Goal: Information Seeking & Learning: Learn about a topic

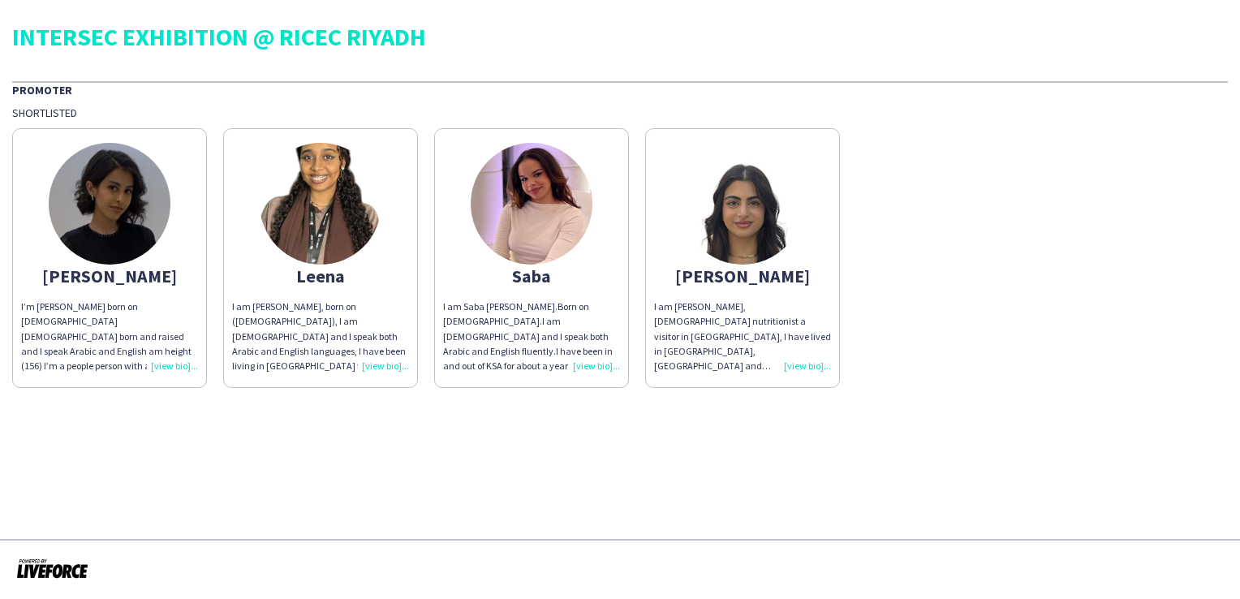
click at [811, 364] on div "I am [PERSON_NAME], [DEMOGRAPHIC_DATA] nutritionist a visitor in [GEOGRAPHIC_DA…" at bounding box center [742, 336] width 177 height 74
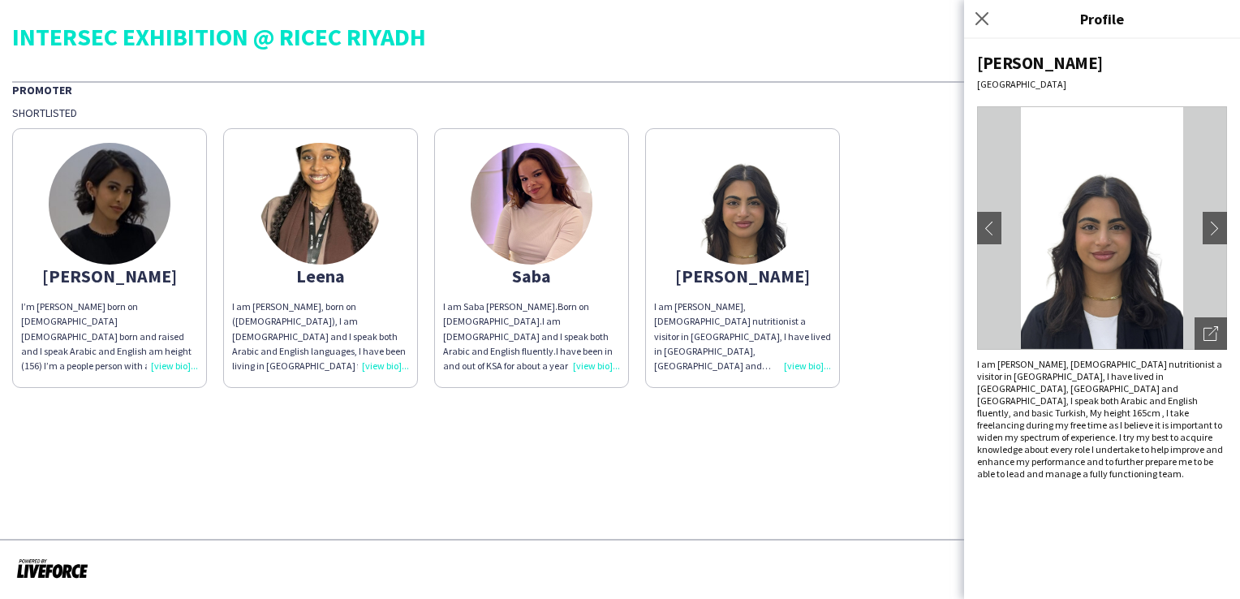
click at [1198, 228] on img at bounding box center [1102, 227] width 250 height 243
click at [1211, 228] on app-icon "chevron-right" at bounding box center [1214, 228] width 23 height 15
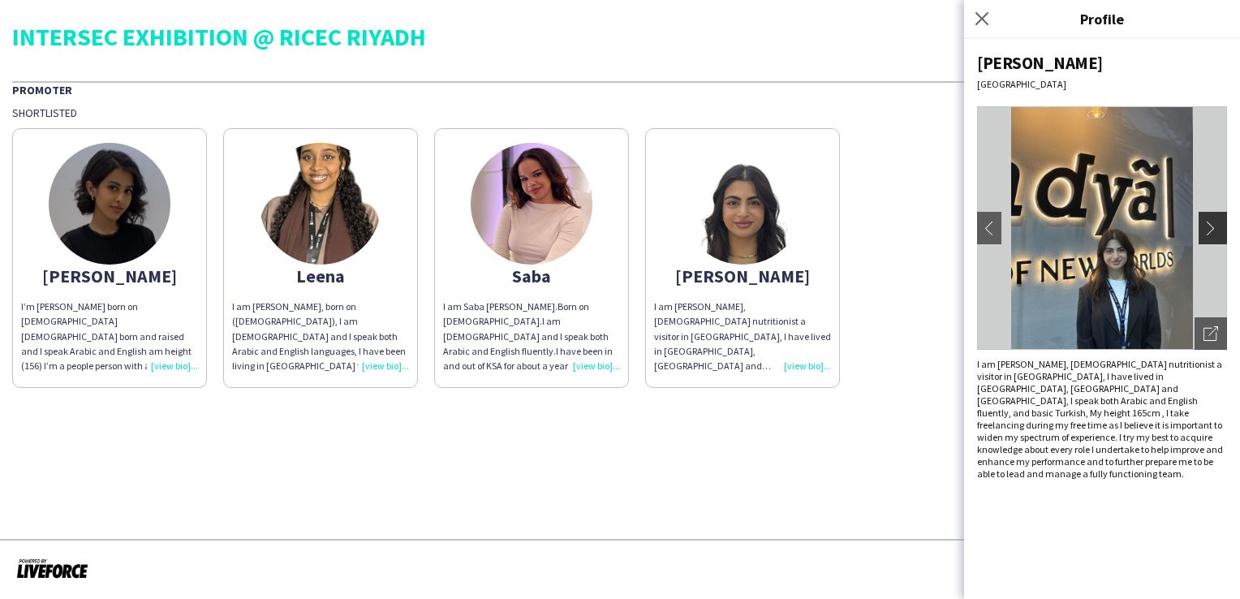
click at [1211, 228] on app-icon "chevron-right" at bounding box center [1214, 228] width 23 height 15
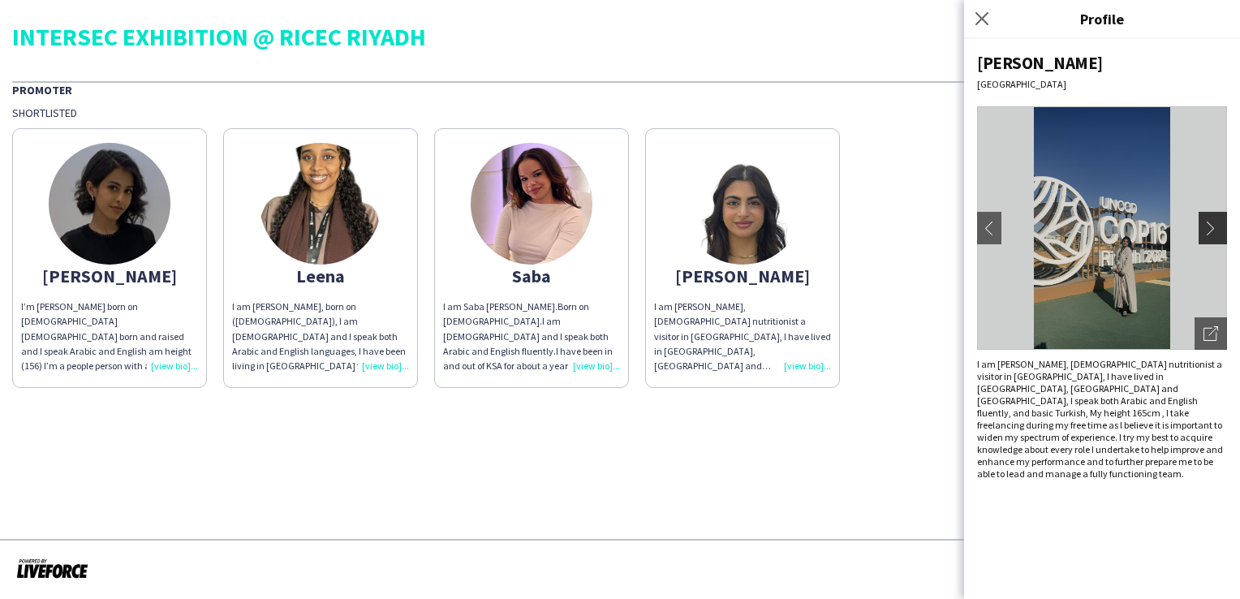
click at [1211, 228] on app-icon "chevron-right" at bounding box center [1214, 228] width 23 height 15
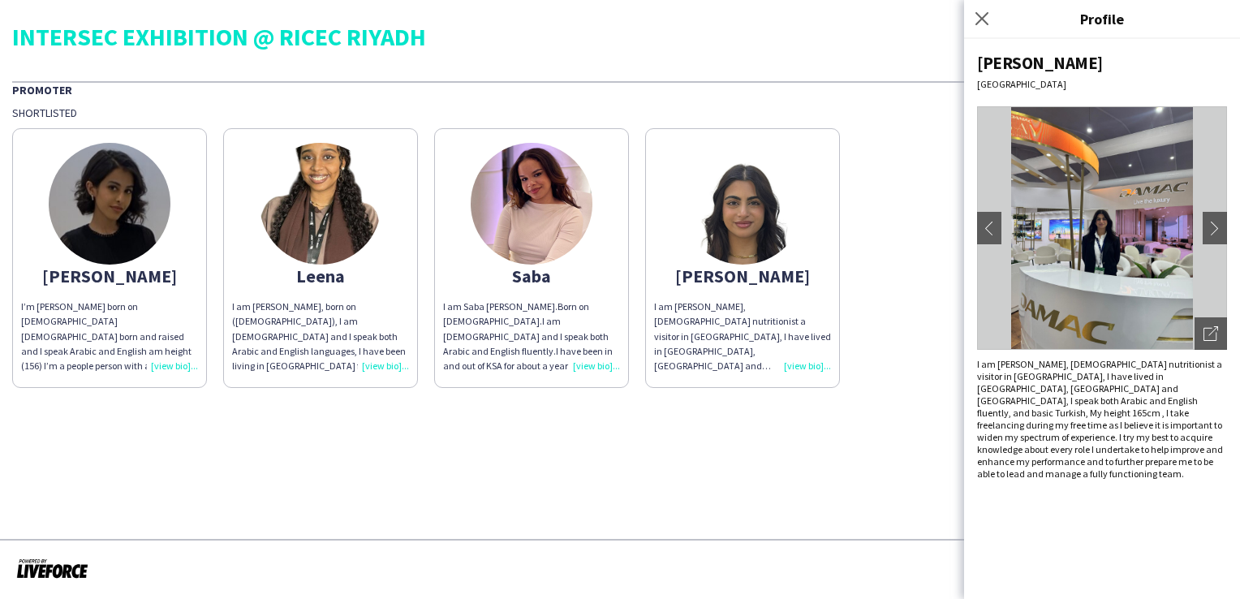
click at [587, 295] on app-share-pages-crew-card "Saba I am Saba Elwaleed Alsir Abdulrahman.Born on 19th of March, 2002.I am Suda…" at bounding box center [531, 258] width 195 height 260
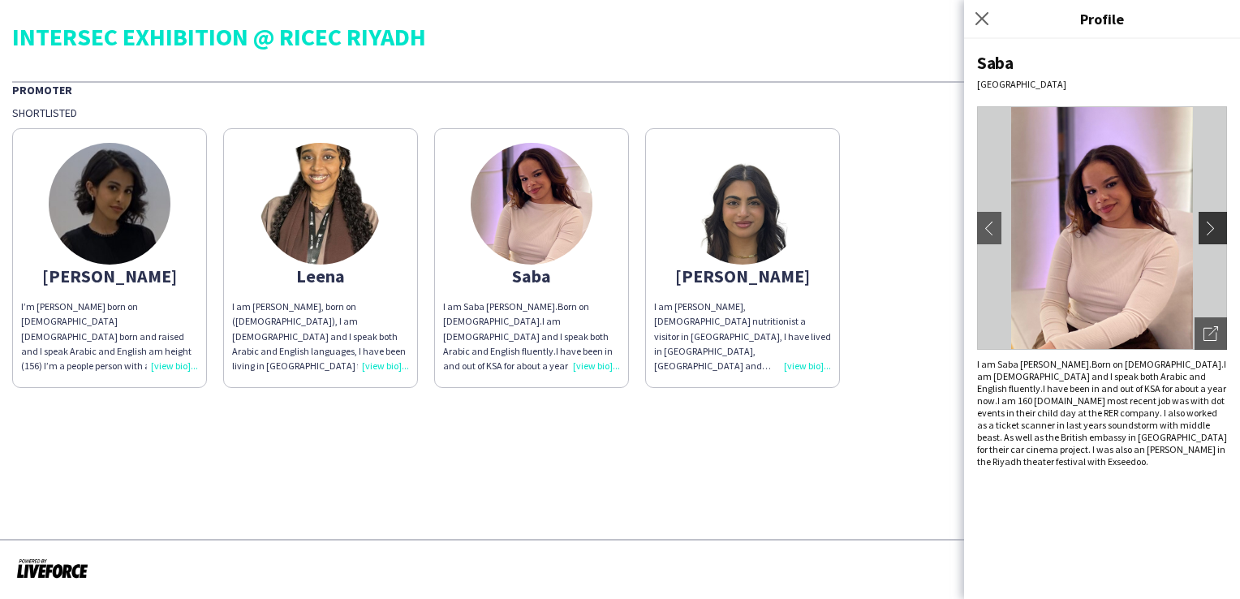
click at [1215, 227] on app-icon "chevron-right" at bounding box center [1214, 228] width 23 height 15
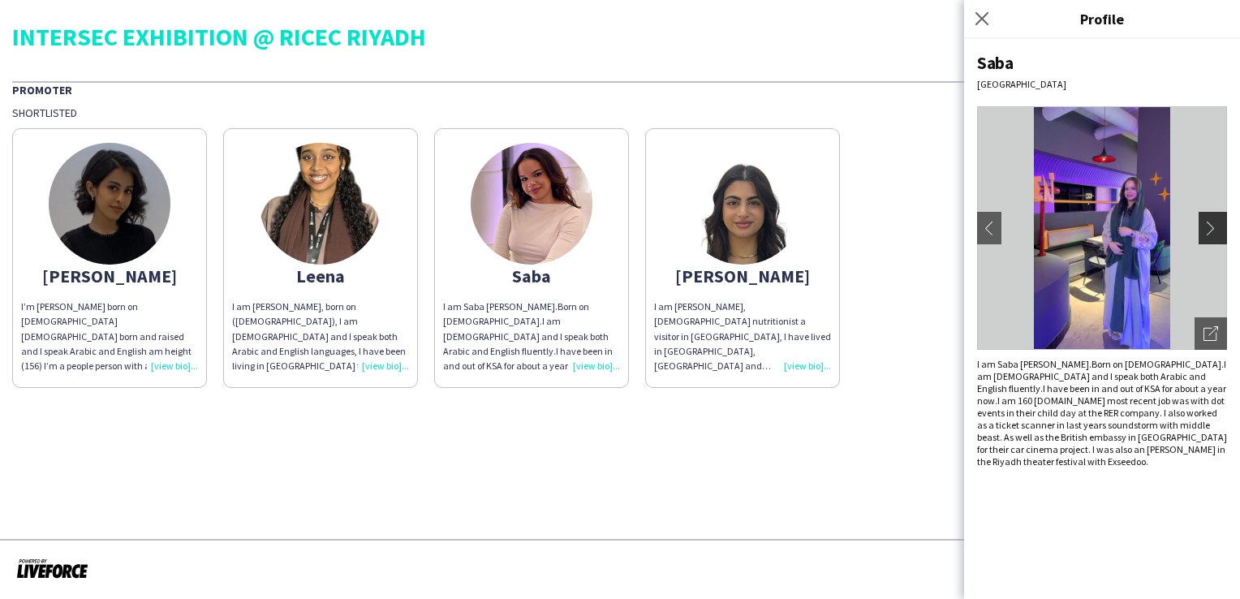
click at [1215, 227] on app-icon "chevron-right" at bounding box center [1214, 228] width 23 height 15
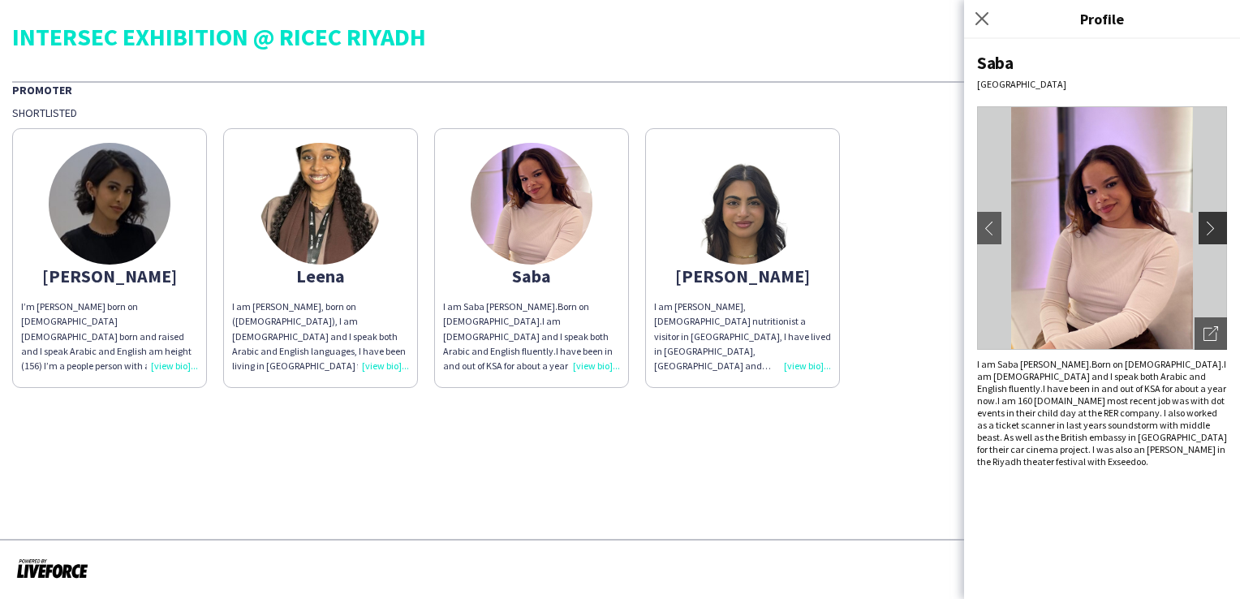
click at [1215, 227] on app-icon "chevron-right" at bounding box center [1214, 228] width 23 height 15
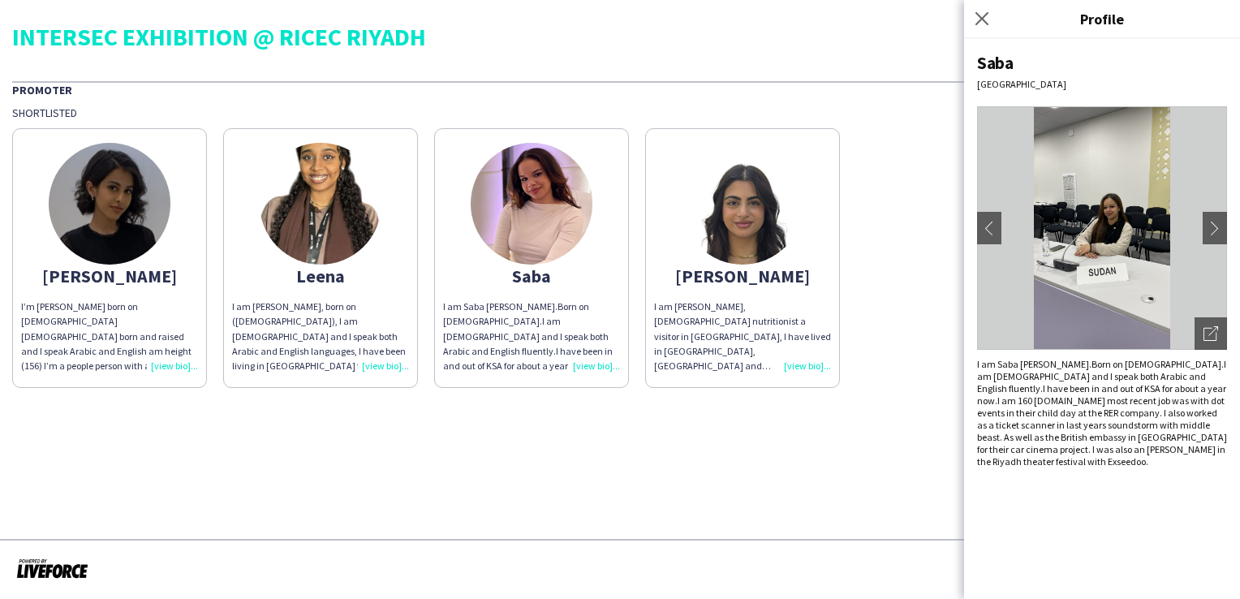
click at [691, 266] on app-share-pages-crew-card "Suhrab I am Suhrab AlRousan, 24 years old nutritionist a visitor in Saudi Arabi…" at bounding box center [742, 258] width 195 height 260
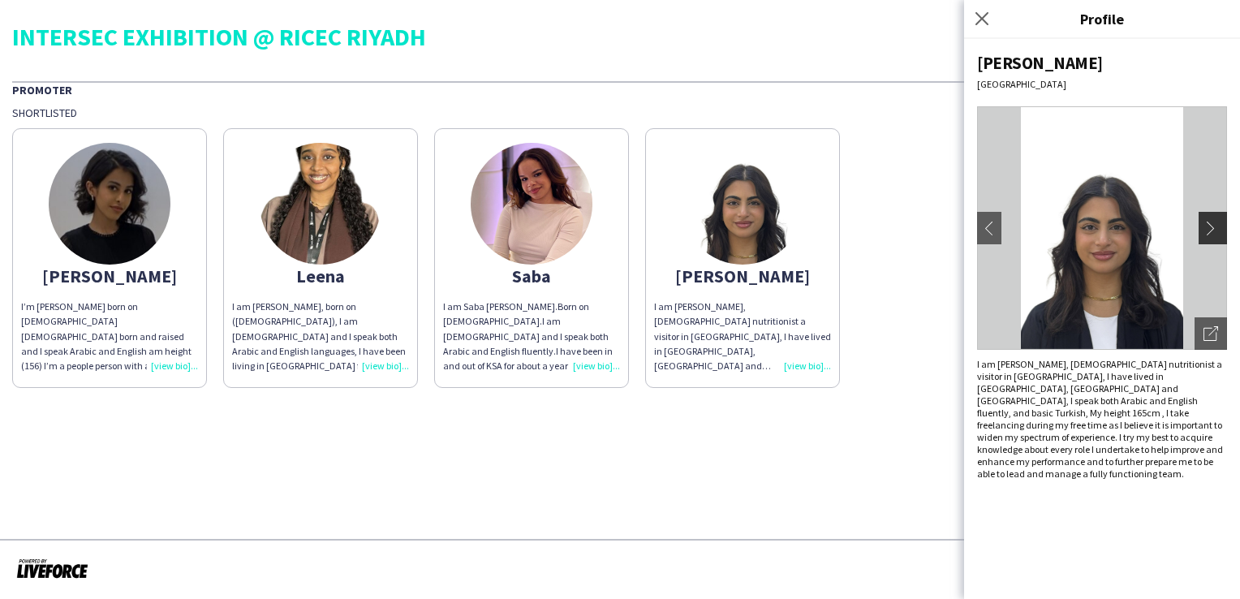
click at [1214, 235] on button "chevron-right" at bounding box center [1214, 228] width 32 height 32
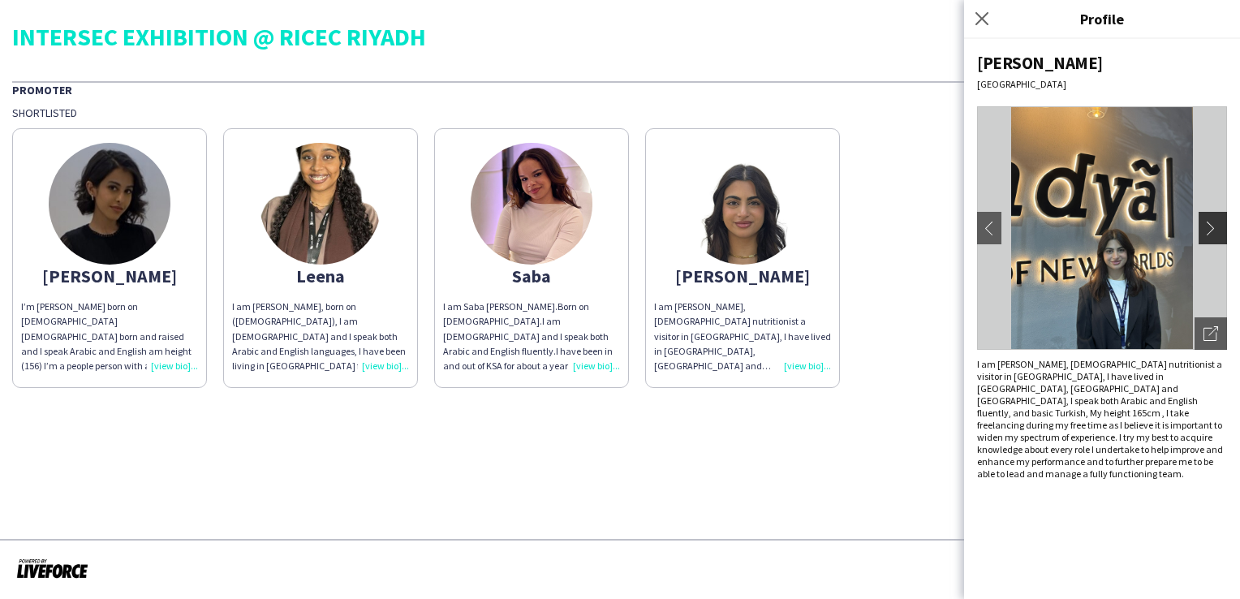
click at [1214, 235] on button "chevron-right" at bounding box center [1214, 228] width 32 height 32
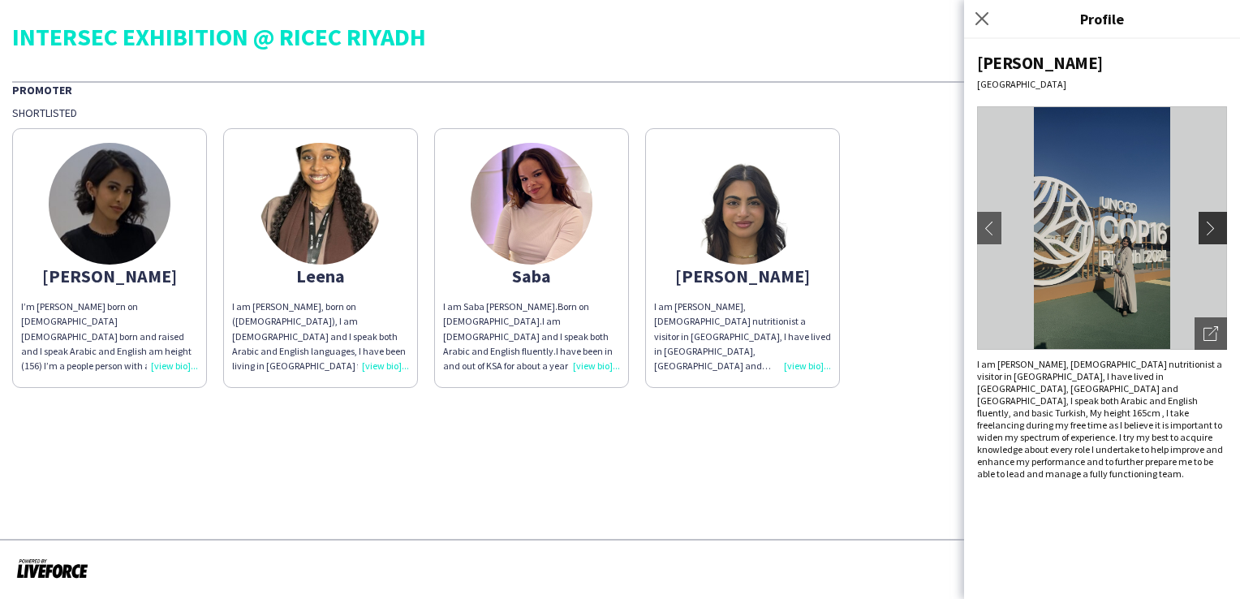
click at [1214, 235] on button "chevron-right" at bounding box center [1214, 228] width 32 height 32
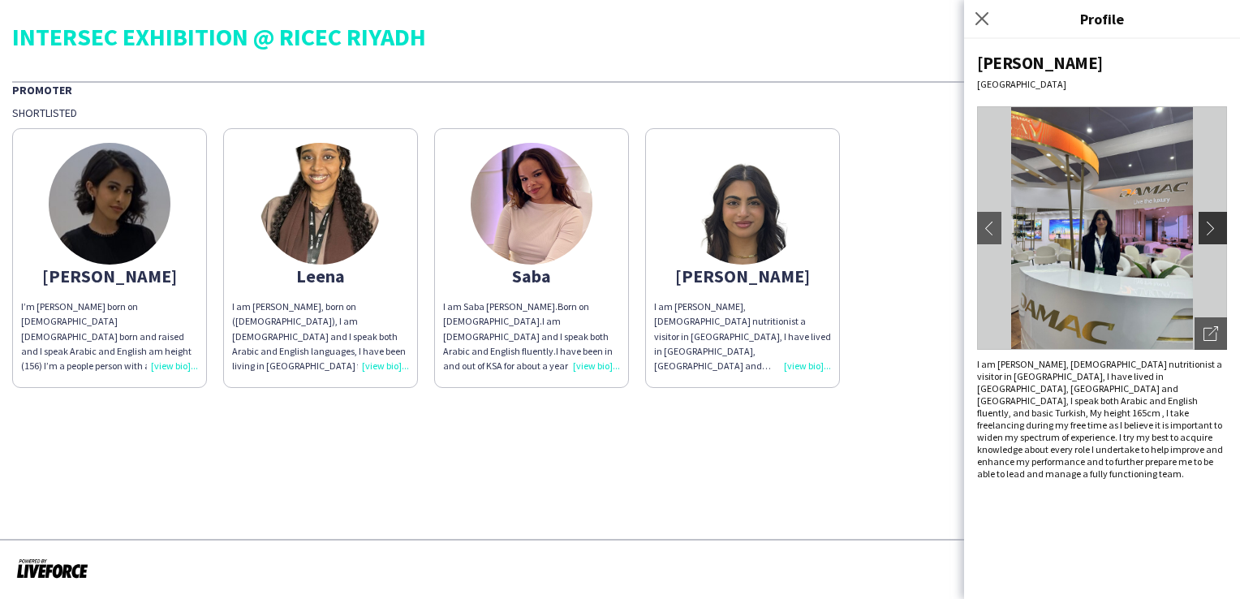
click at [1214, 235] on button "chevron-right" at bounding box center [1214, 228] width 32 height 32
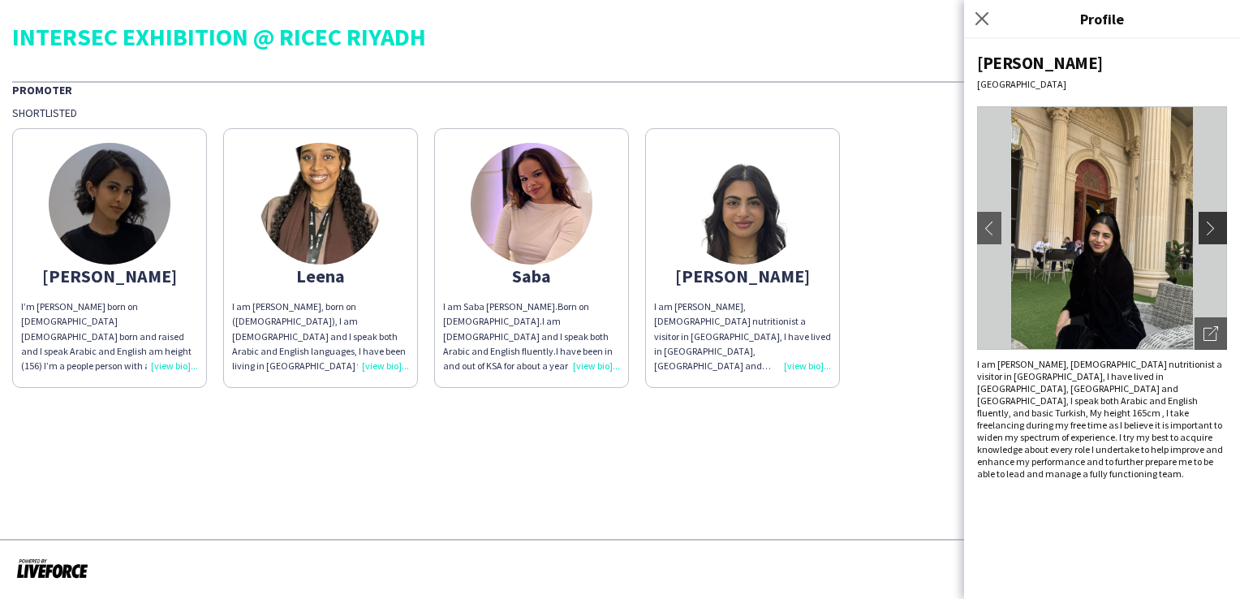
click at [1214, 235] on button "chevron-right" at bounding box center [1214, 228] width 32 height 32
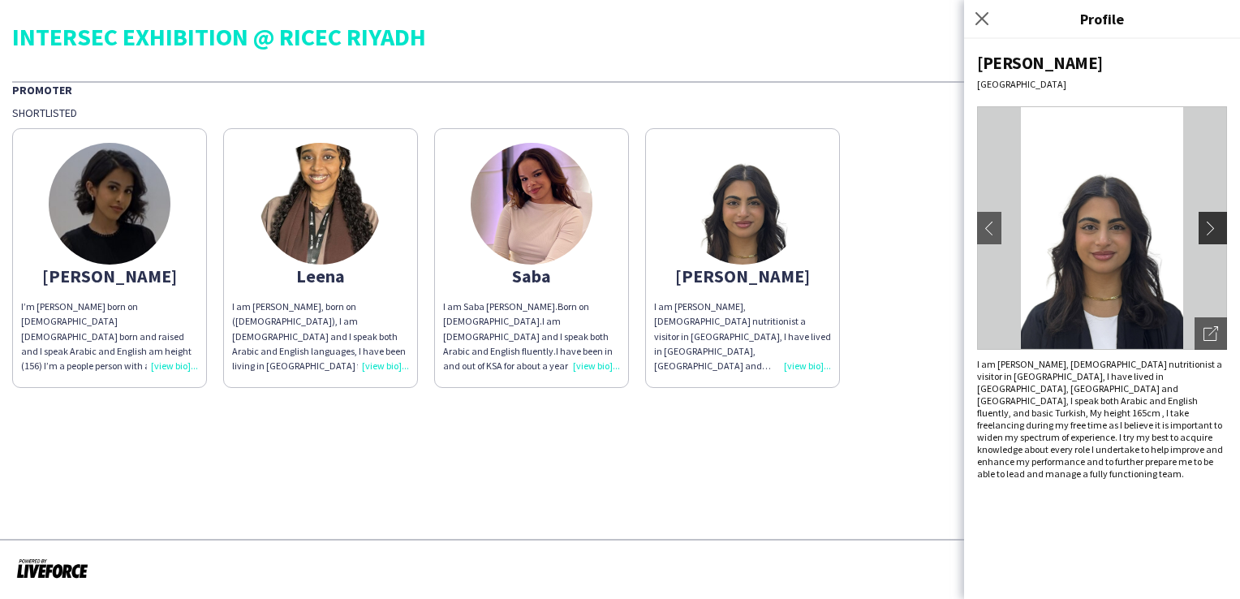
click at [1214, 235] on button "chevron-right" at bounding box center [1214, 228] width 32 height 32
click at [100, 277] on div "Fay" at bounding box center [109, 276] width 177 height 15
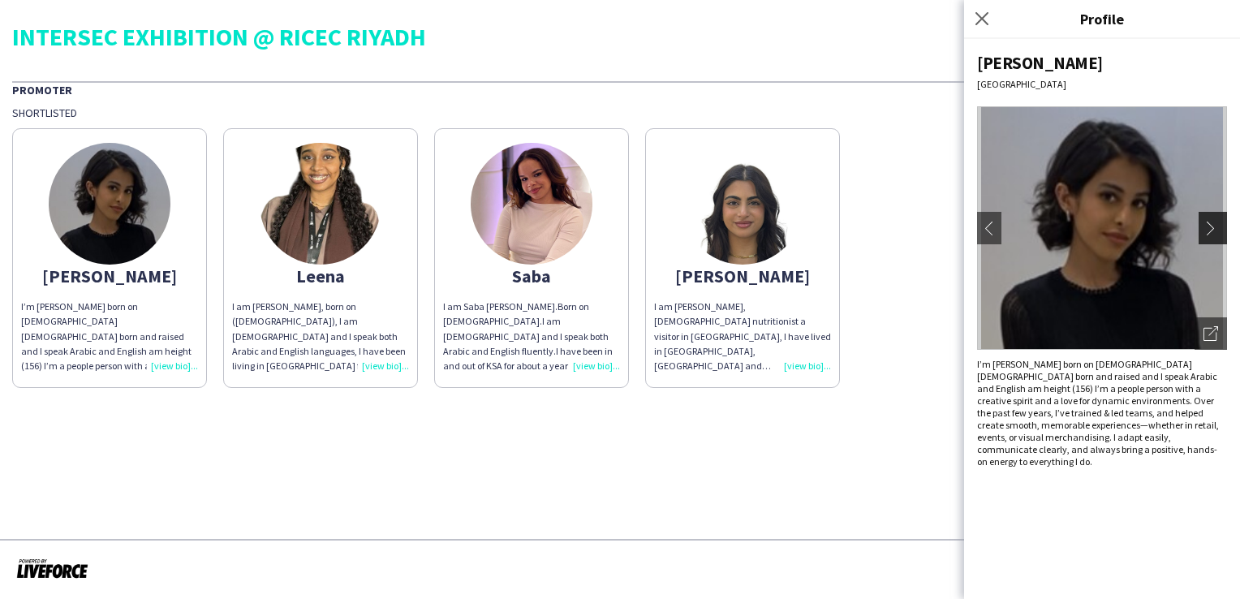
click at [1212, 229] on app-icon "chevron-right" at bounding box center [1214, 228] width 23 height 15
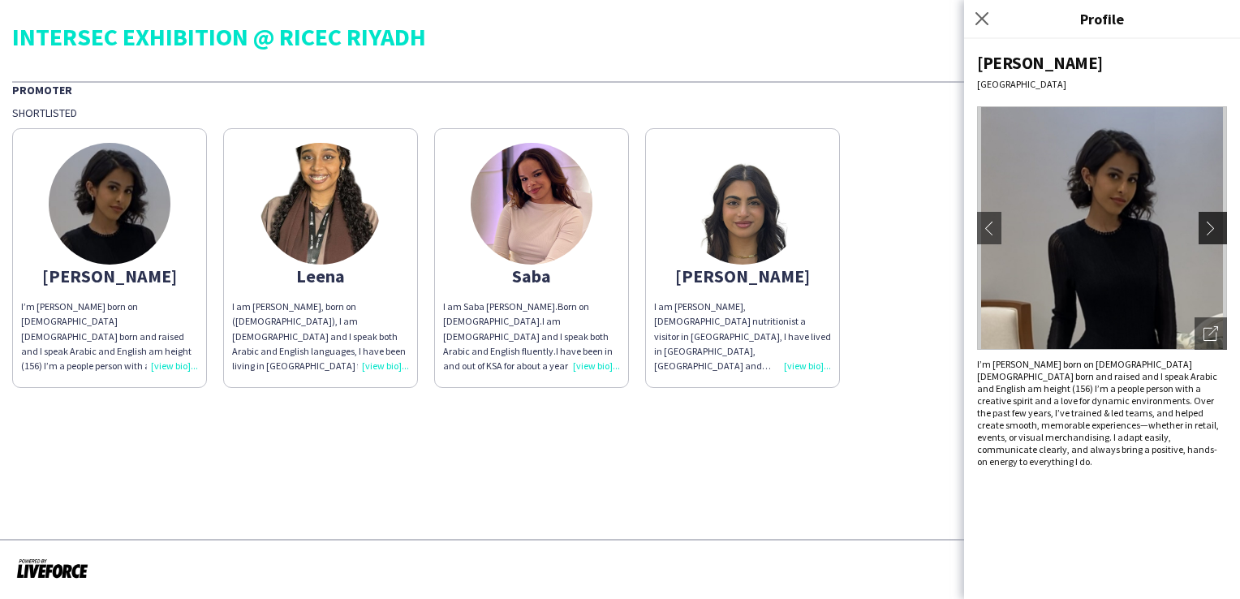
click at [1212, 229] on app-icon "chevron-right" at bounding box center [1214, 228] width 23 height 15
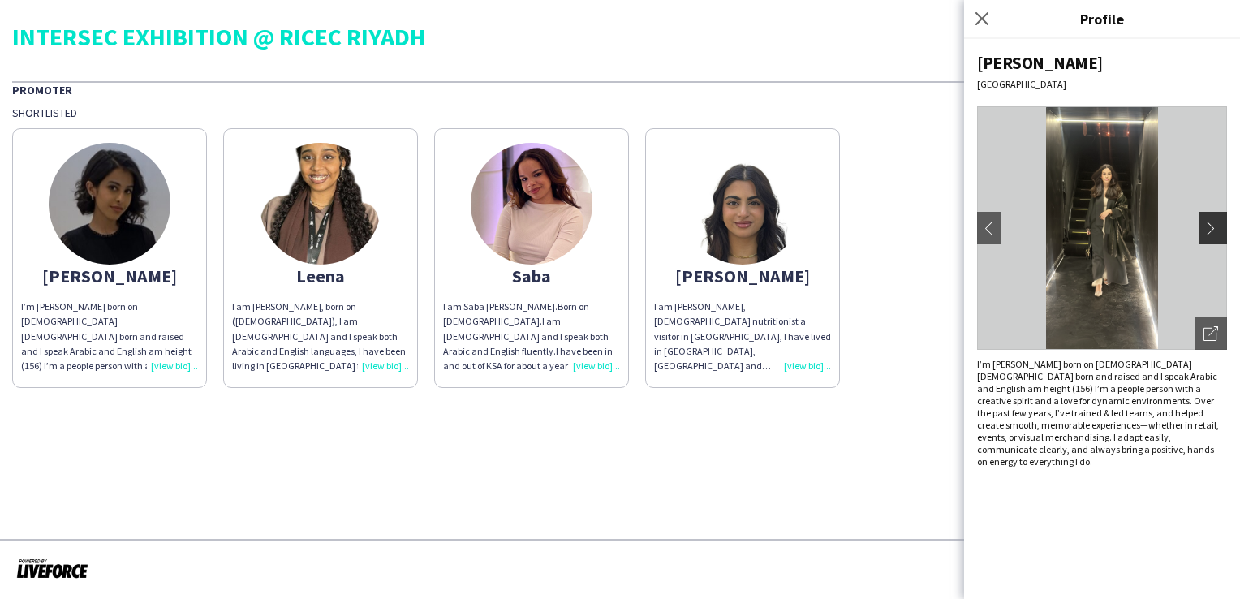
click at [1212, 229] on app-icon "chevron-right" at bounding box center [1214, 228] width 23 height 15
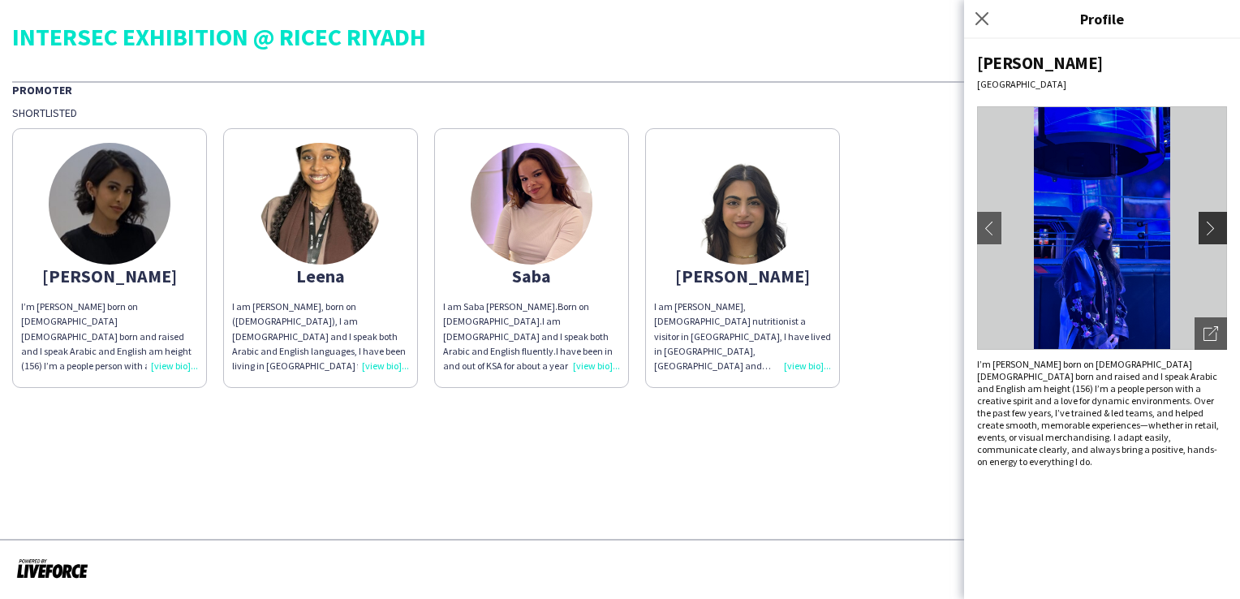
click at [1212, 229] on app-icon "chevron-right" at bounding box center [1214, 228] width 23 height 15
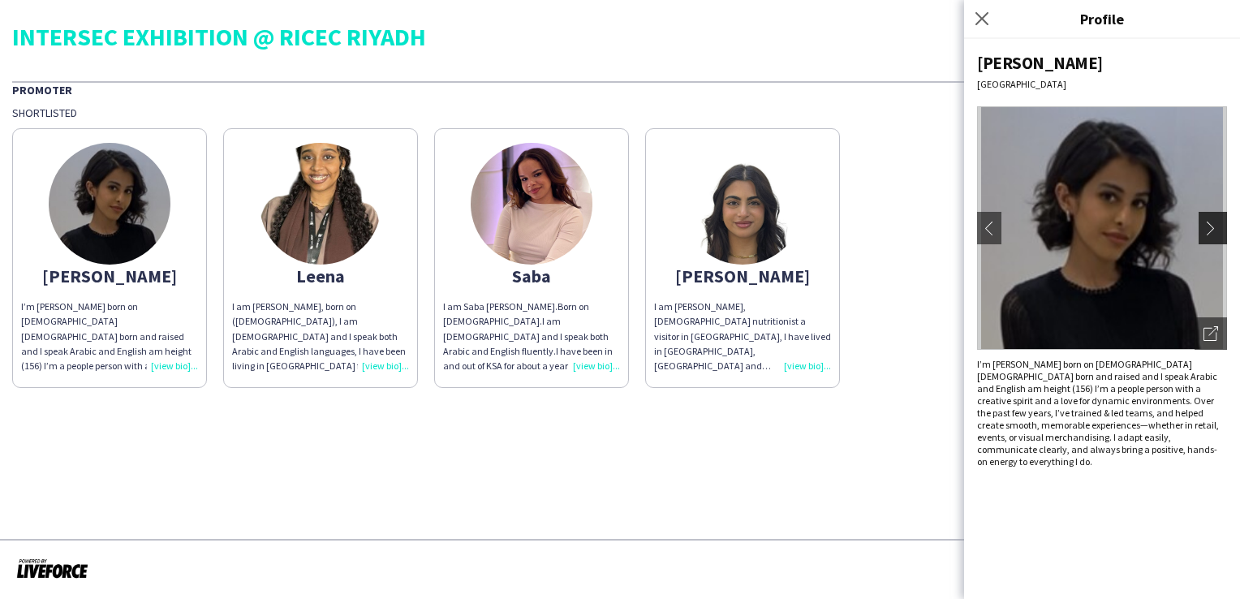
click at [1212, 229] on app-icon "chevron-right" at bounding box center [1214, 228] width 23 height 15
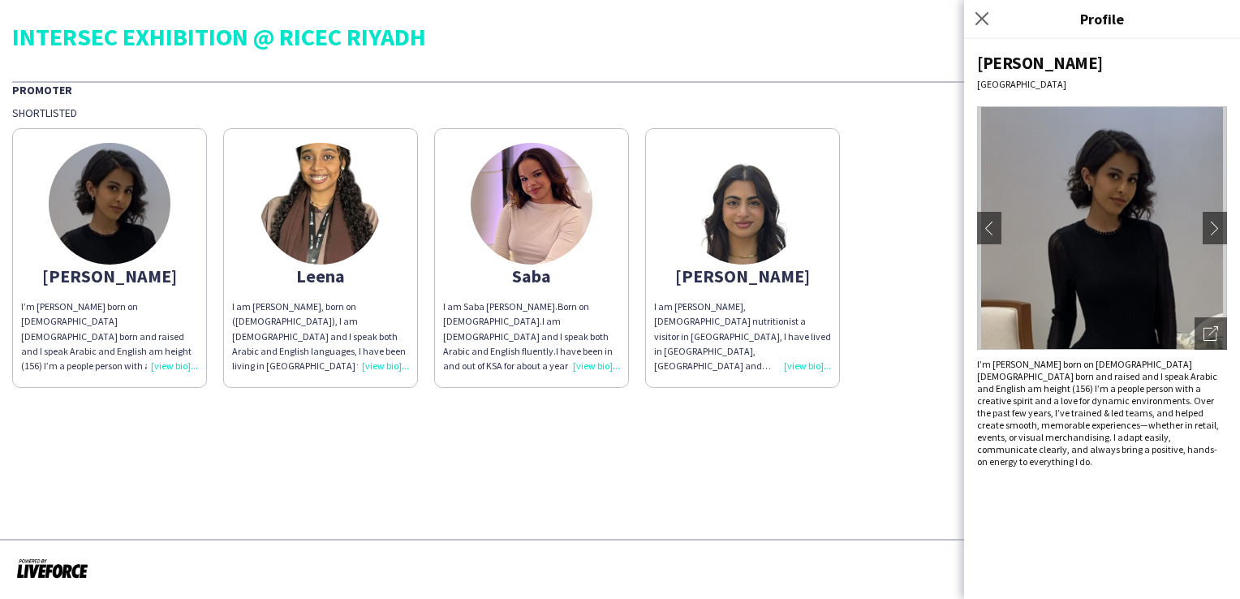
click at [663, 446] on app-share-pages "INTERSEC EXHIBITION @ RICEC RIYADH Promoter Shortlisted Fay I’m Fay Alshaibani …" at bounding box center [620, 299] width 1240 height 599
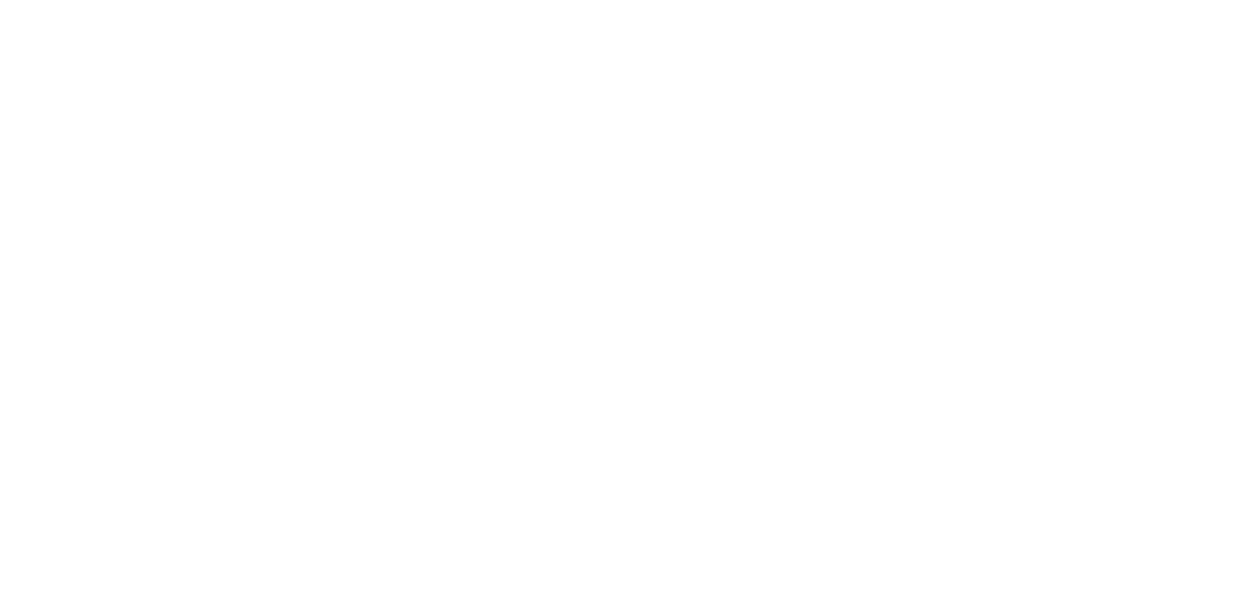
click at [132, 419] on div at bounding box center [620, 299] width 1240 height 599
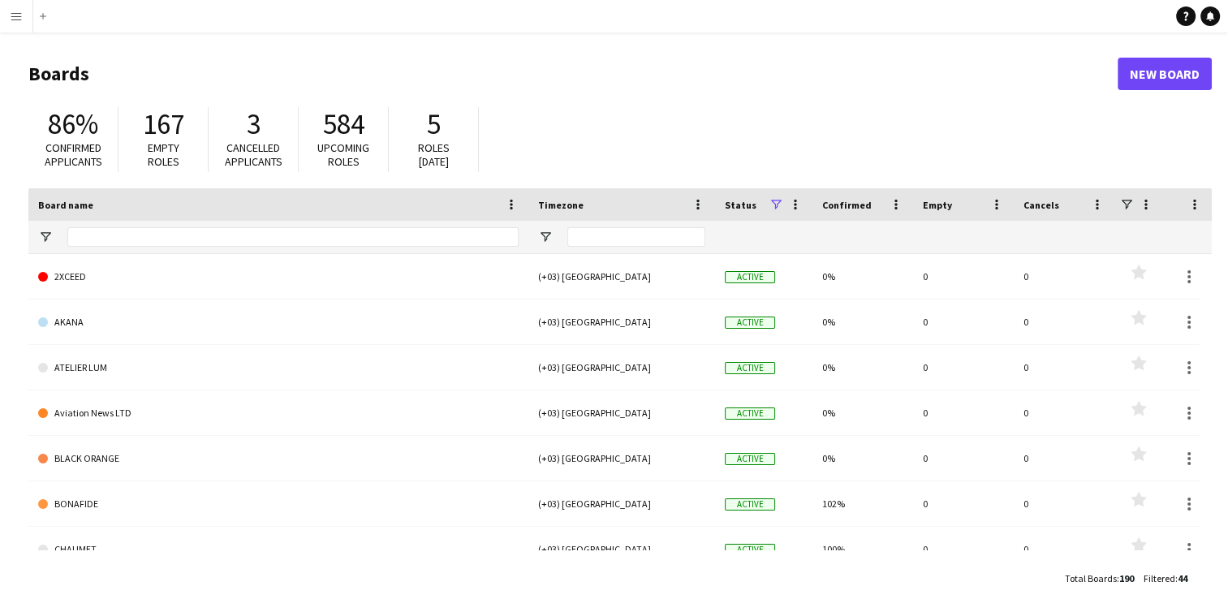
click at [688, 72] on h1 "Boards" at bounding box center [572, 74] width 1089 height 24
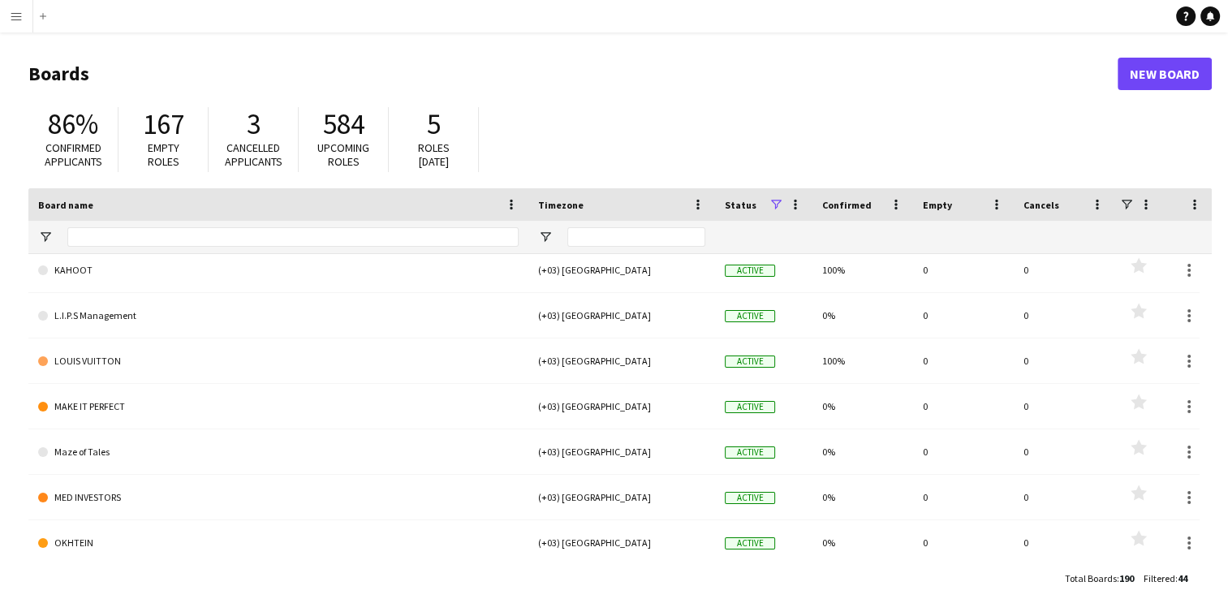
scroll to position [773, 0]
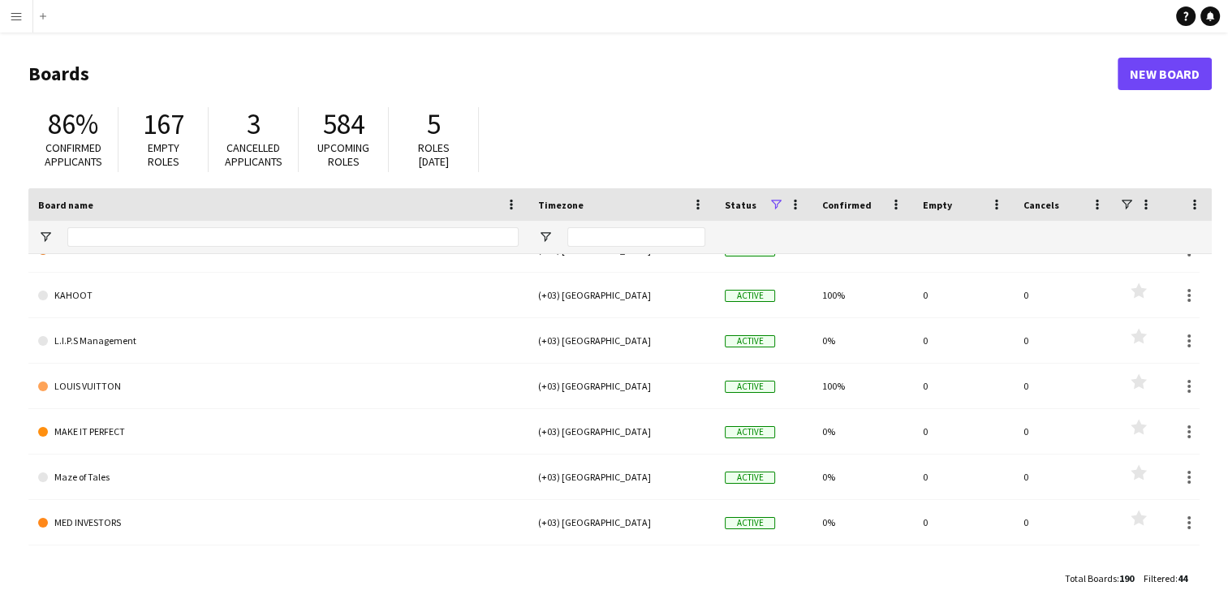
click at [10, 13] on app-icon "Menu" at bounding box center [16, 16] width 13 height 13
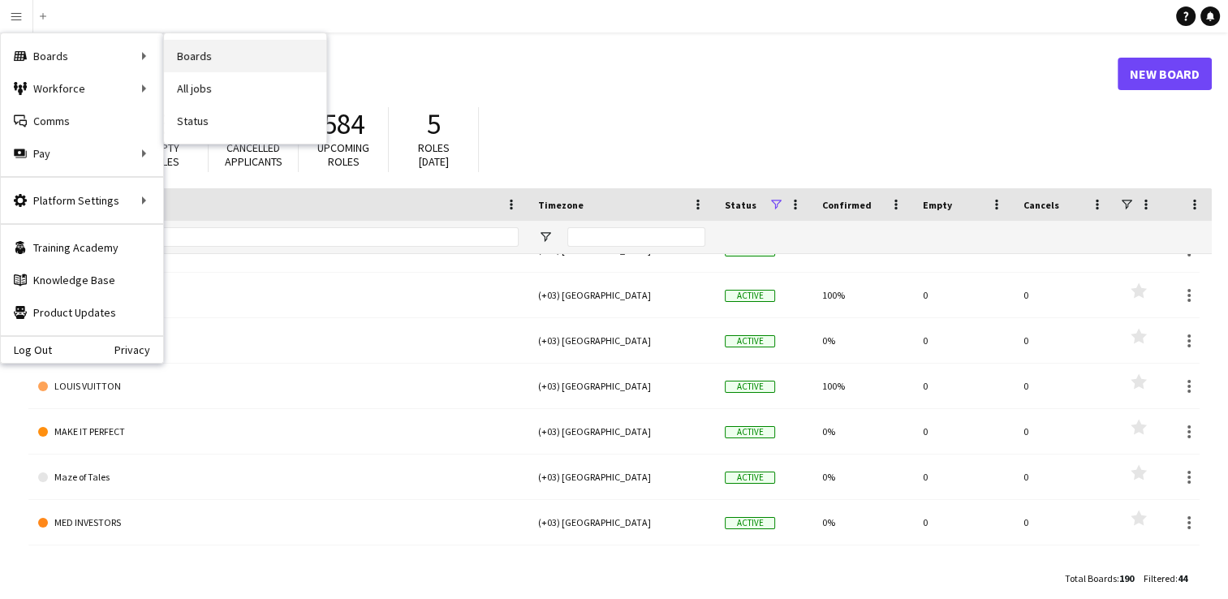
click at [191, 45] on link "Boards" at bounding box center [245, 56] width 162 height 32
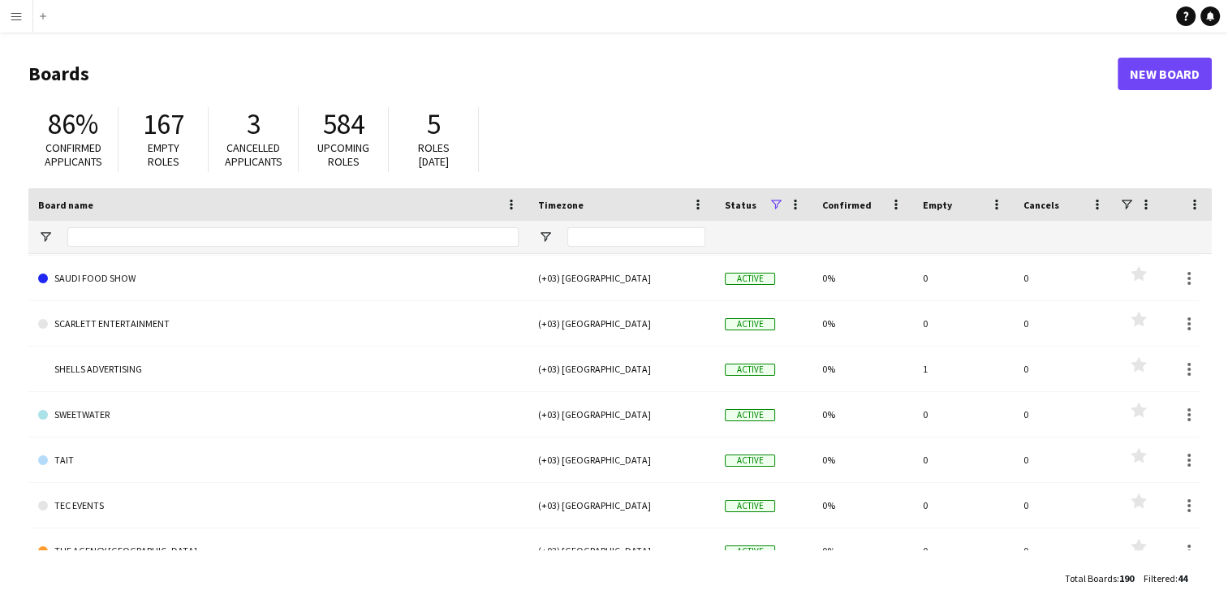
scroll to position [1486, 0]
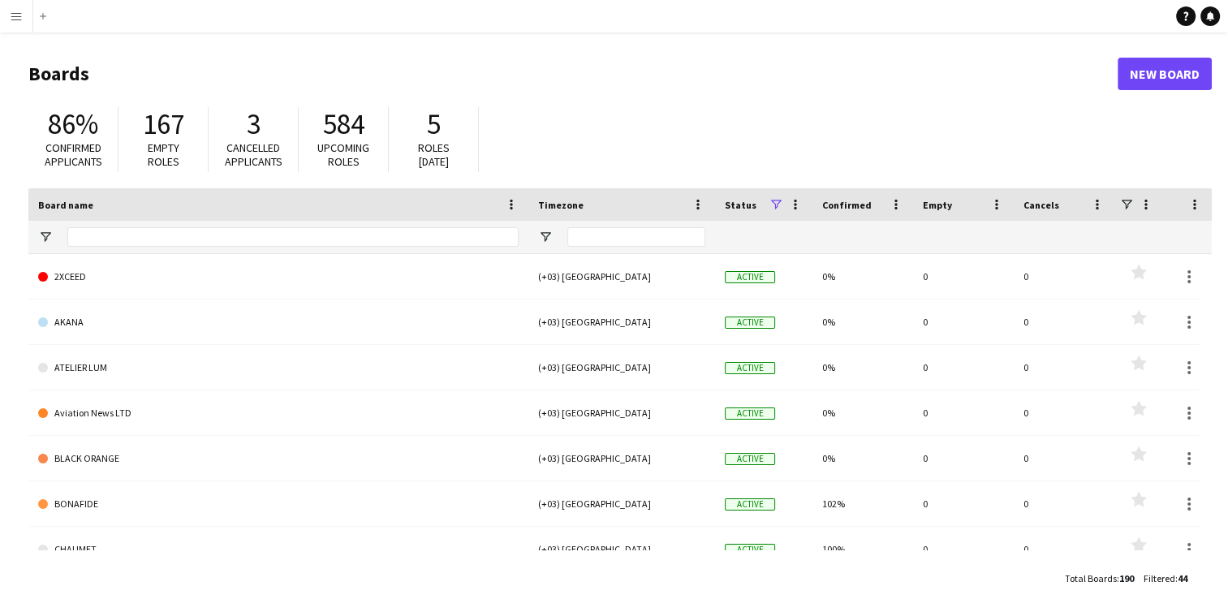
click at [3, 19] on button "Menu" at bounding box center [16, 16] width 32 height 32
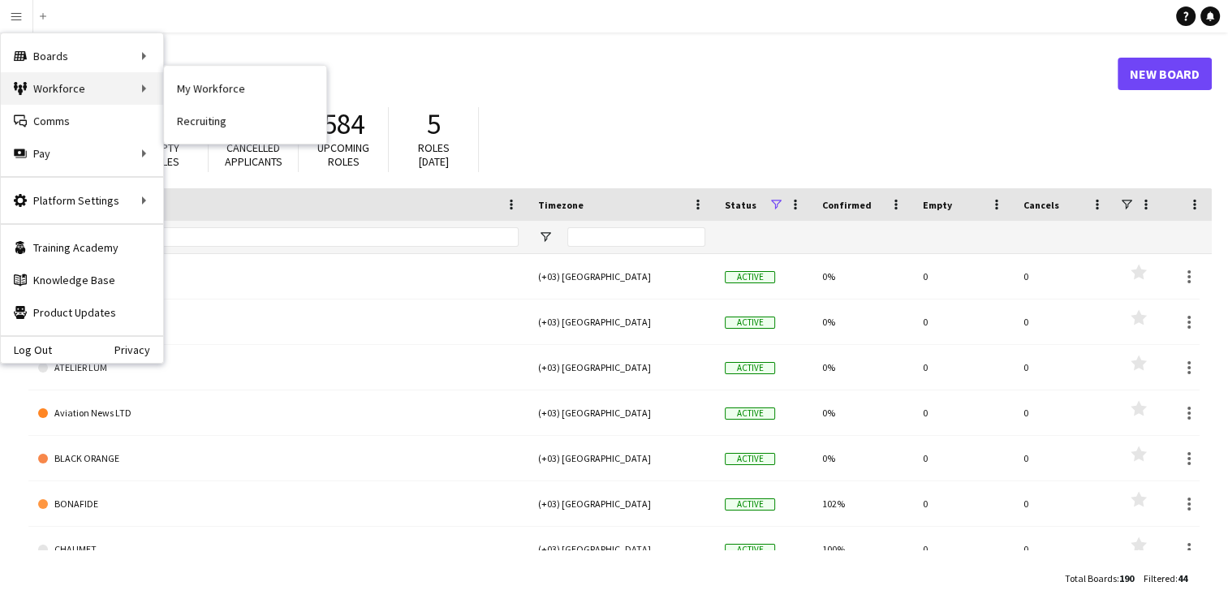
click at [106, 84] on div "Workforce Workforce" at bounding box center [82, 88] width 162 height 32
click at [144, 84] on div "Workforce Workforce" at bounding box center [82, 88] width 162 height 32
click at [170, 83] on link "My Workforce" at bounding box center [245, 88] width 162 height 32
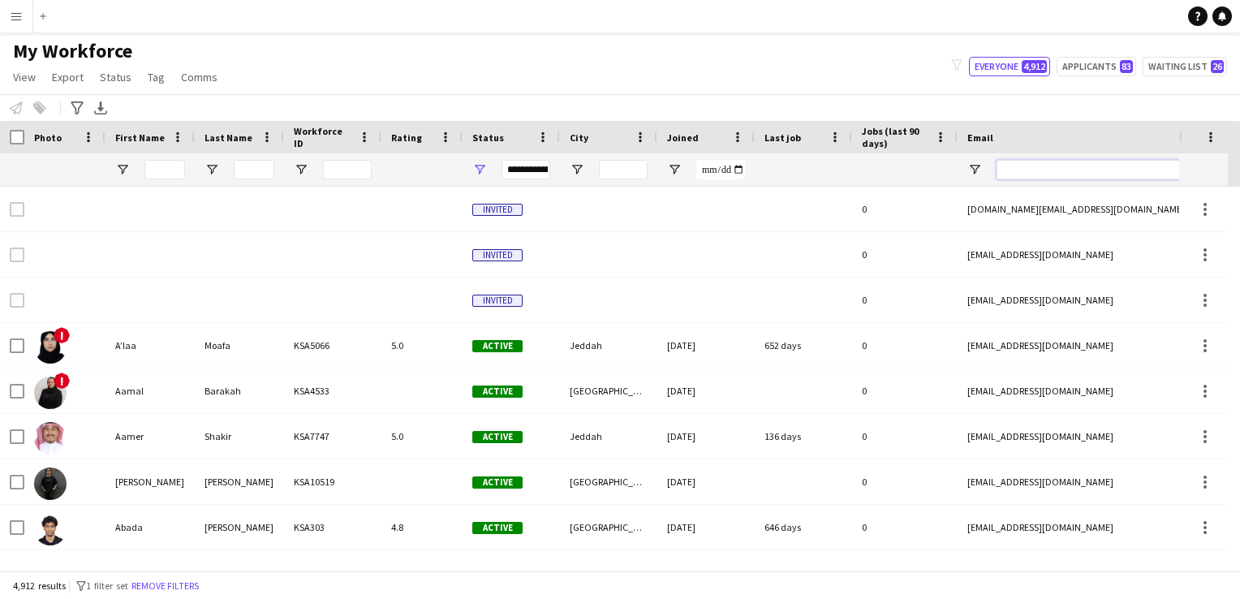
click at [1026, 177] on input "Email Filter Input" at bounding box center [1134, 169] width 276 height 19
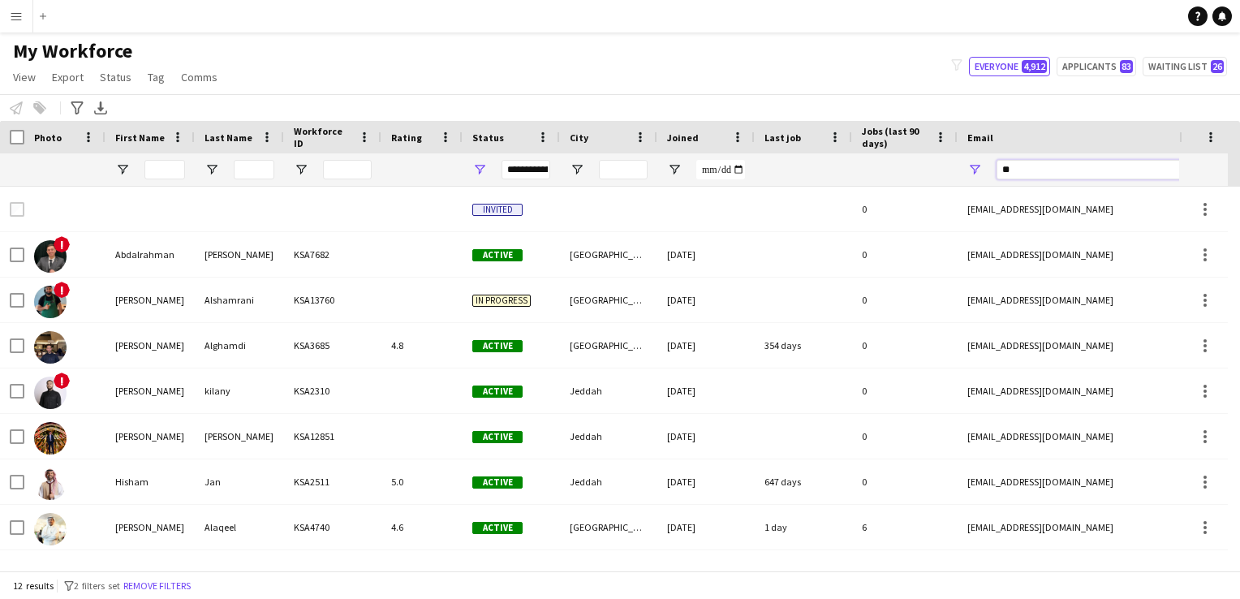
type input "*"
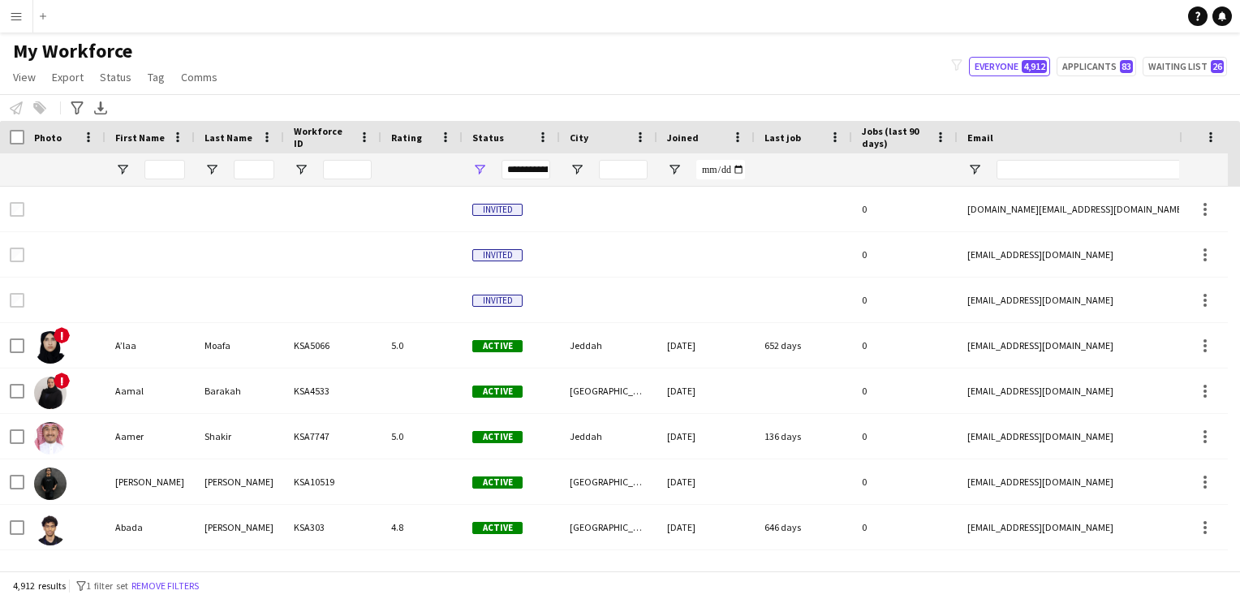
click at [523, 165] on div "**********" at bounding box center [525, 169] width 49 height 19
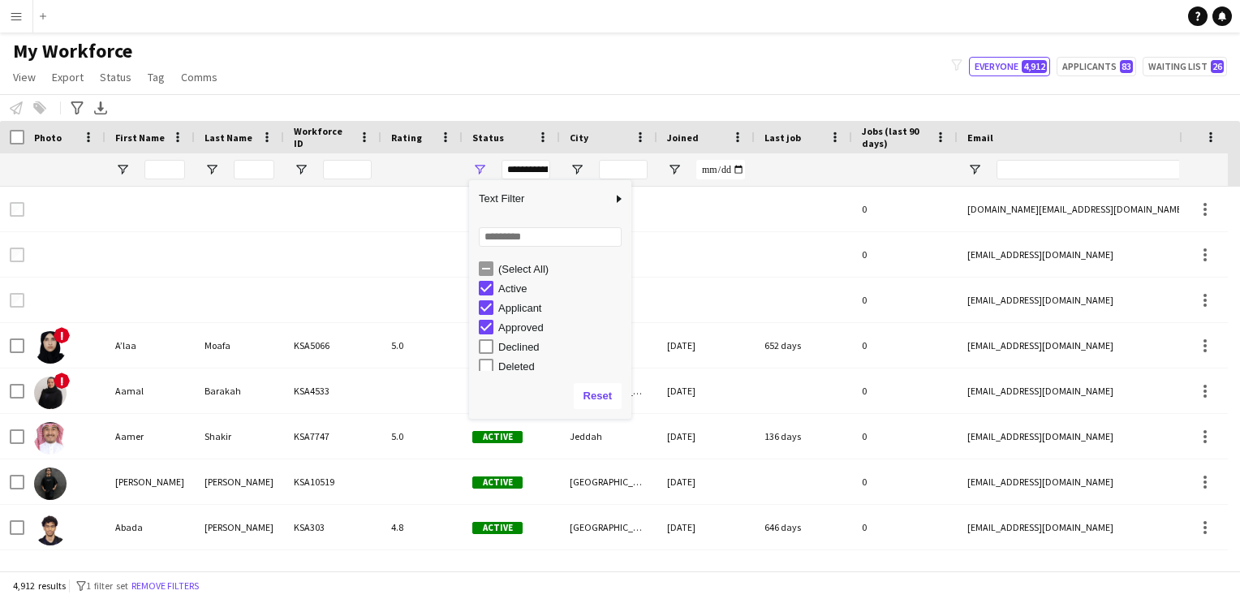
click at [519, 355] on div "Declined" at bounding box center [555, 346] width 153 height 19
click at [485, 354] on div "Declined" at bounding box center [555, 346] width 153 height 19
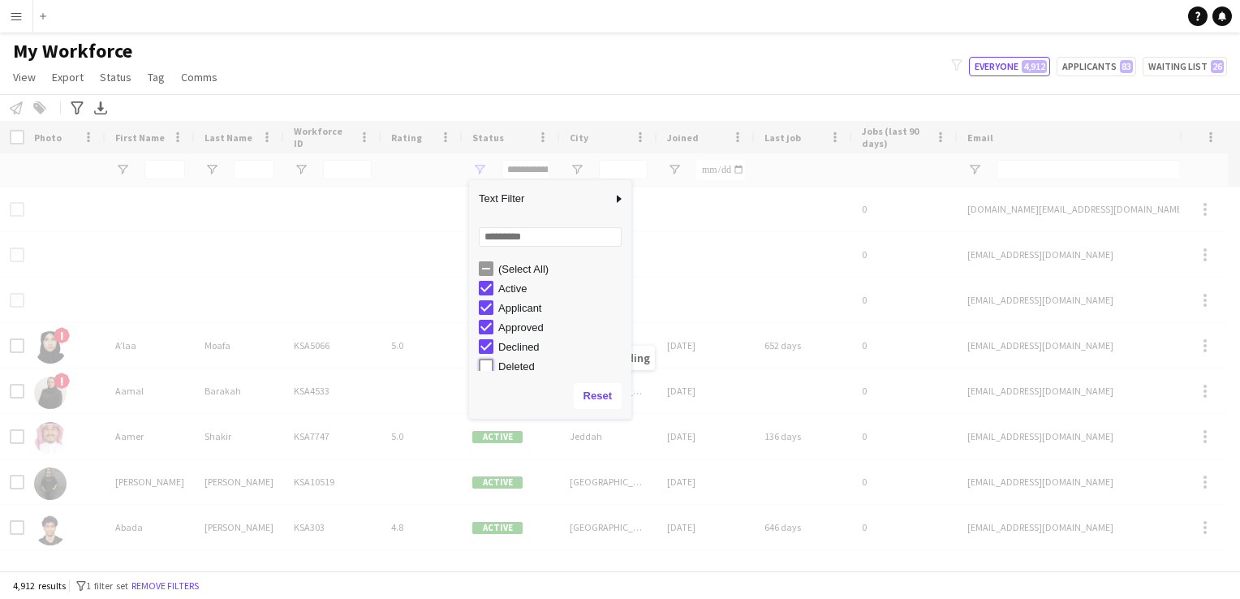
type input "**********"
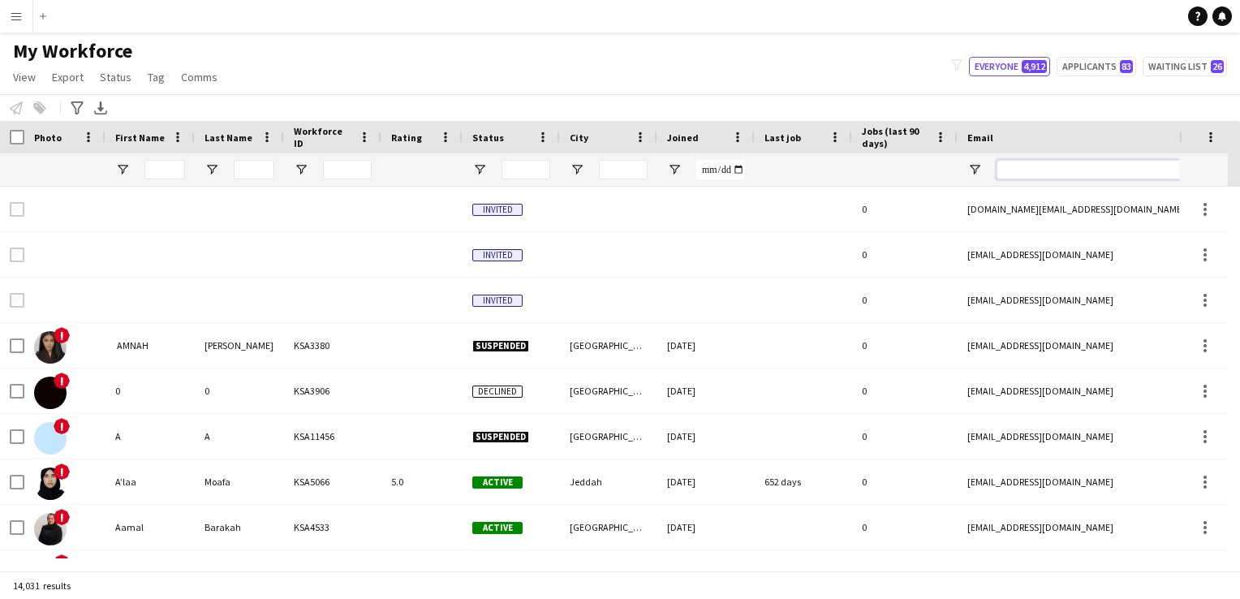
click at [1042, 161] on input "Email Filter Input" at bounding box center [1134, 169] width 276 height 19
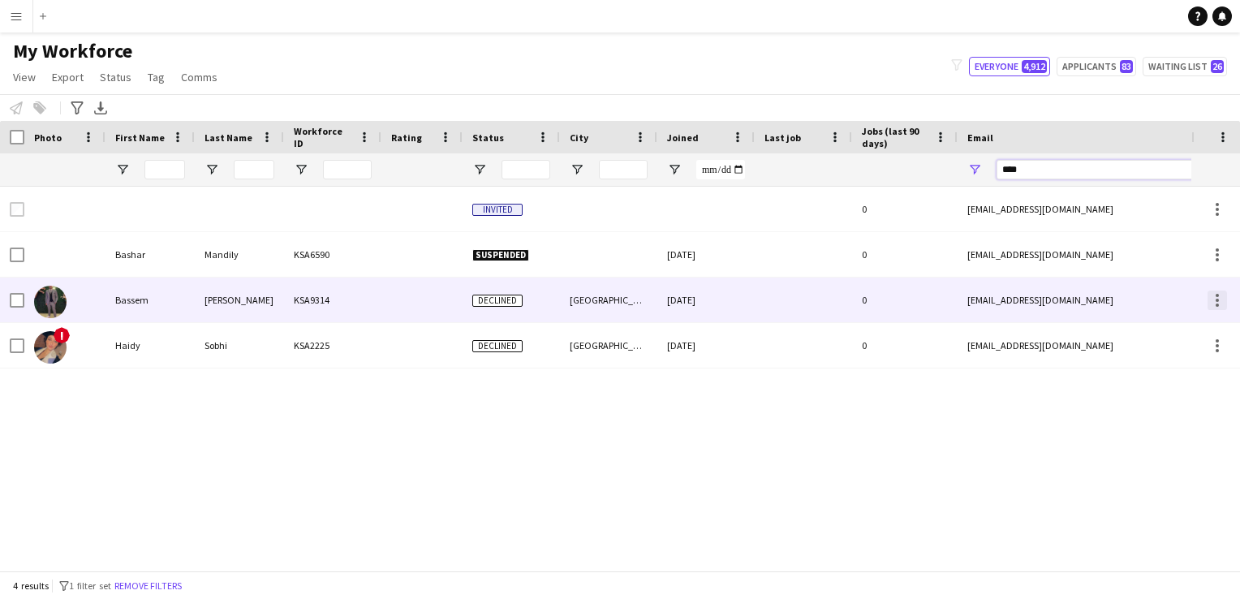
type input "****"
click at [1214, 307] on div at bounding box center [1216, 299] width 19 height 19
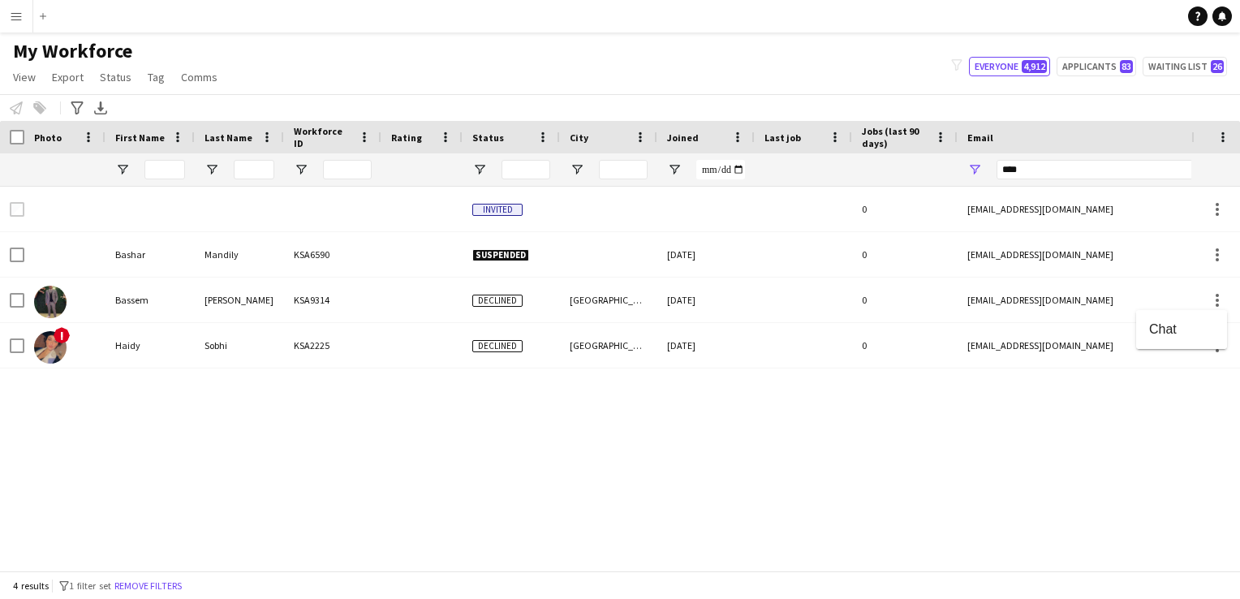
click at [775, 524] on div at bounding box center [620, 299] width 1240 height 599
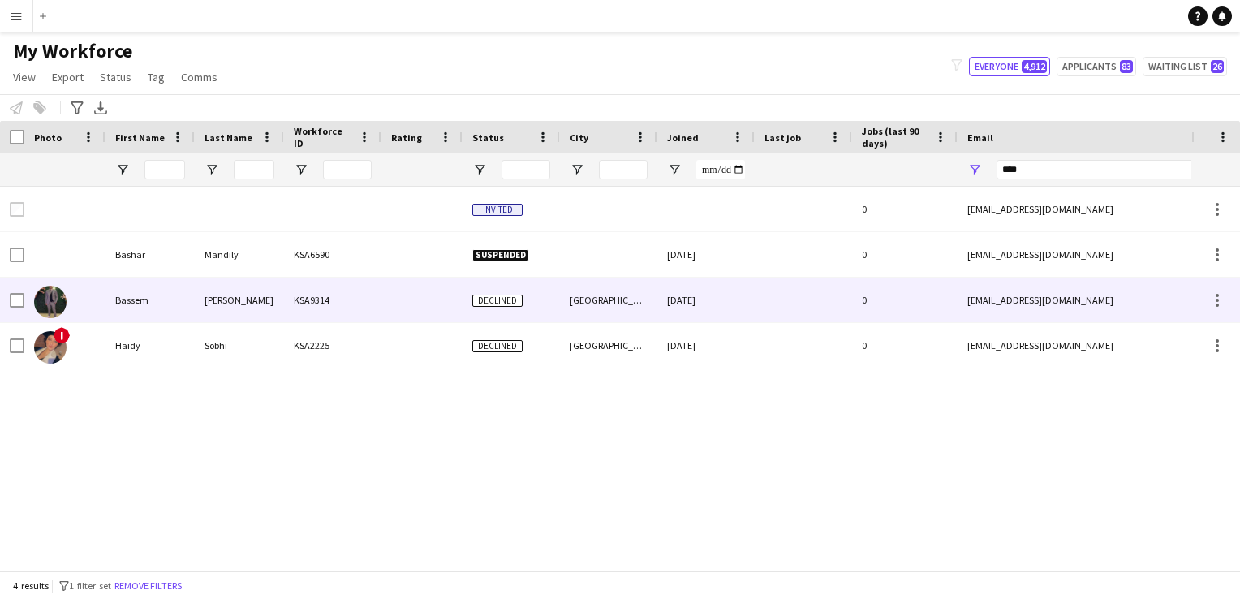
click at [230, 308] on div "[PERSON_NAME]" at bounding box center [239, 299] width 89 height 45
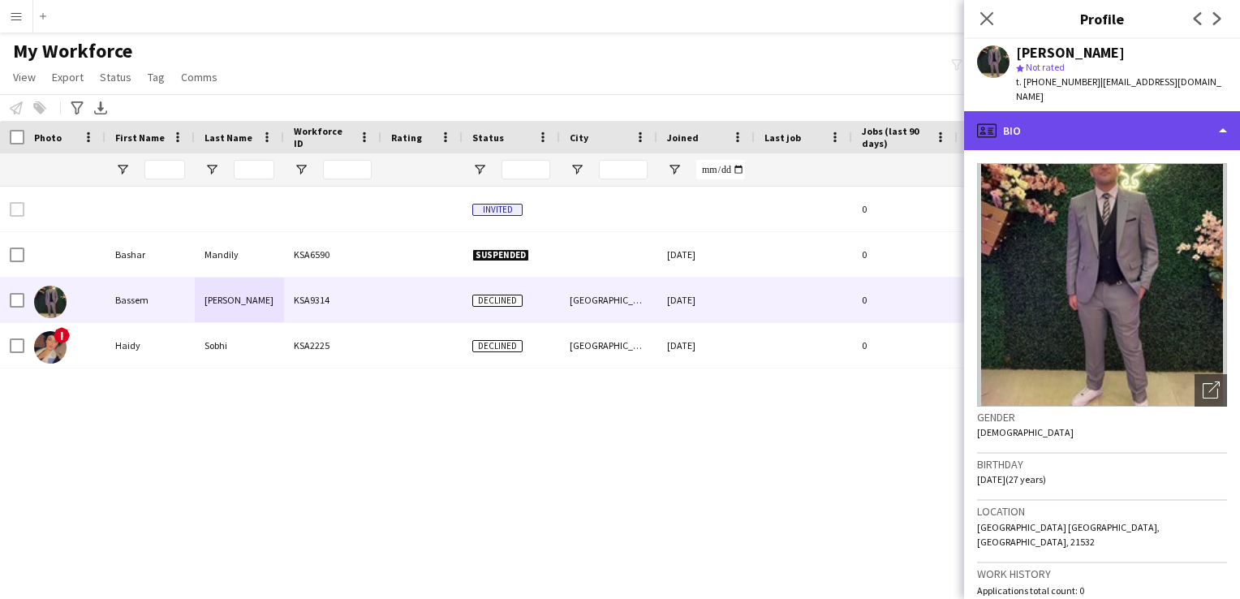
click at [1220, 111] on div "profile Bio" at bounding box center [1102, 130] width 276 height 39
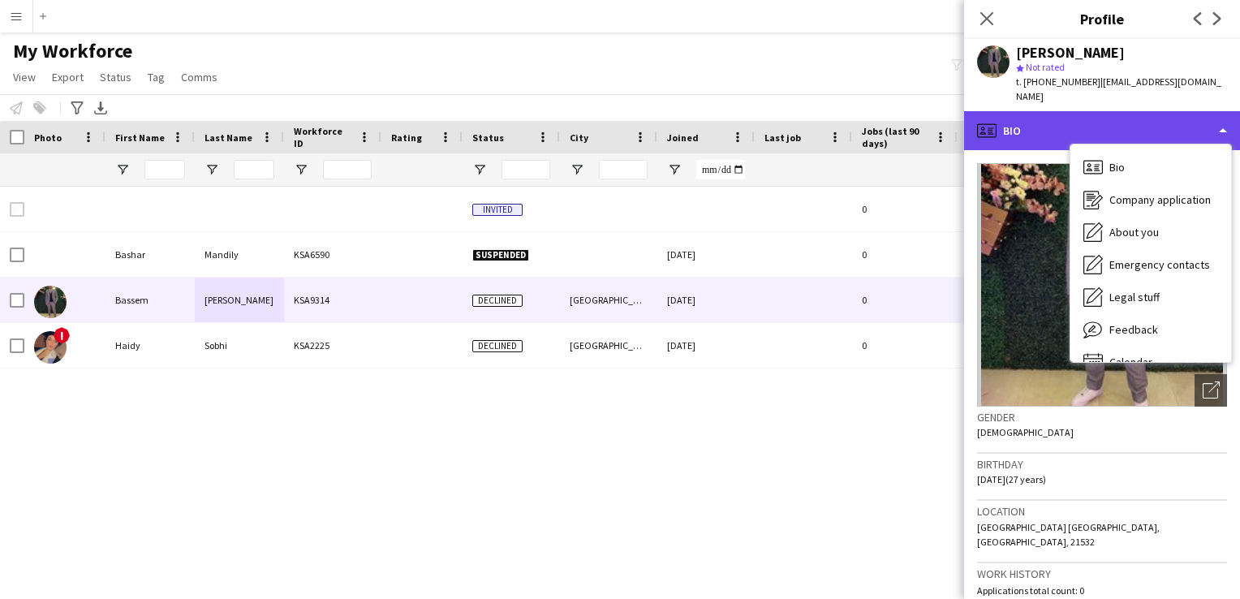
click at [1220, 111] on div "profile Bio" at bounding box center [1102, 130] width 276 height 39
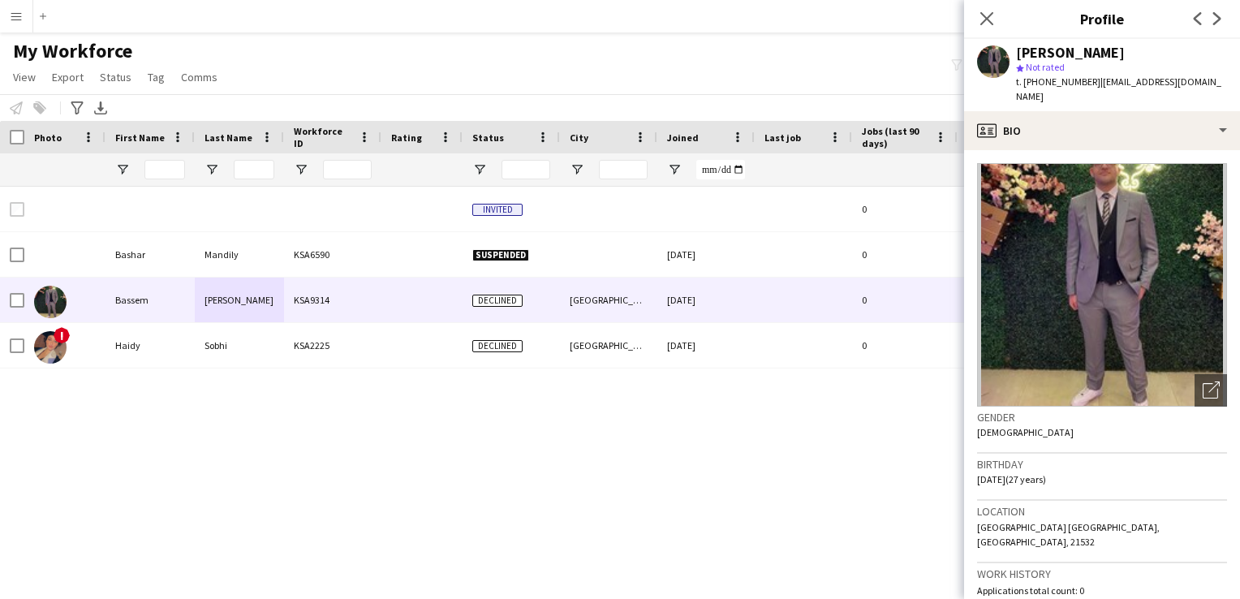
click at [547, 414] on div "Invited 0 [EMAIL_ADDRESS][DOMAIN_NAME] Bashar Mandily KSA6590 Suspended [DATE] …" at bounding box center [595, 373] width 1191 height 372
click at [983, 14] on icon "Close pop-in" at bounding box center [986, 18] width 15 height 15
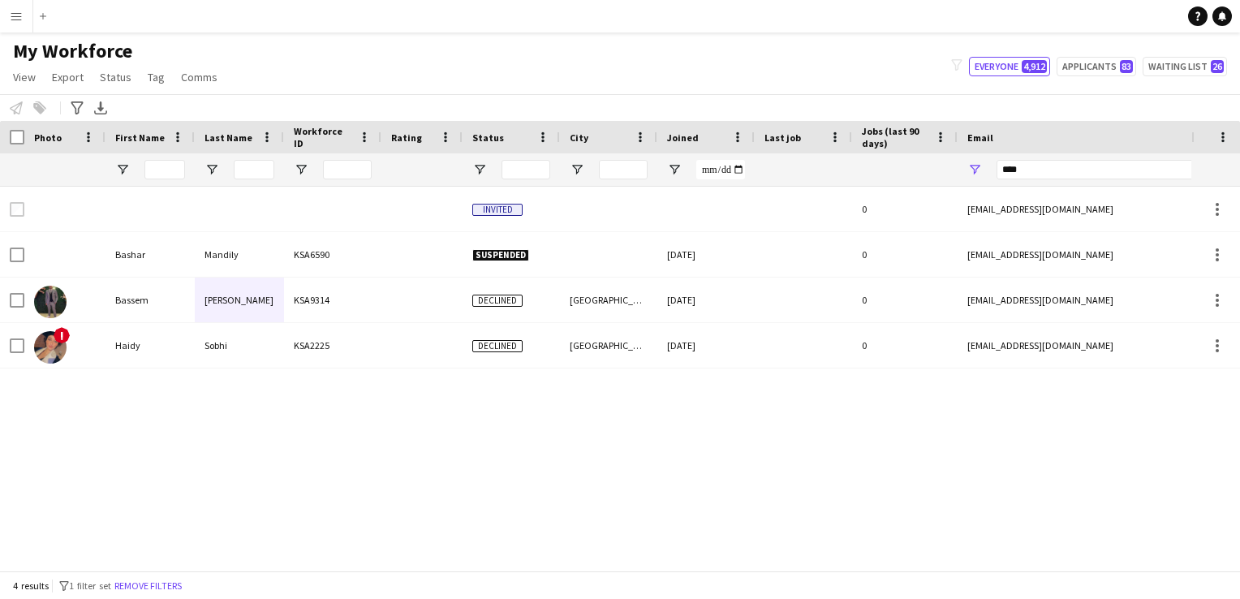
click at [20, 13] on app-icon "Menu" at bounding box center [16, 16] width 13 height 13
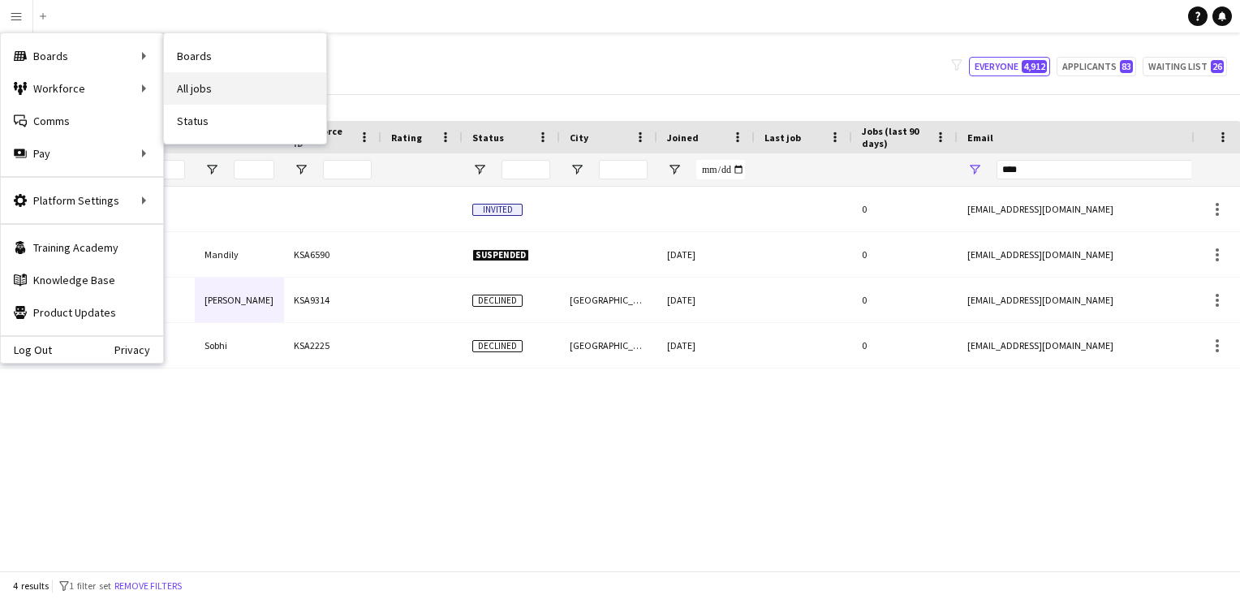
click at [200, 80] on link "All jobs" at bounding box center [245, 88] width 162 height 32
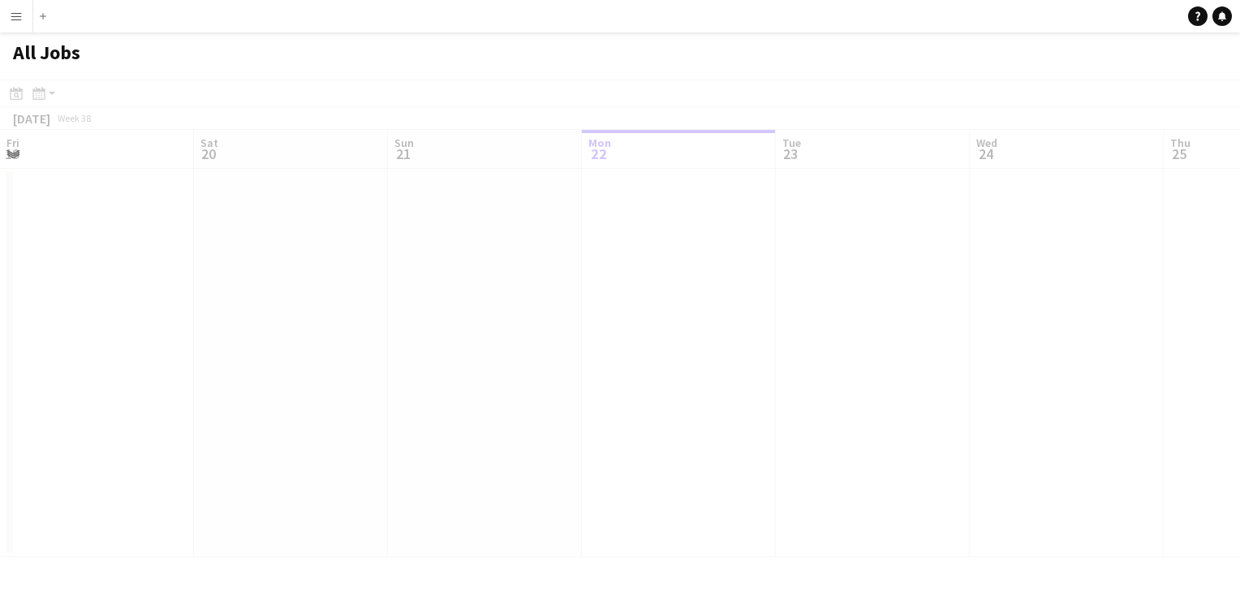
scroll to position [0, 388]
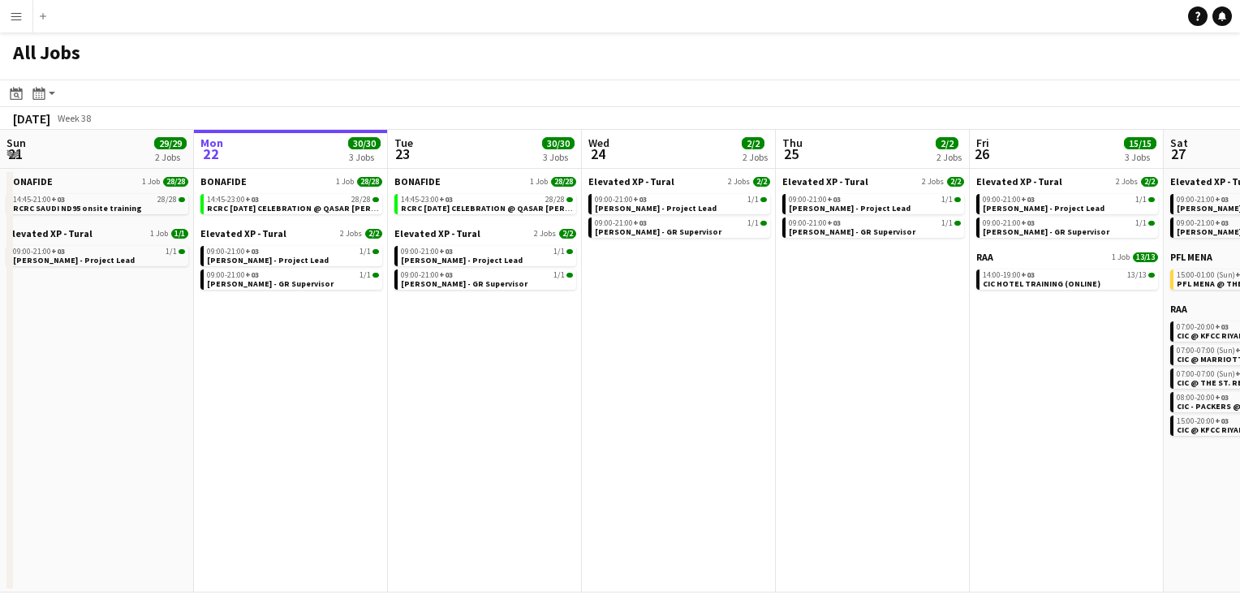
drag, startPoint x: 503, startPoint y: 110, endPoint x: 428, endPoint y: 111, distance: 74.7
click at [428, 111] on div "[DATE] Week 38" at bounding box center [620, 118] width 1240 height 23
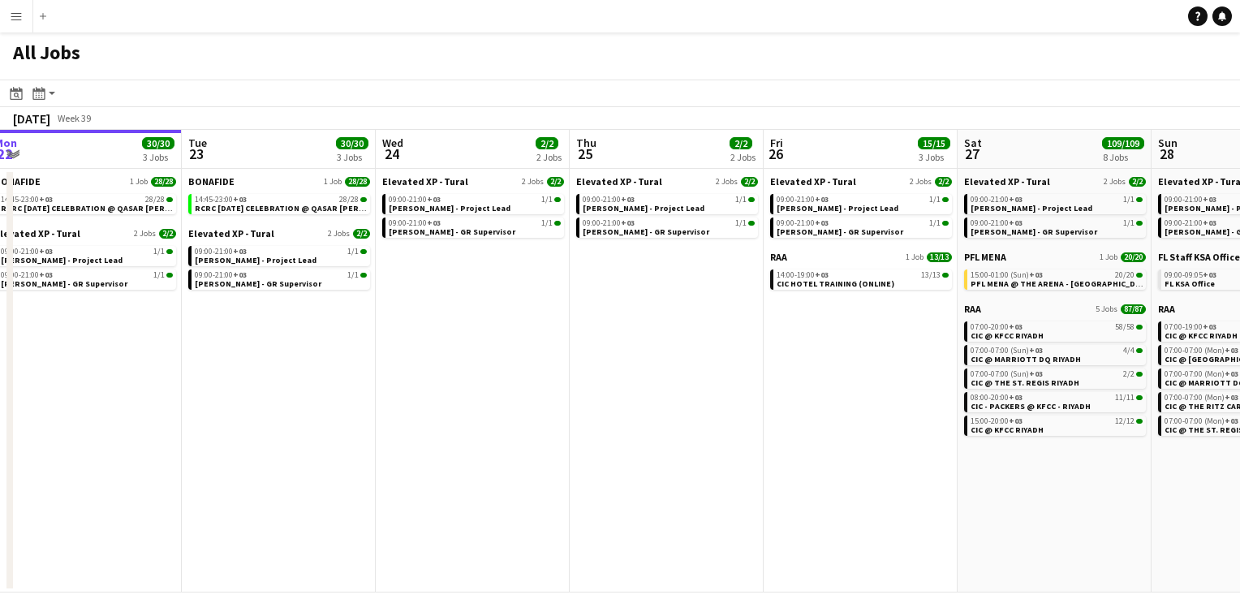
scroll to position [0, 603]
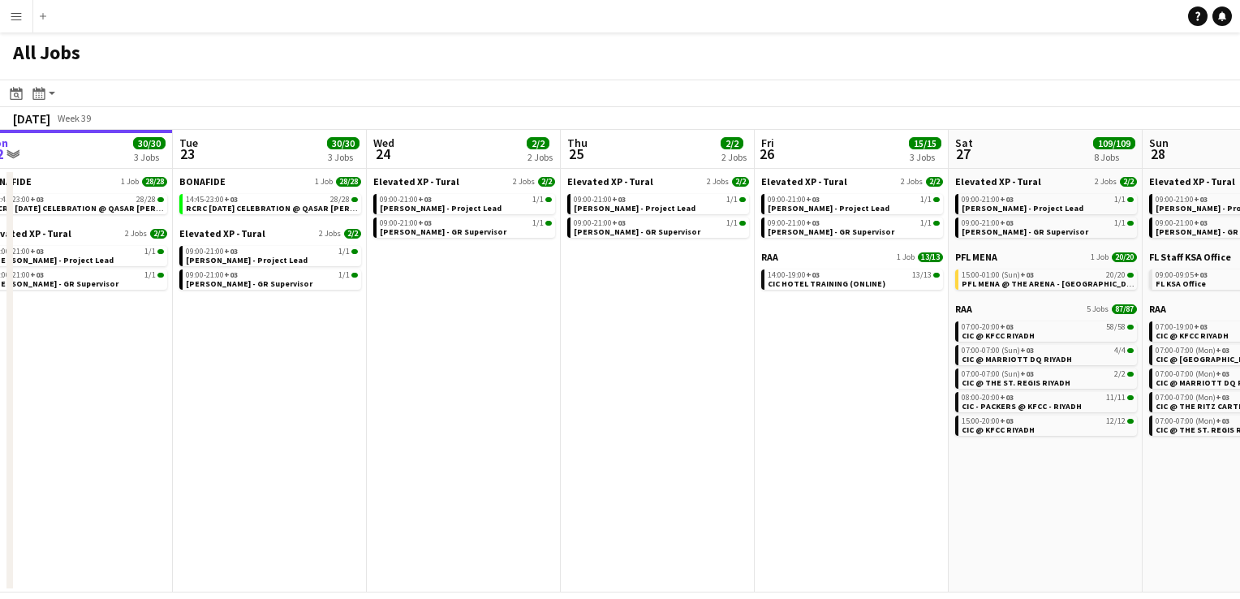
drag, startPoint x: 670, startPoint y: 534, endPoint x: 455, endPoint y: 515, distance: 215.8
click at [455, 515] on app-calendar-viewport "Fri 19 1/1 1 Job Sat 20 1/1 1 Job Sun 21 29/29 2 Jobs Mon 22 30/30 3 Jobs Tue 2…" at bounding box center [620, 361] width 1240 height 462
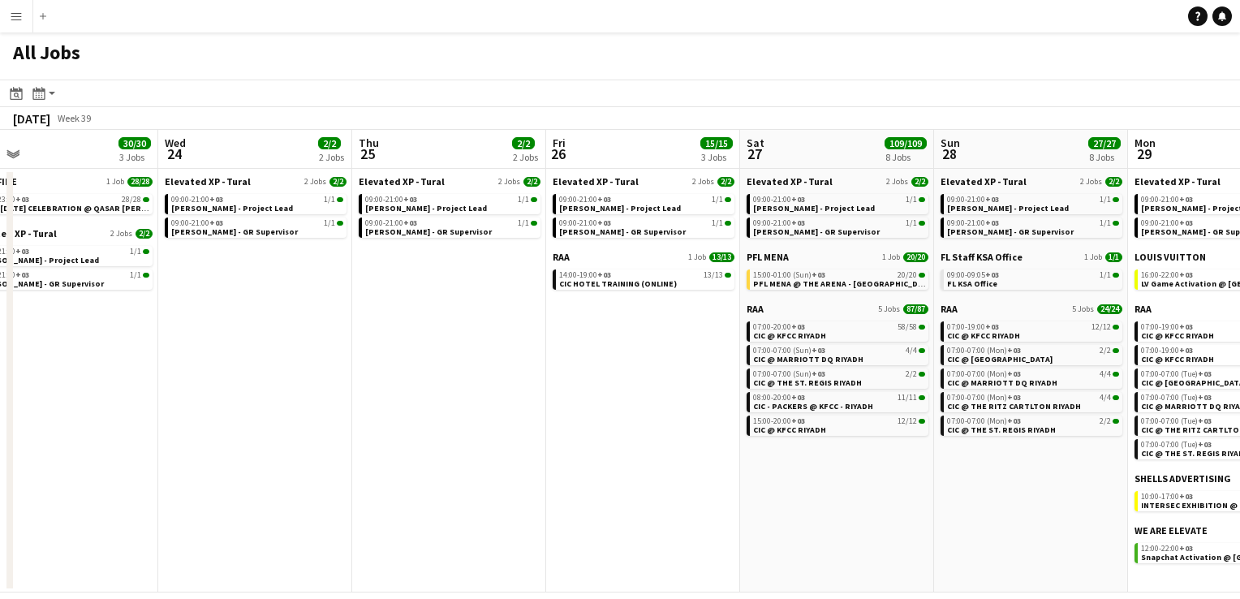
scroll to position [0, 635]
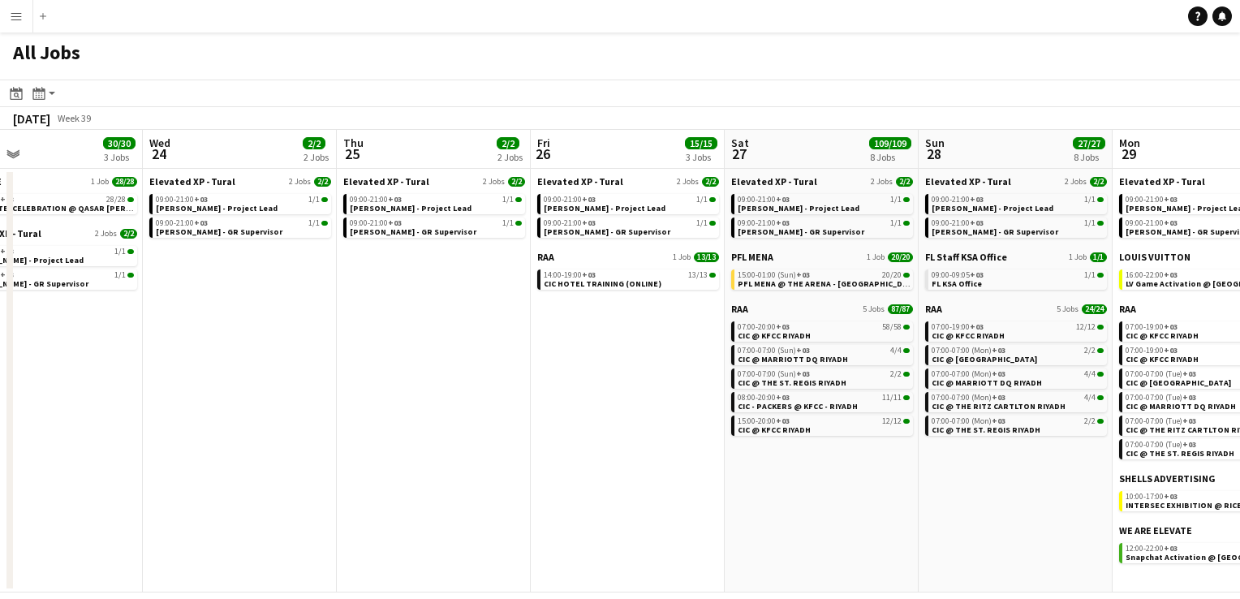
drag, startPoint x: 1013, startPoint y: 495, endPoint x: 786, endPoint y: 529, distance: 228.9
click at [786, 529] on app-calendar-viewport "Sat 20 1/1 1 Job Sun 21 29/29 2 Jobs Mon 22 30/30 3 Jobs Tue 23 30/30 3 Jobs We…" at bounding box center [620, 361] width 1240 height 462
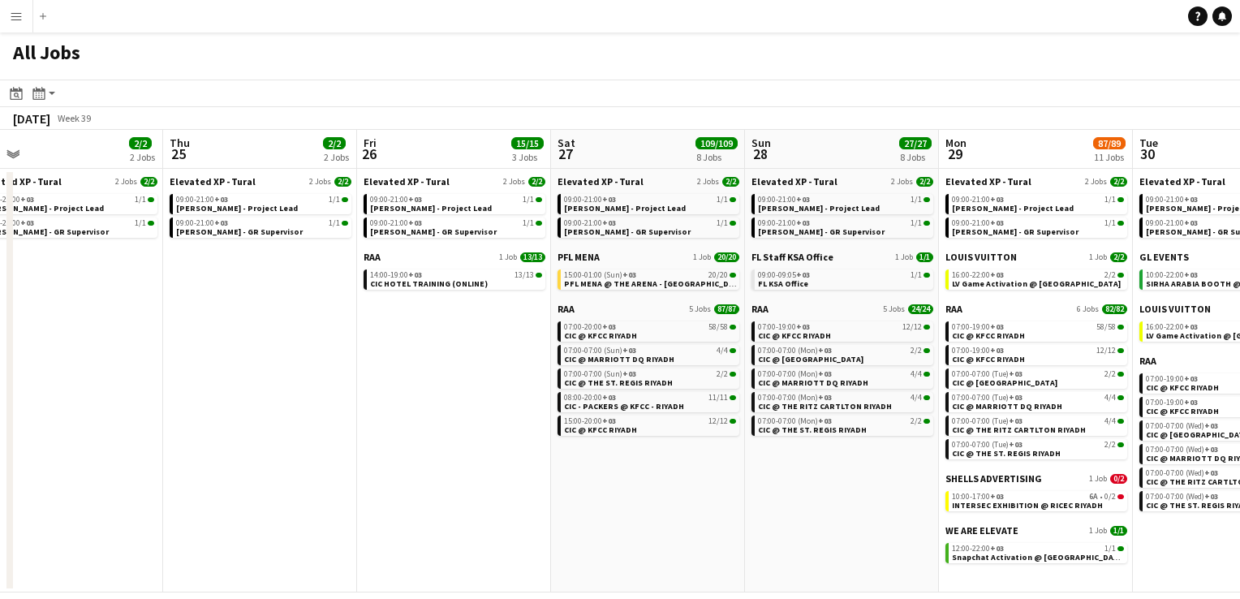
drag, startPoint x: 963, startPoint y: 505, endPoint x: 793, endPoint y: 478, distance: 172.5
click at [793, 478] on app-calendar-viewport "Sun 21 29/29 2 Jobs Mon 22 30/30 3 Jobs Tue 23 30/30 3 Jobs Wed 24 2/2 2 Jobs T…" at bounding box center [620, 361] width 1240 height 462
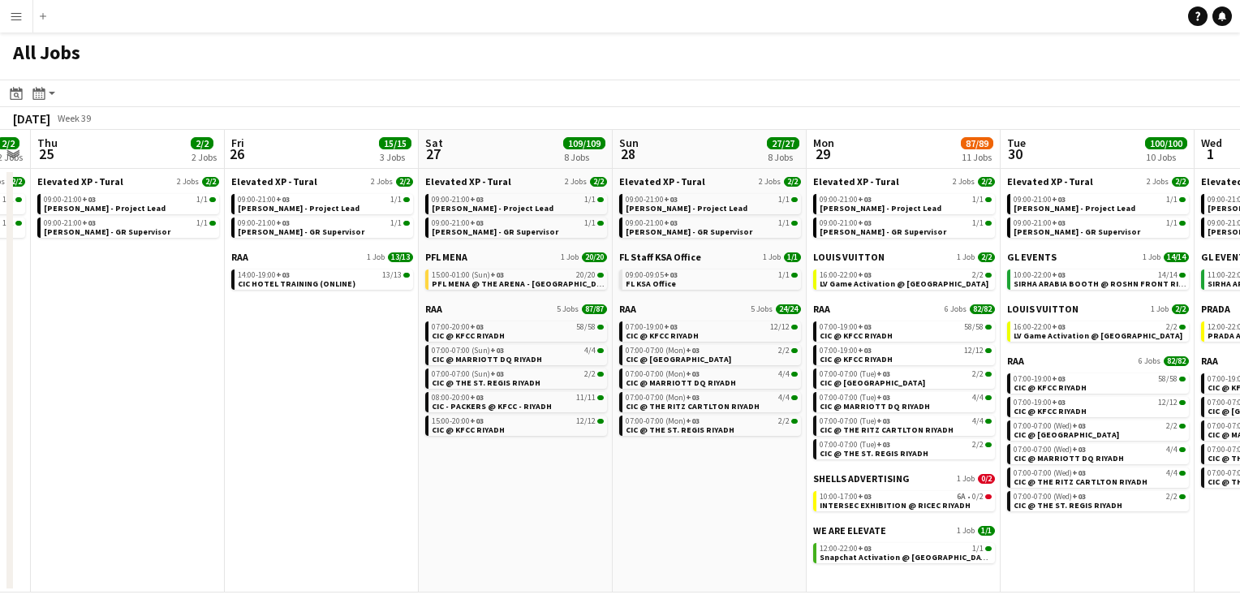
drag, startPoint x: 831, startPoint y: 487, endPoint x: 699, endPoint y: 465, distance: 133.3
click at [699, 465] on app-calendar-viewport "Sun 21 29/29 2 Jobs Mon 22 30/30 3 Jobs Tue 23 30/30 3 Jobs Wed 24 2/2 2 Jobs T…" at bounding box center [620, 361] width 1240 height 462
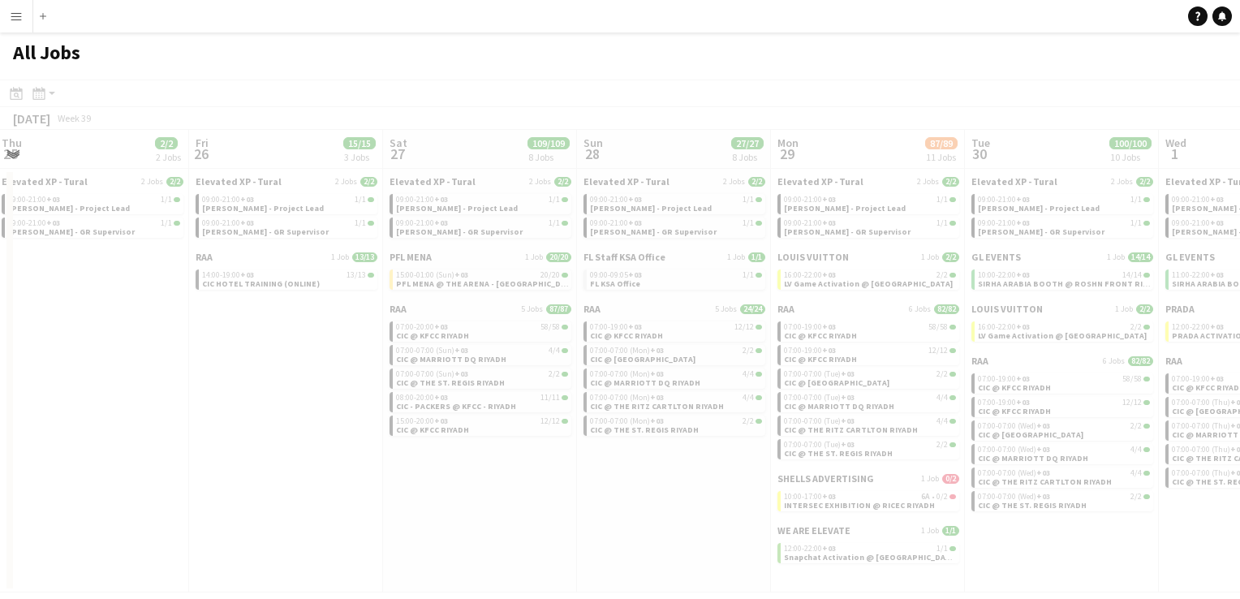
drag, startPoint x: 744, startPoint y: 482, endPoint x: 607, endPoint y: 452, distance: 140.4
click at [607, 452] on app-all-jobs "All Jobs Date picker [DATE] [DATE] [DATE] M [DATE] T [DATE] W [DATE] T [DATE] F…" at bounding box center [620, 312] width 1240 height 560
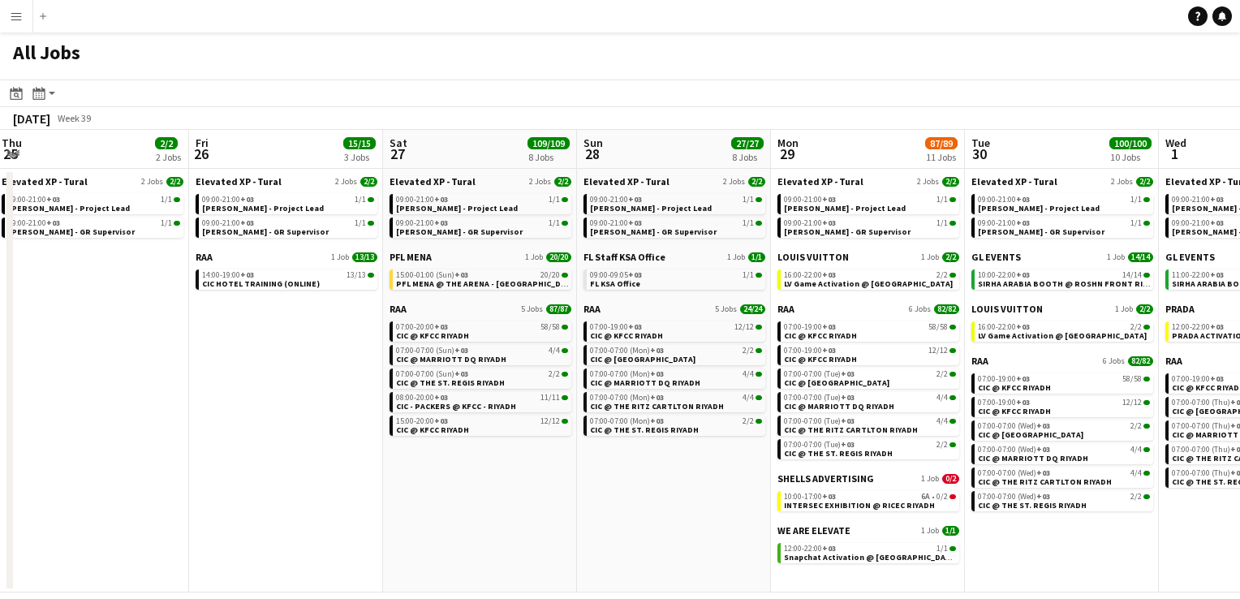
click at [1039, 576] on app-date-cell "Elevated XP - Tural 2 Jobs [DATE] 09:00-21:00 +03 1/1 [PERSON_NAME] - Project L…" at bounding box center [1062, 381] width 194 height 424
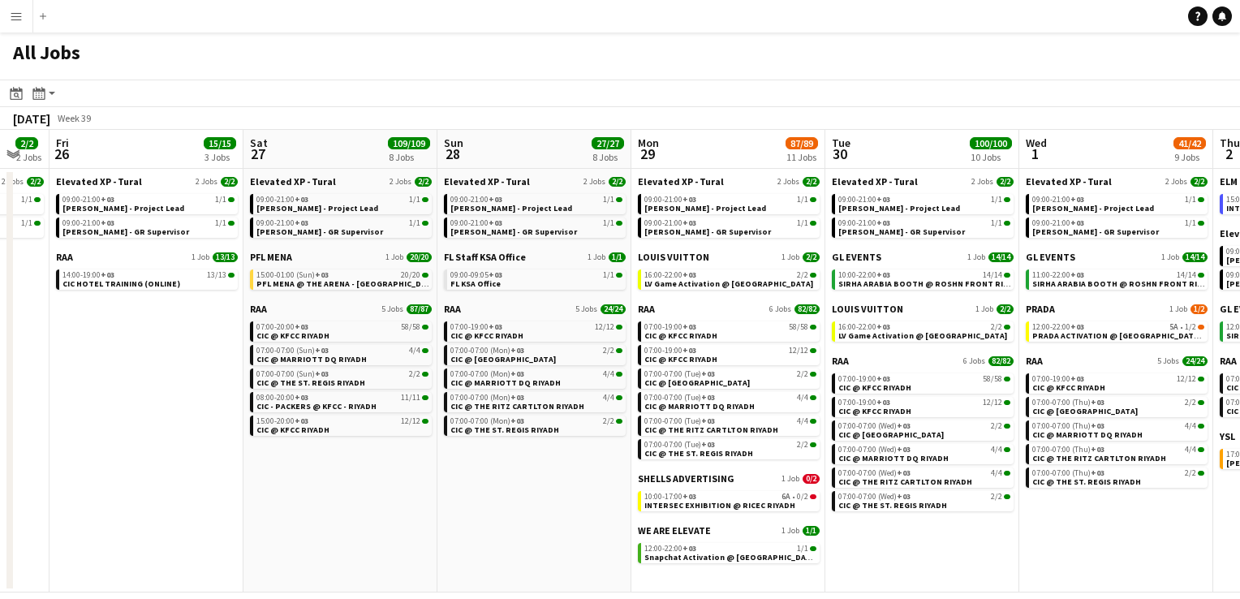
scroll to position [0, 551]
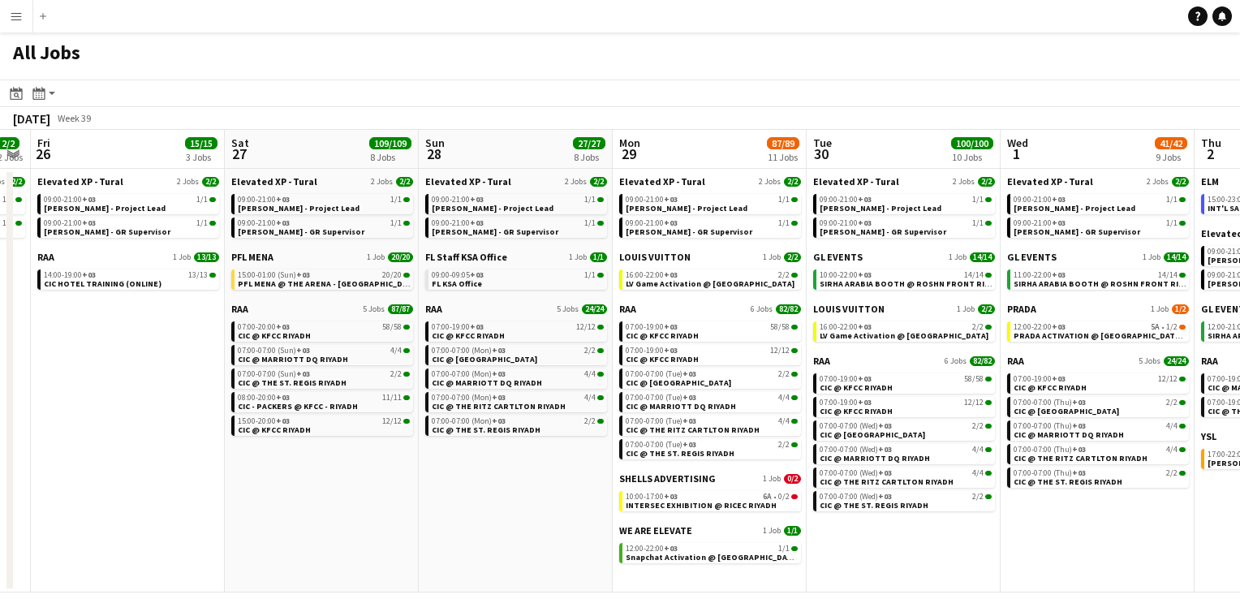
drag, startPoint x: 1039, startPoint y: 576, endPoint x: 881, endPoint y: 566, distance: 158.5
click at [881, 566] on app-calendar-viewport "Tue 23 30/30 3 Jobs Wed 24 2/2 2 Jobs Thu 25 2/2 2 Jobs Fri 26 15/15 3 Jobs Sat…" at bounding box center [620, 361] width 1240 height 462
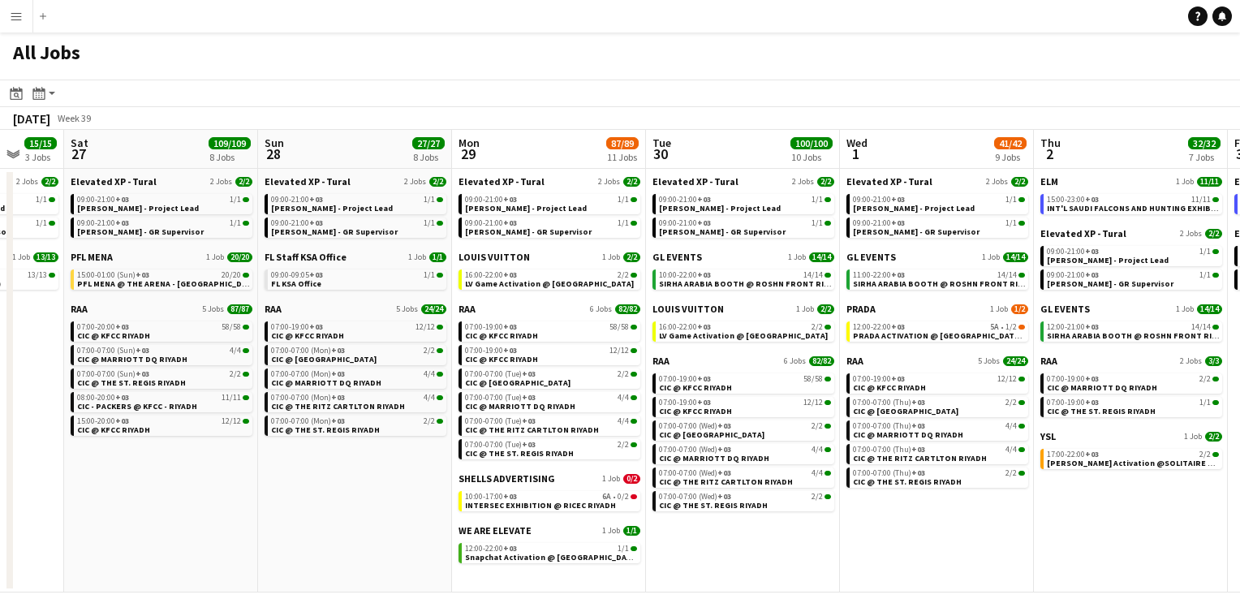
drag, startPoint x: 951, startPoint y: 578, endPoint x: 792, endPoint y: 563, distance: 159.7
click at [792, 563] on app-calendar-viewport "Tue 23 30/30 3 Jobs Wed 24 2/2 2 Jobs Thu 25 2/2 2 Jobs Fri 26 15/15 3 Jobs Sat…" at bounding box center [620, 361] width 1240 height 462
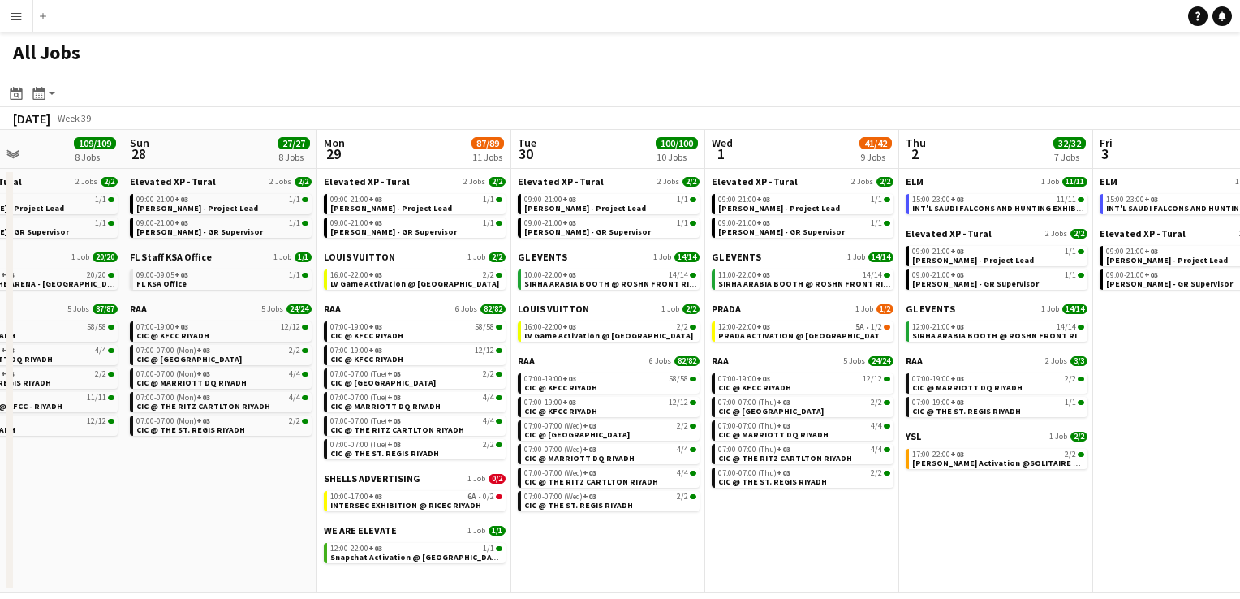
scroll to position [0, 656]
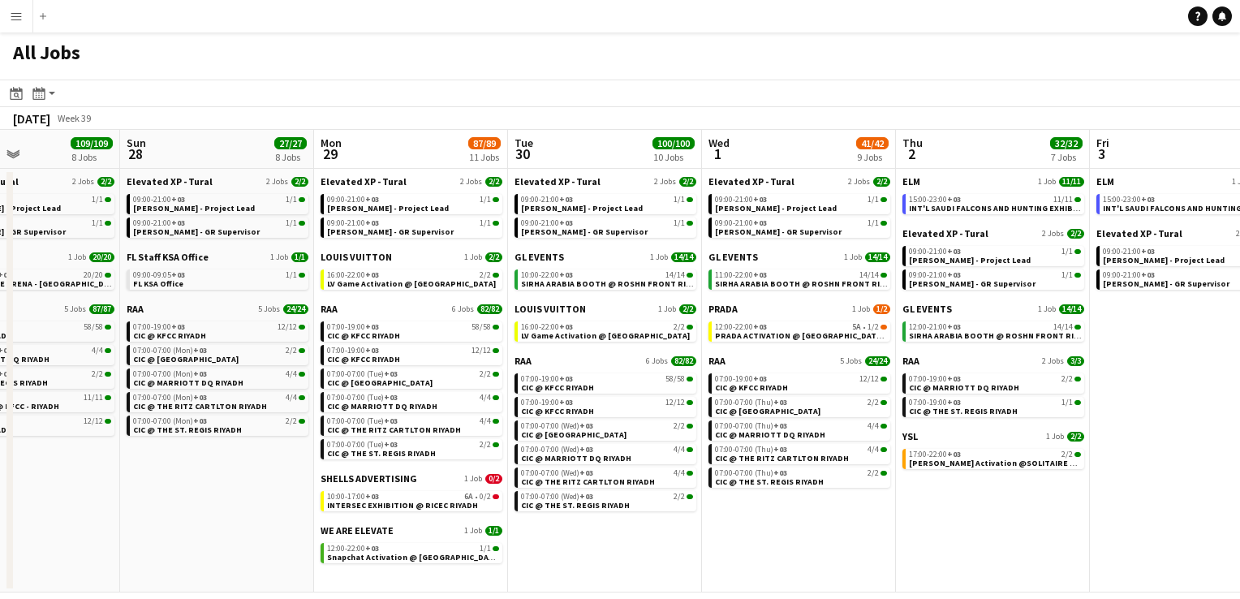
drag, startPoint x: 889, startPoint y: 573, endPoint x: 750, endPoint y: 557, distance: 140.4
click at [750, 557] on app-calendar-viewport "Wed 24 2/2 2 Jobs Thu 25 2/2 2 Jobs Fri 26 15/15 3 Jobs Sat 27 109/109 8 Jobs S…" at bounding box center [620, 361] width 1240 height 462
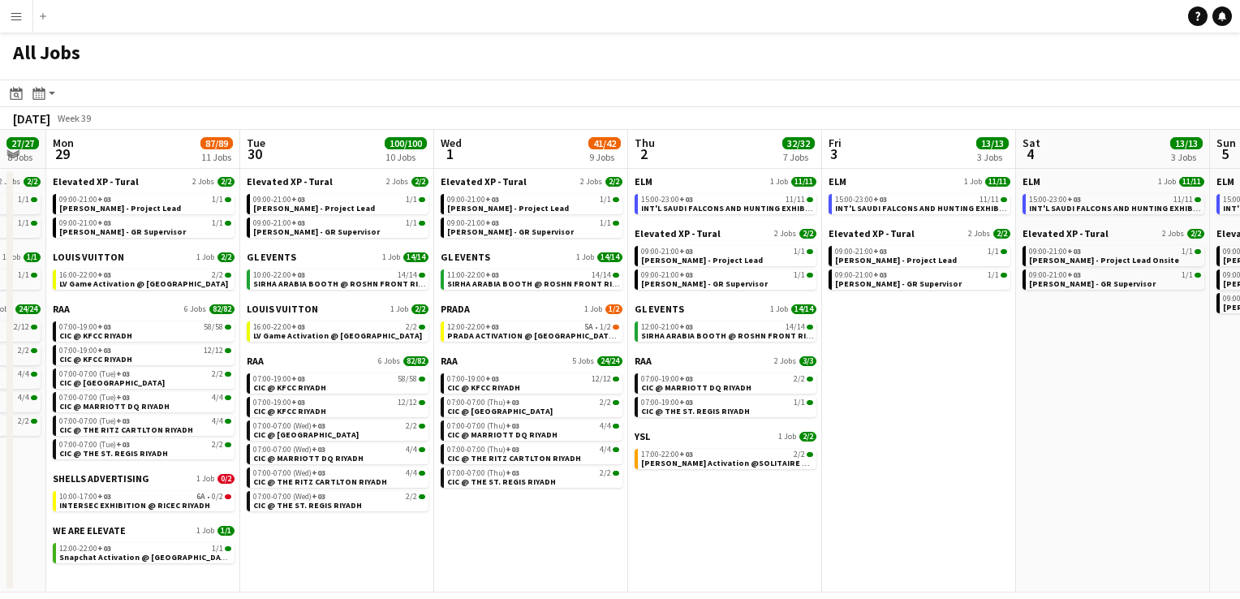
drag, startPoint x: 938, startPoint y: 546, endPoint x: 669, endPoint y: 531, distance: 269.0
click at [669, 531] on app-calendar-viewport "Thu 25 2/2 2 Jobs Fri 26 15/15 3 Jobs Sat 27 109/109 8 Jobs Sun 28 27/27 8 Jobs…" at bounding box center [620, 361] width 1240 height 462
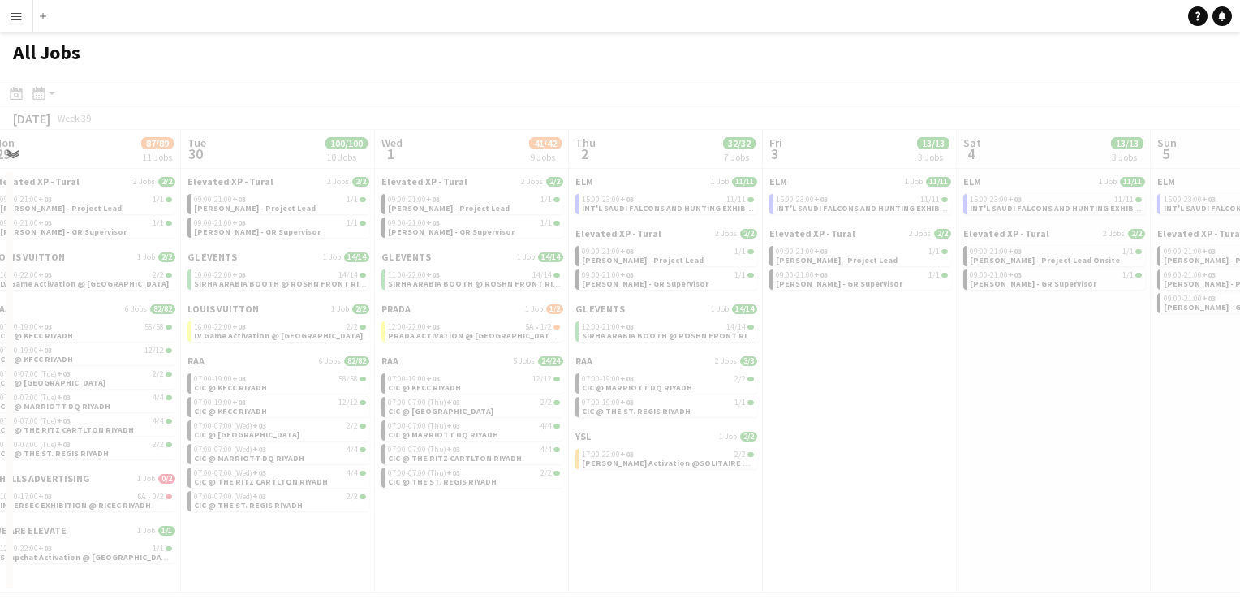
drag, startPoint x: 899, startPoint y: 515, endPoint x: 718, endPoint y: 506, distance: 181.2
click at [718, 506] on app-all-jobs "All Jobs Date picker [DATE] [DATE] [DATE] M [DATE] T [DATE] W [DATE] T [DATE] F…" at bounding box center [620, 312] width 1240 height 560
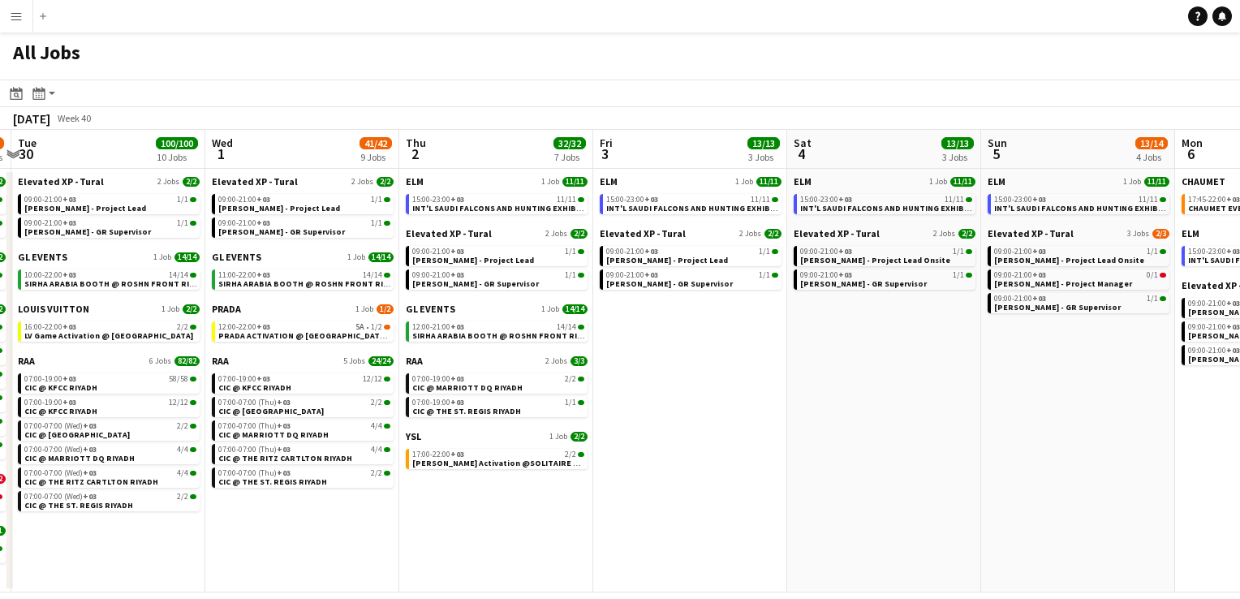
scroll to position [0, 583]
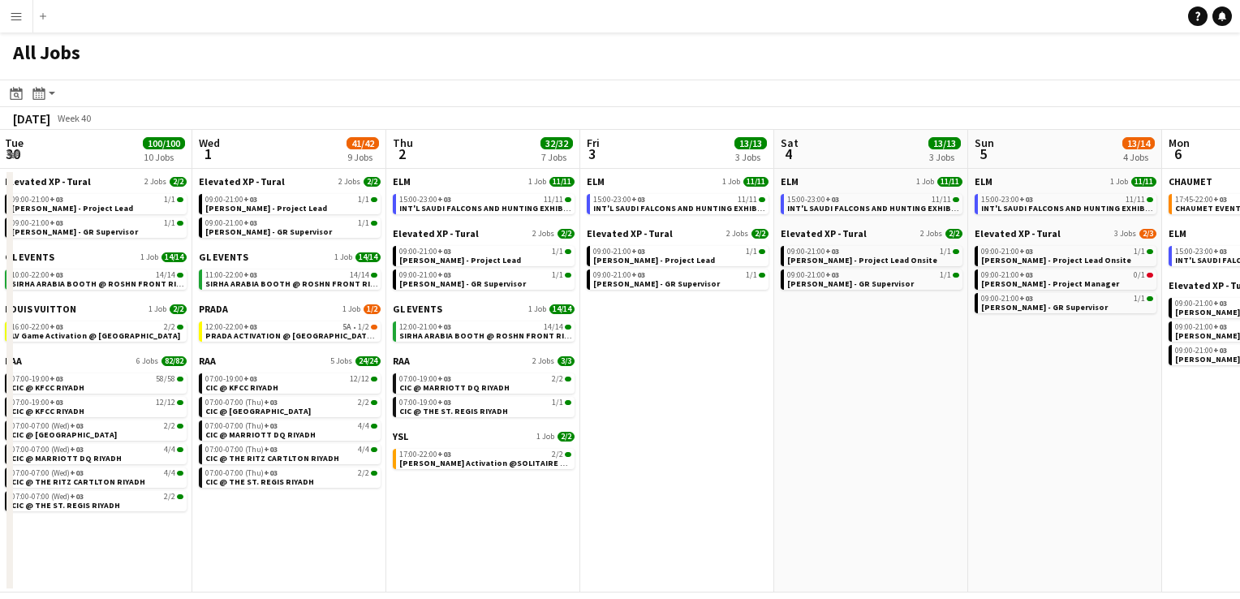
drag, startPoint x: 991, startPoint y: 471, endPoint x: 808, endPoint y: 475, distance: 182.6
click at [808, 475] on app-calendar-viewport "Sat 27 109/109 8 Jobs Sun 28 27/27 8 Jobs Mon 29 87/89 11 Jobs Tue 30 100/100 1…" at bounding box center [620, 361] width 1240 height 462
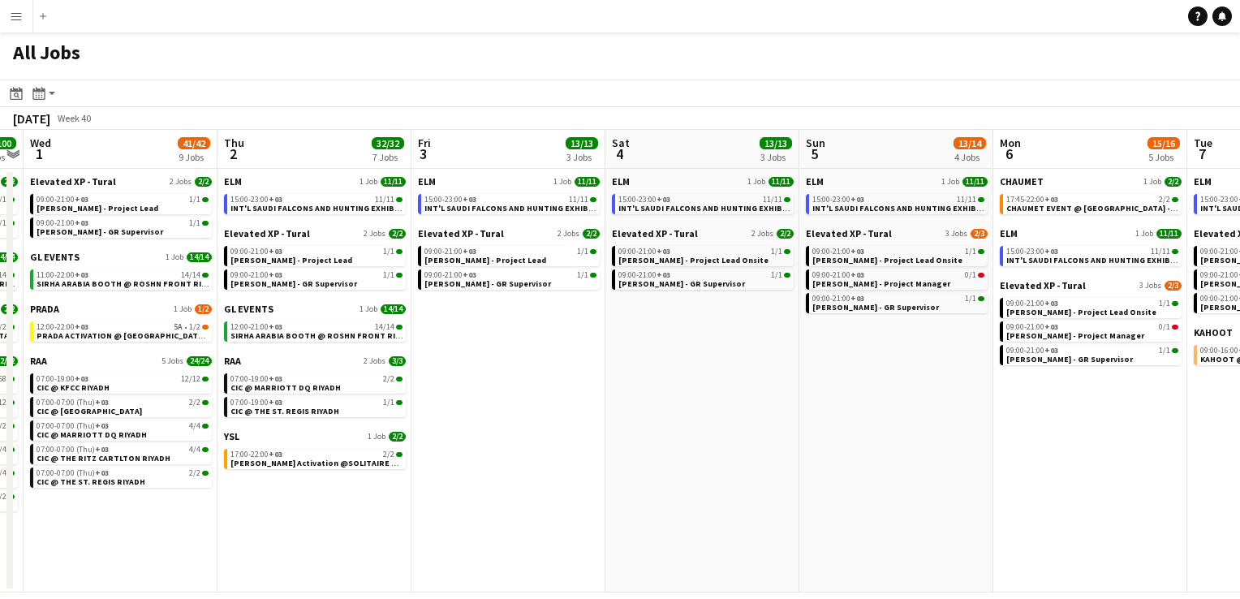
scroll to position [0, 758]
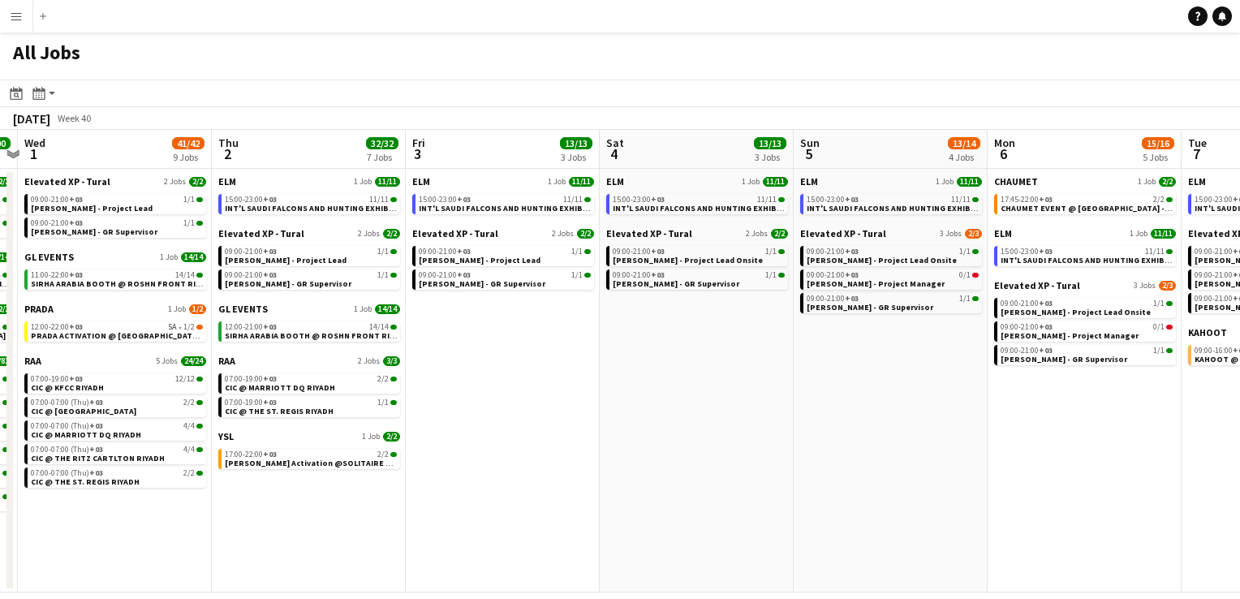
drag, startPoint x: 919, startPoint y: 495, endPoint x: 744, endPoint y: 493, distance: 174.5
click at [744, 493] on app-calendar-viewport "Sat 27 109/109 8 Jobs Sun 28 27/27 8 Jobs Mon 29 87/89 11 Jobs Tue 30 100/100 1…" at bounding box center [620, 361] width 1240 height 462
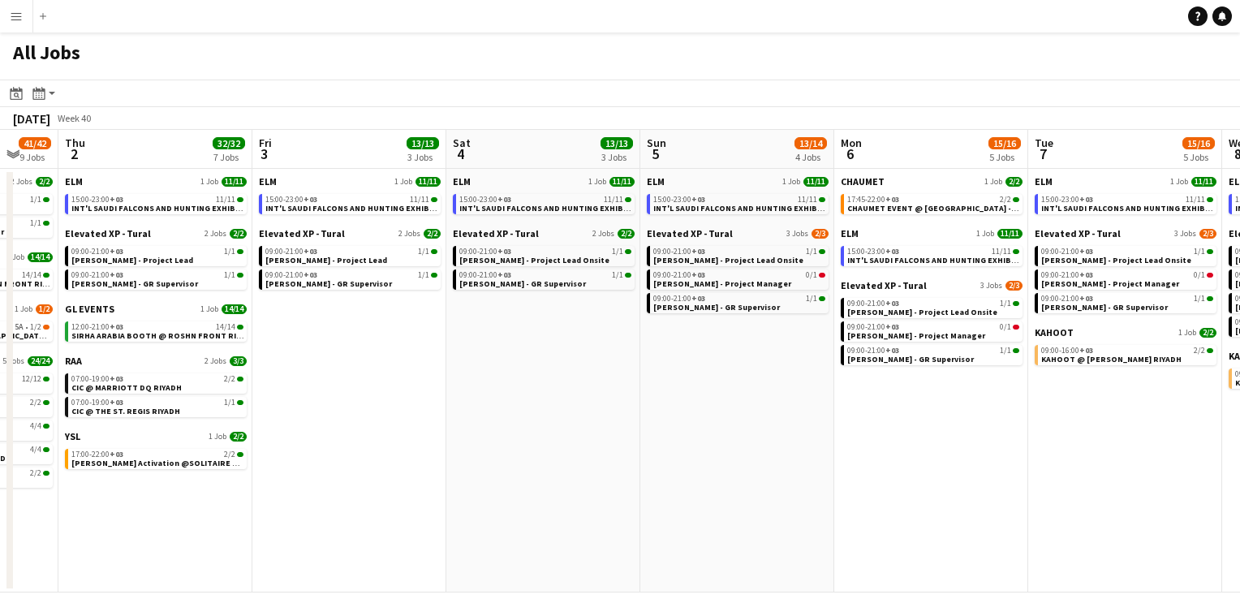
drag, startPoint x: 919, startPoint y: 487, endPoint x: 766, endPoint y: 454, distance: 156.0
click at [766, 454] on app-calendar-viewport "Sun 28 27/27 8 Jobs Mon 29 87/89 11 Jobs Tue 30 100/100 10 Jobs Wed 1 41/42 9 J…" at bounding box center [620, 361] width 1240 height 462
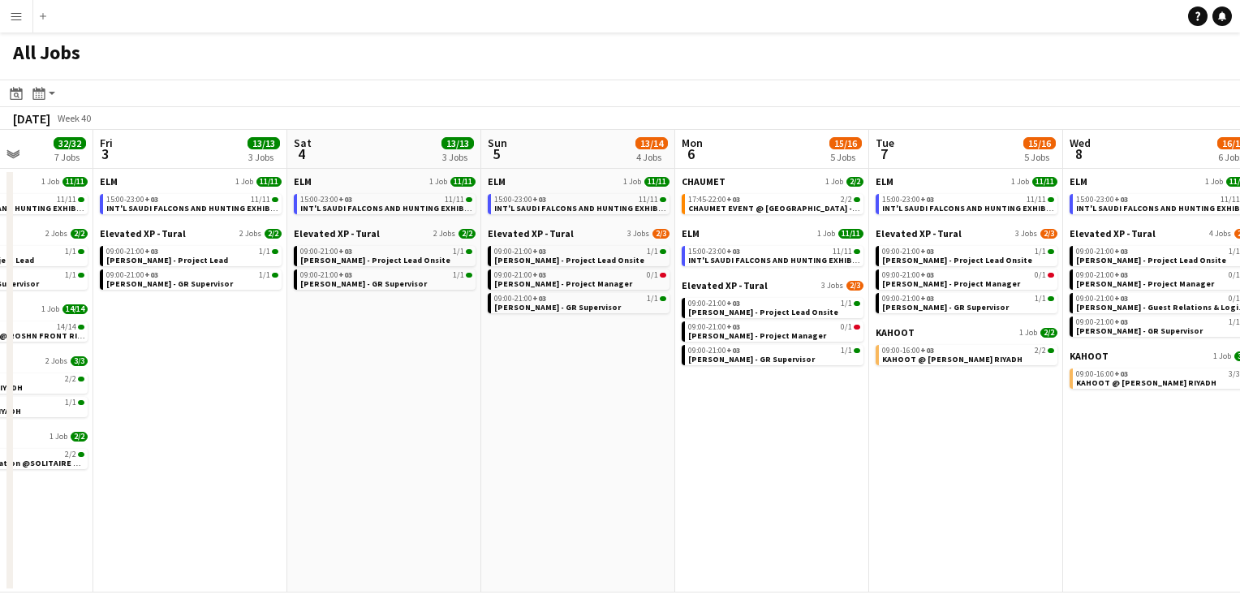
drag, startPoint x: 918, startPoint y: 475, endPoint x: 759, endPoint y: 479, distance: 159.1
click at [759, 479] on app-calendar-viewport "Tue 30 100/100 10 Jobs Wed 1 41/42 9 Jobs Thu 2 32/32 7 Jobs Fri 3 13/13 3 Jobs…" at bounding box center [620, 361] width 1240 height 462
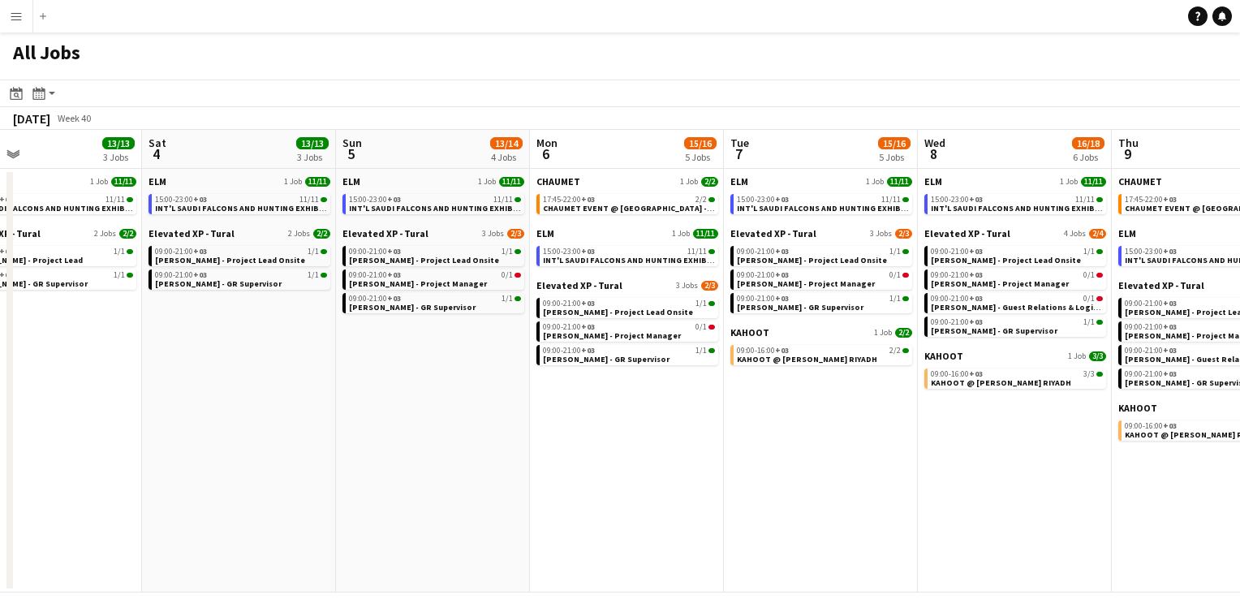
drag, startPoint x: 868, startPoint y: 484, endPoint x: 723, endPoint y: 488, distance: 145.3
click at [723, 488] on app-calendar-viewport "Tue 30 100/100 10 Jobs Wed 1 41/42 9 Jobs Thu 2 32/32 7 Jobs Fri 3 13/13 3 Jobs…" at bounding box center [620, 361] width 1240 height 462
click at [811, 479] on app-date-cell "ELM 1 Job [DATE] 15:00-23:00 +03 11/11 INT'L SAUDI FALCONS AND HUNTING EXHIBITI…" at bounding box center [822, 381] width 194 height 424
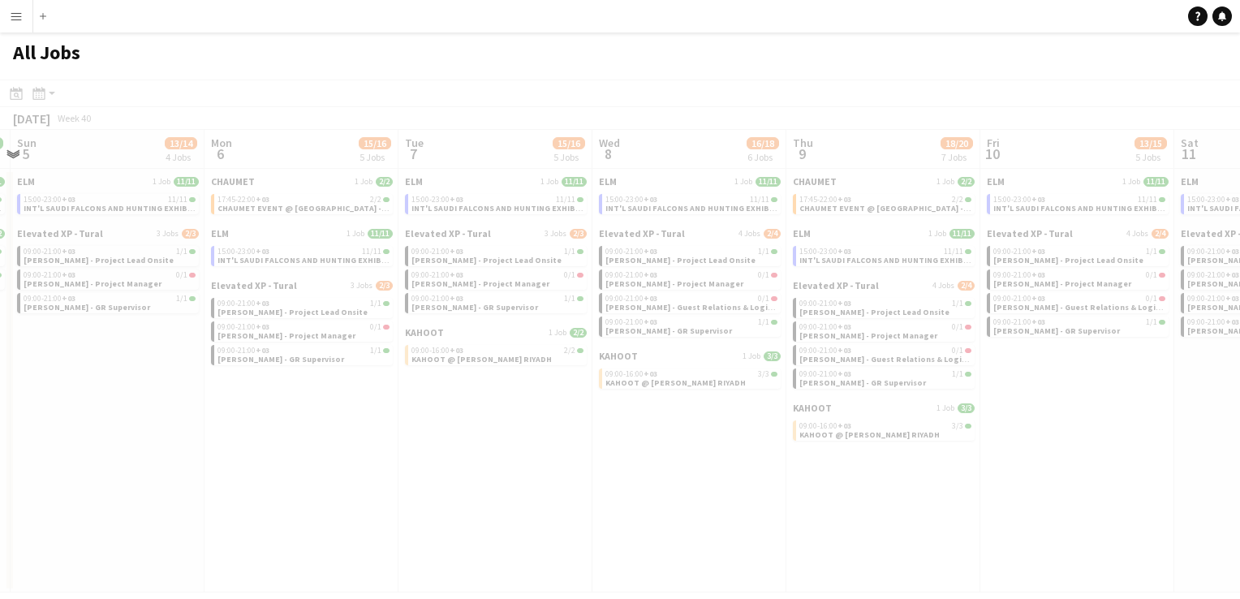
scroll to position [0, 576]
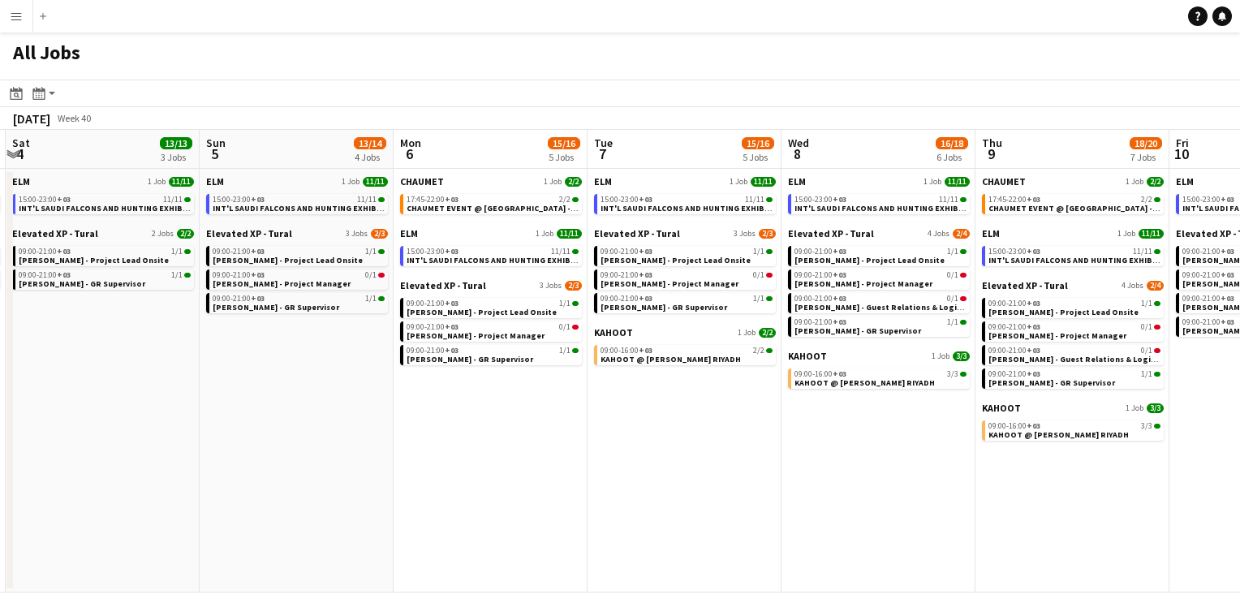
drag, startPoint x: 938, startPoint y: 510, endPoint x: 764, endPoint y: 505, distance: 173.7
click at [764, 505] on app-calendar-viewport "Wed 1 41/42 9 Jobs Thu 2 32/32 7 Jobs Fri 3 13/13 3 Jobs Sat 4 13/13 3 Jobs Sun…" at bounding box center [620, 361] width 1240 height 462
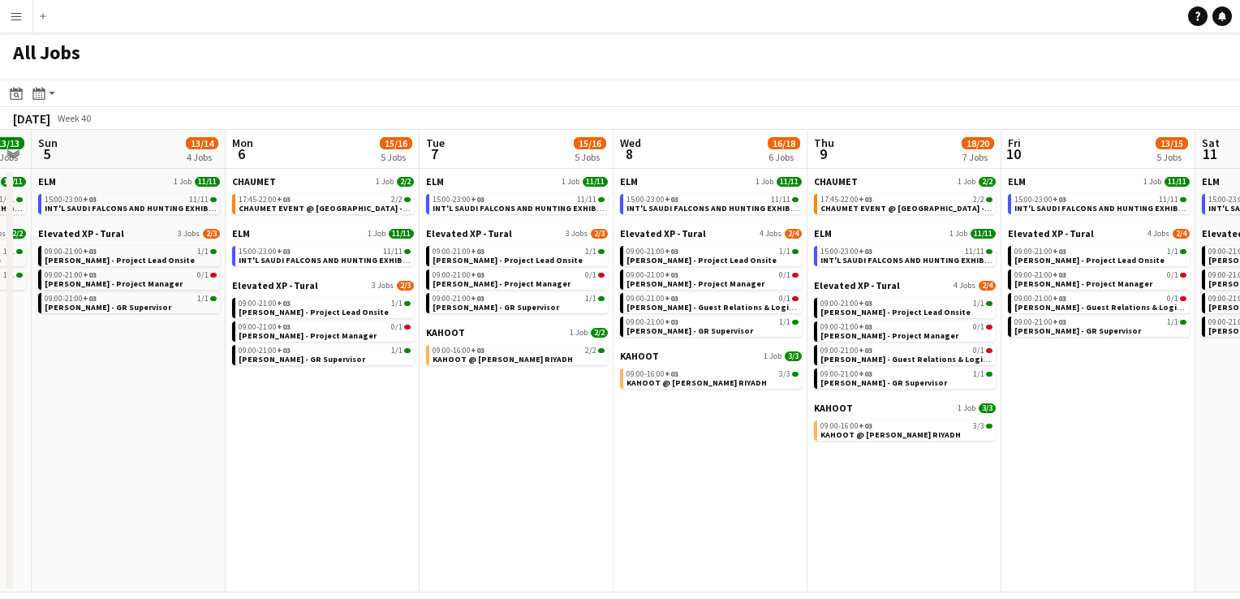
scroll to position [0, 746]
drag, startPoint x: 882, startPoint y: 505, endPoint x: 712, endPoint y: 494, distance: 169.9
click at [712, 494] on app-calendar-viewport "Wed 1 41/42 9 Jobs Thu 2 32/32 7 Jobs Fri 3 13/13 3 Jobs Sat 4 13/13 3 Jobs Sun…" at bounding box center [620, 361] width 1240 height 462
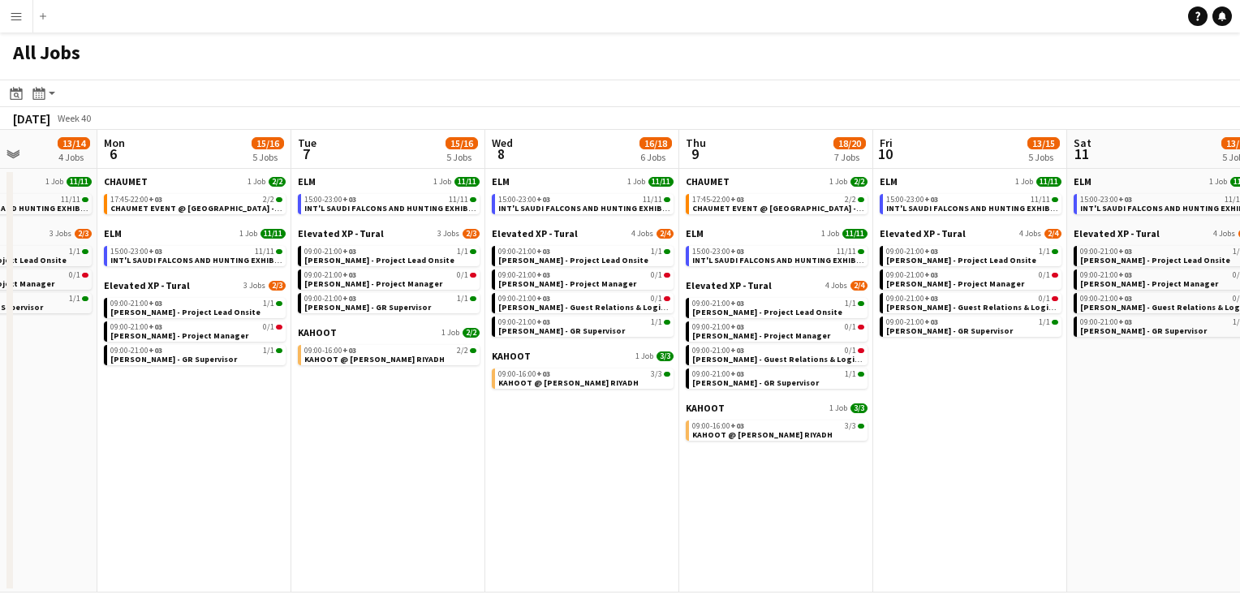
scroll to position [0, 483]
drag, startPoint x: 844, startPoint y: 501, endPoint x: 719, endPoint y: 510, distance: 125.3
click at [719, 510] on app-calendar-viewport "Fri 3 13/13 3 Jobs Sat 4 13/13 3 Jobs Sun 5 13/14 4 Jobs Mon 6 15/16 5 Jobs Tue…" at bounding box center [620, 361] width 1240 height 462
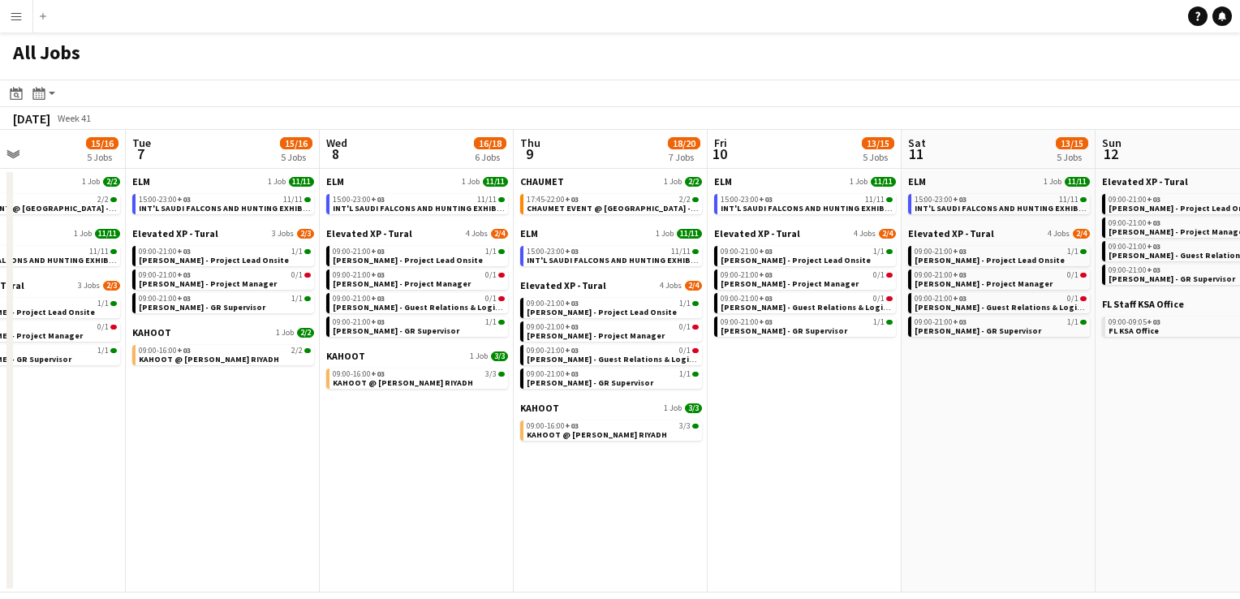
scroll to position [0, 662]
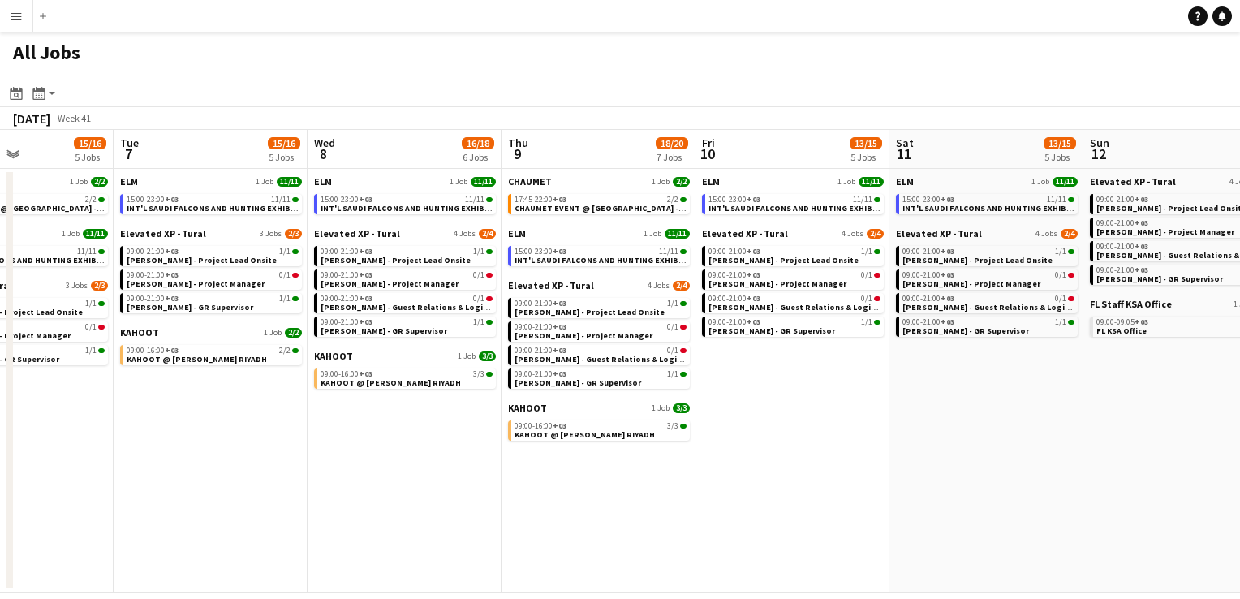
drag, startPoint x: 845, startPoint y: 516, endPoint x: 665, endPoint y: 517, distance: 179.3
click at [665, 517] on app-calendar-viewport "Fri 3 13/13 3 Jobs Sat 4 13/13 3 Jobs Sun 5 13/14 4 Jobs Mon 6 15/16 5 Jobs Tue…" at bounding box center [620, 361] width 1240 height 462
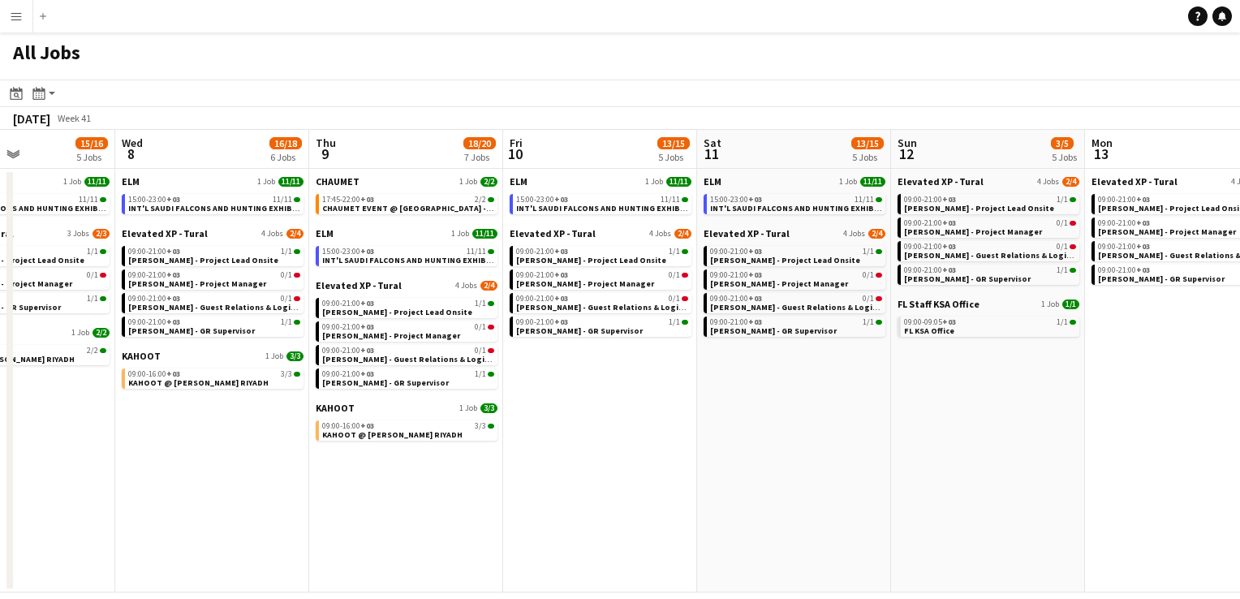
drag, startPoint x: 909, startPoint y: 484, endPoint x: 717, endPoint y: 505, distance: 192.6
click at [717, 505] on app-calendar-viewport "Sat 4 13/13 3 Jobs Sun 5 13/14 4 Jobs Mon 6 15/16 5 Jobs Tue 7 15/16 5 Jobs Wed…" at bounding box center [620, 361] width 1240 height 462
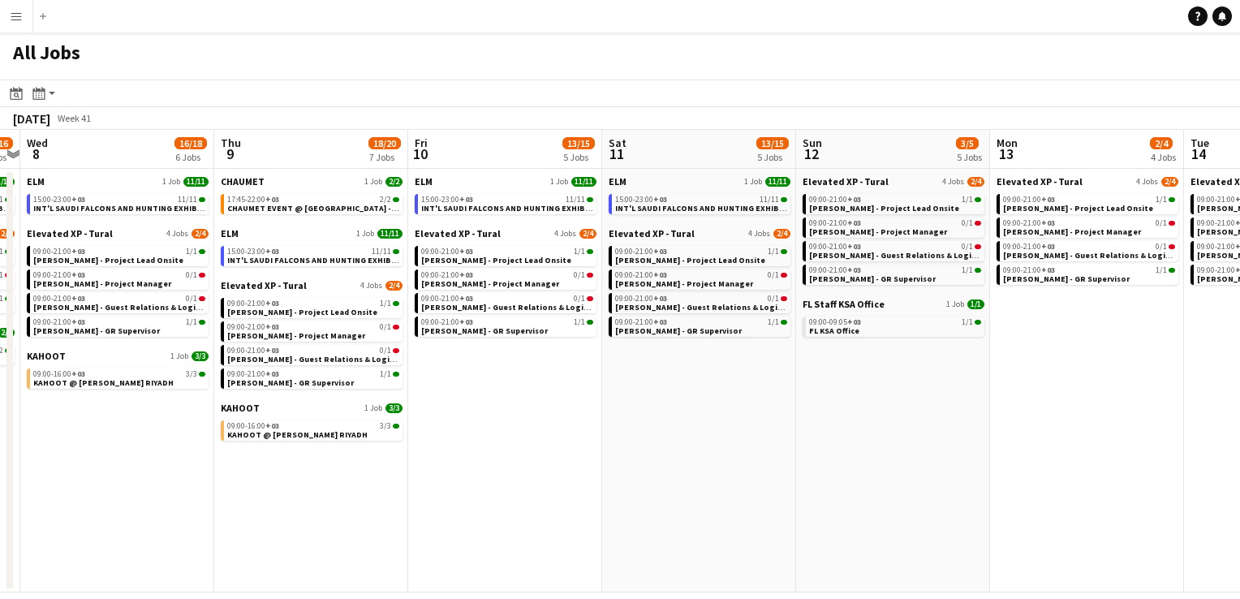
scroll to position [0, 759]
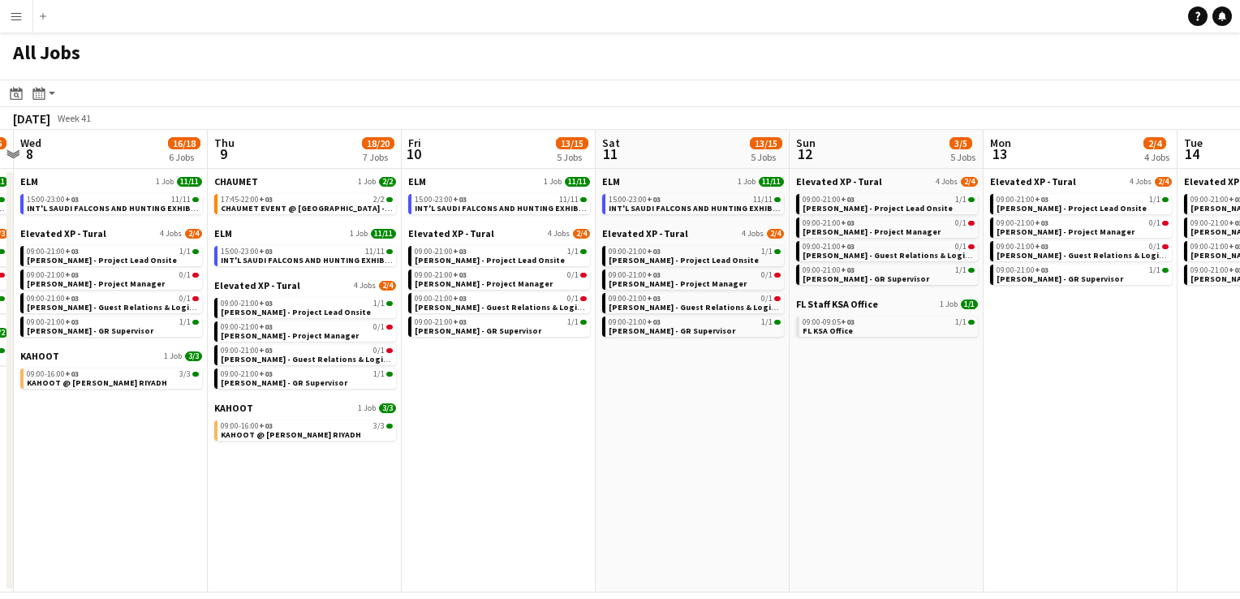
drag, startPoint x: 907, startPoint y: 476, endPoint x: 798, endPoint y: 486, distance: 109.2
click at [798, 486] on app-calendar-viewport "Sun 5 13/14 4 Jobs Mon 6 15/16 5 Jobs Tue 7 15/16 5 Jobs Wed 8 16/18 6 Jobs Thu…" at bounding box center [620, 361] width 1240 height 462
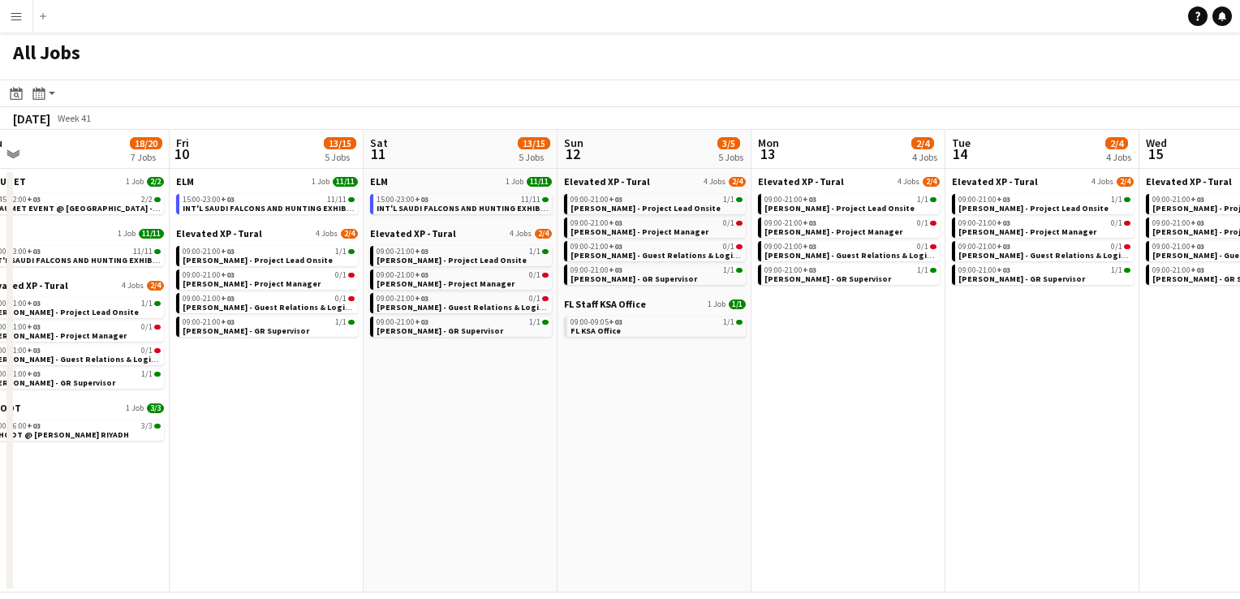
drag, startPoint x: 991, startPoint y: 468, endPoint x: 765, endPoint y: 443, distance: 227.0
click at [765, 443] on app-calendar-viewport "Tue 7 15/16 5 Jobs Wed 8 16/18 6 Jobs Thu 9 18/20 7 Jobs Fri 10 13/15 5 Jobs Sa…" at bounding box center [620, 361] width 1240 height 462
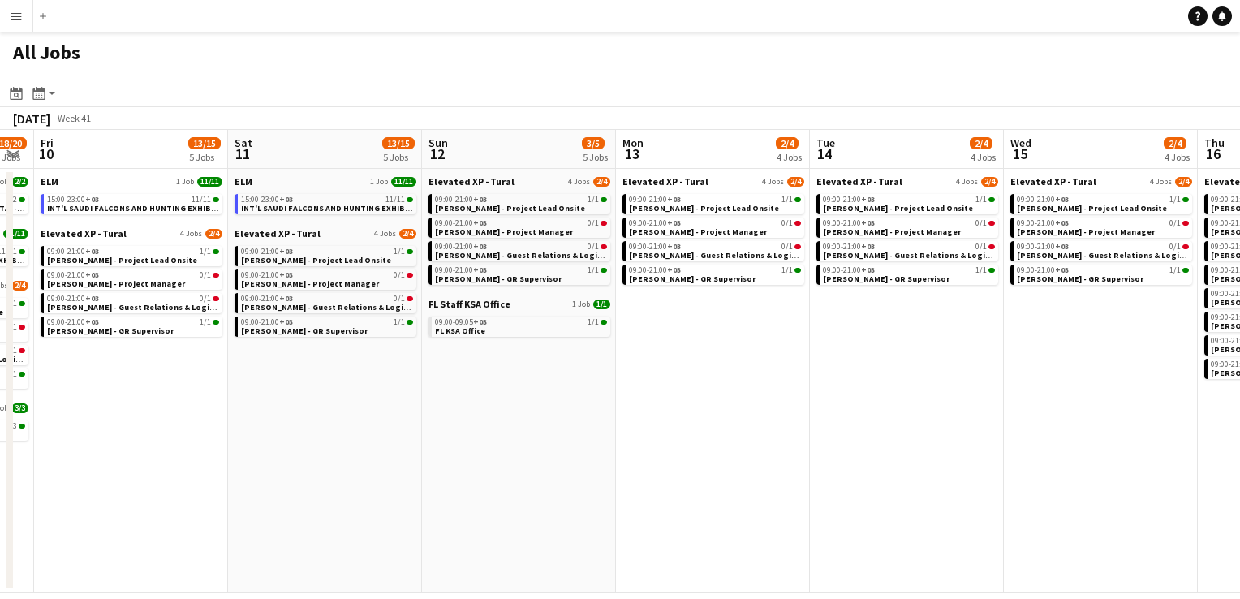
drag, startPoint x: 896, startPoint y: 434, endPoint x: 762, endPoint y: 433, distance: 133.9
click at [762, 433] on app-calendar-viewport "Tue 7 15/16 5 Jobs Wed 8 16/18 6 Jobs Thu 9 18/20 7 Jobs Fri 10 13/15 5 Jobs Sa…" at bounding box center [620, 361] width 1240 height 462
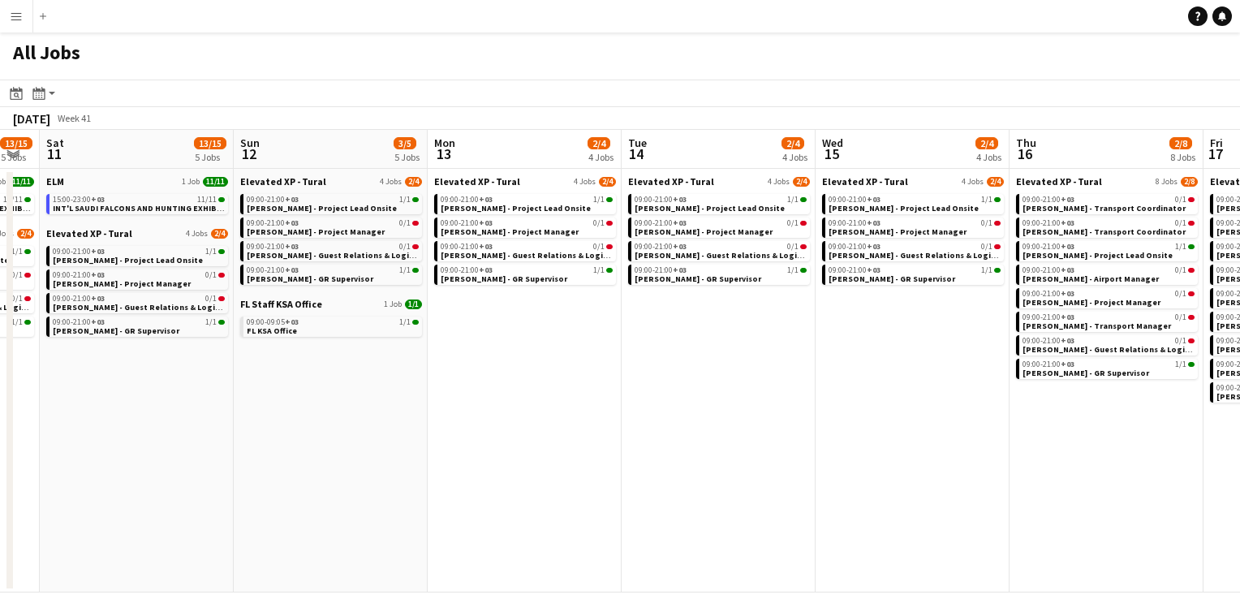
scroll to position [0, 737]
drag, startPoint x: 876, startPoint y: 432, endPoint x: 685, endPoint y: 433, distance: 191.5
click at [685, 433] on app-calendar-viewport "Tue 7 15/16 5 Jobs Wed 8 16/18 6 Jobs Thu 9 18/20 7 Jobs Fri 10 13/15 5 Jobs Sa…" at bounding box center [620, 361] width 1240 height 462
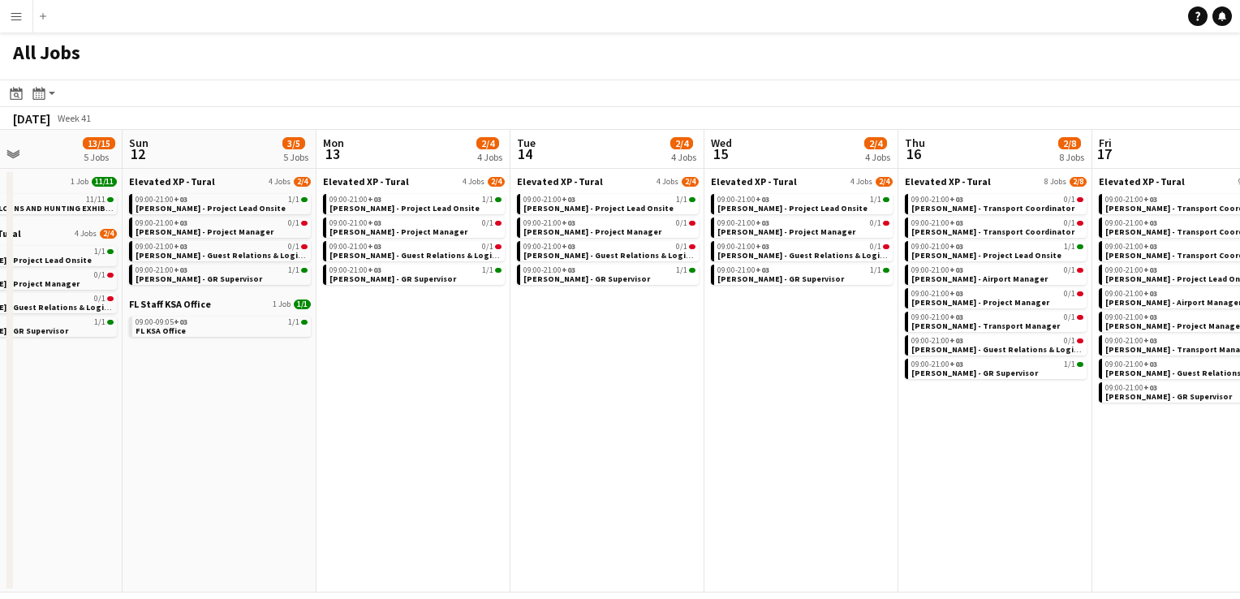
scroll to position [0, 669]
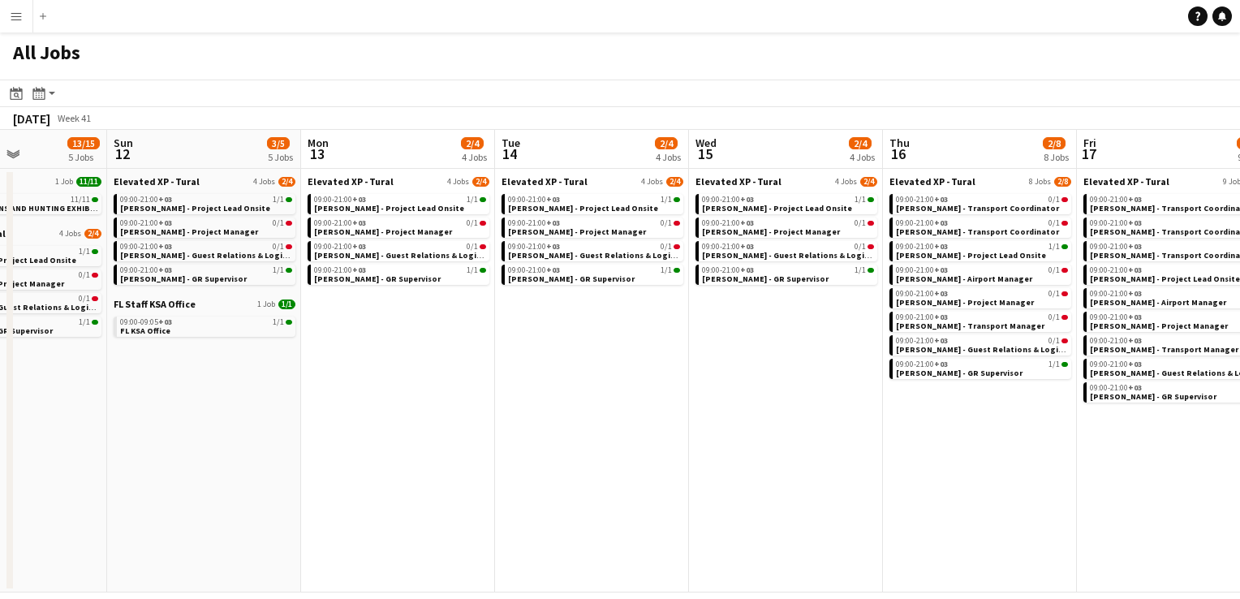
drag, startPoint x: 647, startPoint y: 385, endPoint x: 521, endPoint y: 333, distance: 136.1
click at [521, 333] on app-calendar-viewport "Wed 8 16/18 6 Jobs Thu 9 18/20 7 Jobs Fri 10 13/15 5 Jobs Sat 11 13/15 5 Jobs S…" at bounding box center [620, 361] width 1240 height 462
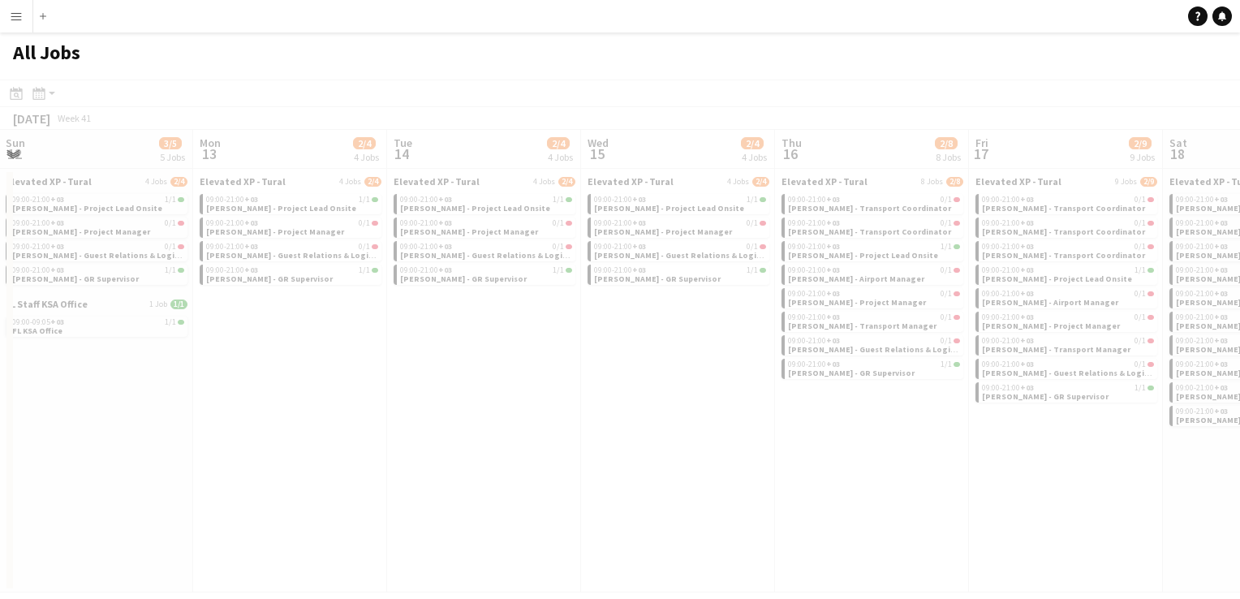
drag, startPoint x: 753, startPoint y: 381, endPoint x: 607, endPoint y: 366, distance: 146.9
click at [607, 366] on app-all-jobs "All Jobs Date picker [DATE] [DATE] [DATE] M [DATE] T [DATE] W [DATE] T [DATE] F…" at bounding box center [620, 312] width 1240 height 560
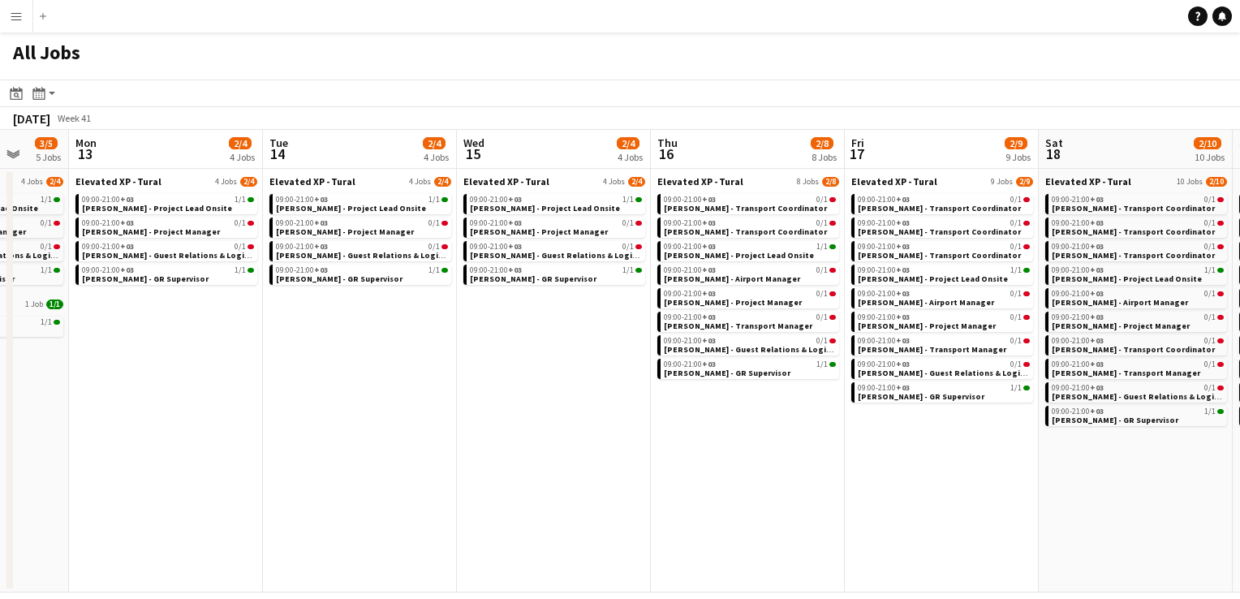
scroll to position [0, 520]
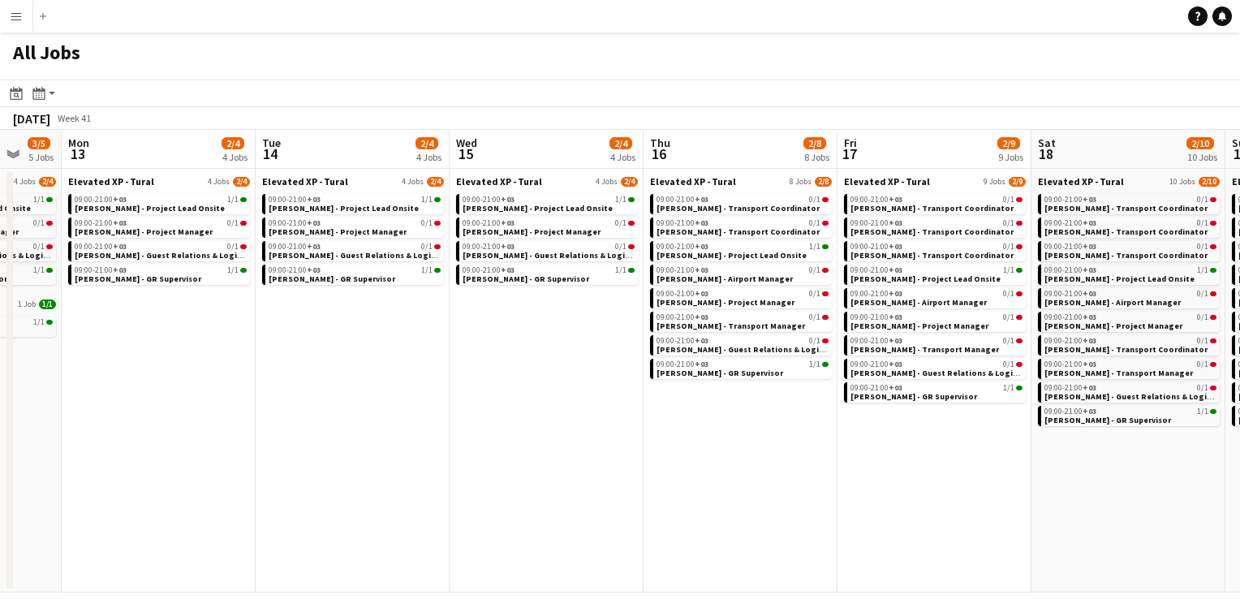
drag, startPoint x: 777, startPoint y: 437, endPoint x: 645, endPoint y: 432, distance: 131.6
click at [645, 432] on app-calendar-viewport "Fri 10 13/15 5 Jobs Sat 11 13/15 5 Jobs Sun 12 3/5 5 Jobs Mon 13 2/4 4 Jobs Tue…" at bounding box center [620, 361] width 1240 height 462
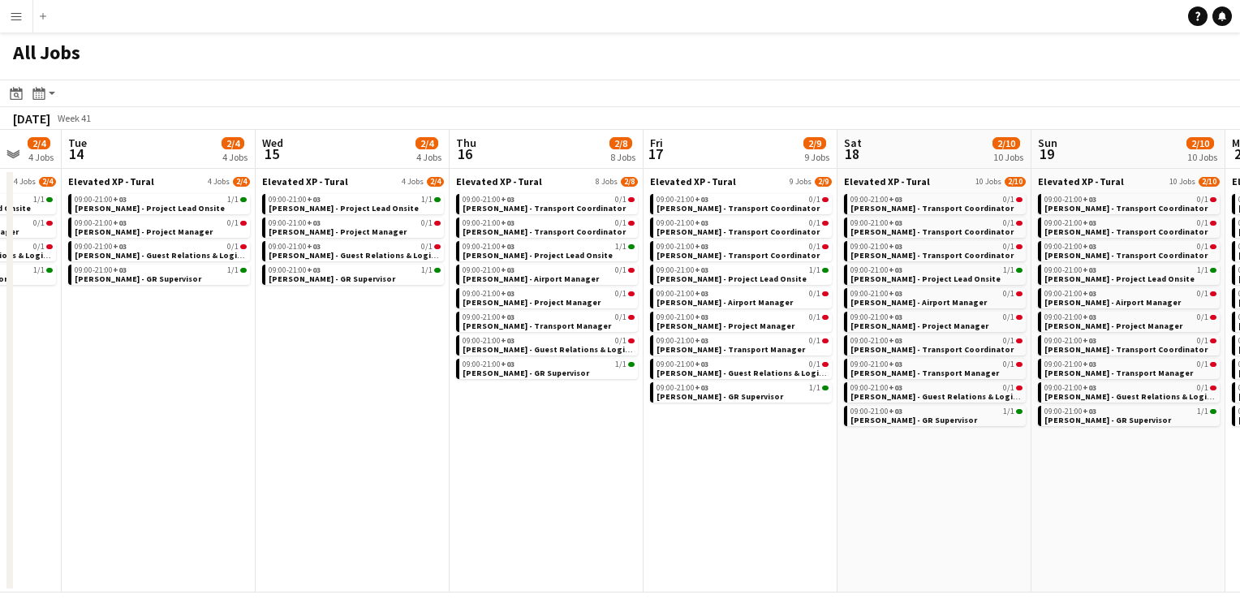
drag, startPoint x: 717, startPoint y: 456, endPoint x: 521, endPoint y: 513, distance: 204.4
click at [521, 513] on app-calendar-viewport "Fri 10 13/15 5 Jobs Sat 11 13/15 5 Jobs Sun 12 3/5 5 Jobs Mon 13 2/4 4 Jobs Tue…" at bounding box center [620, 361] width 1240 height 462
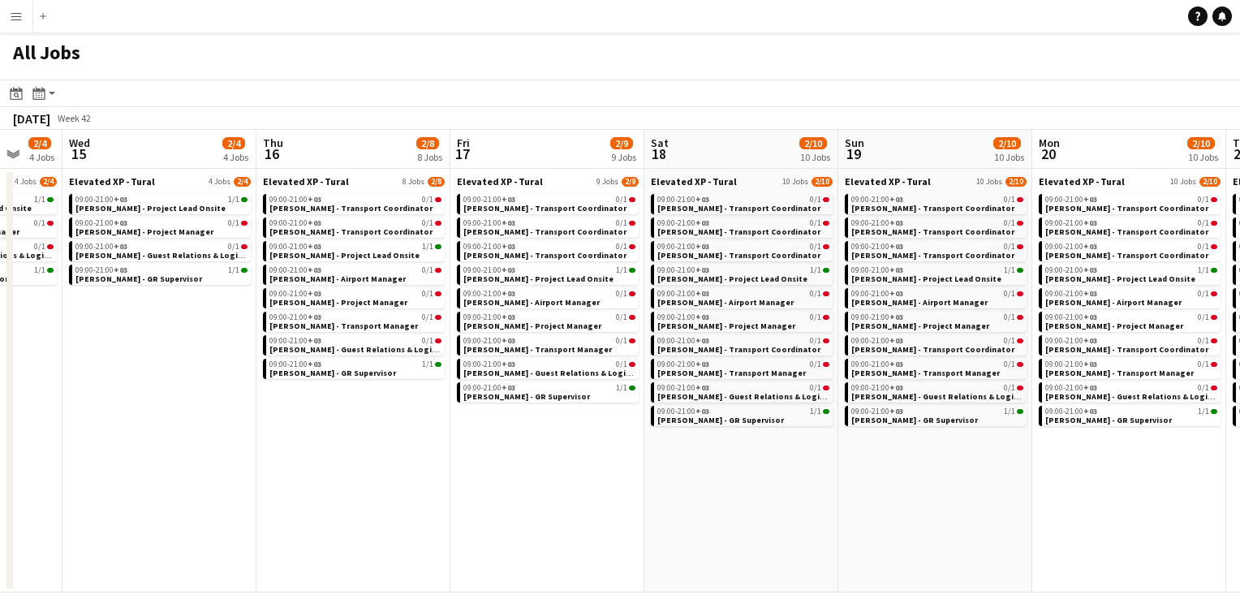
scroll to position [0, 519]
drag, startPoint x: 783, startPoint y: 450, endPoint x: 592, endPoint y: 452, distance: 190.7
click at [592, 452] on app-calendar-viewport "Sun 12 3/5 5 Jobs Mon 13 2/4 4 Jobs Tue 14 2/4 4 Jobs Wed 15 2/4 4 Jobs Thu 16 …" at bounding box center [620, 361] width 1240 height 462
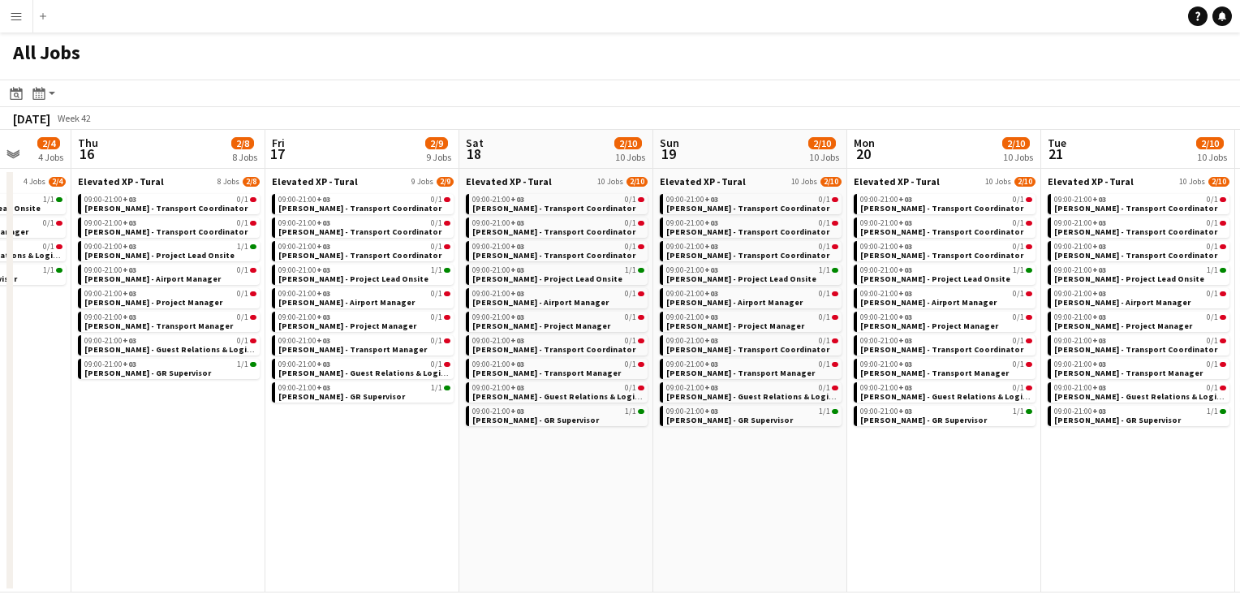
drag, startPoint x: 858, startPoint y: 482, endPoint x: 673, endPoint y: 480, distance: 185.0
click at [673, 480] on app-calendar-viewport "Sun 12 3/5 5 Jobs Mon 13 2/4 4 Jobs Tue 14 2/4 4 Jobs Wed 15 2/4 4 Jobs Thu 16 …" at bounding box center [620, 361] width 1240 height 462
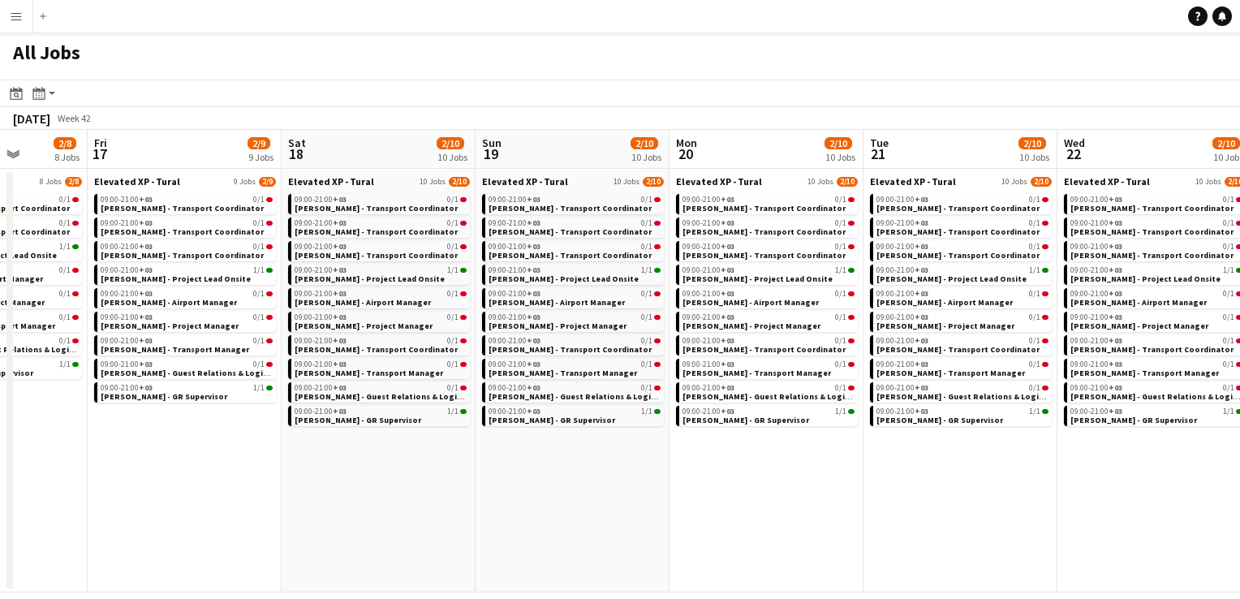
drag, startPoint x: 856, startPoint y: 473, endPoint x: 678, endPoint y: 505, distance: 181.3
click at [678, 505] on app-calendar-viewport "Mon 13 2/4 4 Jobs Tue 14 2/4 4 Jobs Wed 15 2/4 4 Jobs Thu 16 2/8 8 Jobs Fri 17 …" at bounding box center [620, 361] width 1240 height 462
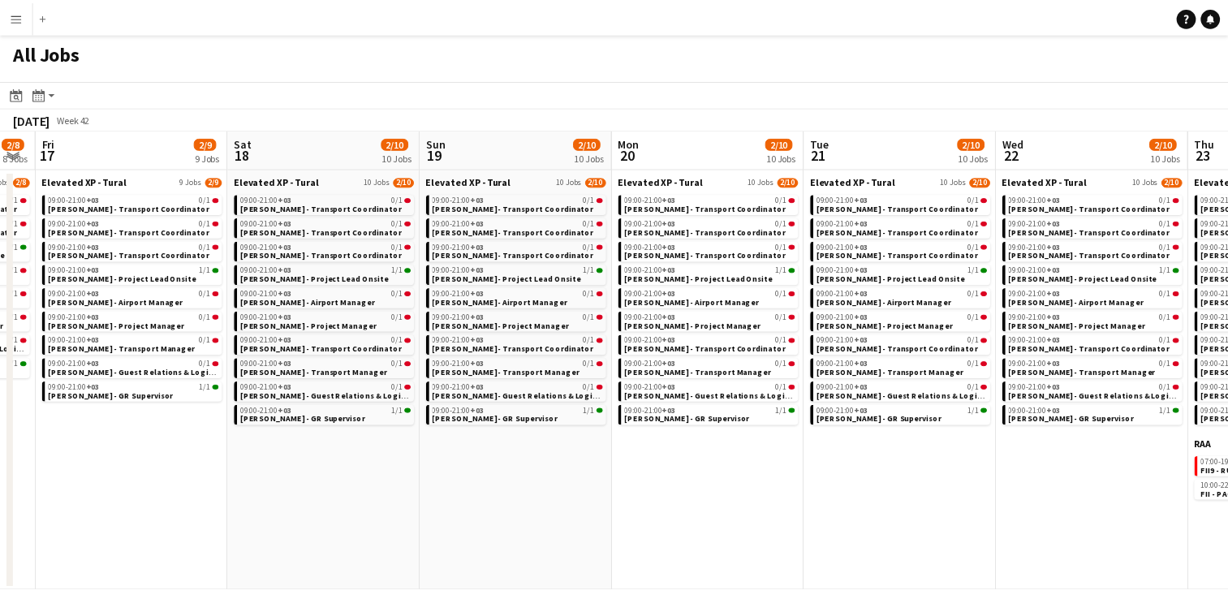
scroll to position [0, 393]
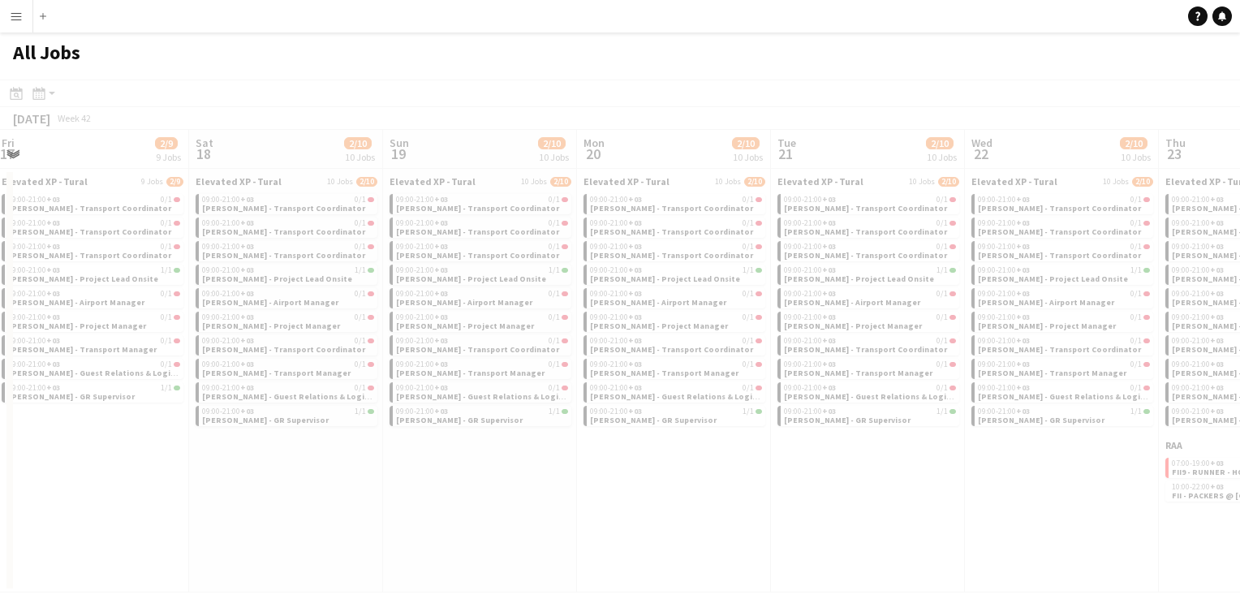
drag, startPoint x: 861, startPoint y: 482, endPoint x: 685, endPoint y: 479, distance: 176.1
click at [685, 479] on app-all-jobs "All Jobs Date picker [DATE] [DATE] [DATE] M [DATE] T [DATE] W [DATE] T [DATE] F…" at bounding box center [620, 312] width 1240 height 560
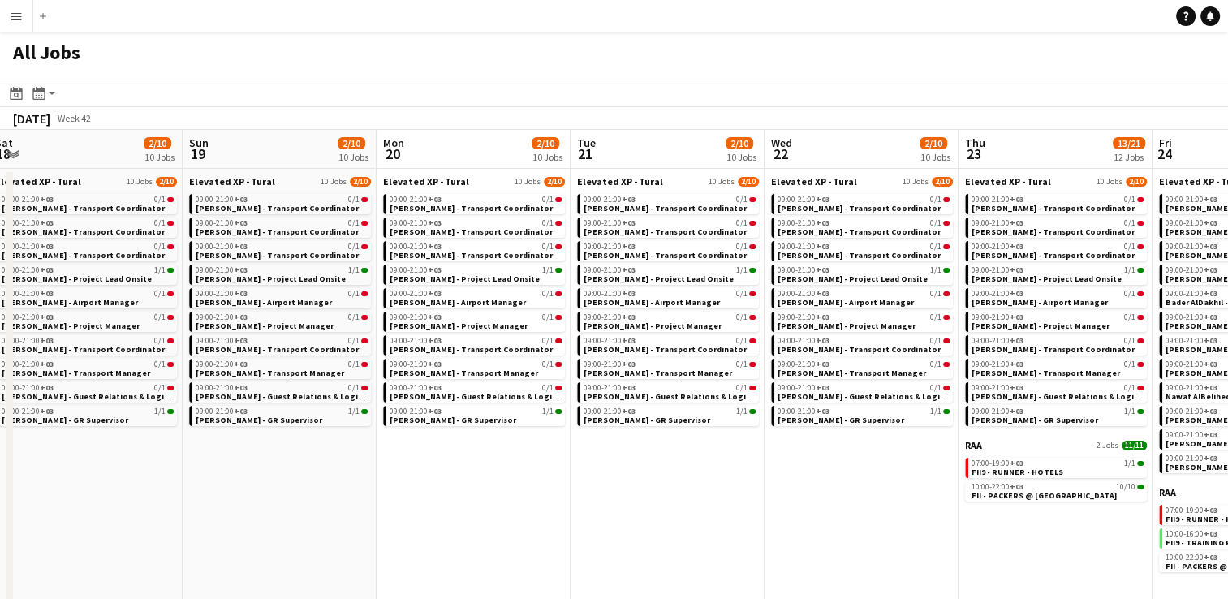
drag, startPoint x: 810, startPoint y: 457, endPoint x: 610, endPoint y: 484, distance: 201.4
click at [610, 484] on app-calendar-viewport "Wed 15 2/4 4 Jobs Thu 16 2/8 8 Jobs Fri 17 2/9 9 Jobs Sat 18 2/10 10 Jobs Sun 1…" at bounding box center [614, 549] width 1228 height 838
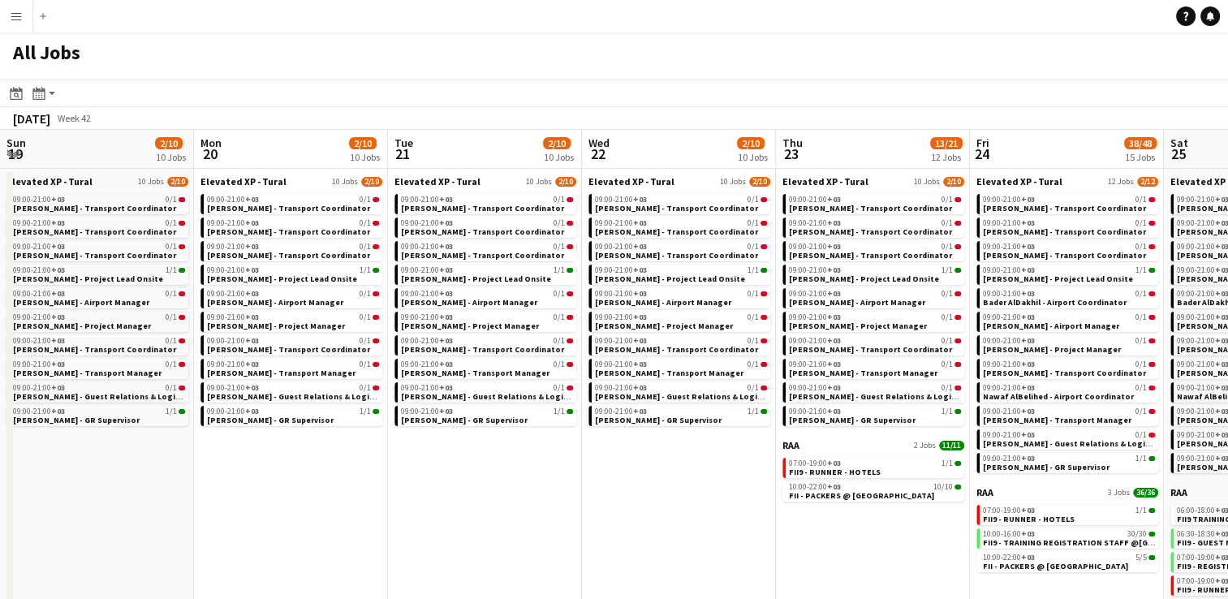
scroll to position [0, 585]
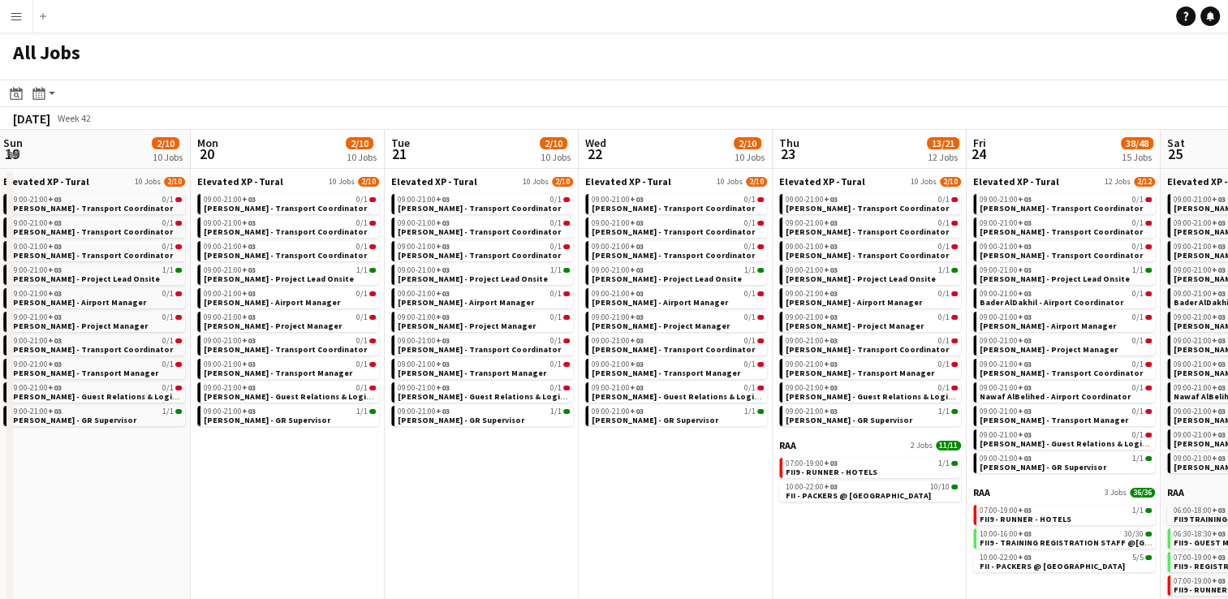
drag, startPoint x: 819, startPoint y: 459, endPoint x: 633, endPoint y: 501, distance: 190.4
click at [633, 501] on app-calendar-viewport "Thu 16 2/8 8 Jobs Fri 17 2/9 9 Jobs Sat 18 2/10 10 Jobs Sun 19 2/10 10 Jobs Mon…" at bounding box center [614, 549] width 1228 height 838
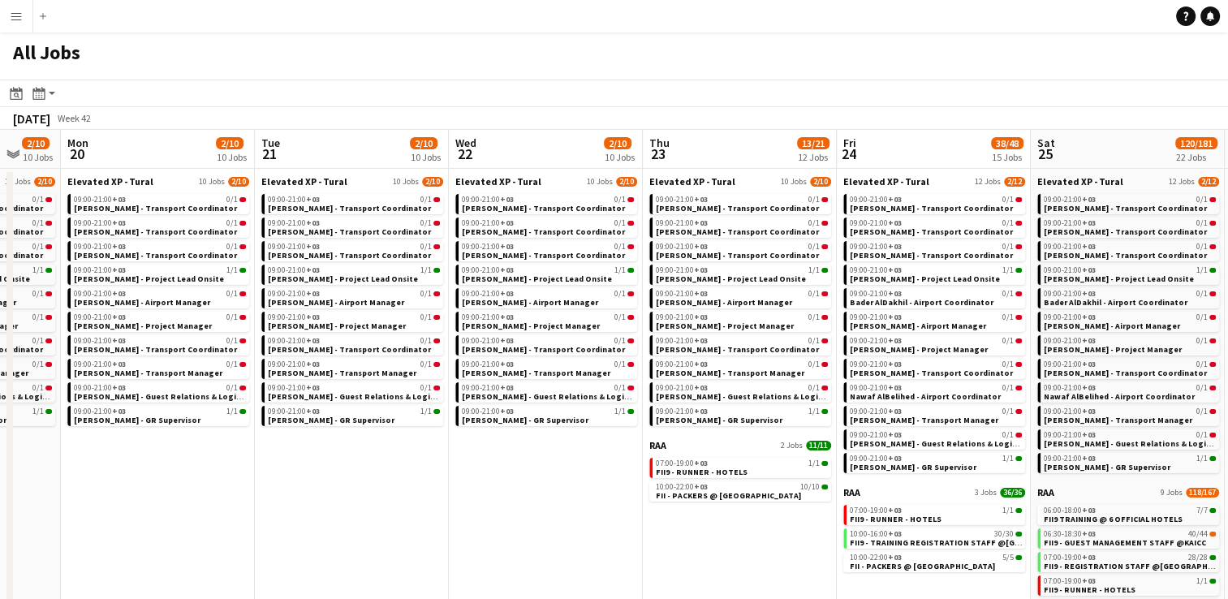
drag, startPoint x: 795, startPoint y: 522, endPoint x: 666, endPoint y: 540, distance: 130.4
click at [666, 540] on app-calendar-viewport "Thu 16 2/8 8 Jobs Fri 17 2/9 9 Jobs Sat 18 2/10 10 Jobs Sun 19 2/10 10 Jobs Mon…" at bounding box center [614, 549] width 1228 height 838
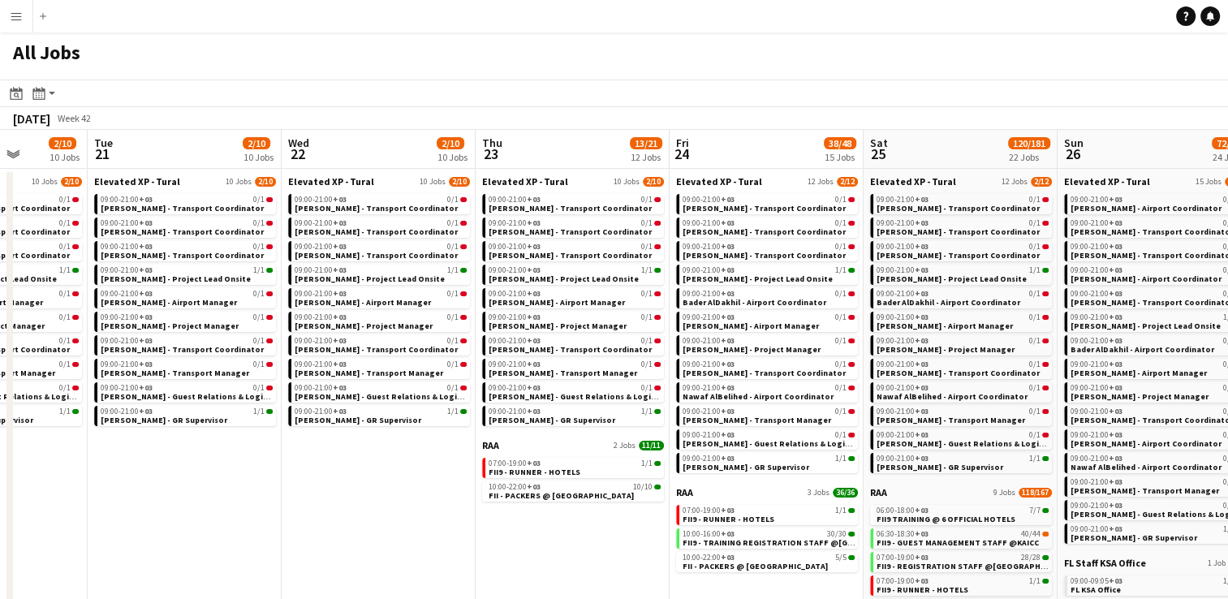
drag, startPoint x: 747, startPoint y: 552, endPoint x: 580, endPoint y: 543, distance: 167.4
click at [580, 543] on app-calendar-viewport "Sat 18 2/10 10 Jobs Sun 19 2/10 10 Jobs Mon 20 2/10 10 Jobs Tue 21 2/10 10 Jobs…" at bounding box center [614, 549] width 1228 height 838
click at [623, 543] on app-date-cell "Elevated XP - Tural 10 Jobs [DATE] 09:00-21:00 +03 0/1 [PERSON_NAME] - Transpor…" at bounding box center [573, 568] width 194 height 799
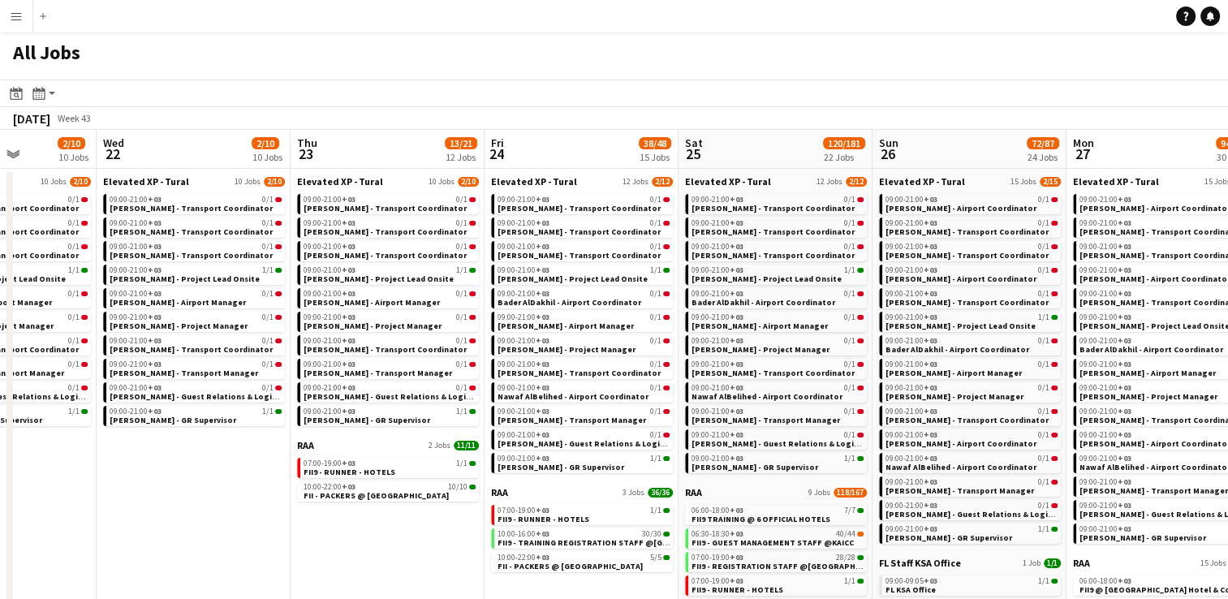
scroll to position [0, 688]
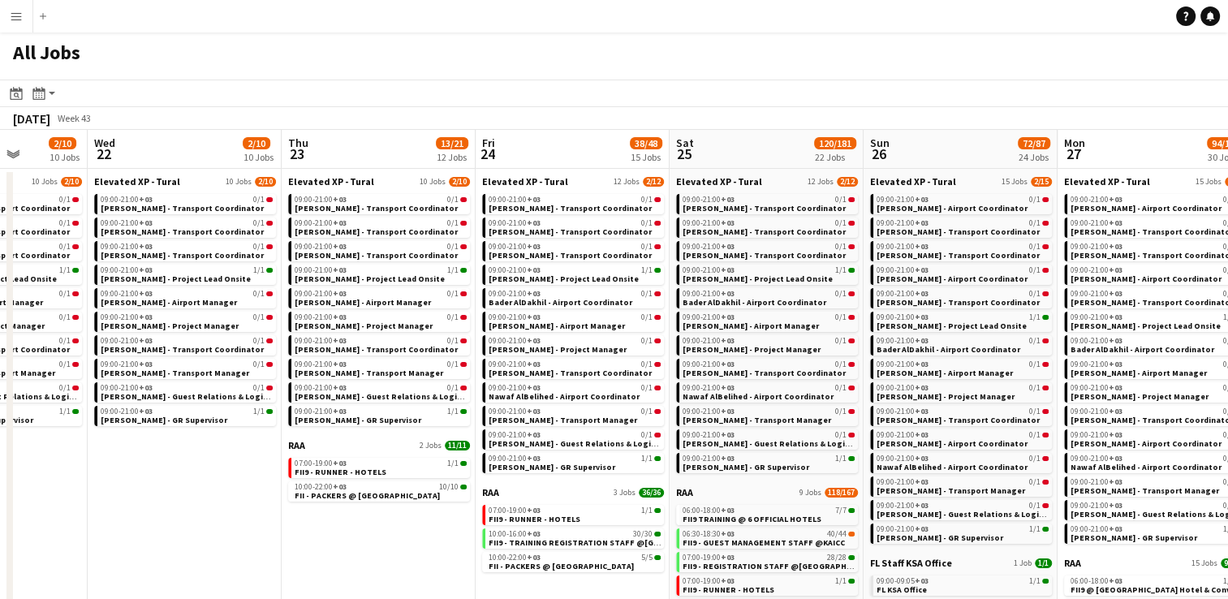
drag, startPoint x: 623, startPoint y: 543, endPoint x: 428, endPoint y: 562, distance: 195.7
click at [428, 562] on app-calendar-viewport "Sat 18 2/10 10 Jobs Sun 19 2/10 10 Jobs Mon 20 2/10 10 Jobs Tue 21 2/10 10 Jobs…" at bounding box center [614, 549] width 1228 height 838
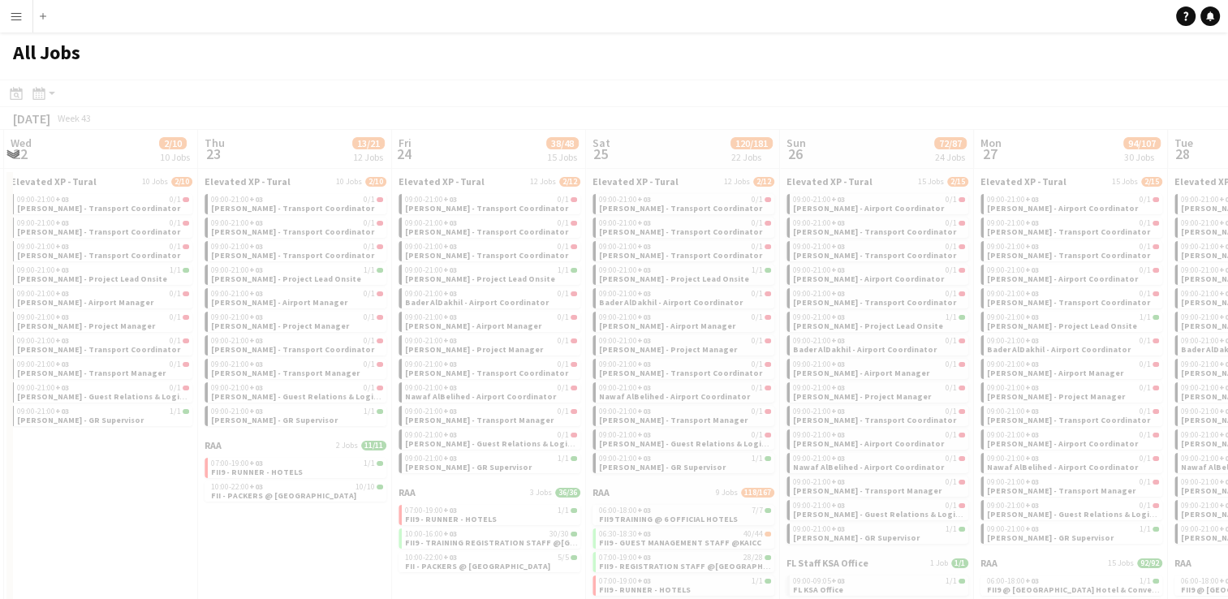
drag, startPoint x: 428, startPoint y: 562, endPoint x: 271, endPoint y: 540, distance: 159.0
click at [271, 540] on app-all-jobs "All Jobs Date picker [DATE] [DATE] [DATE] M [DATE] T [DATE] W [DATE] T [DATE] F…" at bounding box center [614, 500] width 1228 height 936
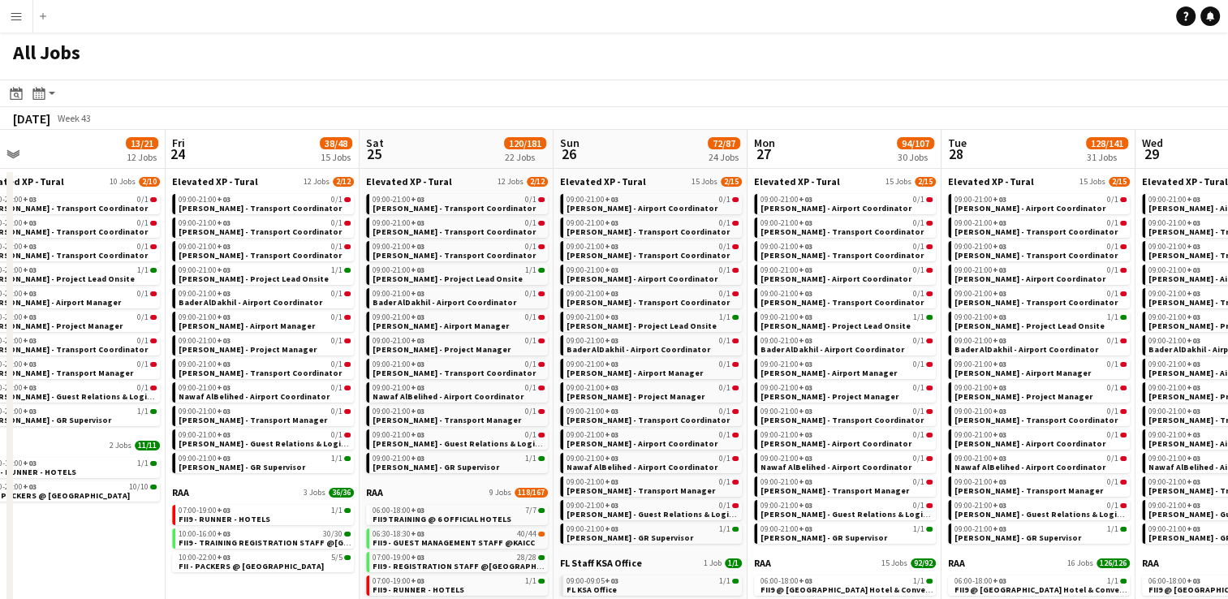
drag, startPoint x: 305, startPoint y: 556, endPoint x: 74, endPoint y: 498, distance: 238.3
click at [74, 498] on app-calendar-viewport "Mon 20 2/10 10 Jobs Tue 21 2/10 10 Jobs Wed 22 2/10 10 Jobs Thu 23 13/21 12 Job…" at bounding box center [614, 549] width 1228 height 838
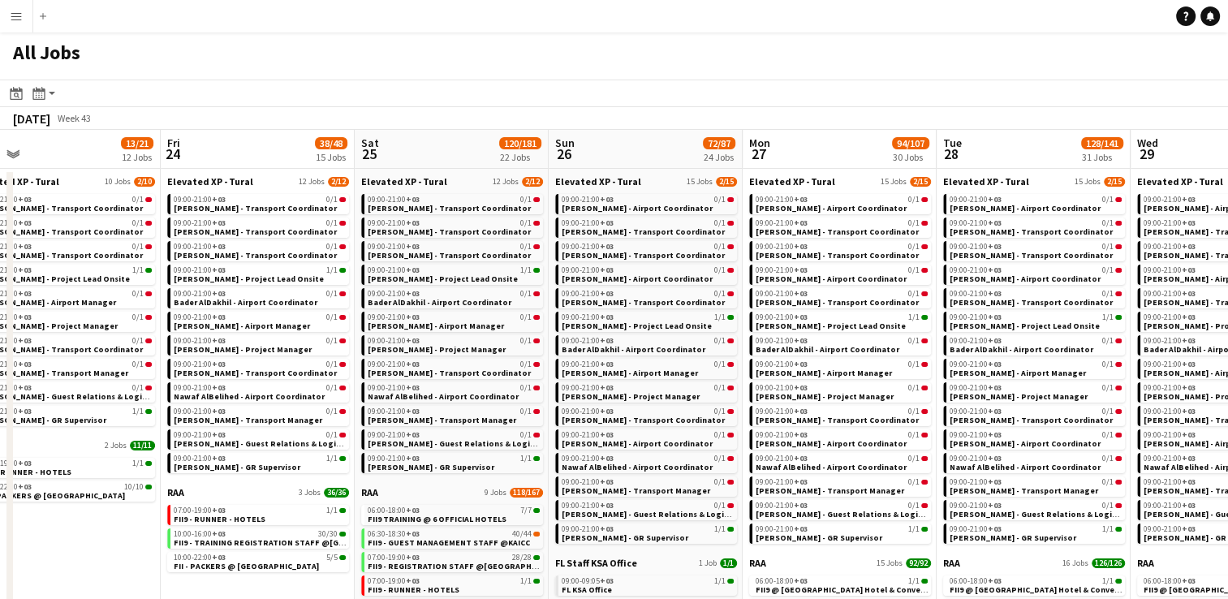
drag, startPoint x: 815, startPoint y: 117, endPoint x: 746, endPoint y: 116, distance: 68.2
click at [746, 116] on div "[DATE] Week 43" at bounding box center [614, 118] width 1228 height 23
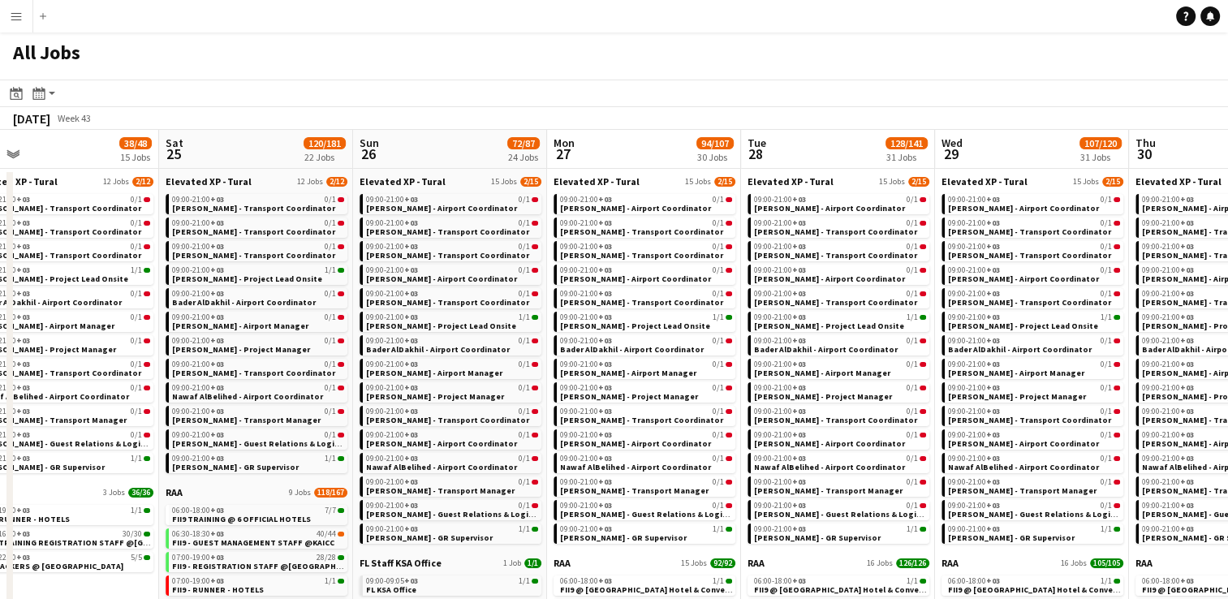
scroll to position [0, 444]
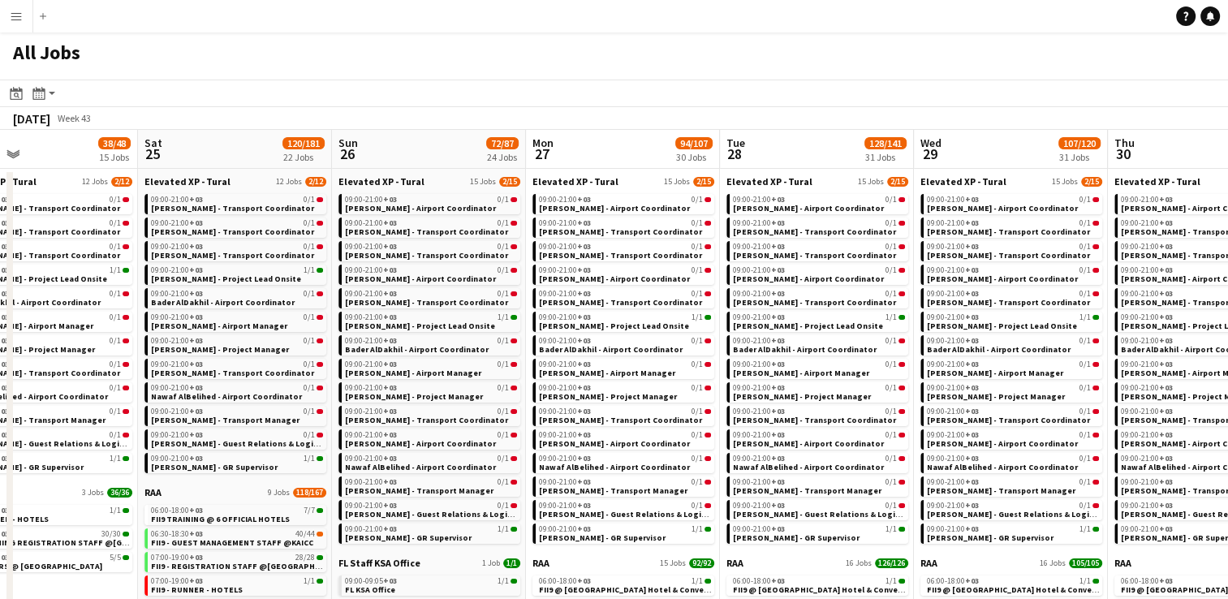
drag, startPoint x: 815, startPoint y: 131, endPoint x: 599, endPoint y: 172, distance: 220.4
click at [599, 172] on app-calendar-viewport "Wed 22 2/10 10 Jobs Thu 23 13/21 12 Jobs Fri 24 38/48 15 Jobs Sat 25 120/181 22…" at bounding box center [614, 549] width 1228 height 838
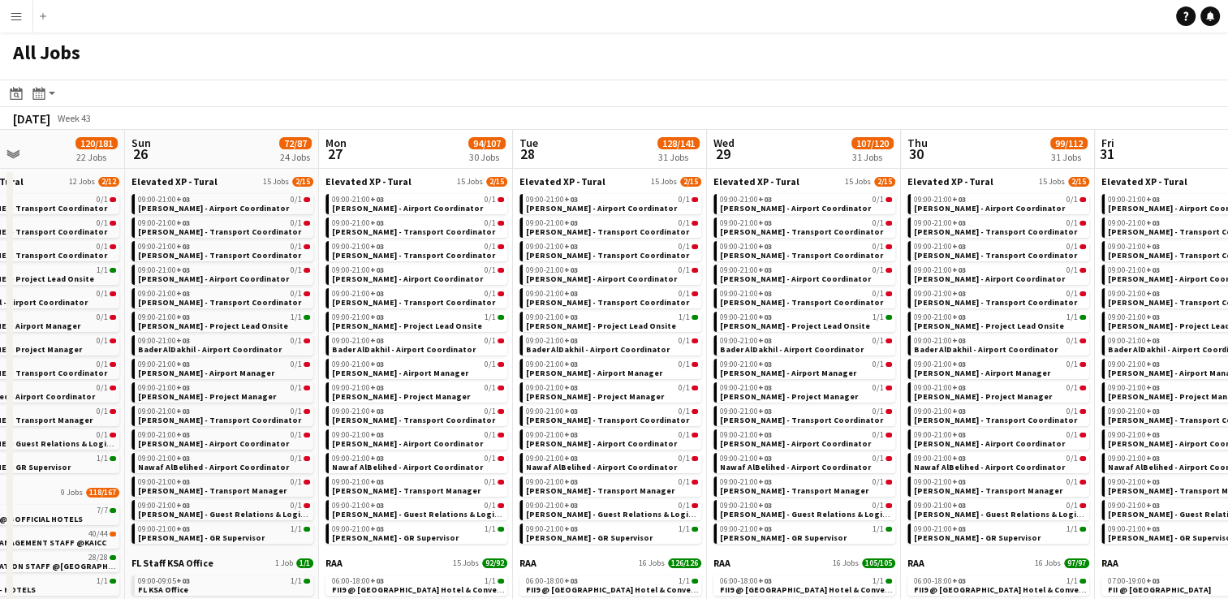
scroll to position [0, 669]
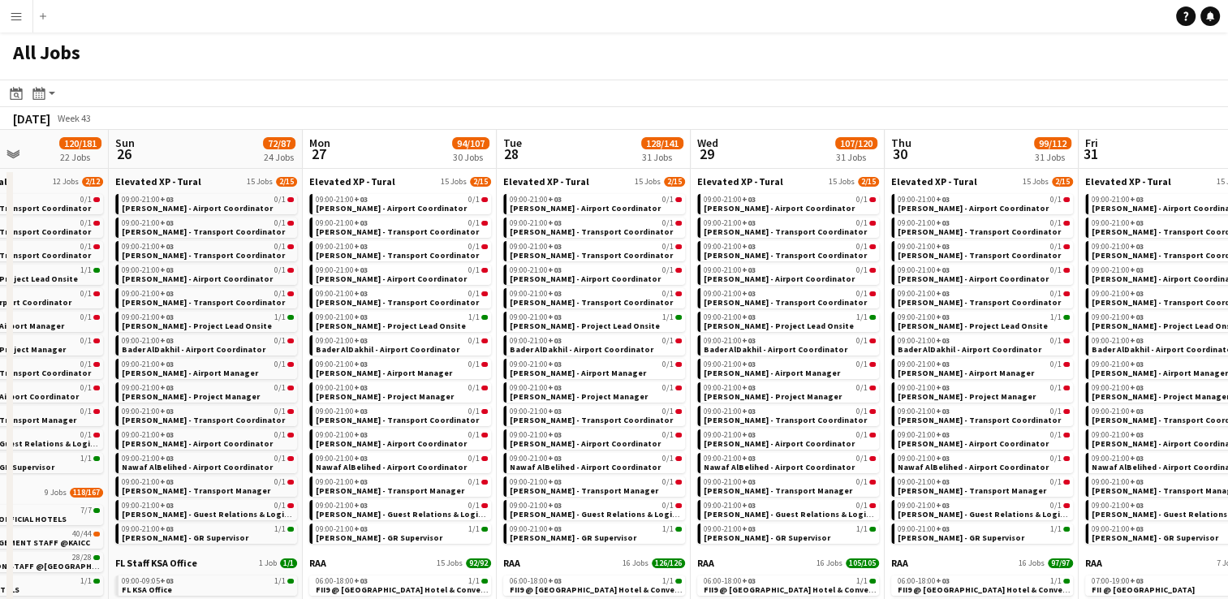
drag, startPoint x: 626, startPoint y: 146, endPoint x: 402, endPoint y: 175, distance: 226.6
click at [402, 175] on app-calendar-viewport "Wed 22 2/10 10 Jobs Thu 23 13/21 12 Jobs Fri 24 38/48 15 Jobs Sat 25 120/181 22…" at bounding box center [614, 549] width 1228 height 838
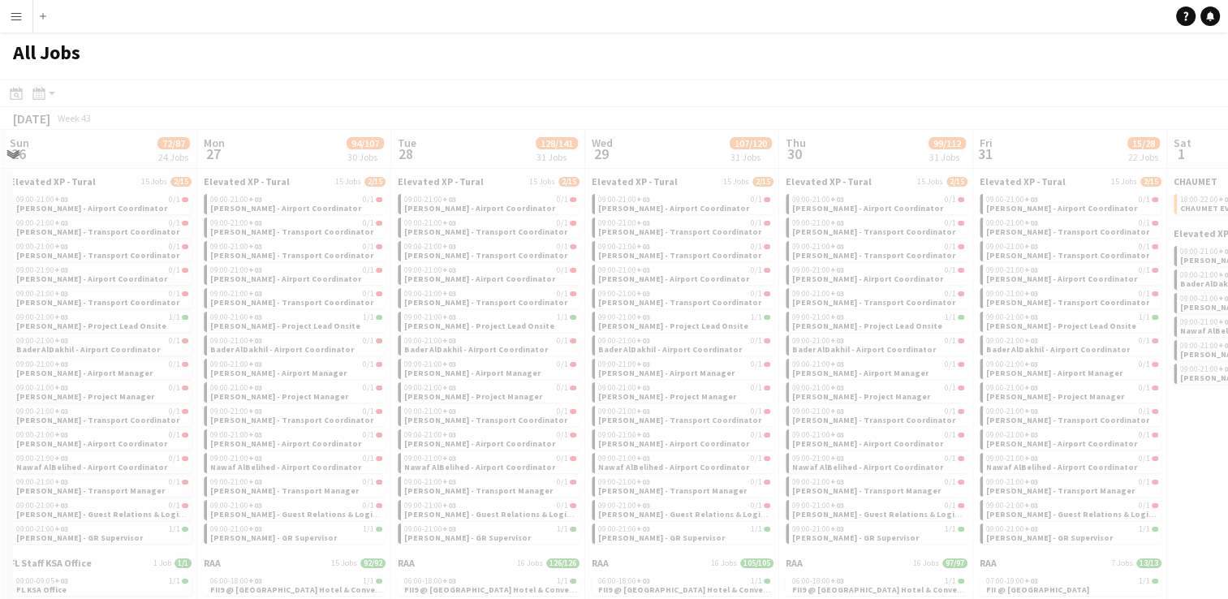
scroll to position [0, 649]
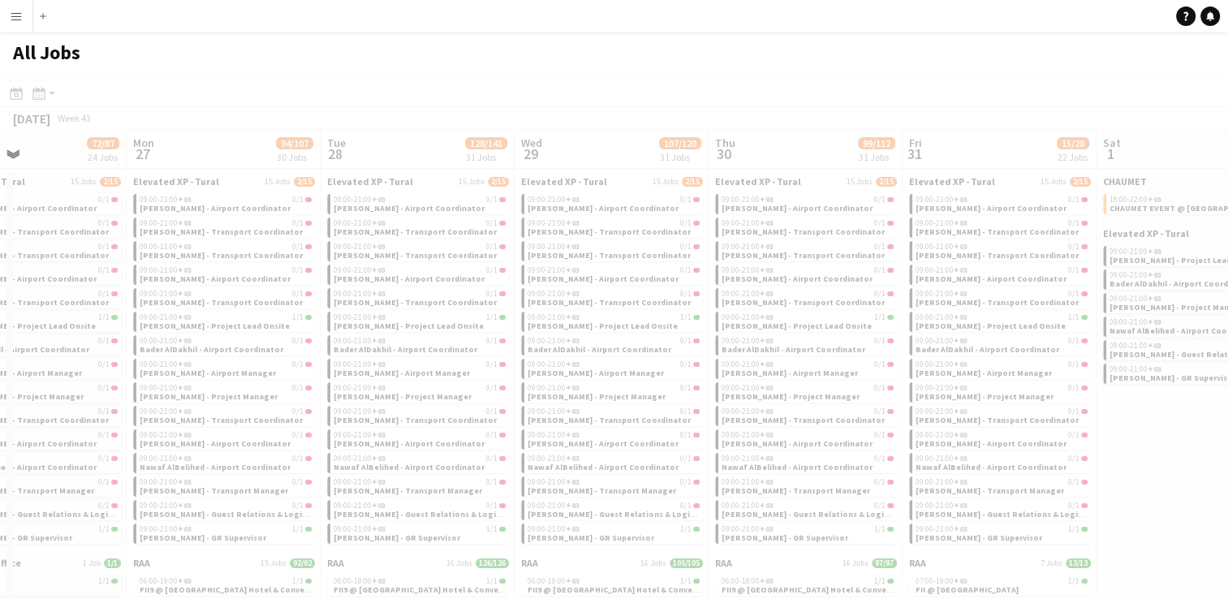
drag, startPoint x: 574, startPoint y: 148, endPoint x: 399, endPoint y: 139, distance: 175.5
click at [399, 139] on app-calendar-viewport "Thu 23 13/21 12 Jobs Fri 24 38/48 15 Jobs Sat 25 120/181 22 Jobs Sun 26 72/87 2…" at bounding box center [614, 549] width 1228 height 838
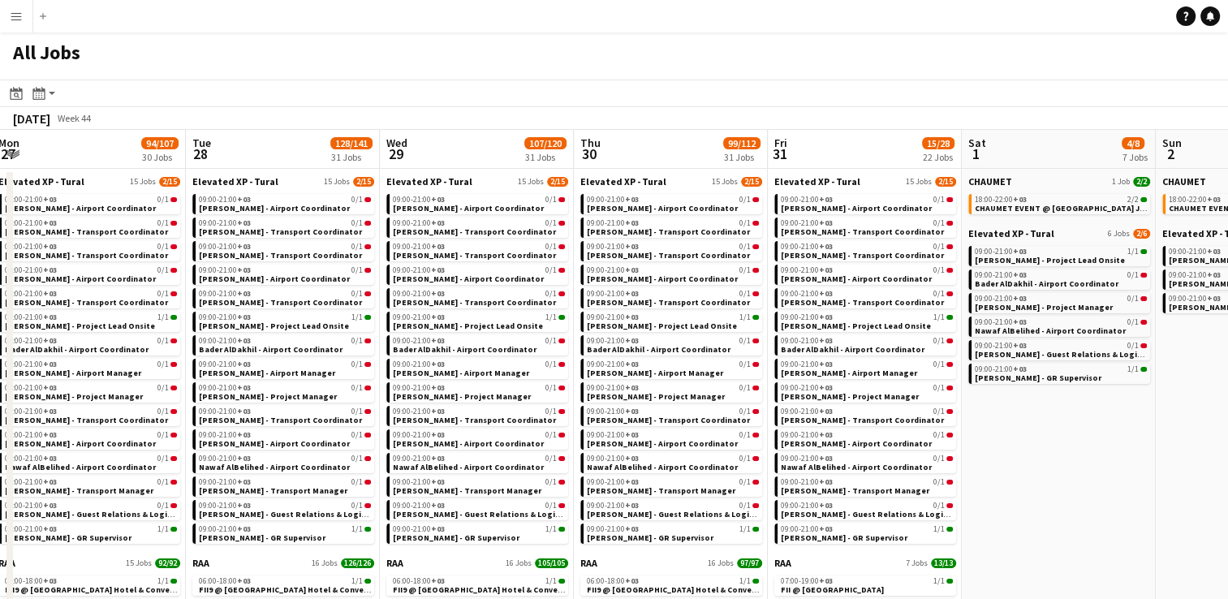
drag, startPoint x: 600, startPoint y: 138, endPoint x: 467, endPoint y: 155, distance: 134.2
click at [467, 155] on app-calendar-viewport "Fri 24 38/48 15 Jobs Sat 25 120/181 22 Jobs Sun 26 72/87 24 Jobs Mon 27 94/107 …" at bounding box center [614, 549] width 1228 height 838
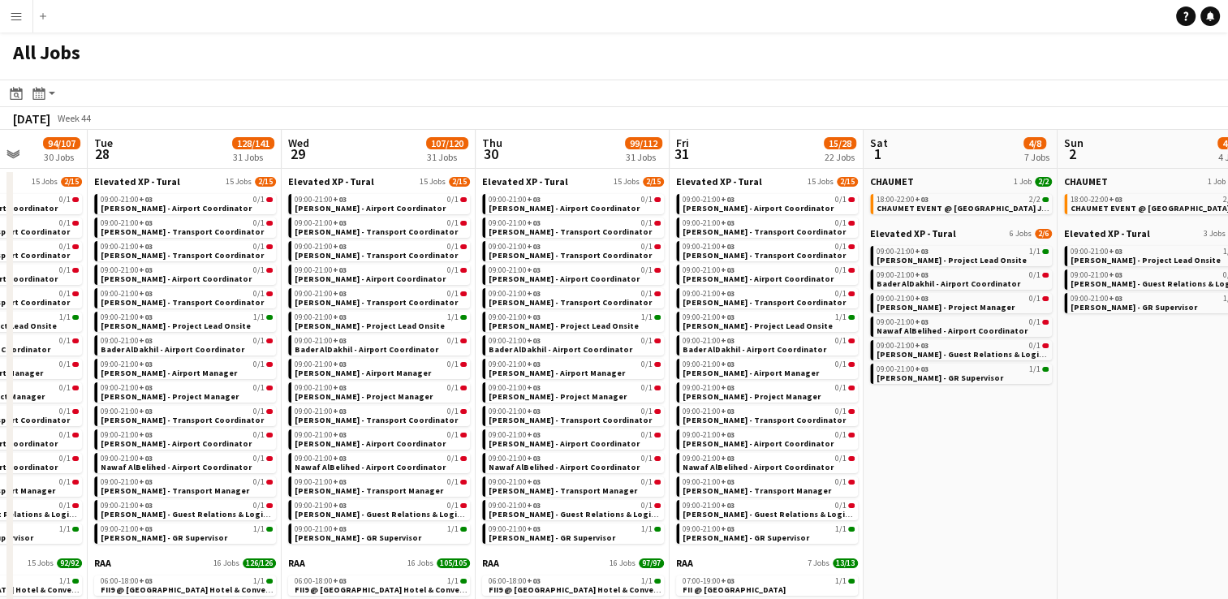
scroll to position [0, 761]
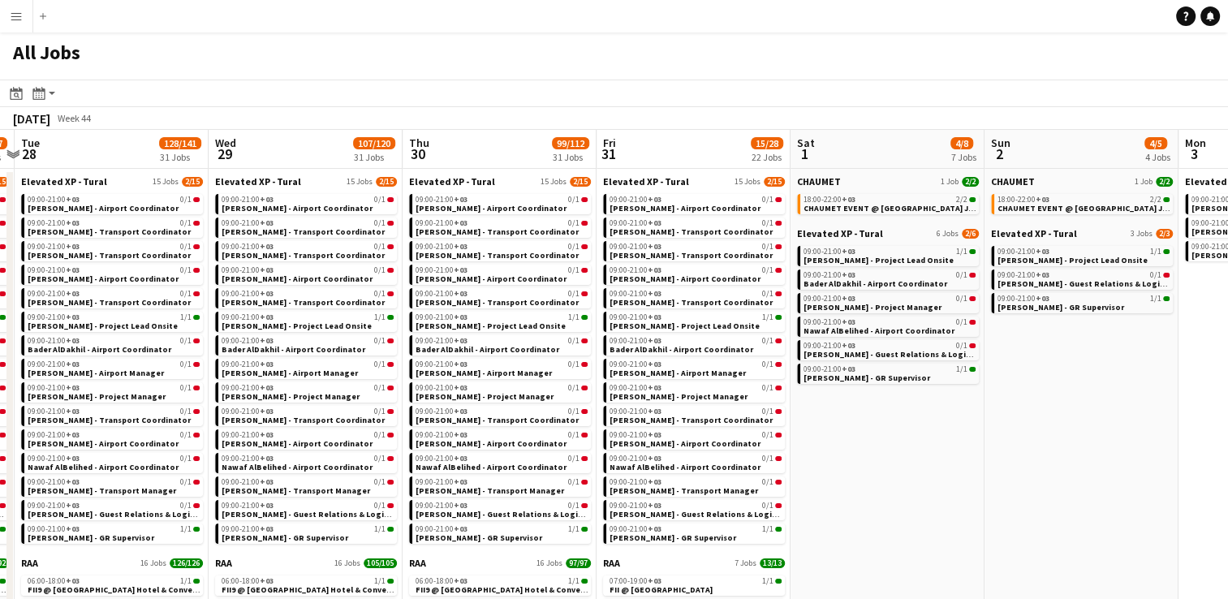
drag, startPoint x: 686, startPoint y: 136, endPoint x: 514, endPoint y: 132, distance: 172.9
click at [514, 132] on app-calendar-viewport "Fri 24 38/48 15 Jobs Sat 25 120/181 22 Jobs Sun 26 72/87 24 Jobs Mon 27 94/107 …" at bounding box center [614, 549] width 1228 height 838
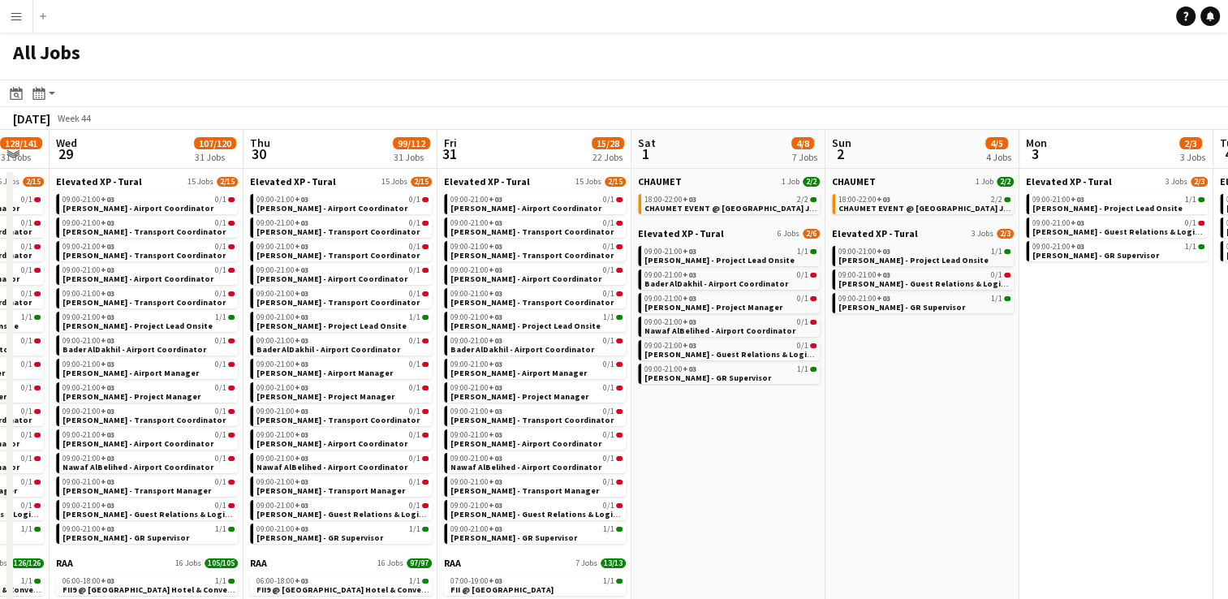
scroll to position [0, 729]
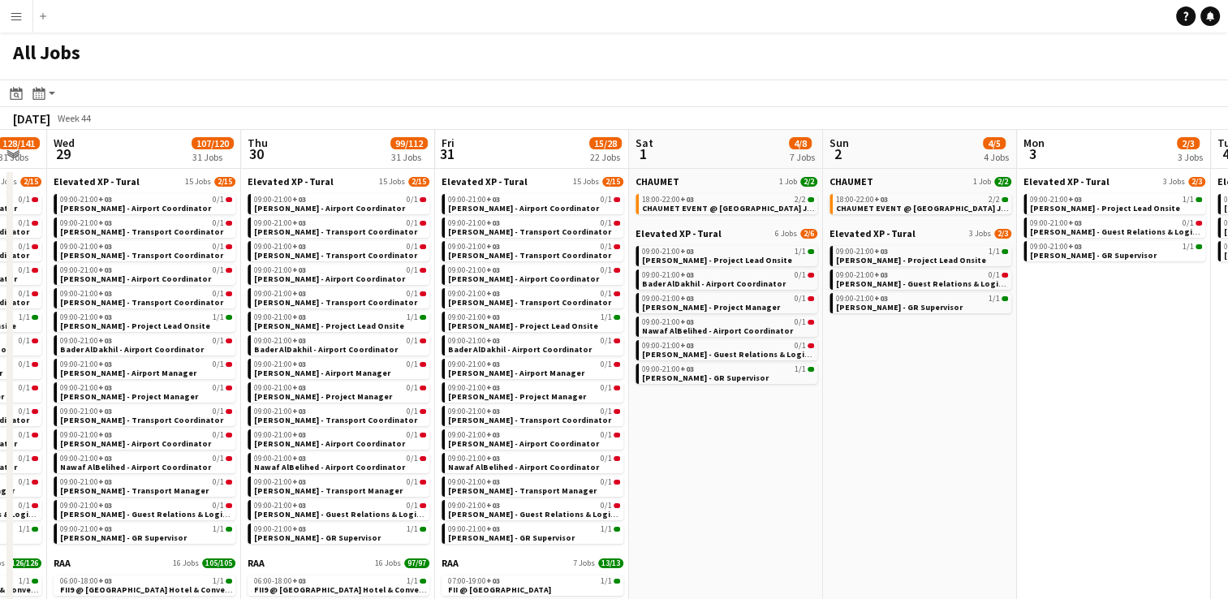
drag, startPoint x: 681, startPoint y: 135, endPoint x: 519, endPoint y: 138, distance: 161.5
click at [519, 138] on app-calendar-viewport "Sat 25 120/181 22 Jobs Sun 26 72/87 24 Jobs Mon 27 94/107 30 Jobs Tue 28 128/14…" at bounding box center [614, 549] width 1228 height 838
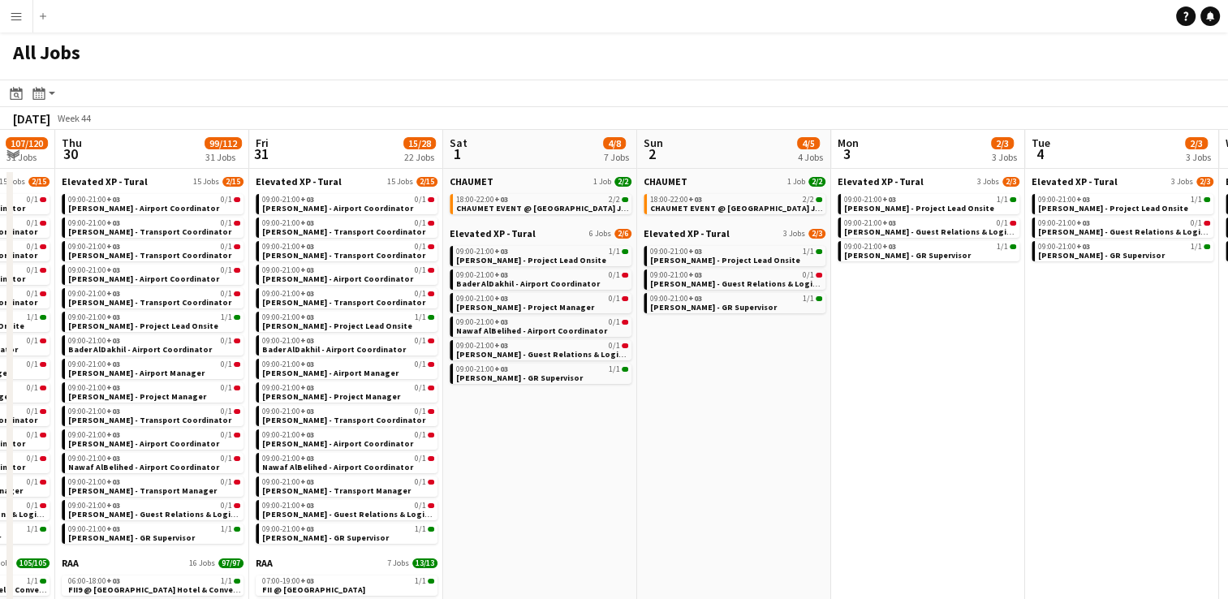
scroll to position [0, 725]
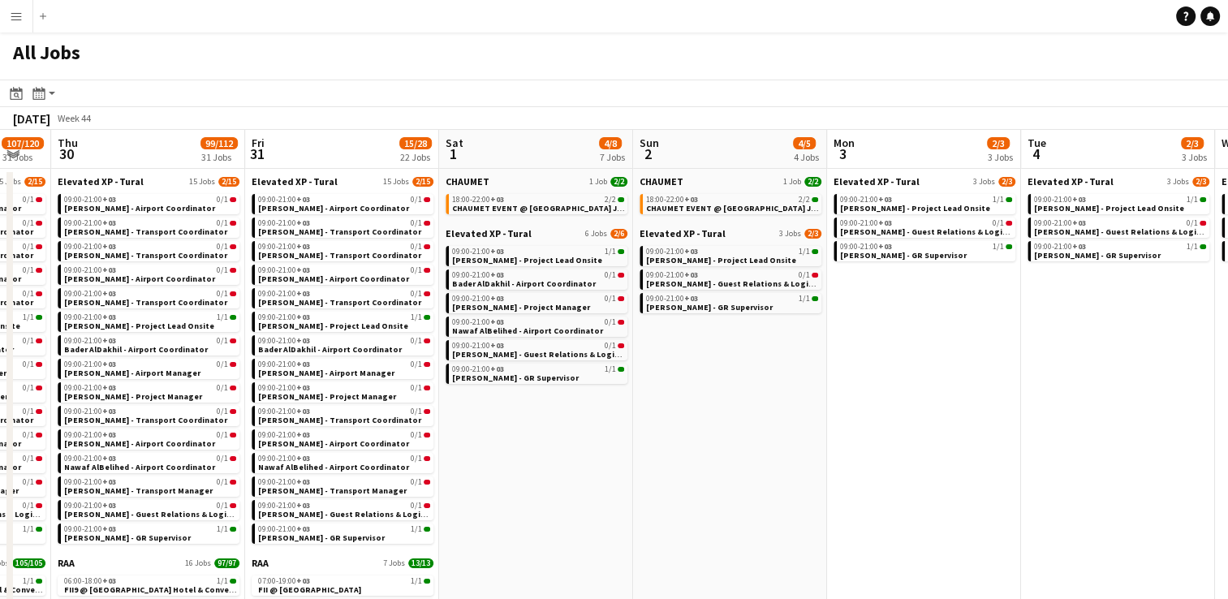
drag, startPoint x: 695, startPoint y: 137, endPoint x: 505, endPoint y: 137, distance: 189.9
click at [505, 137] on app-calendar-viewport "Sun 26 72/87 24 Jobs Mon 27 94/107 30 Jobs Tue 28 128/141 31 Jobs Wed 29 107/12…" at bounding box center [614, 549] width 1228 height 838
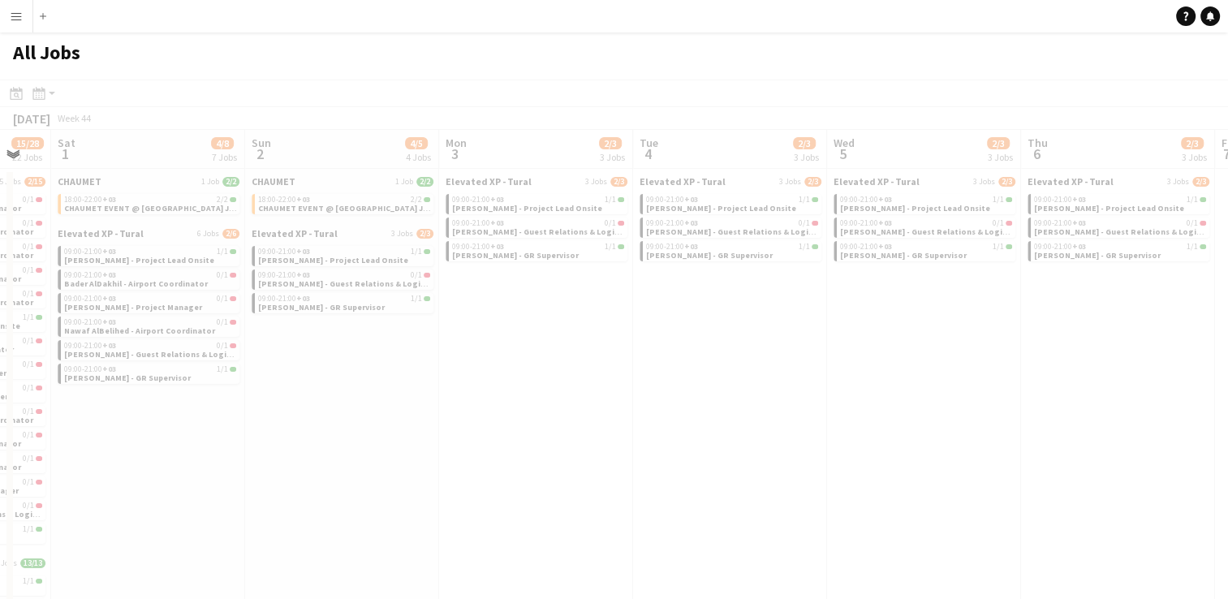
scroll to position [0, 417]
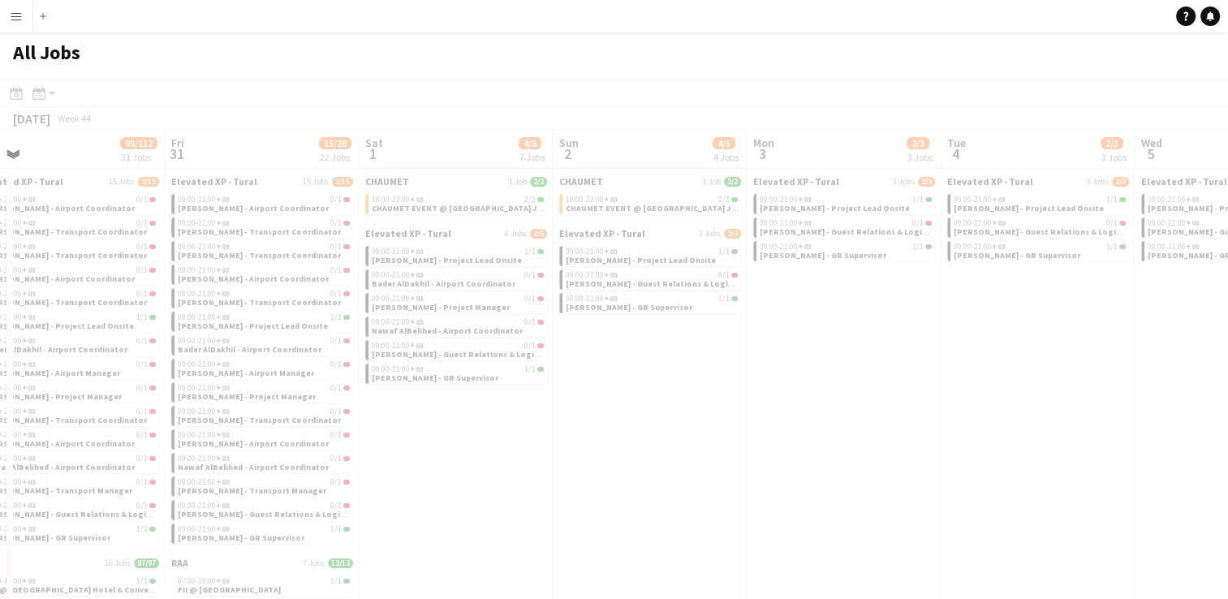
drag, startPoint x: 910, startPoint y: 140, endPoint x: 699, endPoint y: 166, distance: 212.6
click at [699, 166] on app-calendar-viewport "Tue 28 128/141 31 Jobs Wed 29 107/120 31 Jobs Thu 30 99/112 31 Jobs Fri 31 15/2…" at bounding box center [614, 549] width 1228 height 838
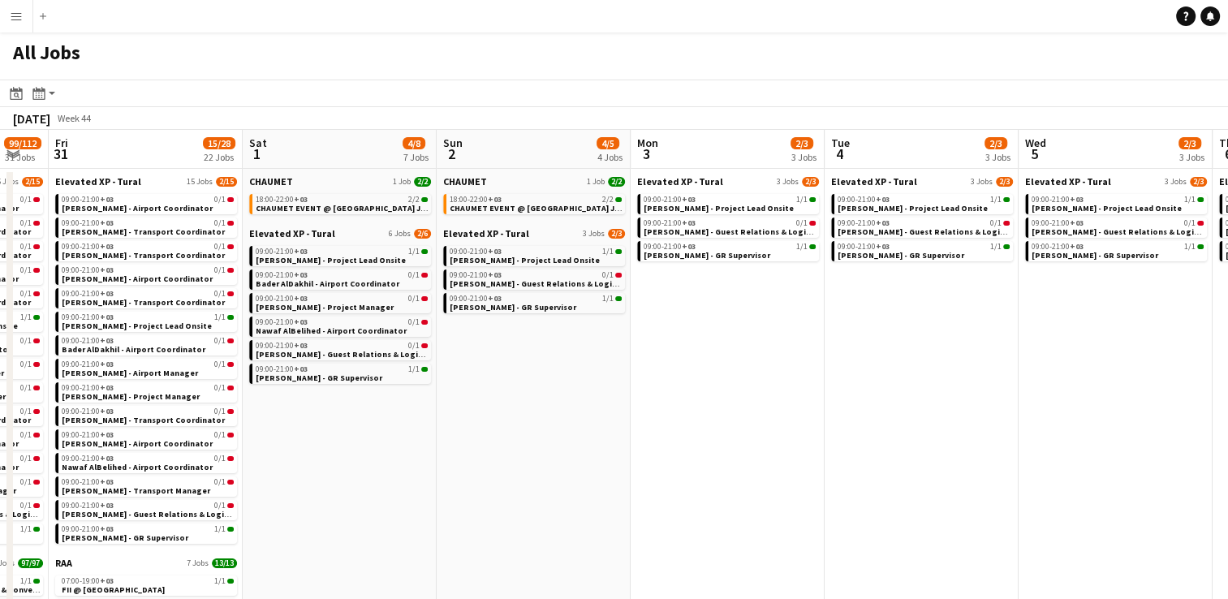
scroll to position [0, 534]
drag, startPoint x: 837, startPoint y: 141, endPoint x: 720, endPoint y: 159, distance: 118.2
click at [720, 159] on app-calendar-viewport "Tue 28 128/141 31 Jobs Wed 29 107/120 31 Jobs Thu 30 99/112 31 Jobs Fri 31 15/2…" at bounding box center [614, 549] width 1228 height 838
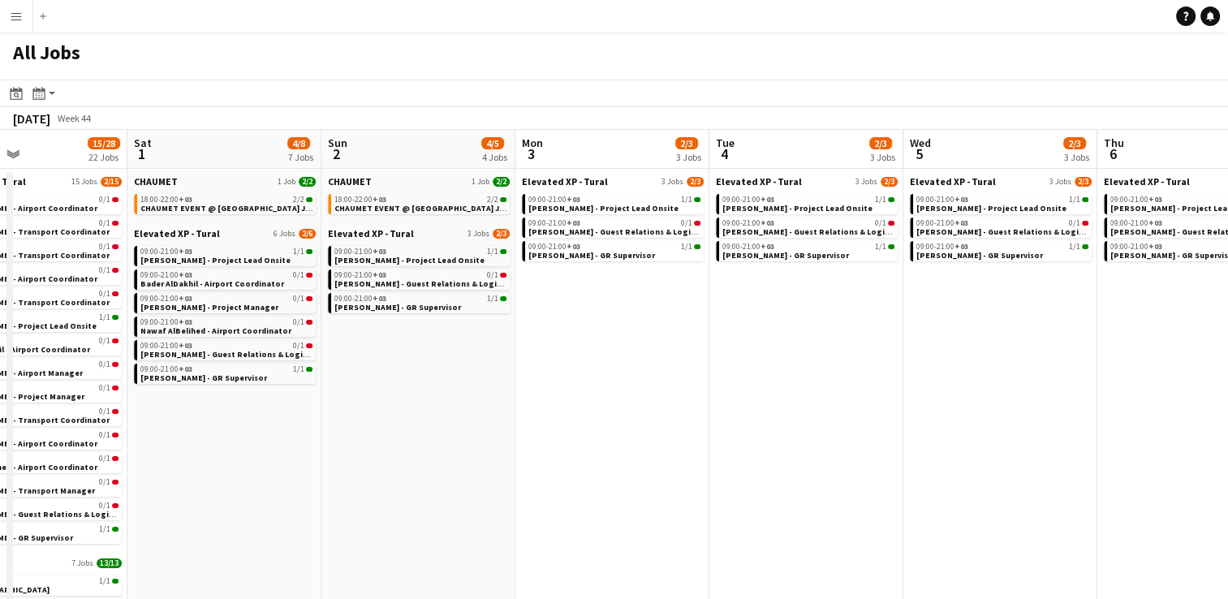
drag, startPoint x: 720, startPoint y: 159, endPoint x: 604, endPoint y: 164, distance: 116.1
click at [604, 164] on app-calendar-viewport "Tue 28 128/141 31 Jobs Wed 29 107/120 31 Jobs Thu 30 99/112 31 Jobs Fri 31 15/2…" at bounding box center [614, 549] width 1228 height 838
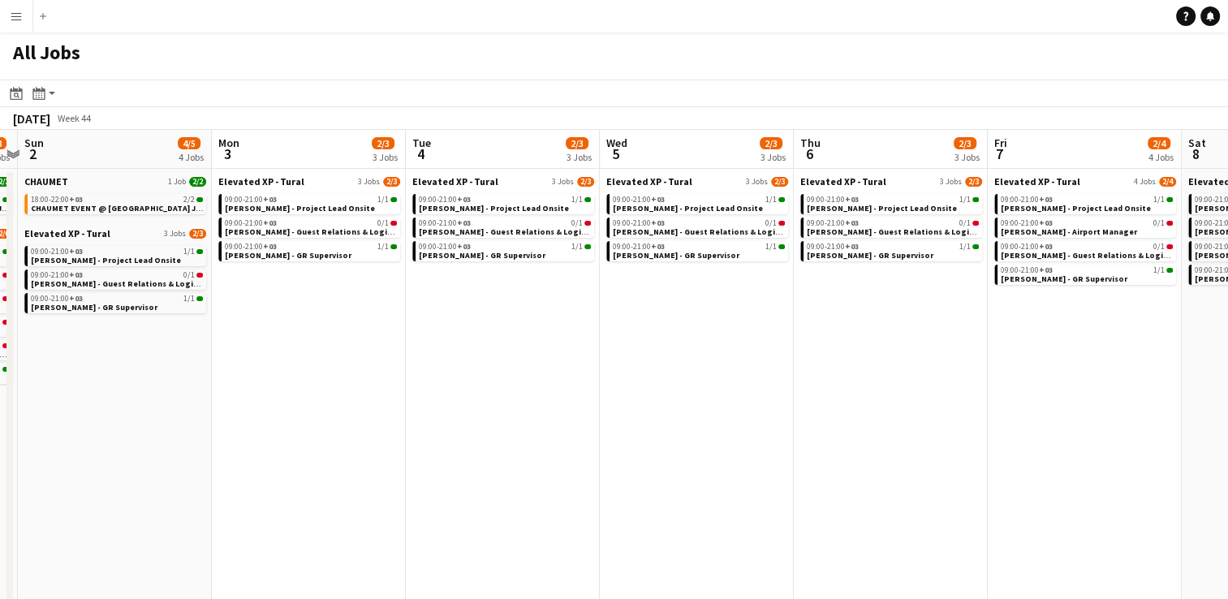
drag, startPoint x: 802, startPoint y: 138, endPoint x: 500, endPoint y: 270, distance: 330.3
click at [500, 270] on app-calendar-viewport "Wed 29 107/120 31 Jobs Thu 30 99/112 31 Jobs Fri 31 15/28 22 Jobs Sat 1 4/8 7 J…" at bounding box center [614, 549] width 1228 height 838
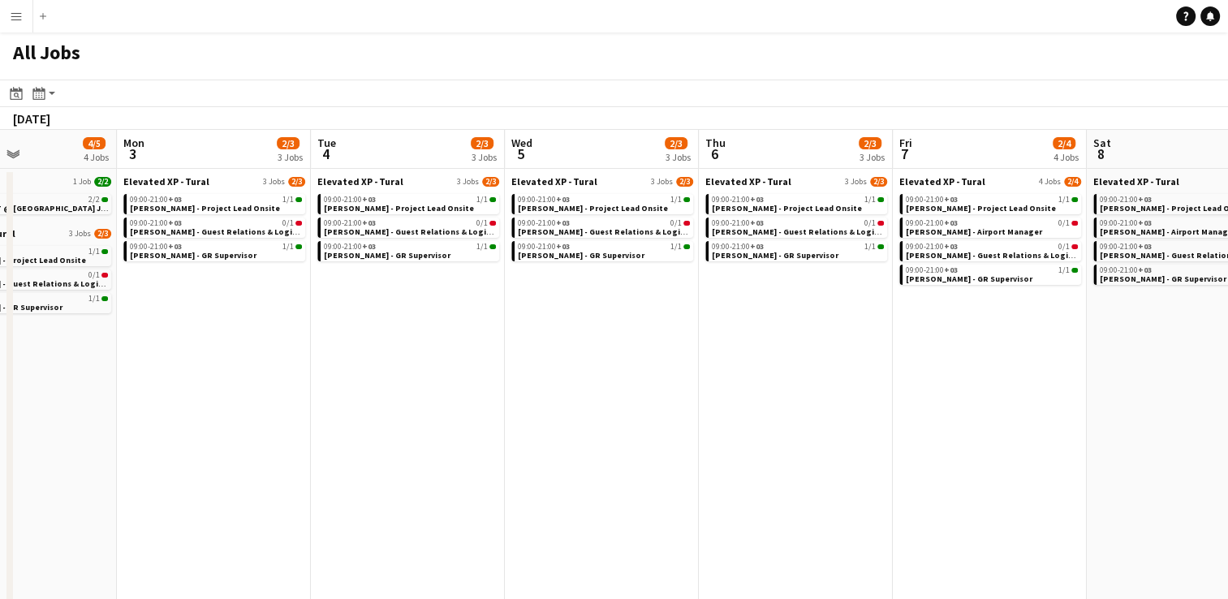
scroll to position [0, 490]
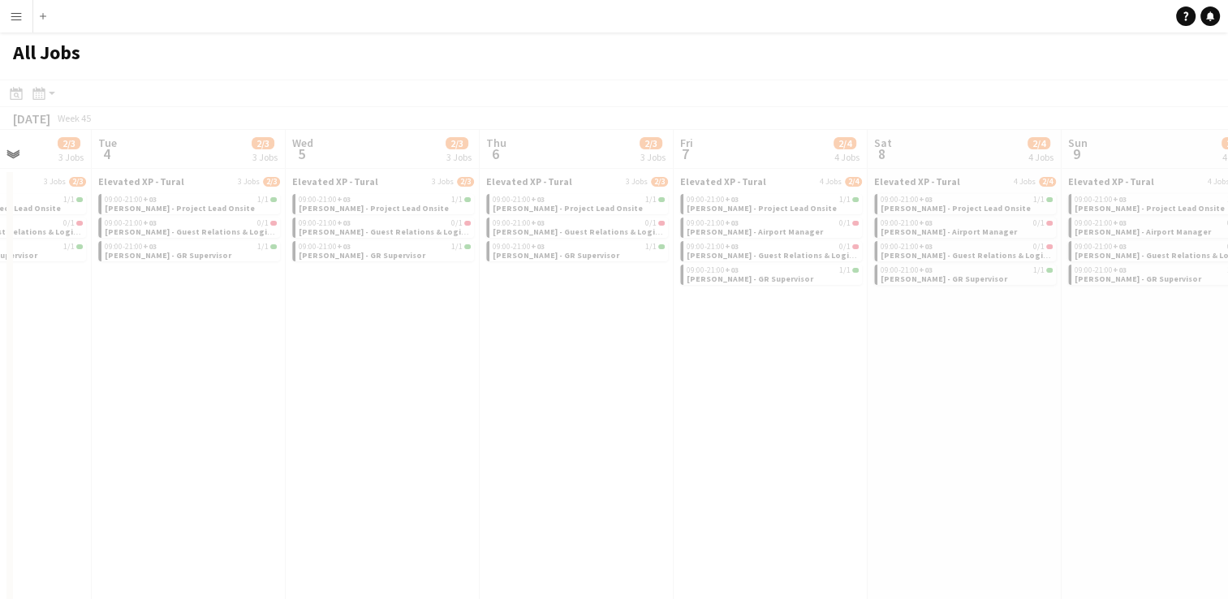
drag, startPoint x: 925, startPoint y: 372, endPoint x: 527, endPoint y: 441, distance: 403.7
click at [527, 441] on app-all-jobs "All Jobs Date picker [DATE] [DATE] [DATE] M [DATE] T [DATE] W [DATE] T [DATE] F…" at bounding box center [614, 500] width 1228 height 936
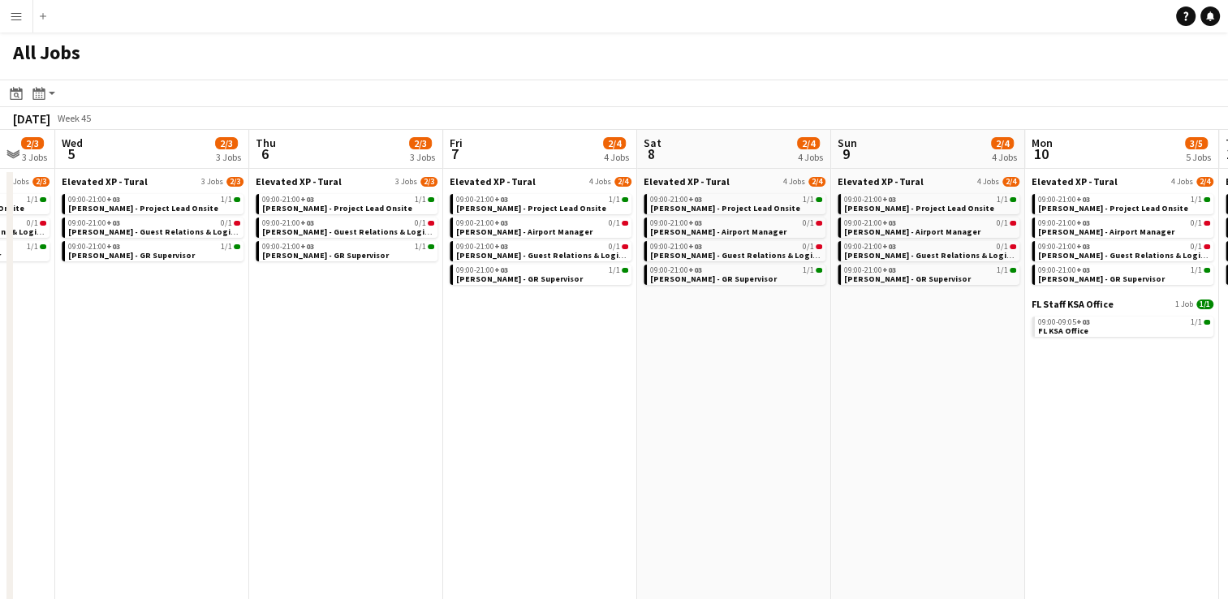
scroll to position [0, 646]
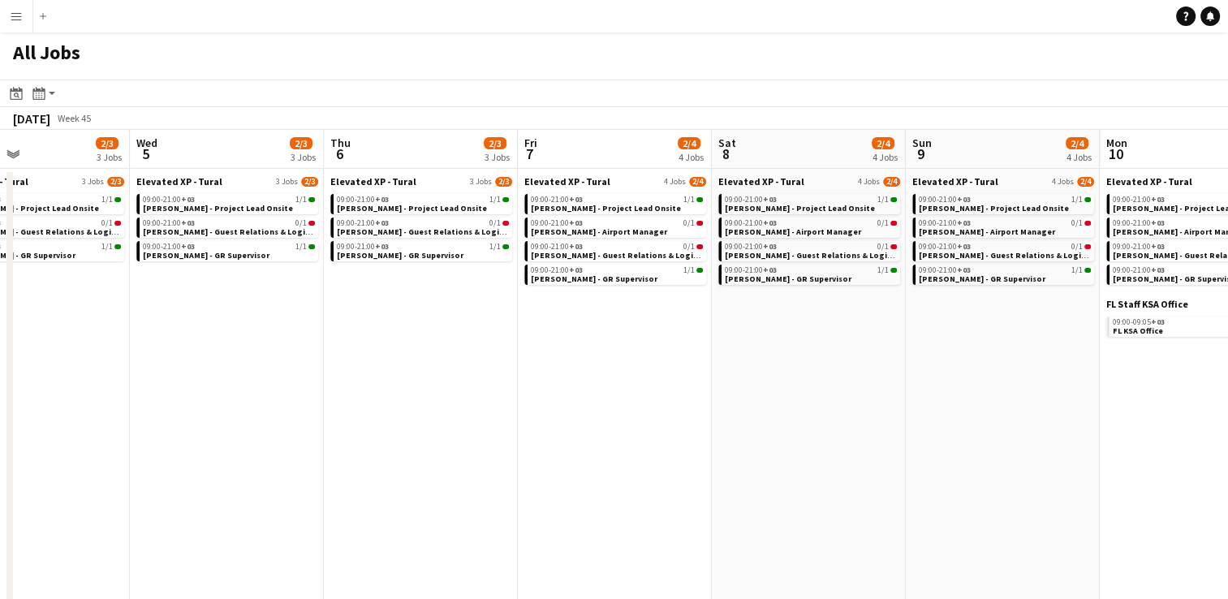
drag, startPoint x: 817, startPoint y: 412, endPoint x: 467, endPoint y: 451, distance: 351.9
click at [467, 451] on app-calendar-viewport "Sat 1 4/8 7 Jobs Sun 2 4/5 4 Jobs Mon 3 2/3 3 Jobs Tue 4 2/3 3 Jobs Wed 5 2/3 3…" at bounding box center [614, 549] width 1228 height 838
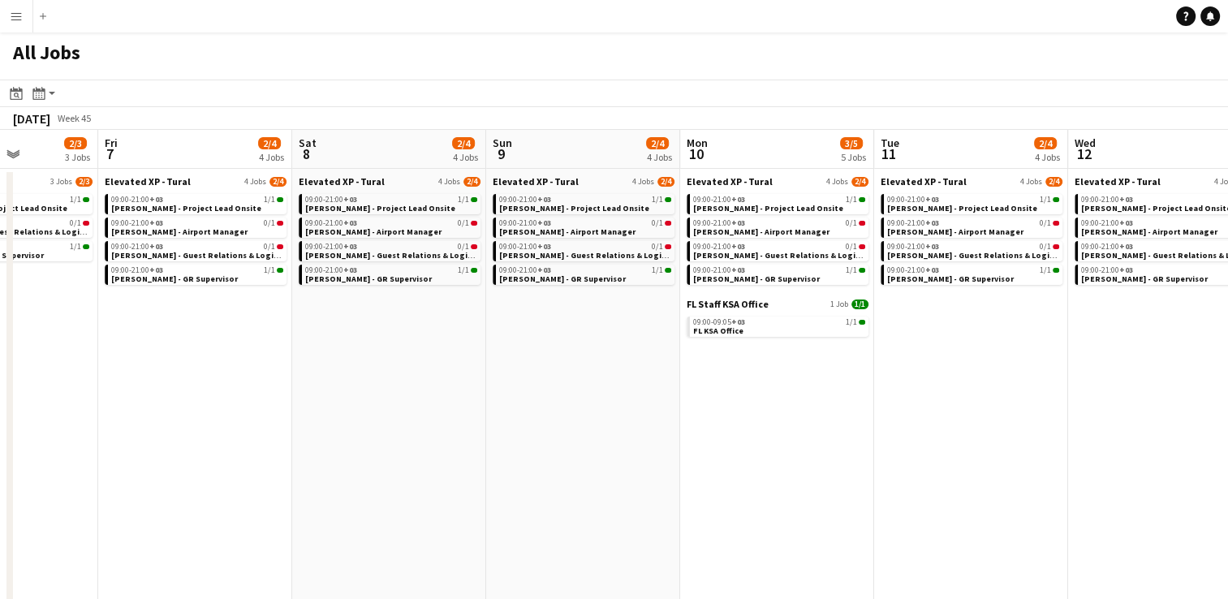
scroll to position [0, 491]
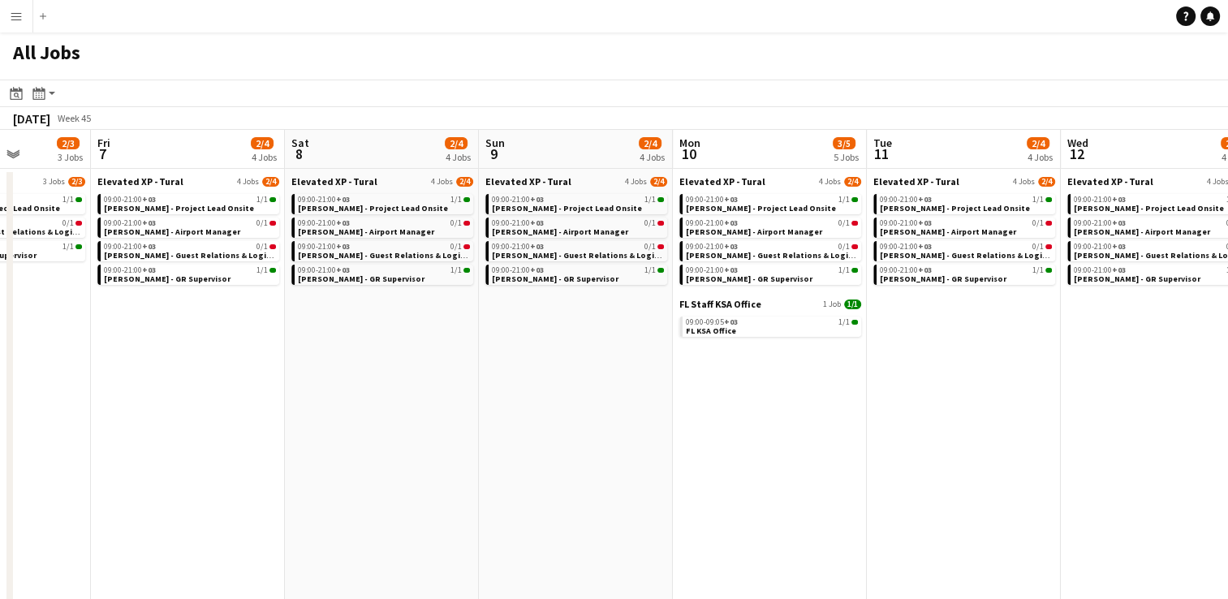
drag, startPoint x: 962, startPoint y: 451, endPoint x: 729, endPoint y: 517, distance: 242.0
click at [729, 517] on app-calendar-viewport "Tue 4 2/3 3 Jobs Wed 5 2/3 3 Jobs Thu 6 2/3 3 Jobs Fri 7 2/4 4 Jobs Sat 8 2/4 4…" at bounding box center [614, 549] width 1228 height 838
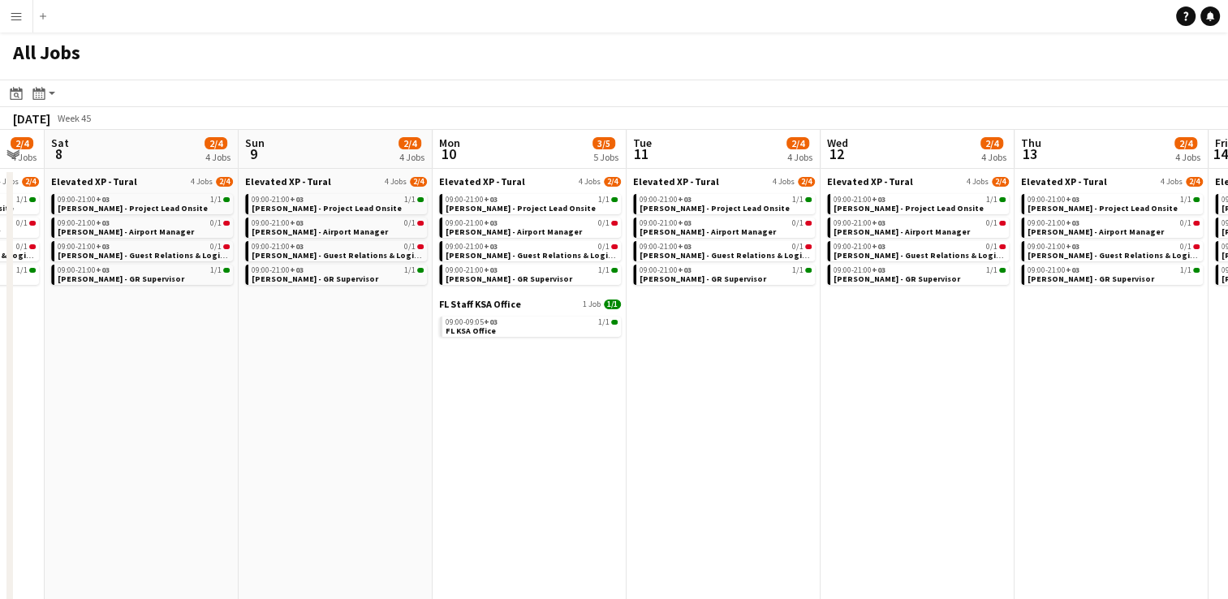
scroll to position [0, 577]
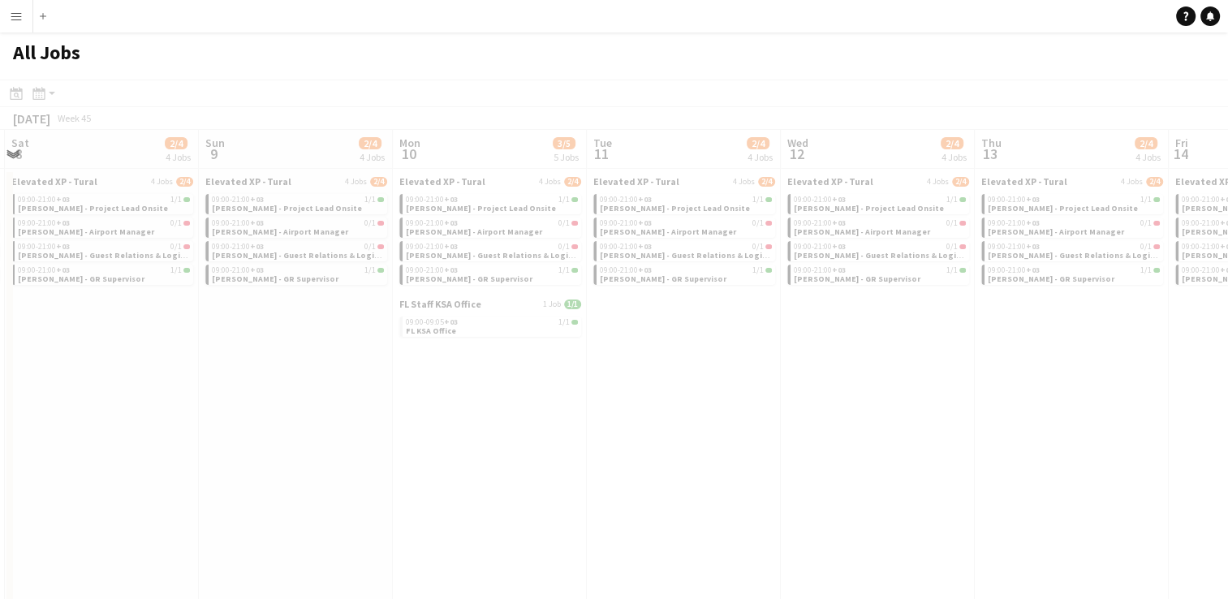
drag, startPoint x: 865, startPoint y: 435, endPoint x: 573, endPoint y: 419, distance: 292.6
click at [573, 419] on app-all-jobs "All Jobs Date picker [DATE] [DATE] [DATE] M [DATE] T [DATE] W [DATE] T [DATE] F…" at bounding box center [614, 500] width 1228 height 936
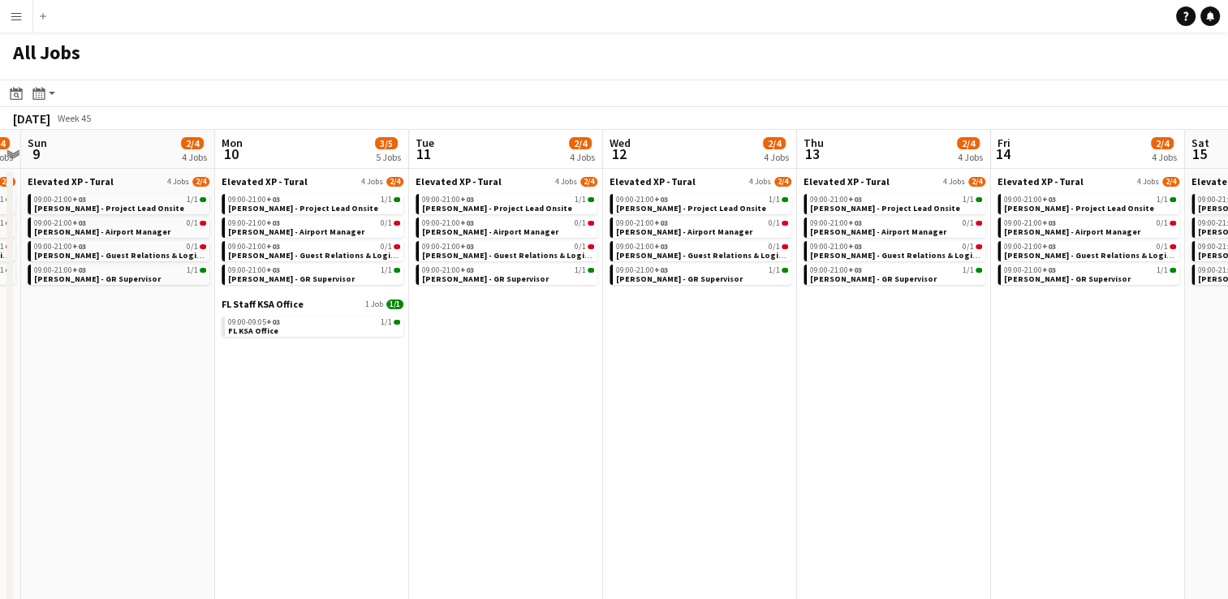
drag, startPoint x: 654, startPoint y: 416, endPoint x: 477, endPoint y: 417, distance: 176.9
click at [477, 417] on app-calendar-viewport "Wed 5 2/3 3 Jobs Thu 6 2/3 3 Jobs Fri 7 2/4 4 Jobs Sat 8 2/4 4 Jobs Sun 9 2/4 4…" at bounding box center [614, 549] width 1228 height 838
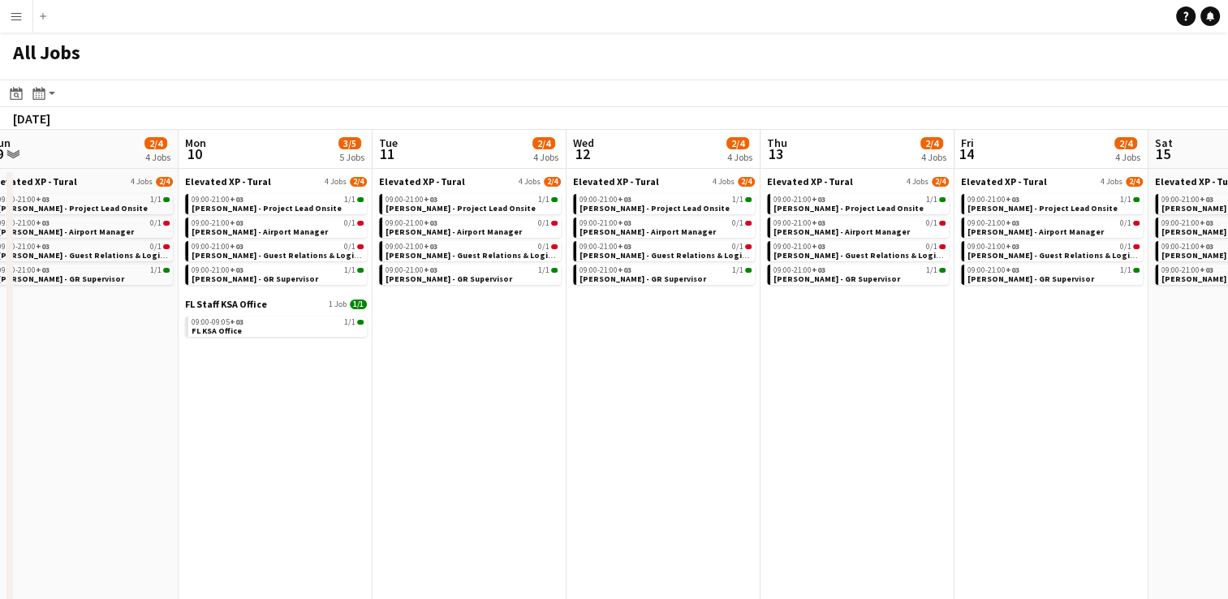
drag, startPoint x: 786, startPoint y: 368, endPoint x: 555, endPoint y: 346, distance: 232.3
click at [555, 346] on app-calendar-viewport "Thu 6 2/3 3 Jobs Fri 7 2/4 4 Jobs Sat 8 2/4 4 Jobs Sun 9 2/4 4 Jobs Mon 10 3/5 …" at bounding box center [614, 549] width 1228 height 838
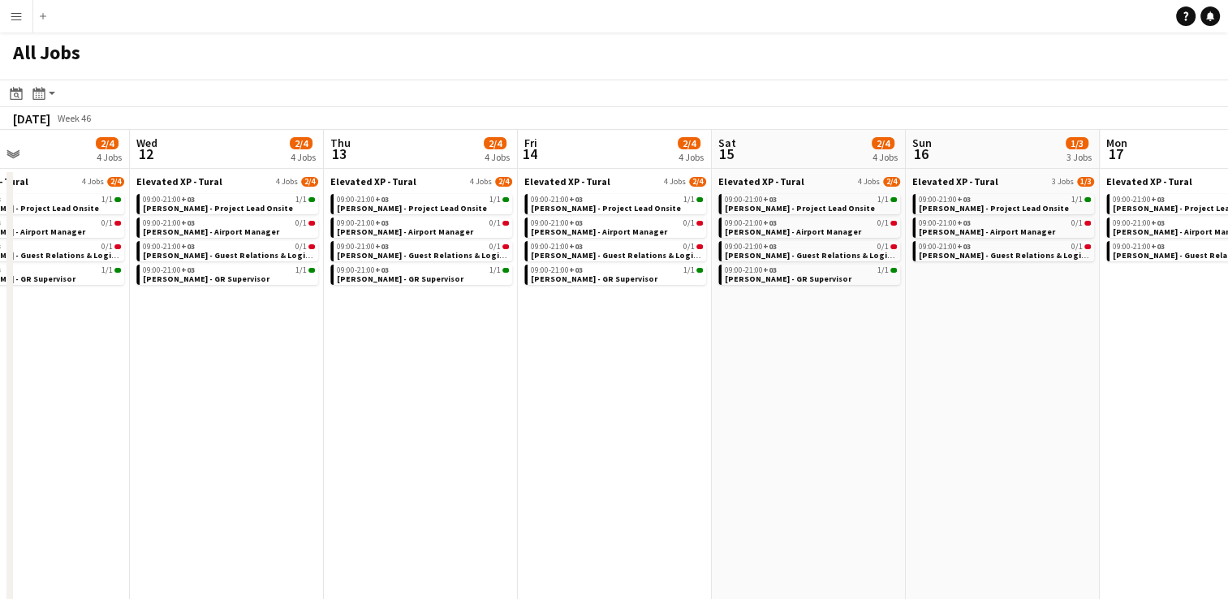
drag, startPoint x: 860, startPoint y: 320, endPoint x: 618, endPoint y: 362, distance: 245.5
click at [618, 362] on app-calendar-viewport "Sat 8 2/4 4 Jobs Sun 9 2/4 4 Jobs Mon 10 3/5 5 Jobs Tue 11 2/4 4 Jobs Wed 12 2/…" at bounding box center [614, 549] width 1228 height 838
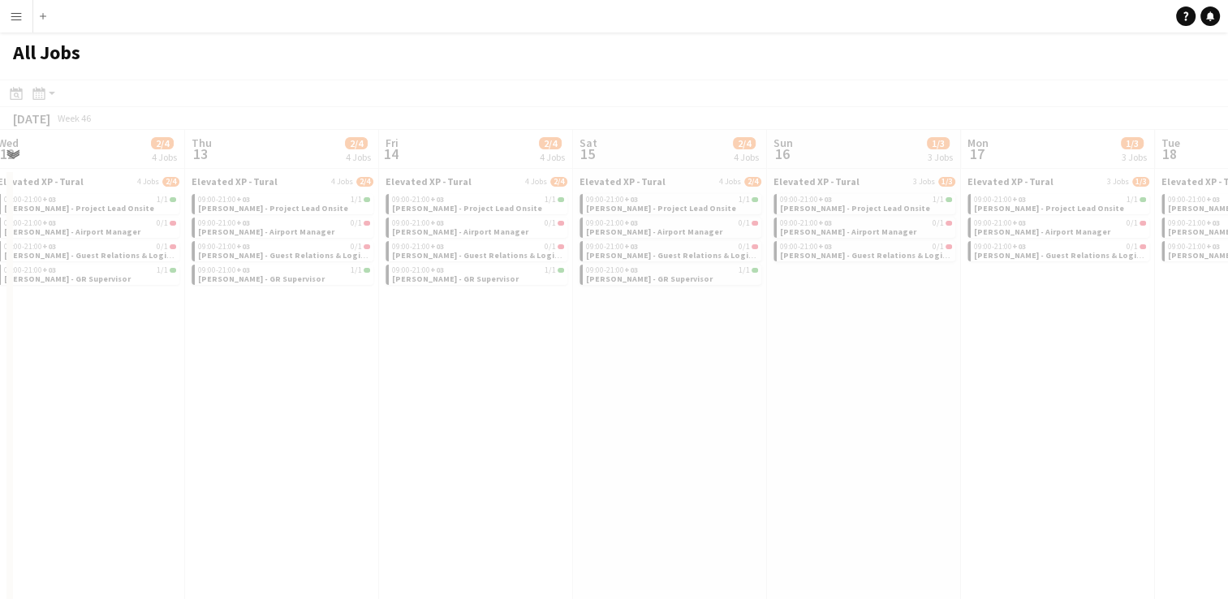
drag, startPoint x: 950, startPoint y: 368, endPoint x: 730, endPoint y: 424, distance: 226.9
click at [730, 424] on app-calendar-viewport "Mon 10 3/5 5 Jobs Tue 11 2/4 4 Jobs Wed 12 2/4 4 Jobs Thu 13 2/4 4 Jobs Fri 14 …" at bounding box center [614, 549] width 1228 height 838
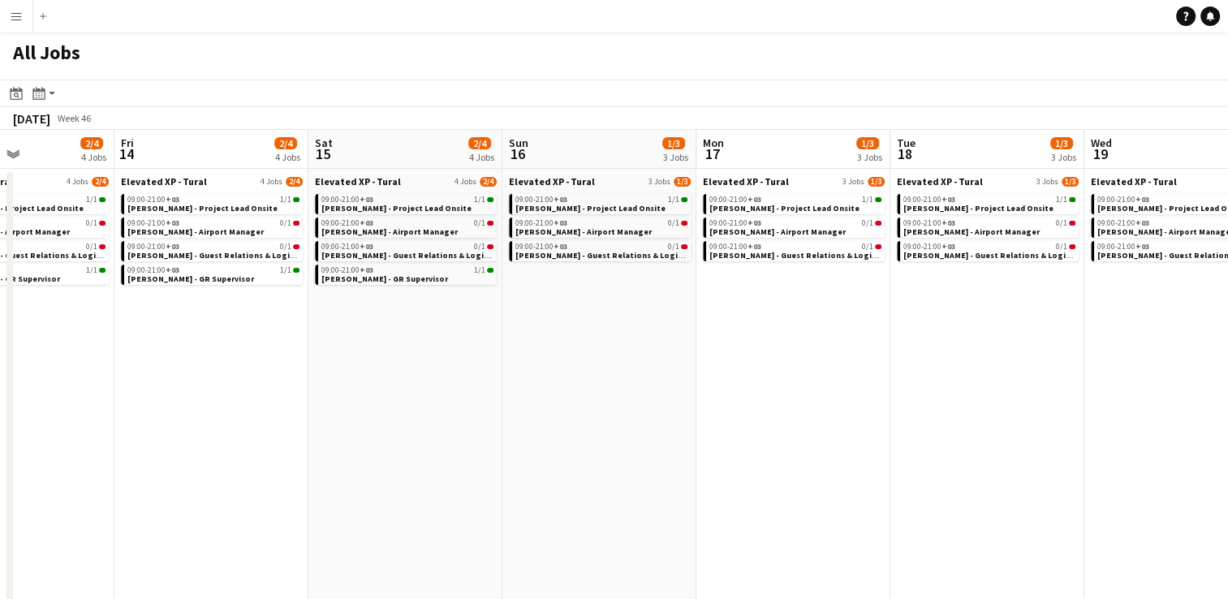
drag, startPoint x: 730, startPoint y: 424, endPoint x: 348, endPoint y: 380, distance: 384.8
click at [348, 380] on app-calendar-viewport "Mon 10 3/5 5 Jobs Tue 11 2/4 4 Jobs Wed 12 2/4 4 Jobs Thu 13 2/4 4 Jobs Fri 14 …" at bounding box center [614, 549] width 1228 height 838
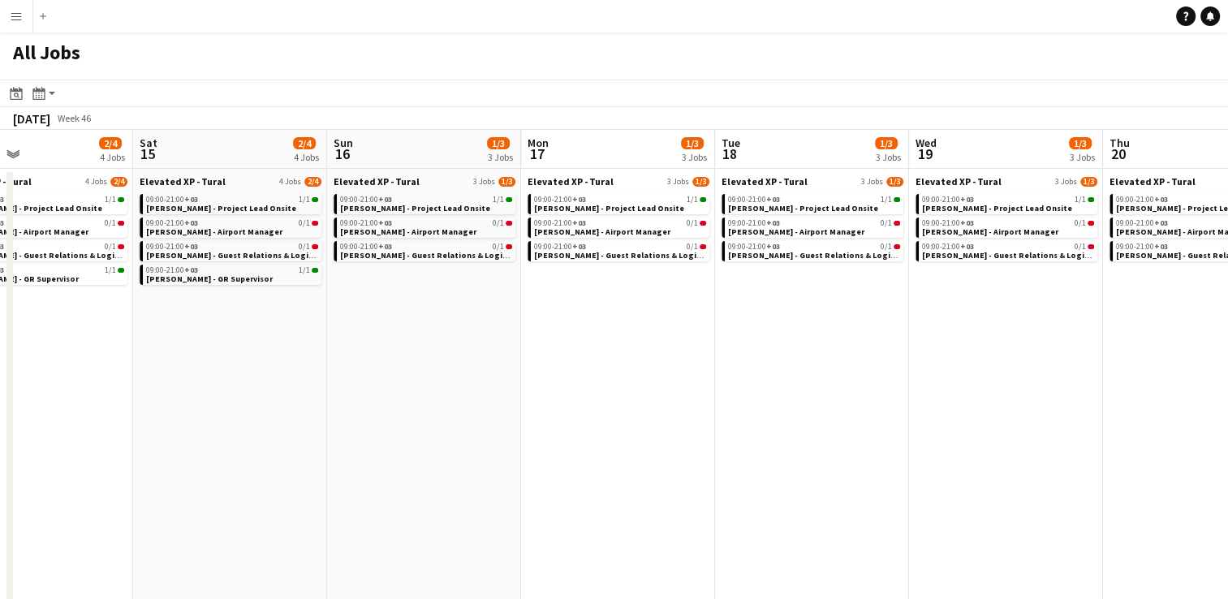
scroll to position [0, 572]
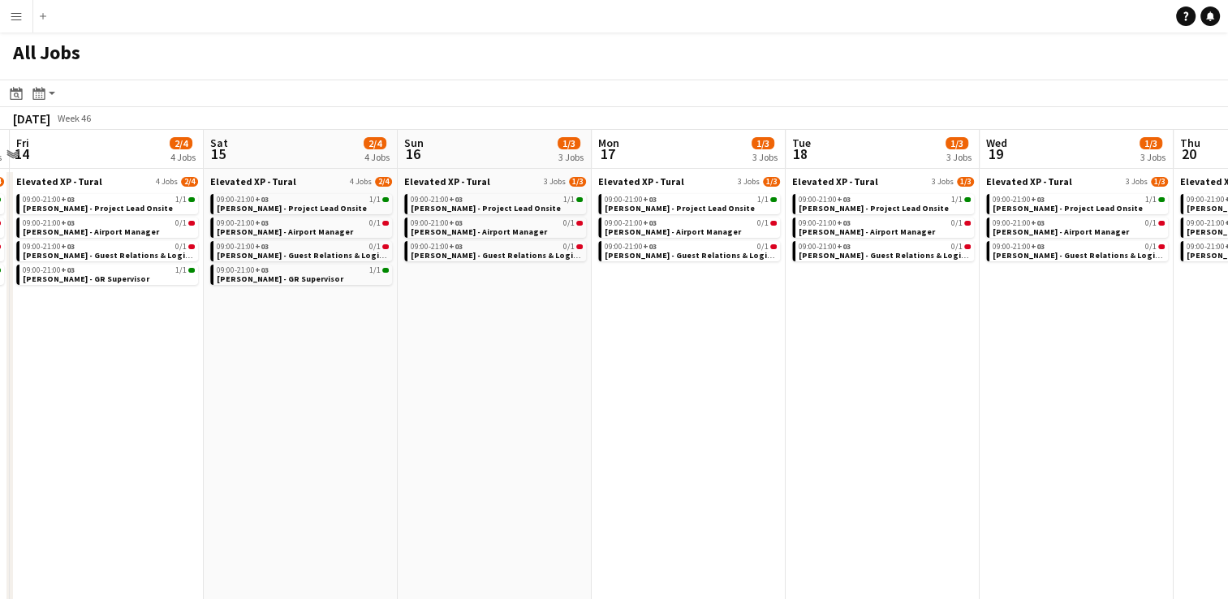
click at [404, 325] on app-all-jobs "All Jobs Date picker [DATE] [DATE] [DATE] M [DATE] T [DATE] W [DATE] T [DATE] F…" at bounding box center [614, 500] width 1228 height 936
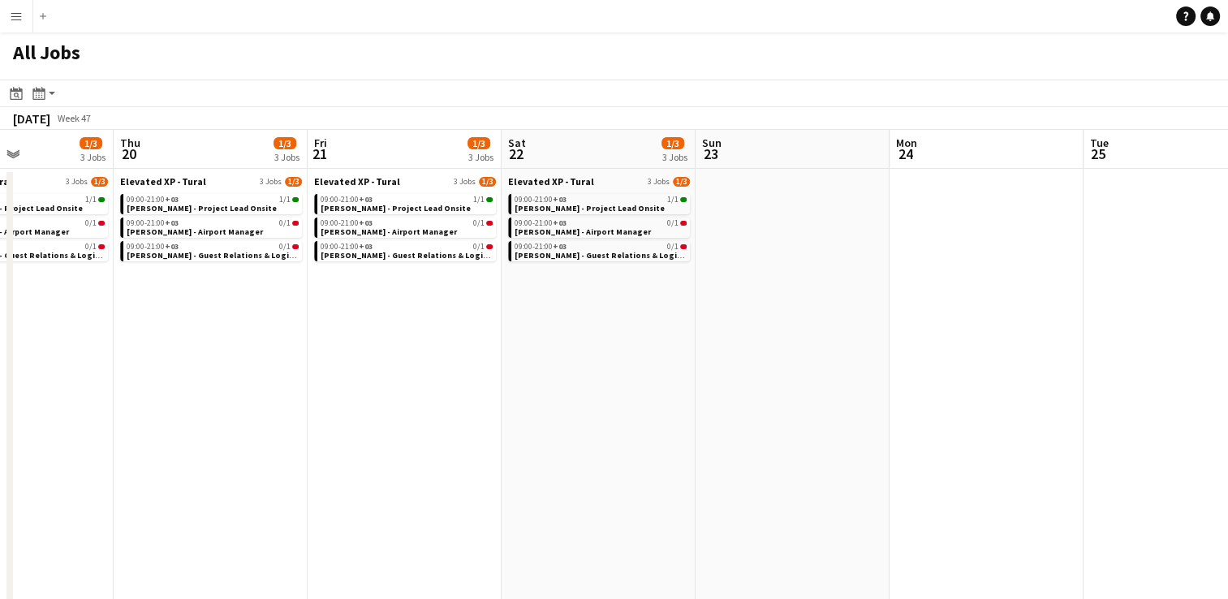
drag, startPoint x: 721, startPoint y: 367, endPoint x: 243, endPoint y: 349, distance: 478.2
click at [243, 349] on app-calendar-viewport "Sun 16 1/3 3 Jobs Mon 17 1/3 3 Jobs Tue 18 1/3 3 Jobs Wed 19 1/3 3 Jobs Thu 20 …" at bounding box center [614, 549] width 1228 height 838
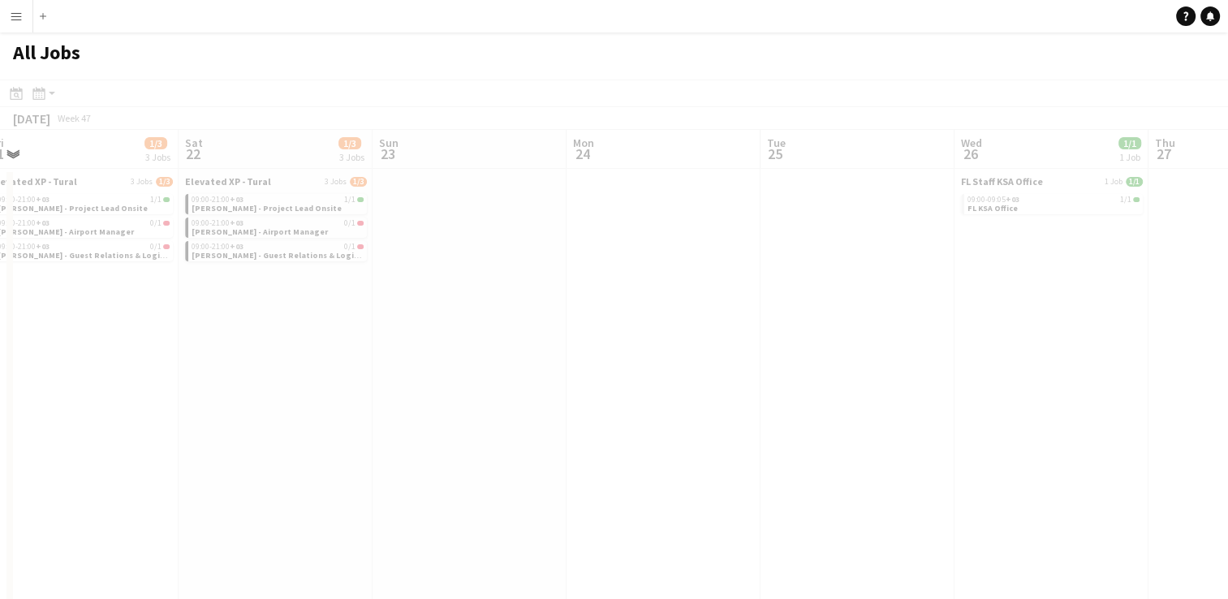
drag, startPoint x: 678, startPoint y: 349, endPoint x: 357, endPoint y: 300, distance: 325.0
click at [357, 300] on app-calendar-viewport "Tue 18 1/3 3 Jobs Wed 19 1/3 3 Jobs Thu 20 1/3 3 Jobs Fri 21 1/3 3 Jobs Sat 22 …" at bounding box center [614, 549] width 1228 height 838
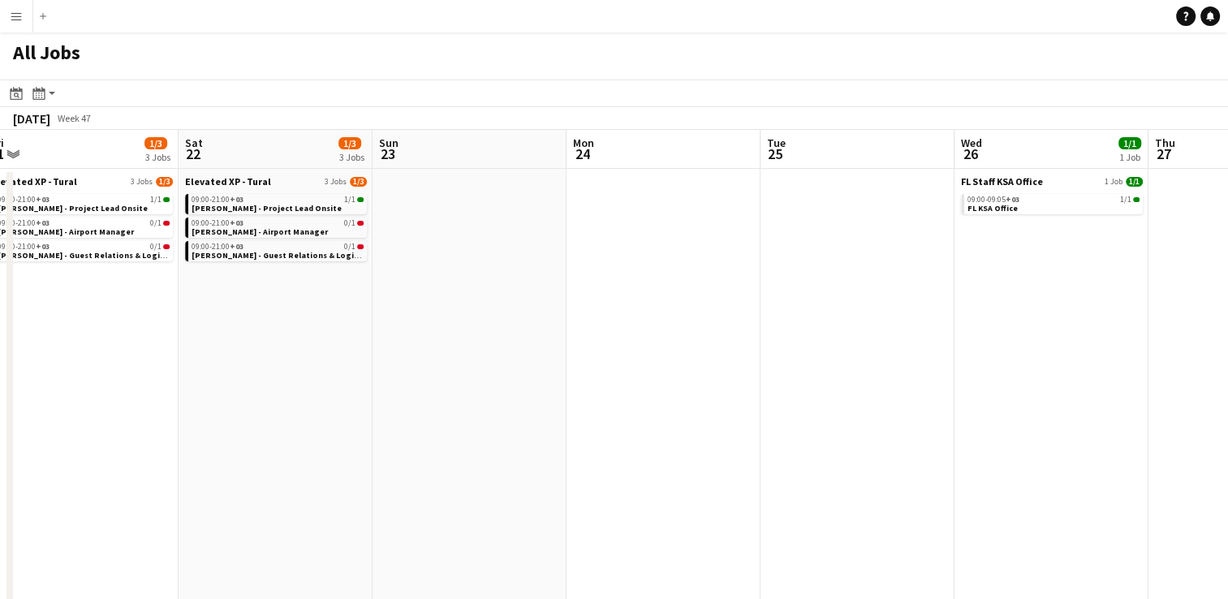
scroll to position [0, 596]
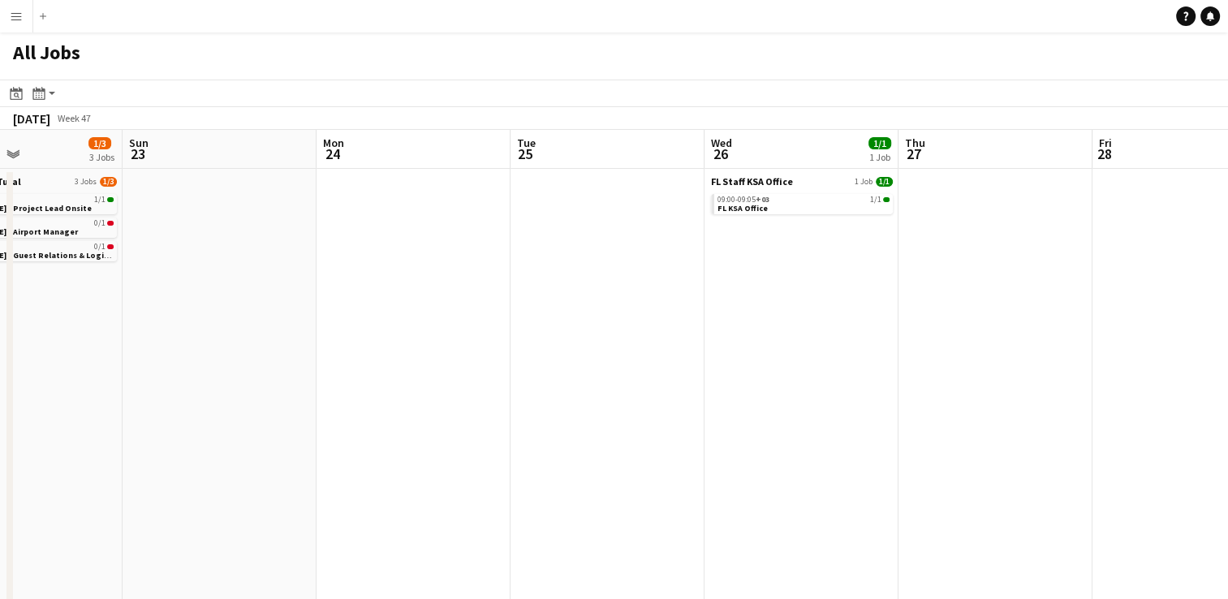
drag, startPoint x: 735, startPoint y: 318, endPoint x: 484, endPoint y: 303, distance: 252.0
click at [484, 303] on app-calendar-viewport "Thu 20 1/3 3 Jobs Fri 21 1/3 3 Jobs Sat 22 1/3 3 Jobs Sun 23 Mon 24 Tue 25 Wed …" at bounding box center [614, 549] width 1228 height 838
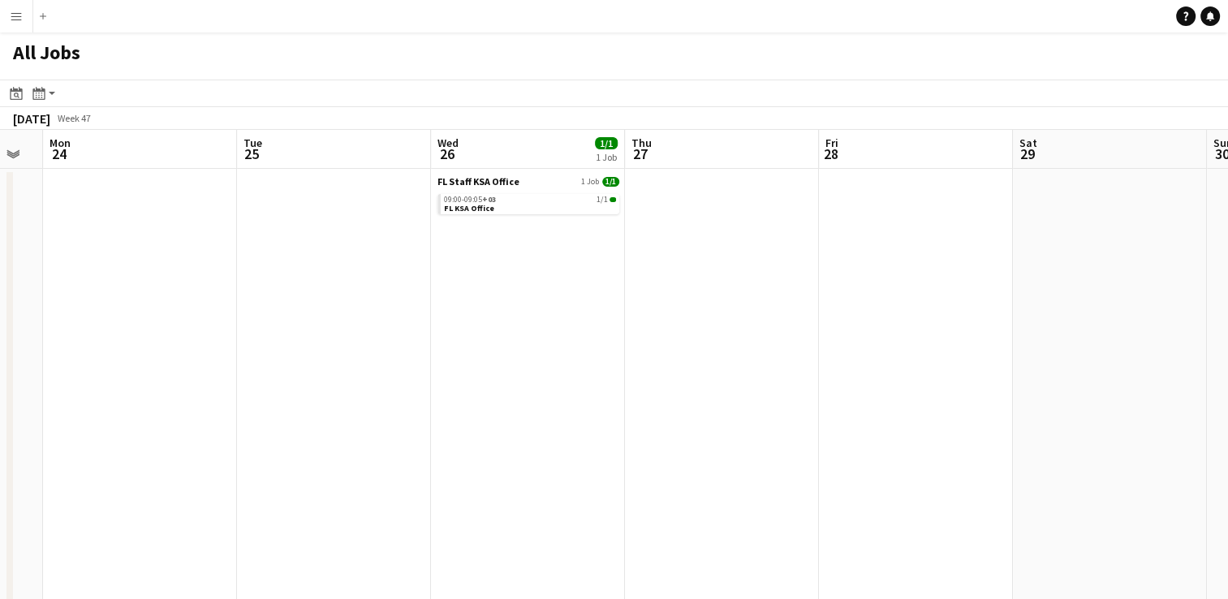
scroll to position [0, 734]
drag, startPoint x: 967, startPoint y: 306, endPoint x: 694, endPoint y: 308, distance: 273.5
click at [694, 308] on app-calendar-viewport "Thu 20 1/3 3 Jobs Fri 21 1/3 3 Jobs Sat 22 1/3 3 Jobs Sun 23 Mon 24 Tue 25 Wed …" at bounding box center [614, 549] width 1228 height 838
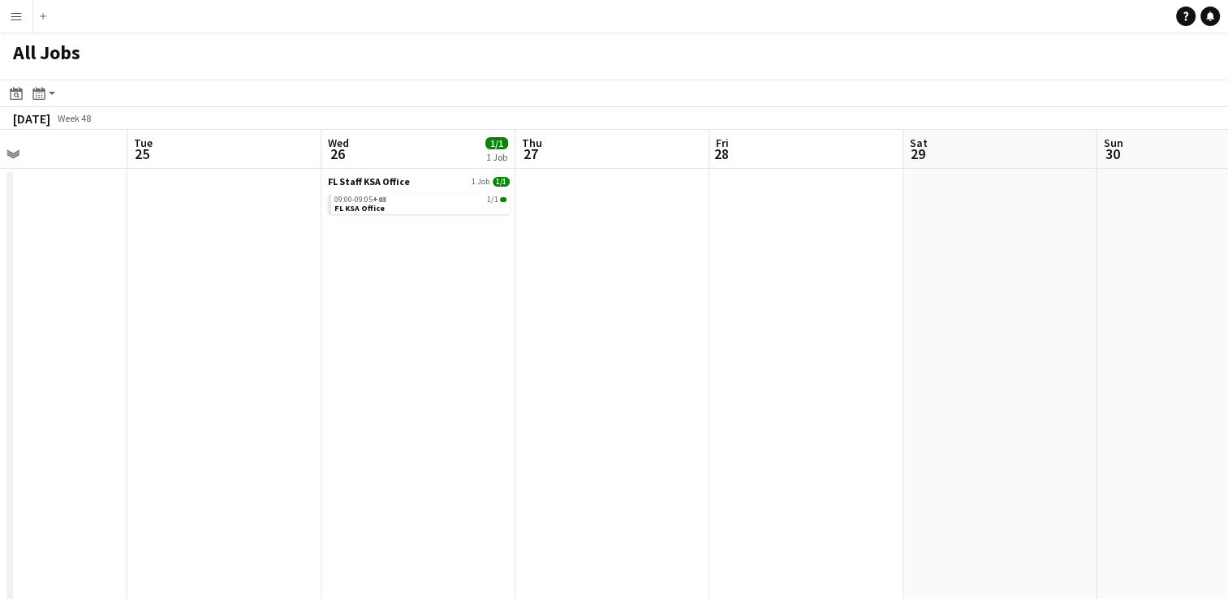
scroll to position [0, 612]
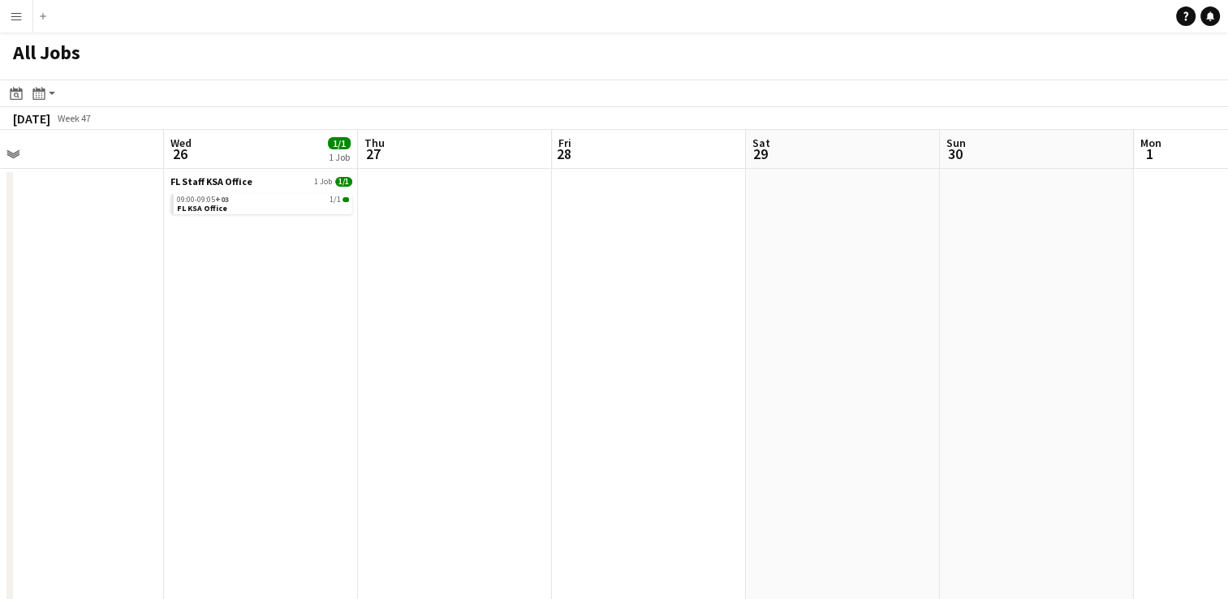
drag, startPoint x: 963, startPoint y: 326, endPoint x: 697, endPoint y: 342, distance: 266.6
click at [697, 342] on app-calendar-viewport "Sat 22 1/3 3 Jobs Sun 23 Mon 24 Tue 25 Wed 26 1/1 1 Job Thu 27 Fri 28 Sat 29 Su…" at bounding box center [614, 549] width 1228 height 838
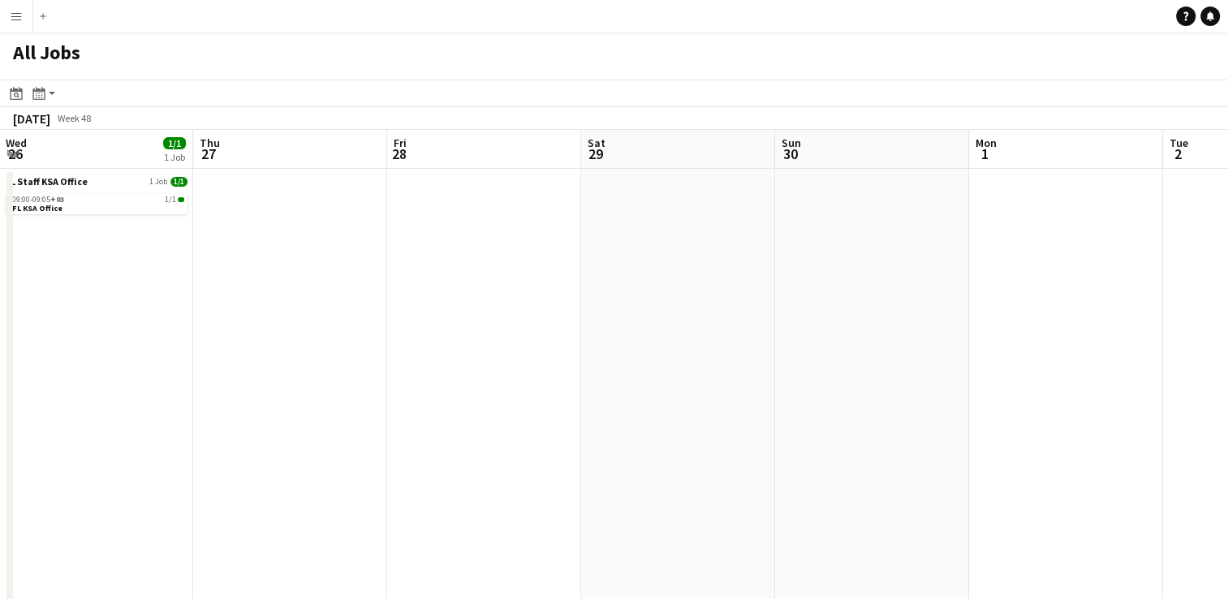
scroll to position [0, 699]
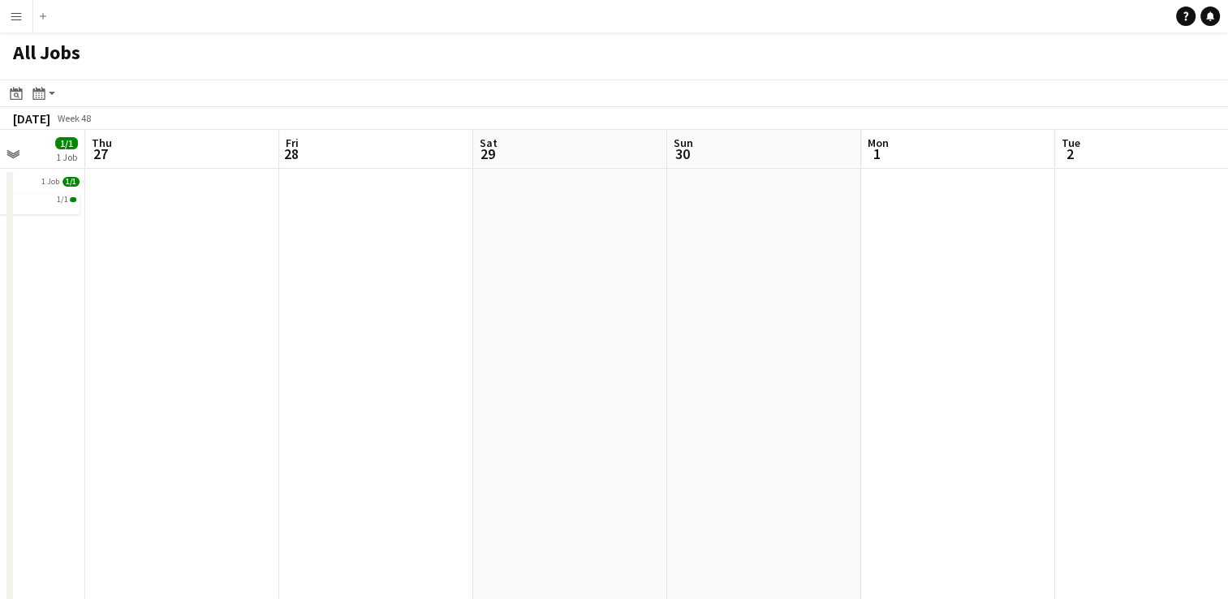
drag, startPoint x: 697, startPoint y: 342, endPoint x: 415, endPoint y: 313, distance: 283.0
click at [415, 313] on app-calendar-viewport "Sun 23 Mon 24 Tue 25 Wed 26 1/1 1 Job Thu 27 Fri 28 Sat 29 Sun 30 Mon 1 Tue 2 W…" at bounding box center [614, 549] width 1228 height 838
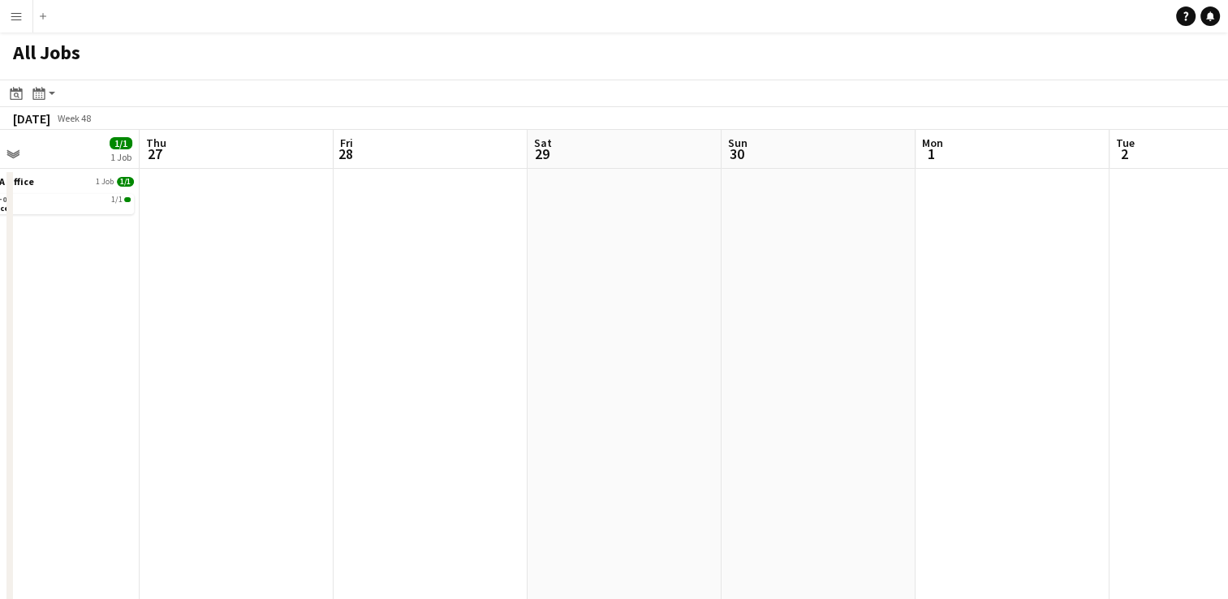
drag, startPoint x: 752, startPoint y: 308, endPoint x: 428, endPoint y: 268, distance: 327.0
click at [428, 268] on app-calendar-viewport "Sun 23 Mon 24 Tue 25 Wed 26 1/1 1 Job Thu 27 Fri 28 Sat 29 Sun 30 Mon 1 Tue 2 W…" at bounding box center [614, 549] width 1228 height 838
click at [49, 95] on app-action-btn "Month view / Day view" at bounding box center [43, 93] width 29 height 19
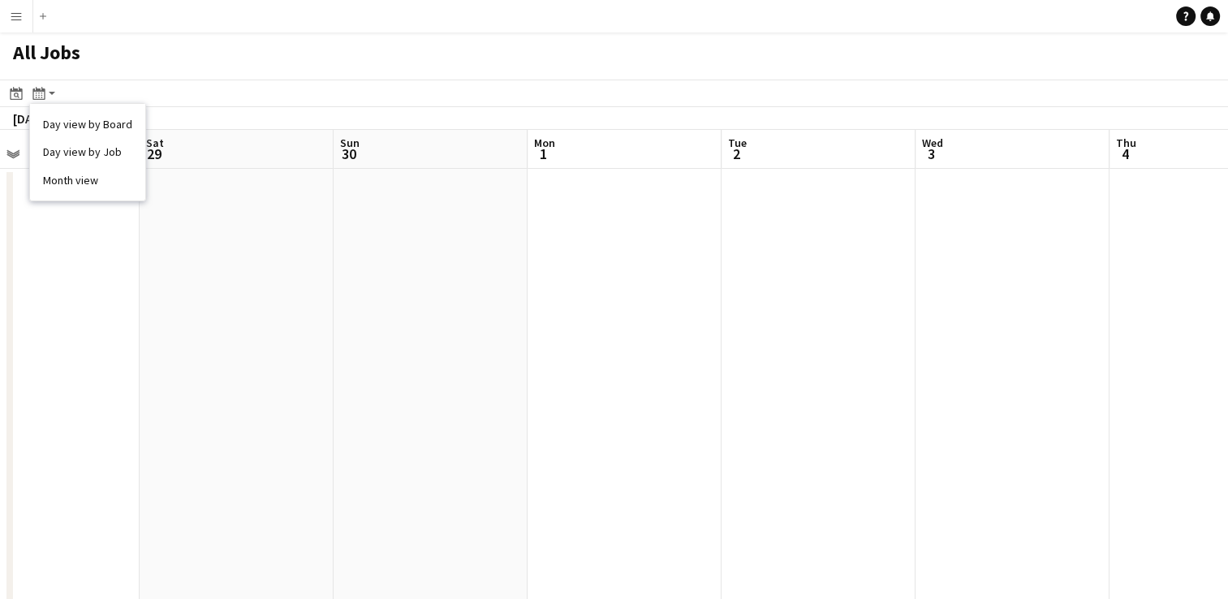
click at [73, 115] on div "Day view by Board Day view by Job Month view" at bounding box center [87, 152] width 117 height 98
click at [80, 184] on link "Month view" at bounding box center [87, 180] width 89 height 15
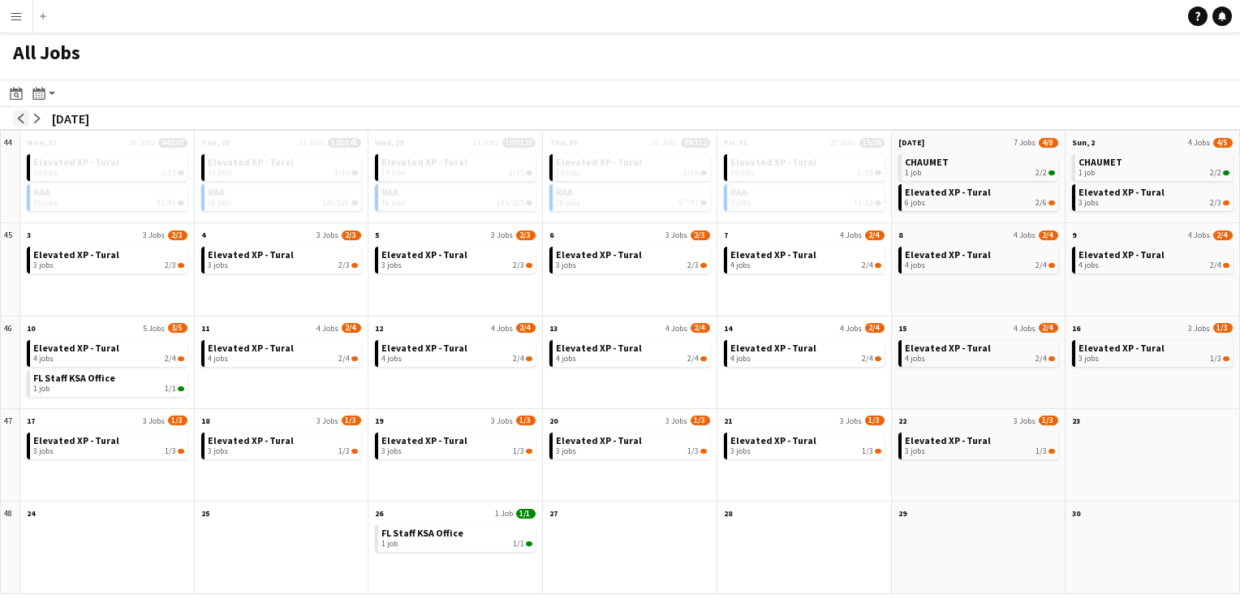
click at [23, 112] on button "arrow-left" at bounding box center [21, 118] width 16 height 16
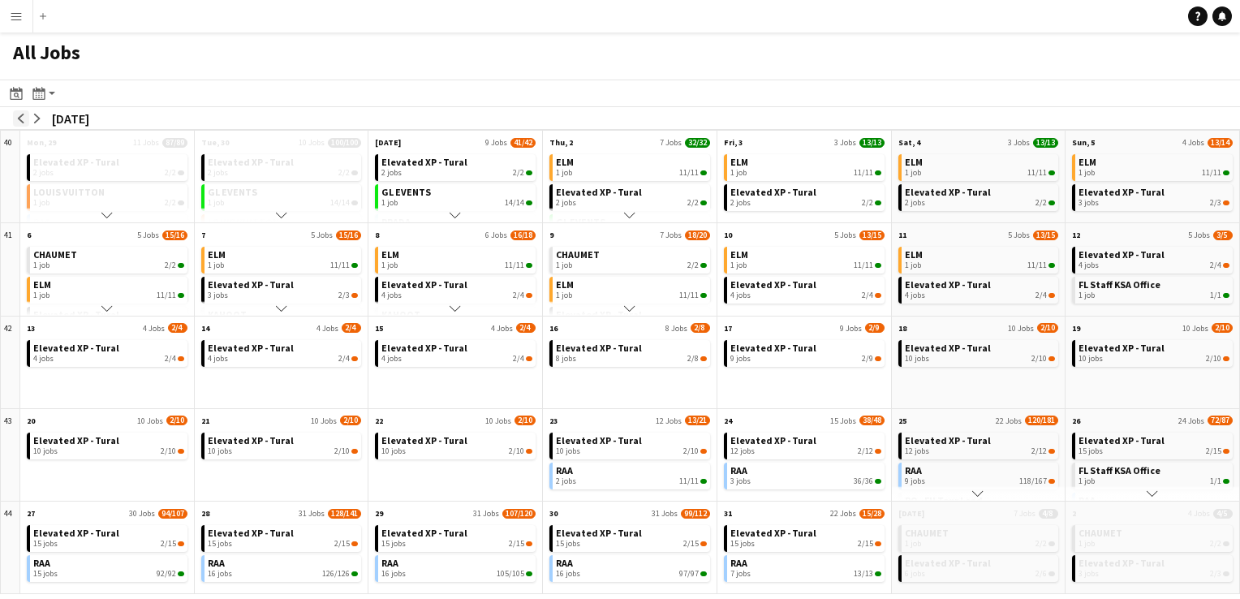
click at [23, 112] on button "arrow-left" at bounding box center [21, 118] width 16 height 16
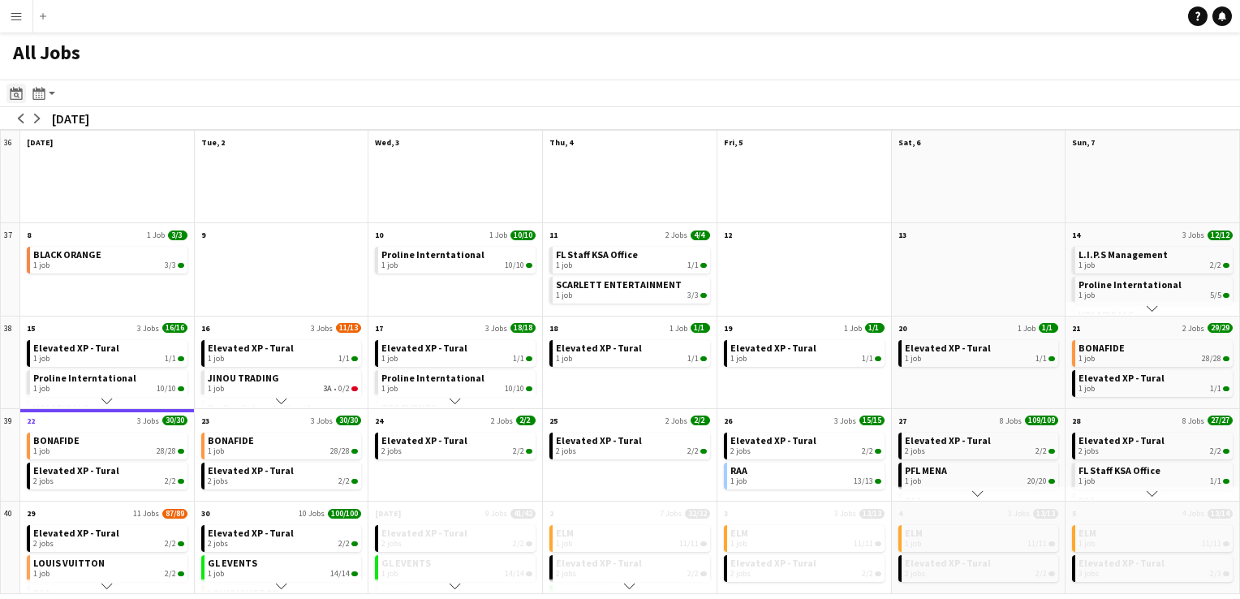
click at [11, 92] on icon at bounding box center [16, 93] width 12 height 13
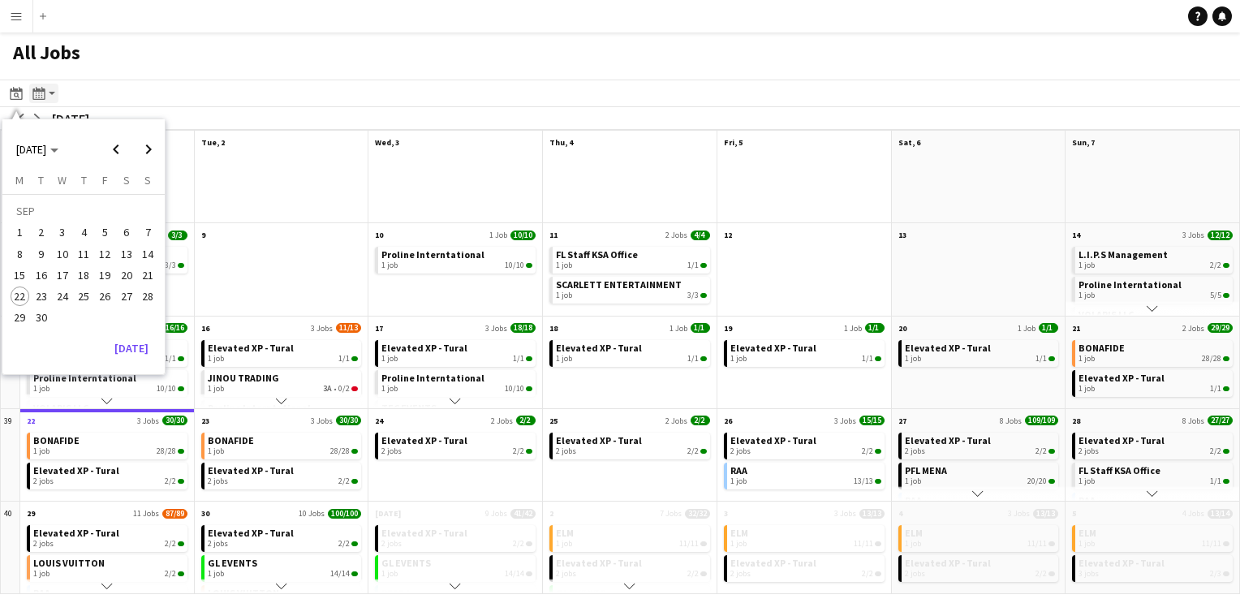
click at [42, 97] on icon at bounding box center [42, 97] width 2 height 1
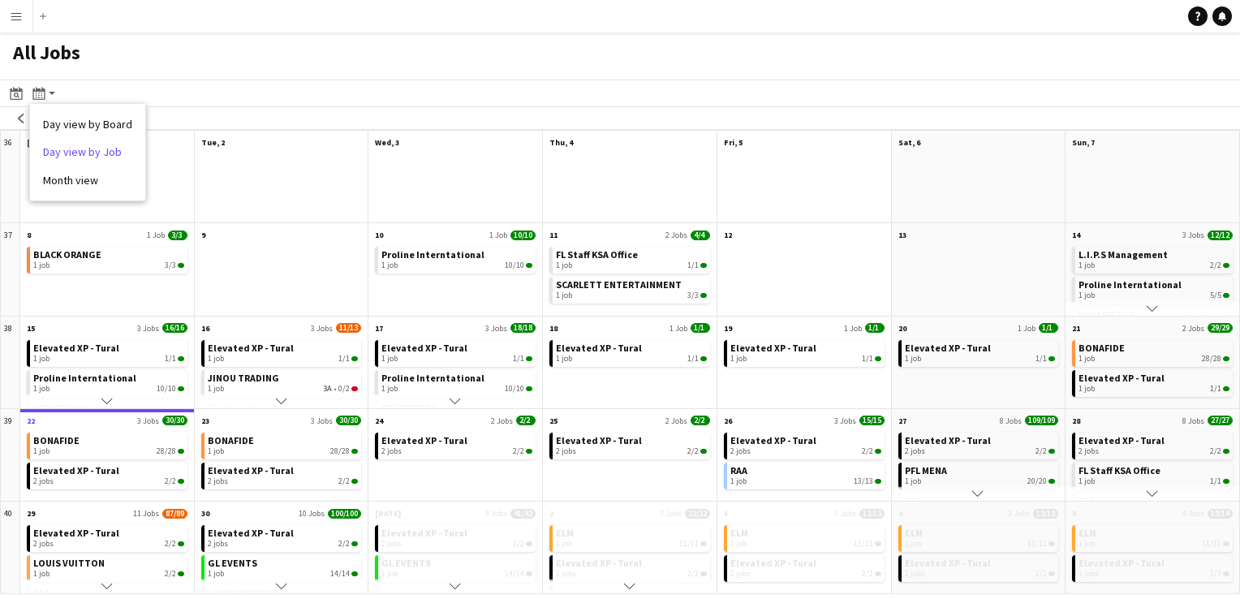
click at [94, 157] on link "Day view by Job" at bounding box center [87, 151] width 89 height 15
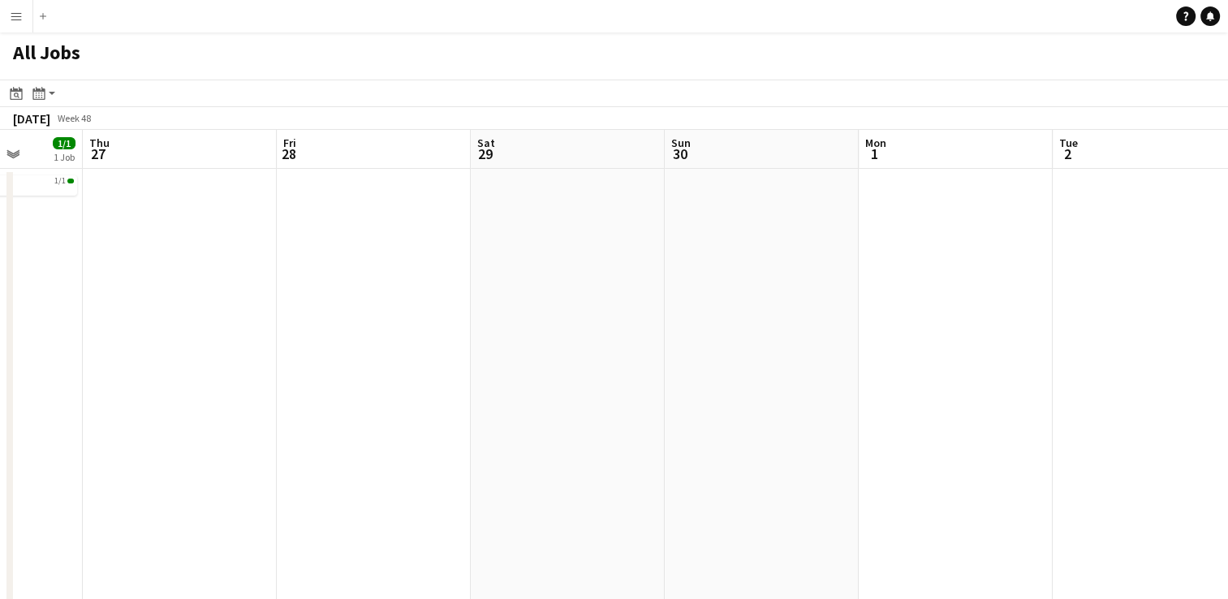
scroll to position [0, 395]
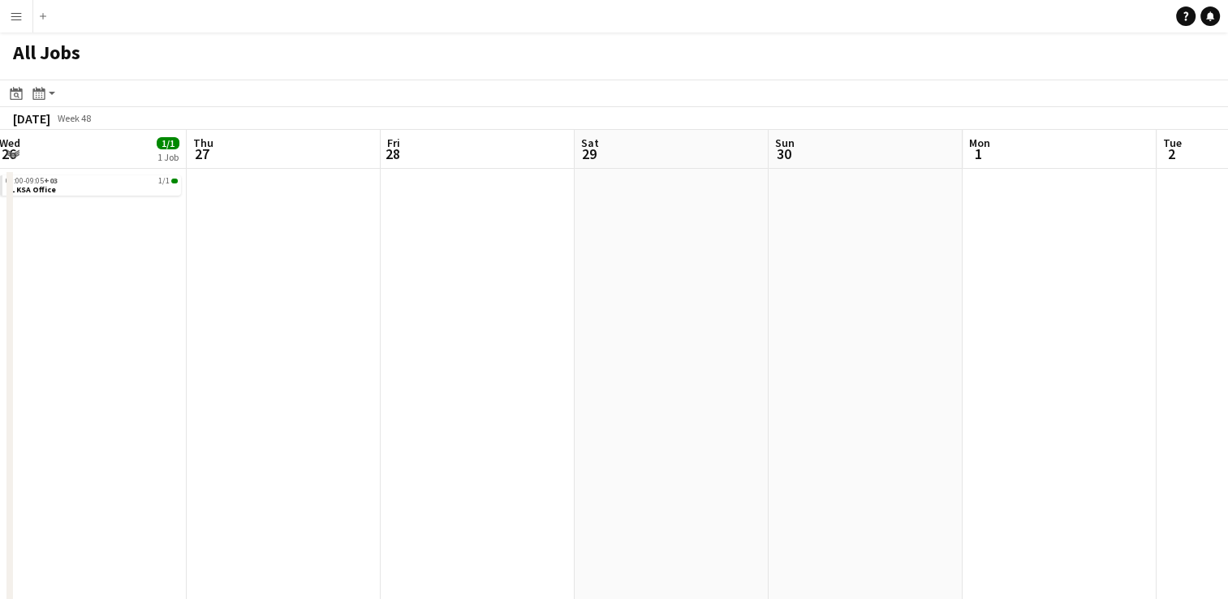
drag, startPoint x: 227, startPoint y: 227, endPoint x: 663, endPoint y: 169, distance: 439.6
click at [663, 169] on app-calendar-viewport "Mon 24 Tue 25 Wed 26 1/1 1 Job Thu 27 Fri 28 Sat 29 Sun 30 Mon 1 Tue 2 Wed 3 Th…" at bounding box center [614, 517] width 1228 height 775
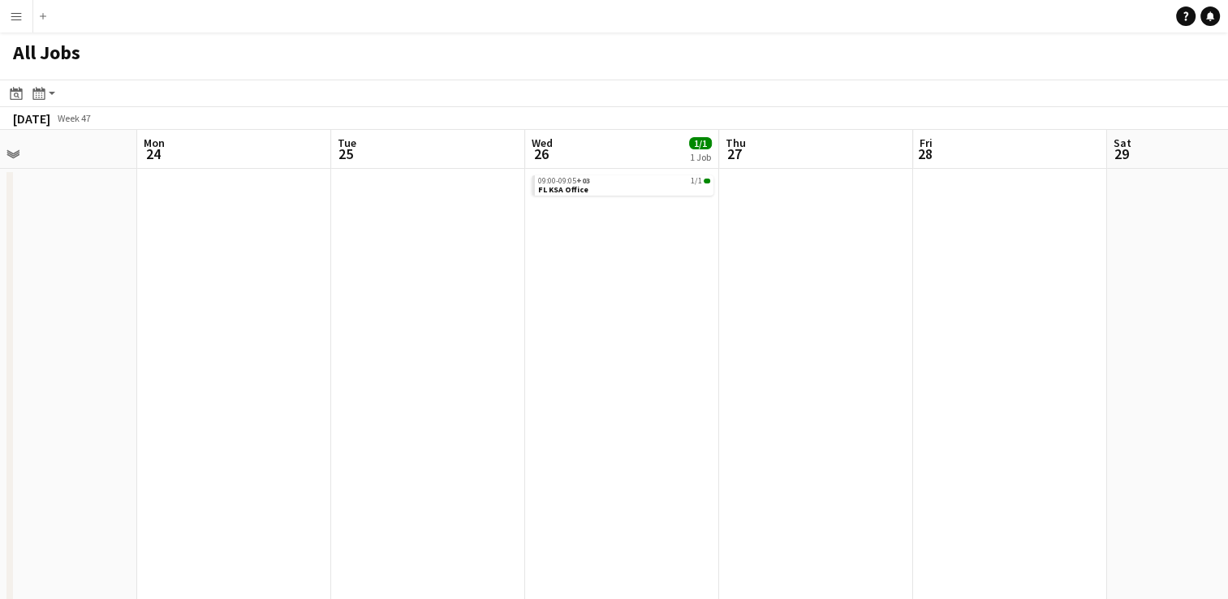
drag, startPoint x: 313, startPoint y: 375, endPoint x: 893, endPoint y: 282, distance: 586.8
click at [893, 282] on app-calendar-viewport "Fri 21 1/3 3 Jobs Sat 22 1/3 3 Jobs Sun 23 Mon 24 Tue 25 Wed 26 1/1 1 Job Thu 2…" at bounding box center [614, 517] width 1228 height 775
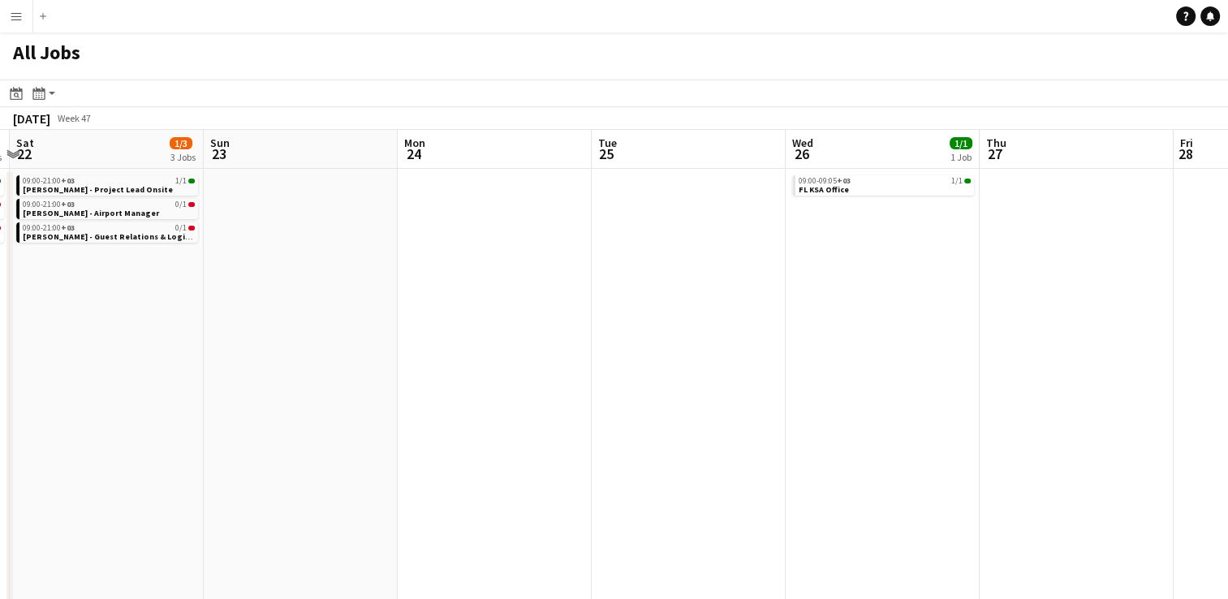
scroll to position [0, 411]
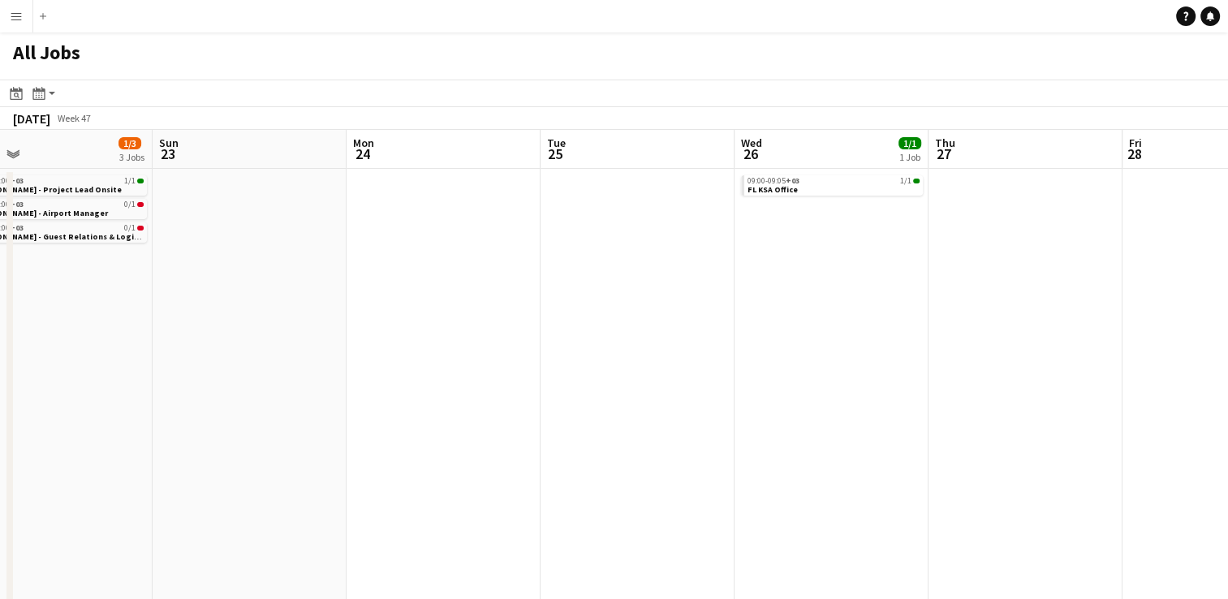
drag, startPoint x: 345, startPoint y: 348, endPoint x: 914, endPoint y: 292, distance: 571.5
click at [914, 292] on app-calendar-viewport "Thu 20 1/3 3 Jobs Fri 21 1/3 3 Jobs Sat 22 1/3 3 Jobs Sun 23 Mon 24 Tue 25 Wed …" at bounding box center [614, 517] width 1228 height 775
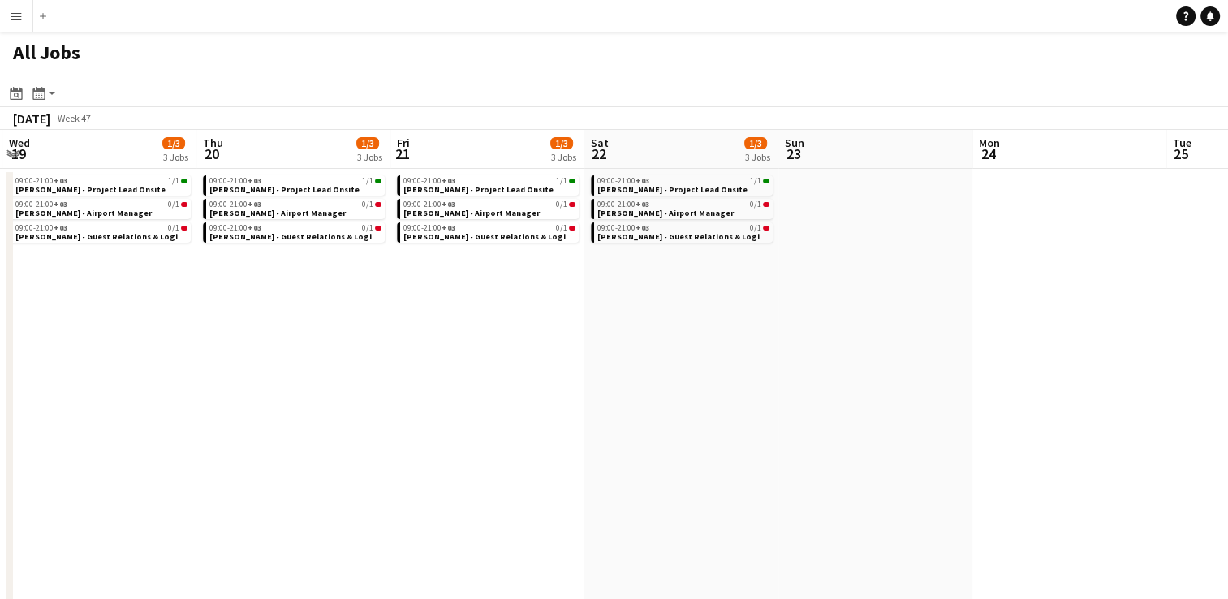
scroll to position [0, 463]
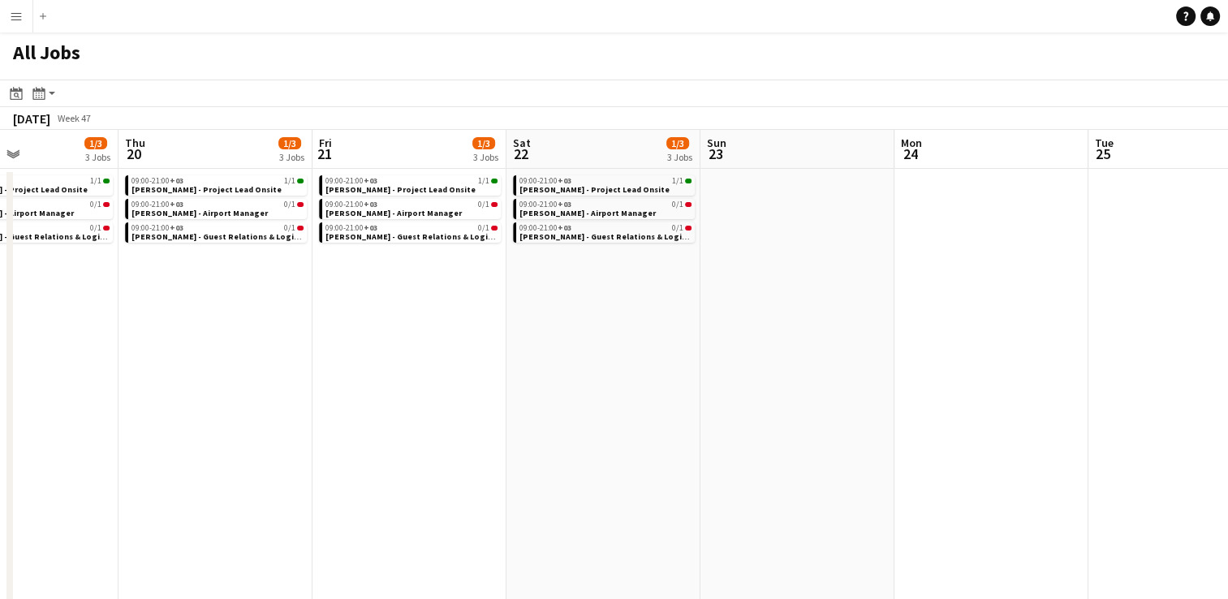
drag, startPoint x: 97, startPoint y: 372, endPoint x: 432, endPoint y: 365, distance: 335.2
click at [432, 365] on app-calendar-viewport "Mon 17 1/3 3 Jobs Tue 18 1/3 3 Jobs Wed 19 1/3 3 Jobs Thu 20 1/3 3 Jobs Fri 21 …" at bounding box center [614, 517] width 1228 height 775
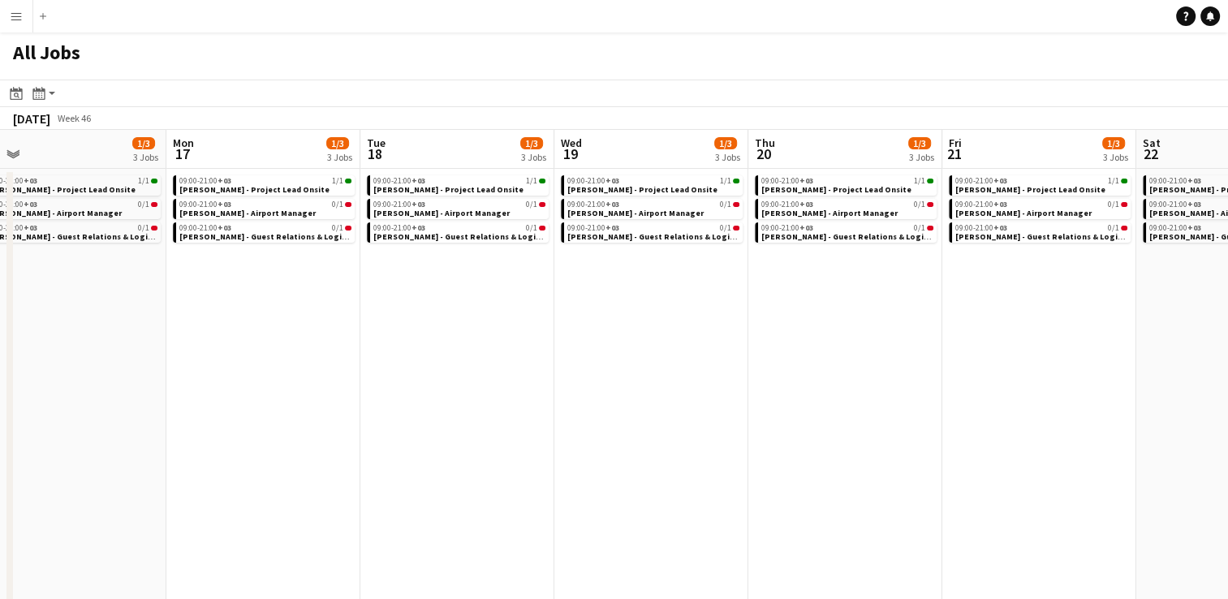
drag, startPoint x: 217, startPoint y: 392, endPoint x: 652, endPoint y: 378, distance: 434.3
click at [652, 378] on app-calendar-viewport "Fri 14 2/4 4 Jobs Sat 15 2/4 4 Jobs Sun 16 1/3 3 Jobs Mon 17 1/3 3 Jobs Tue 18 …" at bounding box center [614, 517] width 1228 height 775
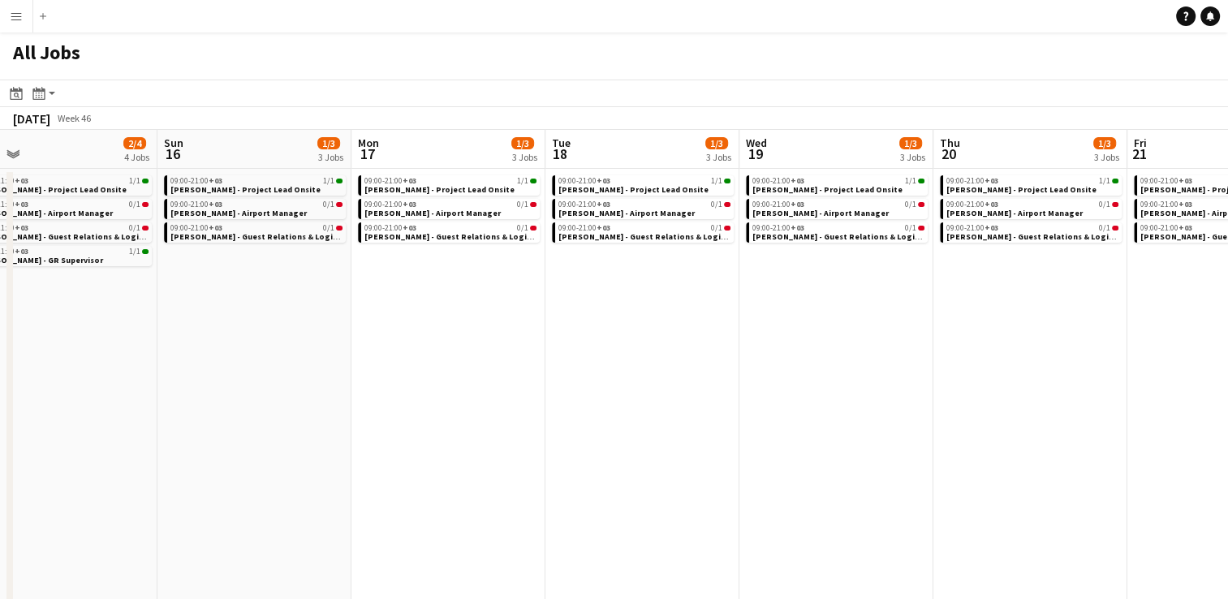
scroll to position [0, 476]
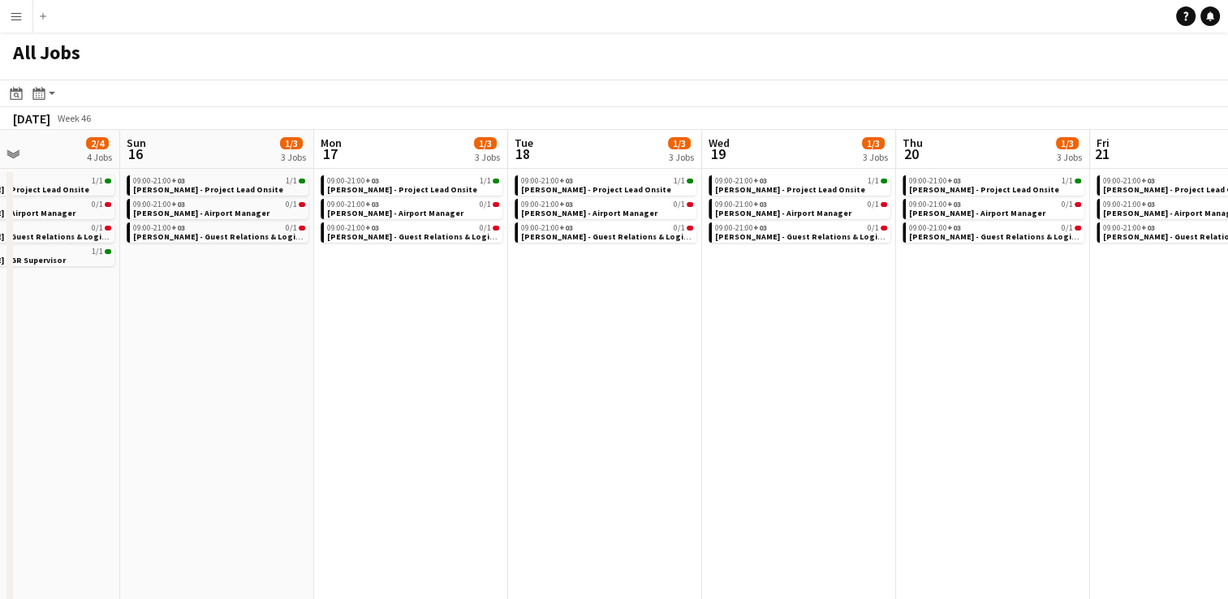
drag, startPoint x: 528, startPoint y: 327, endPoint x: 857, endPoint y: 268, distance: 333.9
click at [857, 268] on app-calendar-viewport "Thu 13 2/4 4 Jobs Fri 14 2/4 4 Jobs Sat 15 2/4 4 Jobs Sun 16 1/3 3 Jobs Mon 17 …" at bounding box center [614, 517] width 1228 height 775
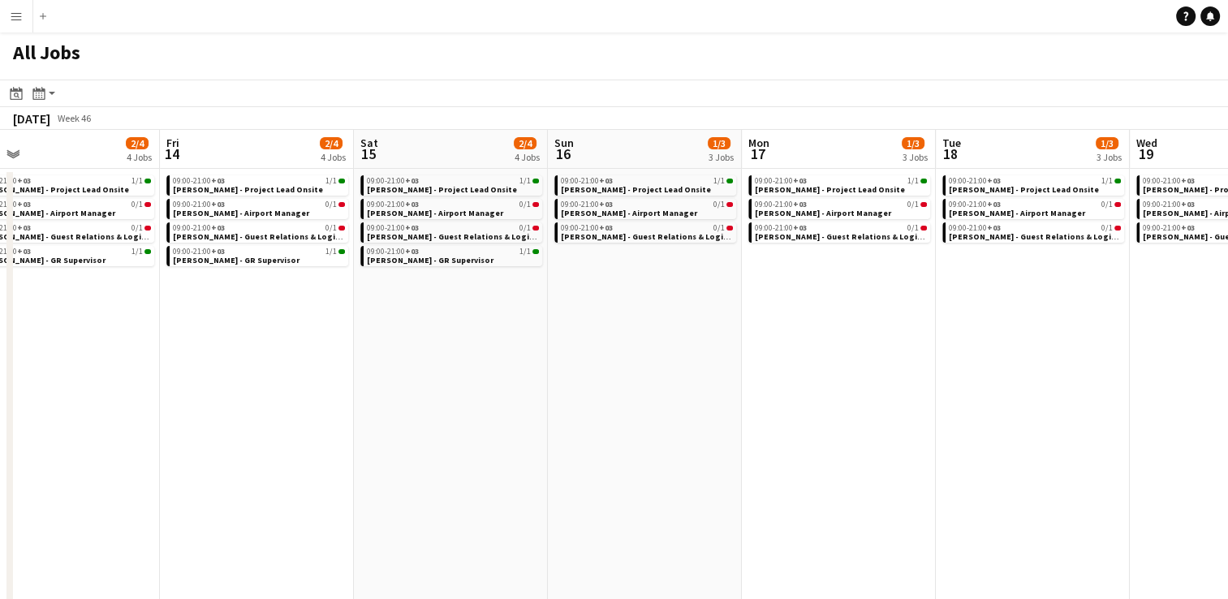
scroll to position [0, 334]
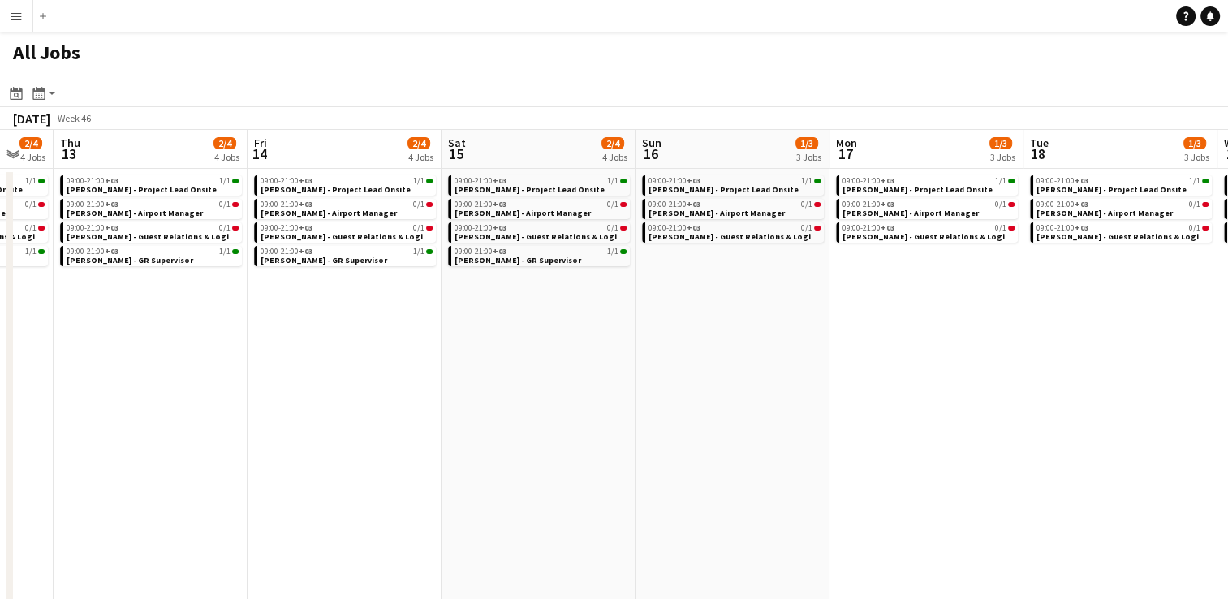
drag, startPoint x: 144, startPoint y: 359, endPoint x: 480, endPoint y: 407, distance: 339.4
click at [480, 407] on app-calendar-viewport "Tue 11 2/4 4 Jobs Wed 12 2/4 4 Jobs Thu 13 2/4 4 Jobs Fri 14 2/4 4 Jobs Sat 15 …" at bounding box center [614, 517] width 1228 height 775
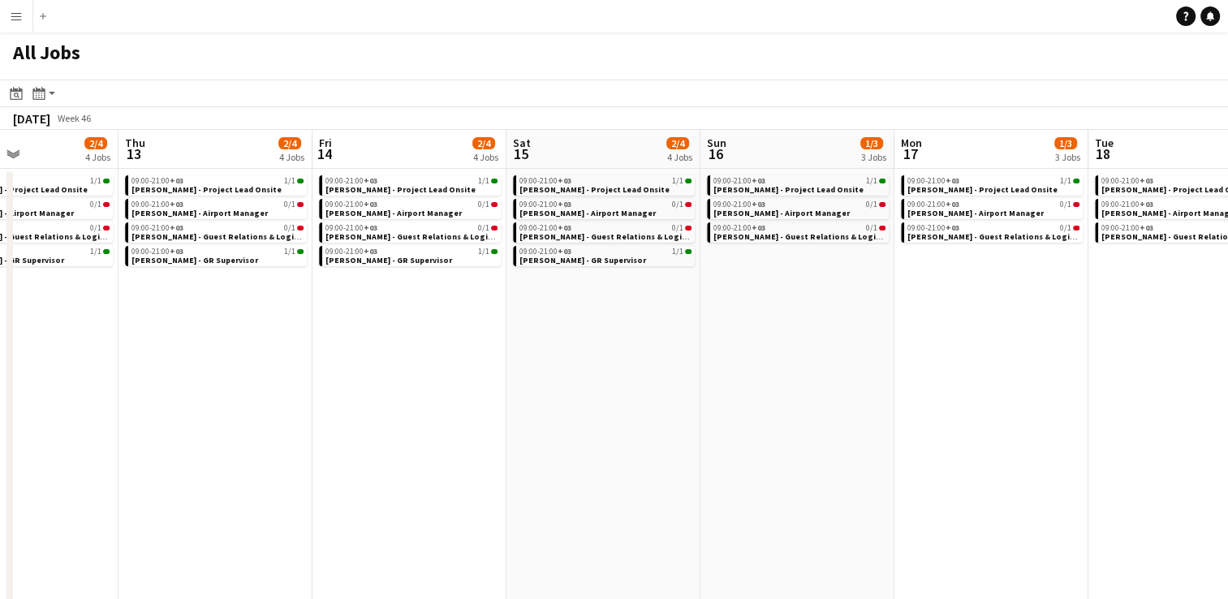
drag, startPoint x: 426, startPoint y: 326, endPoint x: 691, endPoint y: 361, distance: 266.8
click at [691, 361] on app-calendar-viewport "Mon 10 3/5 5 Jobs Tue 11 2/4 4 Jobs Wed 12 2/4 4 Jobs Thu 13 2/4 4 Jobs Fri 14 …" at bounding box center [614, 517] width 1228 height 775
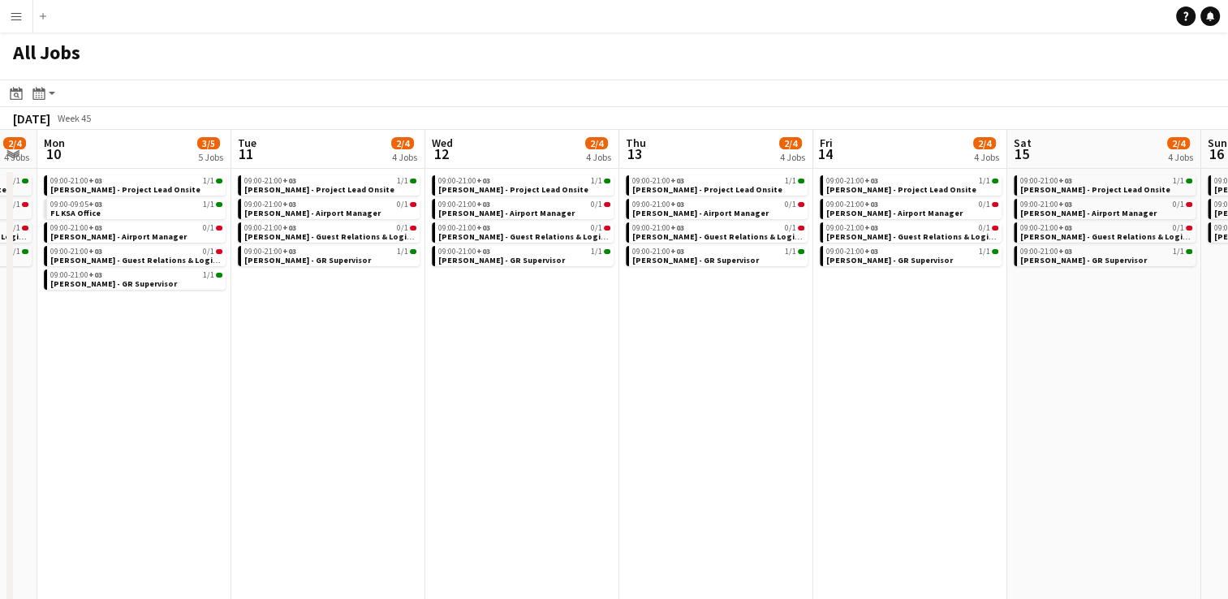
drag, startPoint x: 485, startPoint y: 351, endPoint x: 786, endPoint y: 420, distance: 308.8
click at [786, 420] on app-calendar-viewport "Sat 8 2/4 4 Jobs Sun 9 2/4 4 Jobs Mon 10 3/5 5 Jobs Tue 11 2/4 4 Jobs Wed 12 2/…" at bounding box center [614, 517] width 1228 height 775
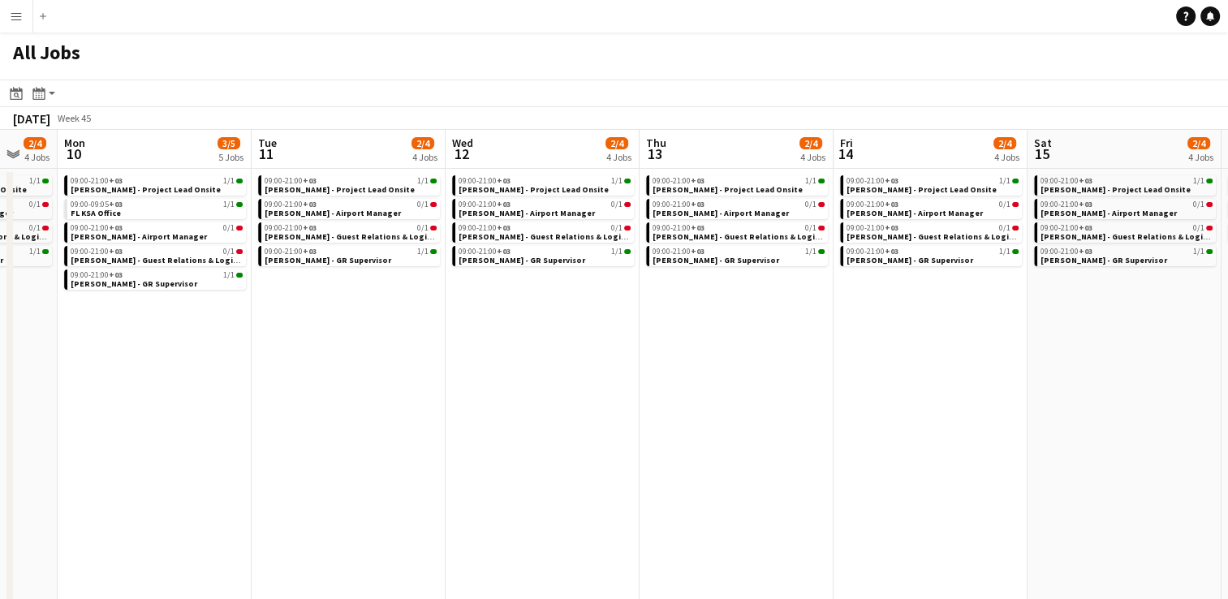
drag, startPoint x: 472, startPoint y: 376, endPoint x: 708, endPoint y: 381, distance: 235.4
click at [708, 381] on app-calendar-viewport "Sat 8 2/4 4 Jobs Sun 9 2/4 4 Jobs Mon 10 3/5 5 Jobs Tue 11 2/4 4 Jobs Wed 12 2/…" at bounding box center [614, 517] width 1228 height 775
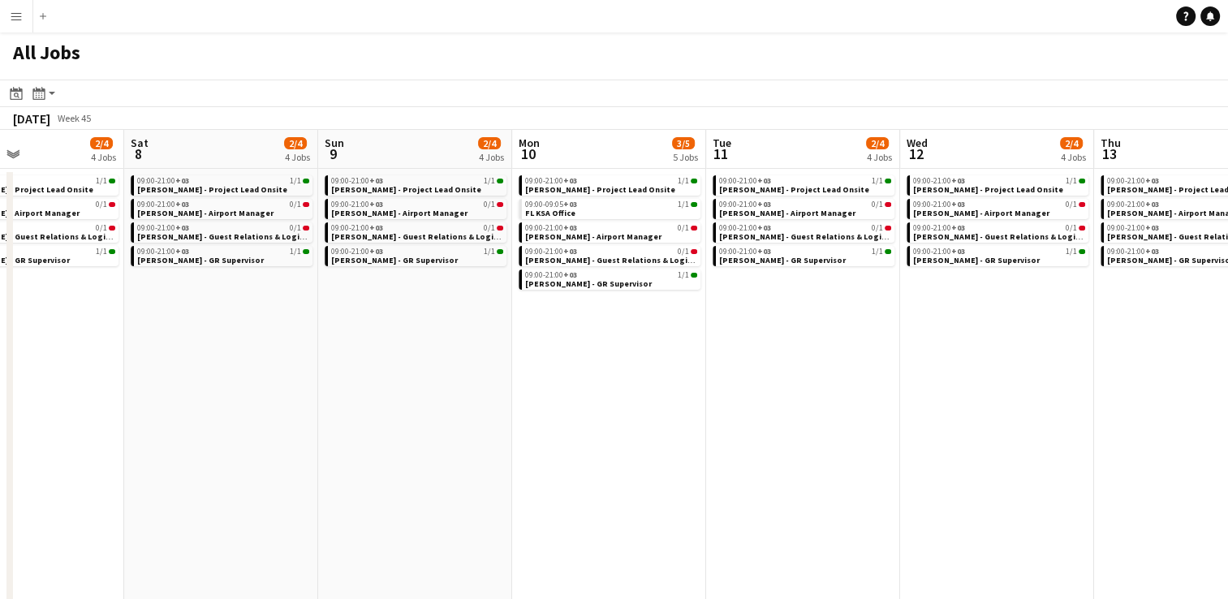
scroll to position [0, 389]
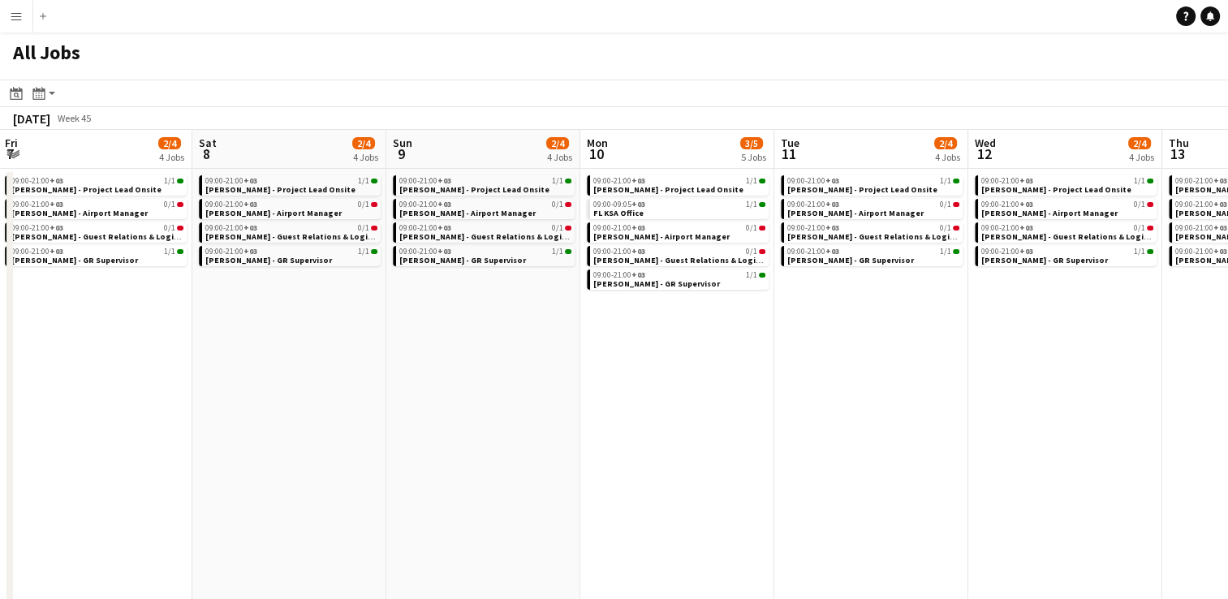
drag, startPoint x: 429, startPoint y: 346, endPoint x: 737, endPoint y: 387, distance: 310.2
click at [737, 387] on app-calendar-viewport "Wed 5 2/3 3 Jobs Thu 6 2/3 3 Jobs Fri 7 2/4 4 Jobs Sat 8 2/4 4 Jobs Sun 9 2/4 4…" at bounding box center [614, 517] width 1228 height 775
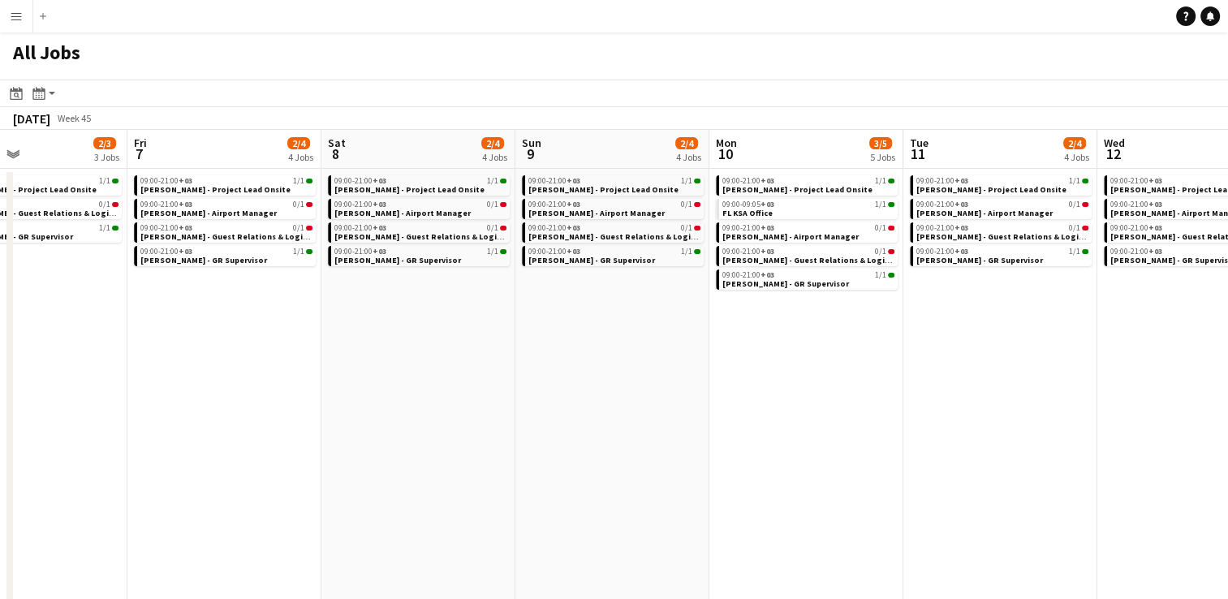
scroll to position [0, 379]
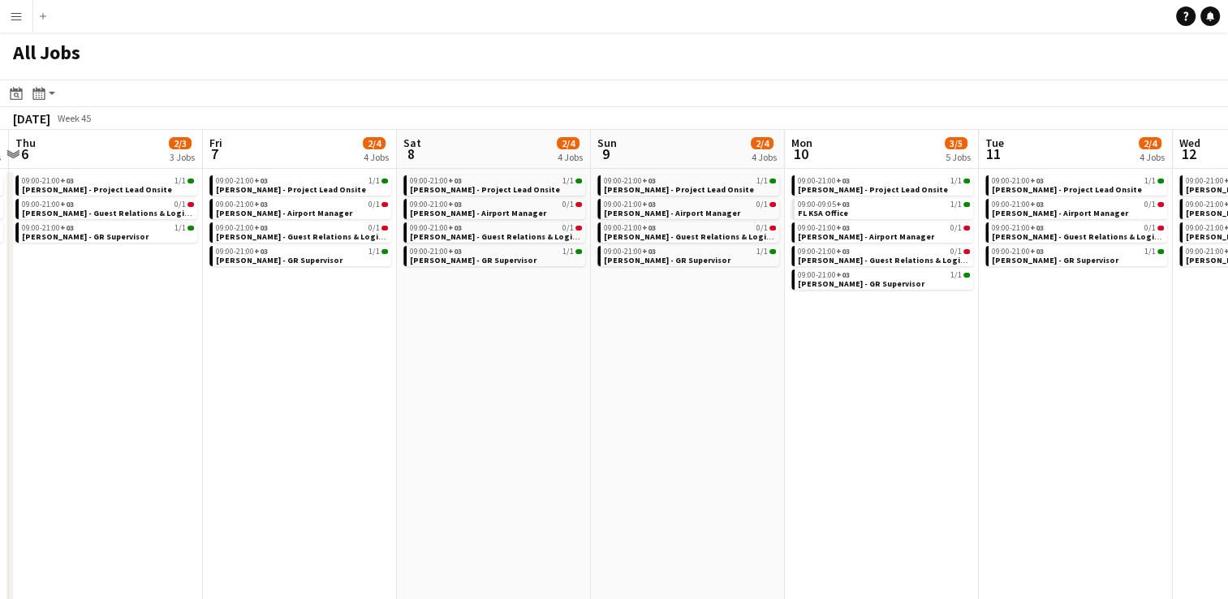
drag, startPoint x: 483, startPoint y: 393, endPoint x: 687, endPoint y: 413, distance: 205.5
click at [687, 413] on app-calendar-viewport "Tue 4 2/3 3 Jobs Wed 5 2/3 3 Jobs Thu 6 2/3 3 Jobs Fri 7 2/4 4 Jobs Sat 8 2/4 4…" at bounding box center [614, 517] width 1228 height 775
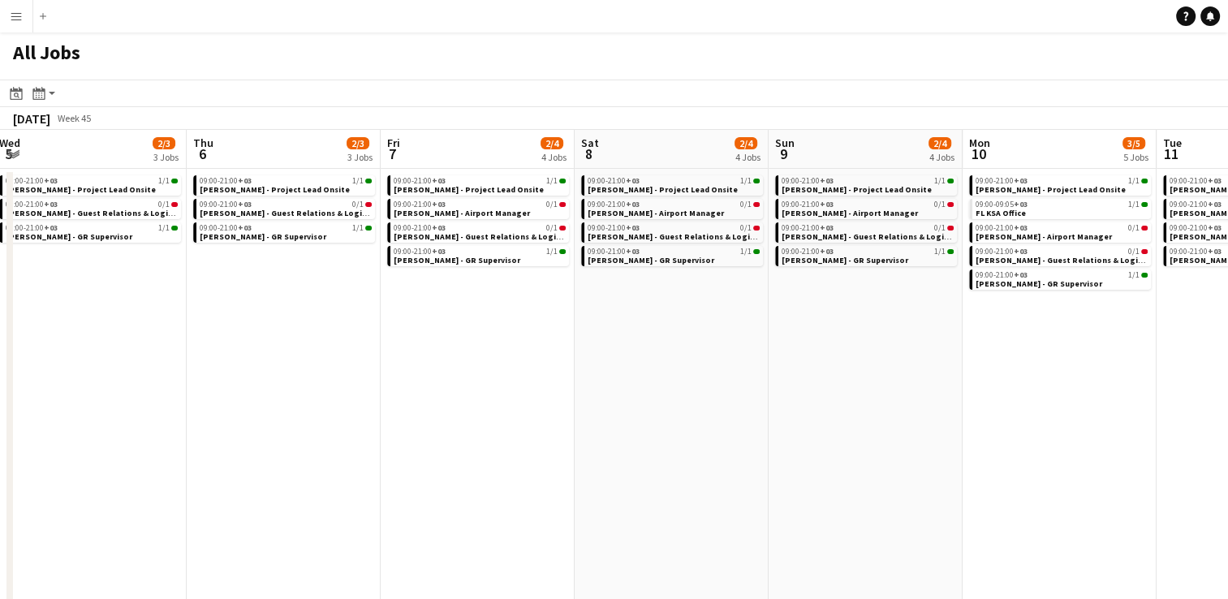
scroll to position [0, 503]
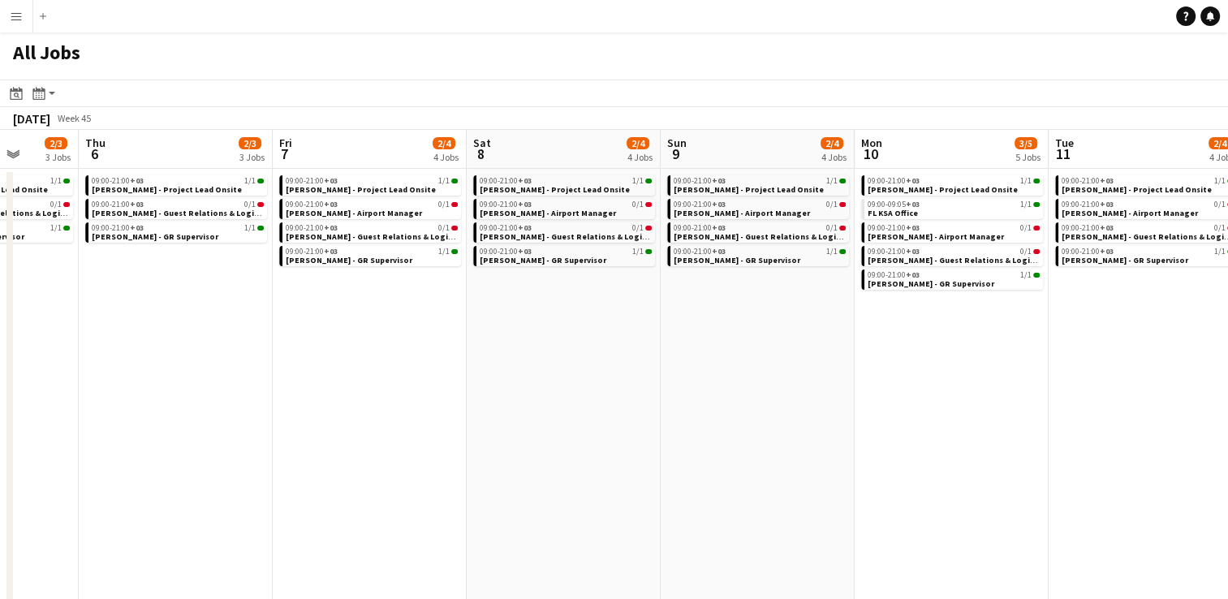
drag, startPoint x: 468, startPoint y: 399, endPoint x: 732, endPoint y: 411, distance: 263.9
click at [732, 411] on app-calendar-viewport "Mon 3 2/3 3 Jobs Tue 4 2/3 3 Jobs Wed 5 2/3 3 Jobs Thu 6 2/3 3 Jobs Fri 7 2/4 4…" at bounding box center [614, 517] width 1228 height 775
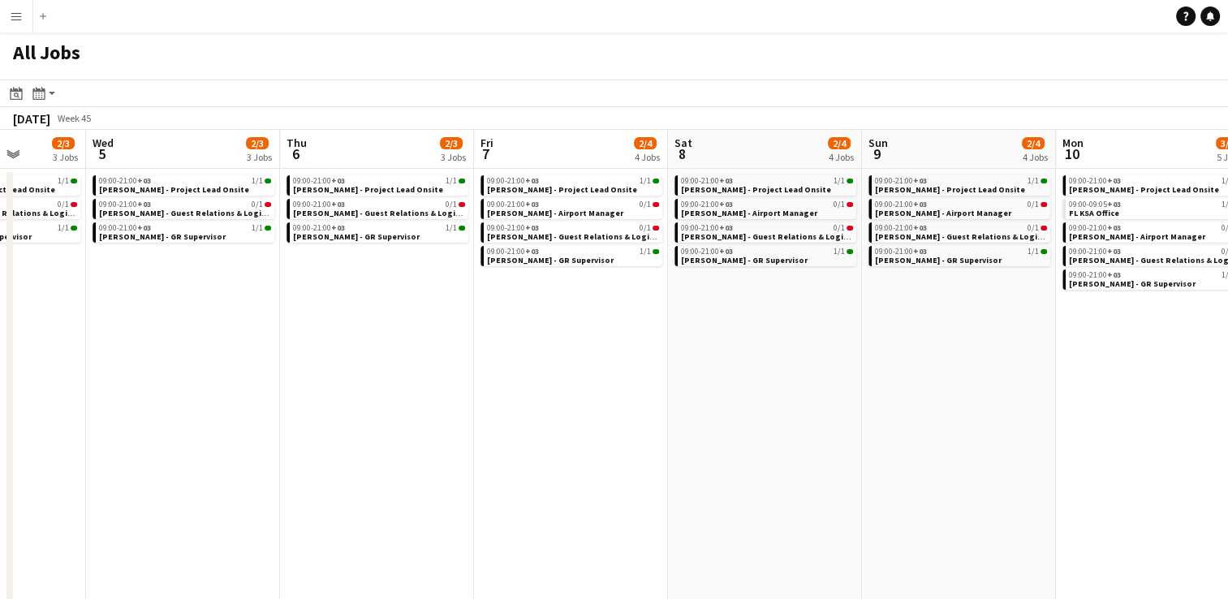
drag, startPoint x: 477, startPoint y: 381, endPoint x: 679, endPoint y: 378, distance: 202.1
click at [679, 378] on app-calendar-viewport "Sun 2 4/5 4 Jobs Mon 3 2/3 3 Jobs Tue 4 2/3 3 Jobs Wed 5 2/3 3 Jobs Thu 6 2/3 3…" at bounding box center [614, 517] width 1228 height 775
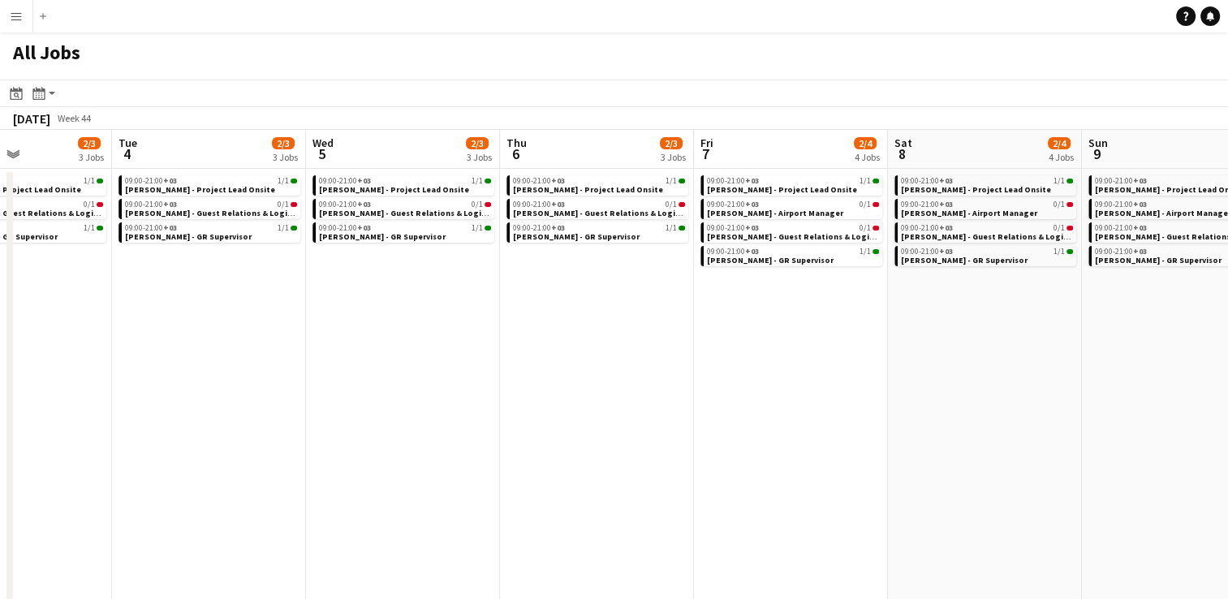
scroll to position [0, 460]
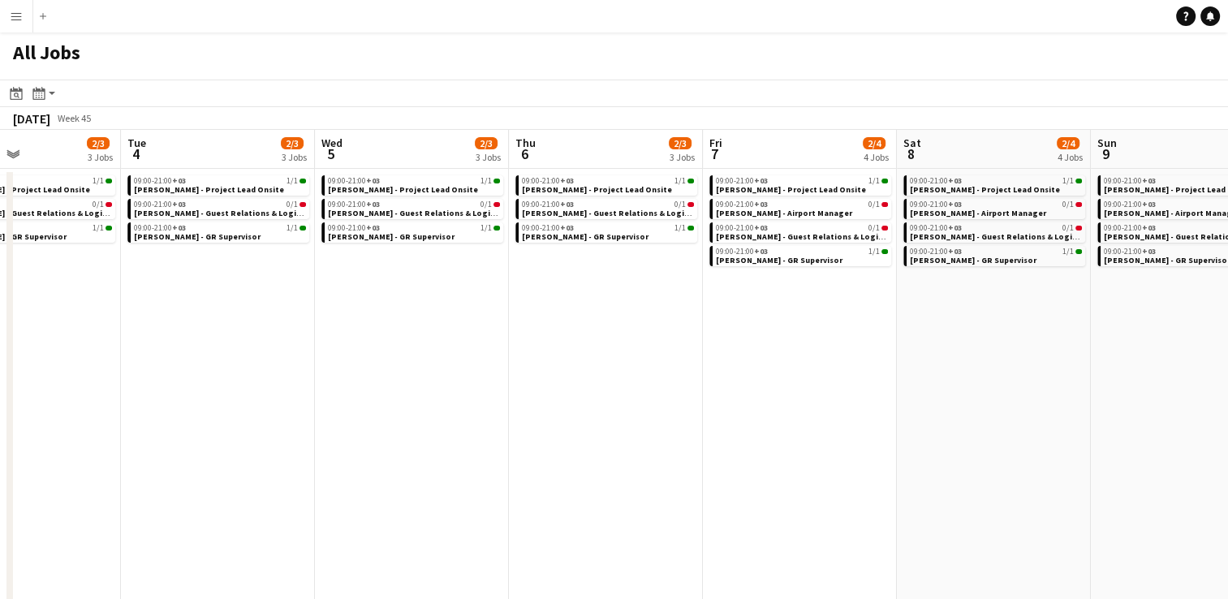
drag, startPoint x: 388, startPoint y: 333, endPoint x: 617, endPoint y: 341, distance: 229.0
click at [617, 341] on app-calendar-viewport "Sat 1 4/8 7 Jobs Sun 2 4/5 4 Jobs Mon 3 2/3 3 Jobs Tue 4 2/3 3 Jobs Wed 5 2/3 3…" at bounding box center [614, 517] width 1228 height 775
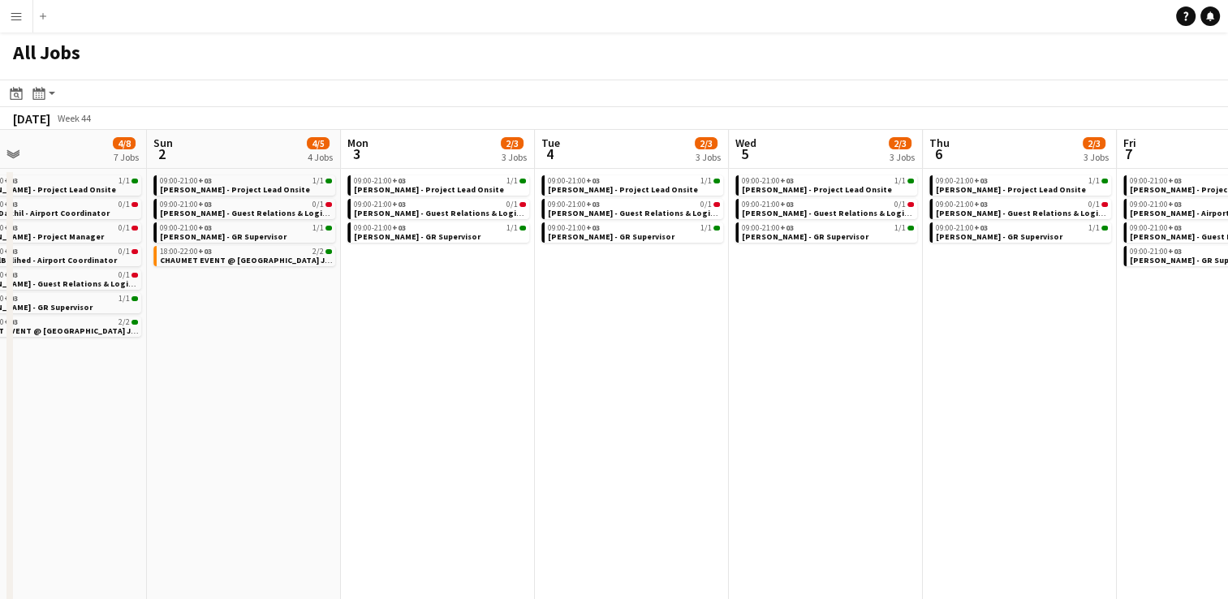
drag, startPoint x: 383, startPoint y: 325, endPoint x: 601, endPoint y: 349, distance: 219.6
click at [601, 349] on app-calendar-viewport "Thu 30 99/112 31 Jobs Fri 31 15/28 22 Jobs Sat 1 4/8 7 Jobs Sun 2 4/5 4 Jobs Mo…" at bounding box center [614, 517] width 1228 height 775
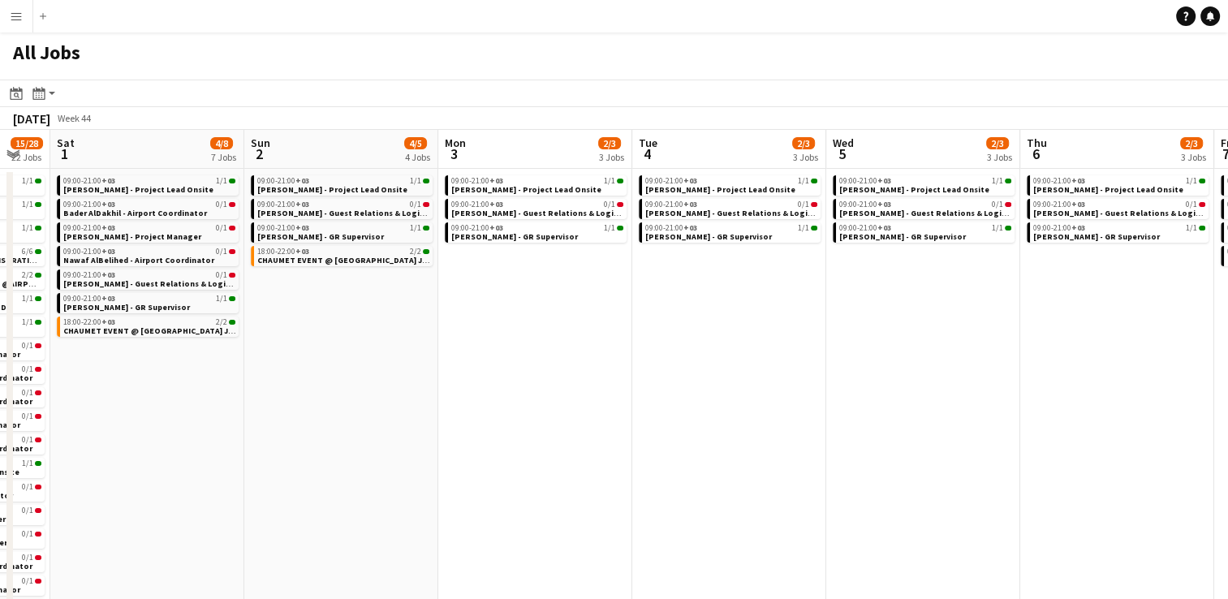
scroll to position [0, 331]
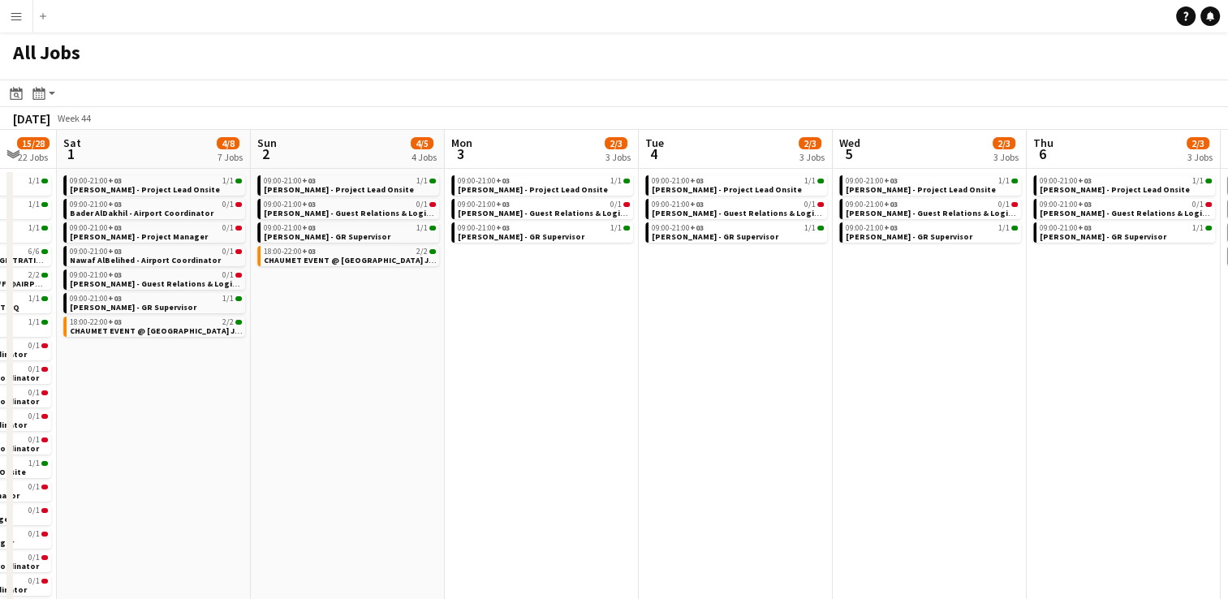
drag, startPoint x: 409, startPoint y: 381, endPoint x: 514, endPoint y: 381, distance: 104.7
click at [514, 381] on app-calendar-viewport "Thu 30 99/112 31 Jobs Fri 31 15/28 22 Jobs Sat 1 4/8 7 Jobs Sun 2 4/5 4 Jobs Mo…" at bounding box center [614, 517] width 1228 height 775
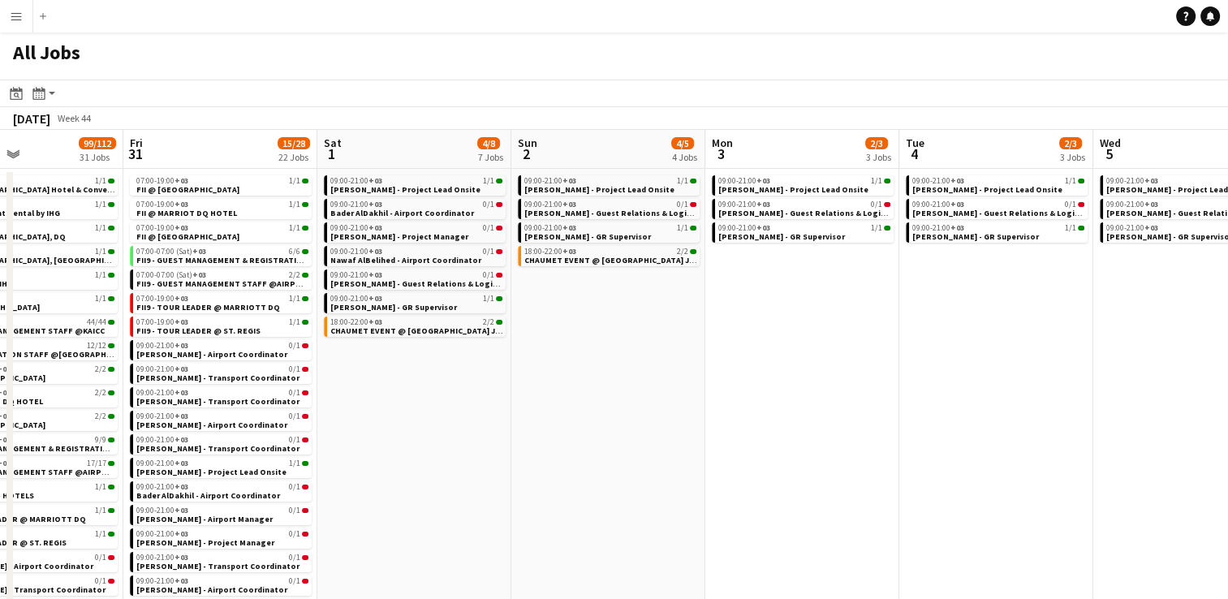
drag, startPoint x: 306, startPoint y: 345, endPoint x: 567, endPoint y: 314, distance: 263.1
click at [567, 314] on app-calendar-viewport "Tue 28 128/141 31 Jobs Wed 29 107/120 31 Jobs Thu 30 99/112 31 Jobs Fri 31 15/2…" at bounding box center [614, 517] width 1228 height 775
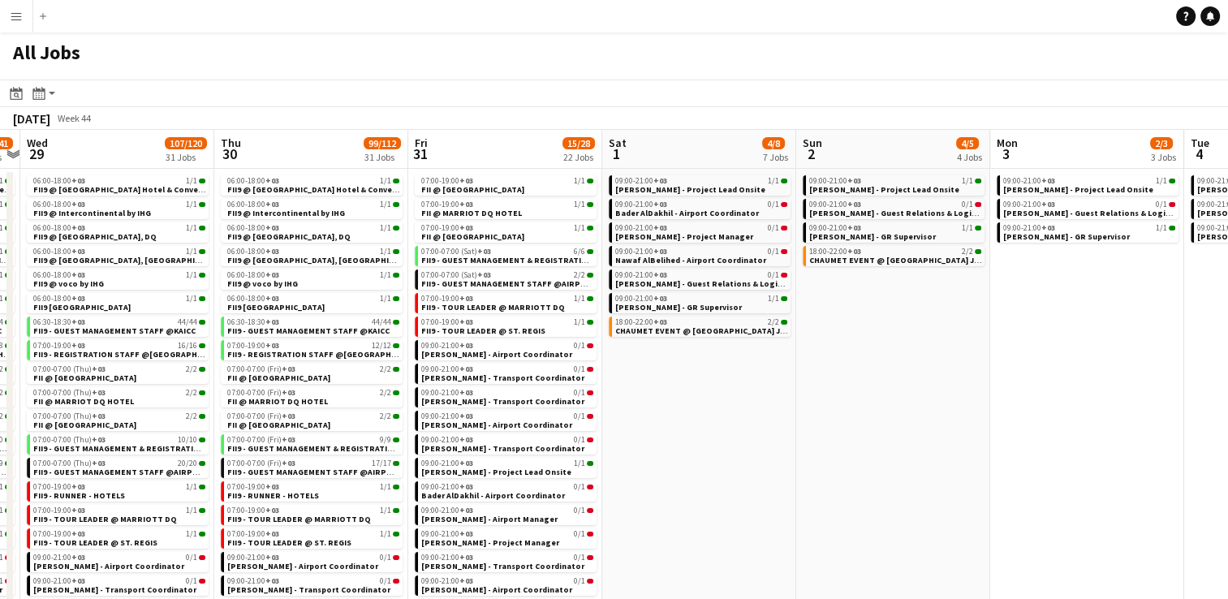
scroll to position [0, 510]
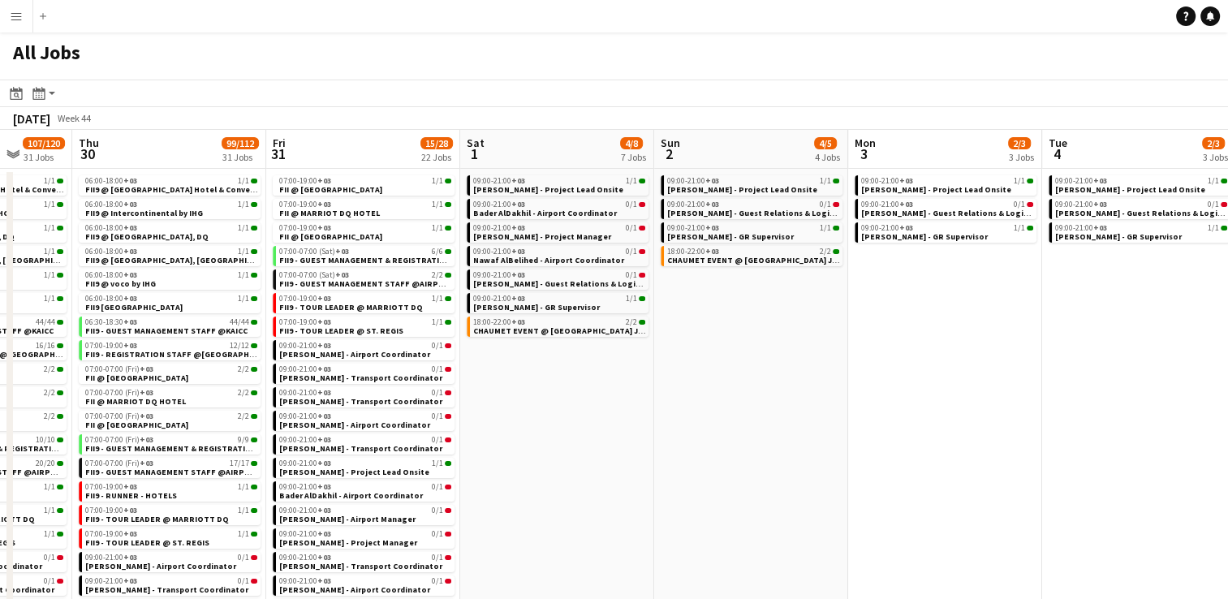
drag, startPoint x: 576, startPoint y: 407, endPoint x: 912, endPoint y: 339, distance: 342.6
click at [912, 339] on app-calendar-viewport "Mon 27 94/107 30 Jobs Tue 28 128/141 31 Jobs Wed 29 107/120 31 Jobs Thu 30 99/1…" at bounding box center [614, 517] width 1228 height 775
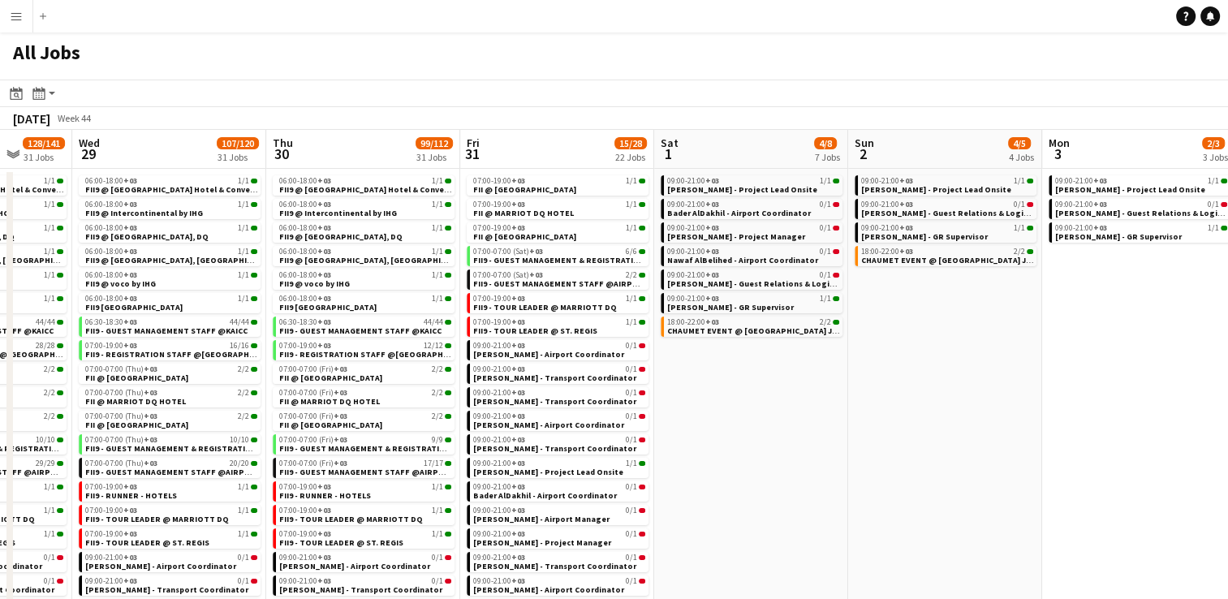
drag, startPoint x: 168, startPoint y: 122, endPoint x: 617, endPoint y: 102, distance: 449.9
click at [617, 102] on div "Date picker [DATE] [DATE] [DATE] M [DATE] T [DATE] W [DATE] T [DATE] F [DATE] S…" at bounding box center [614, 105] width 1228 height 50
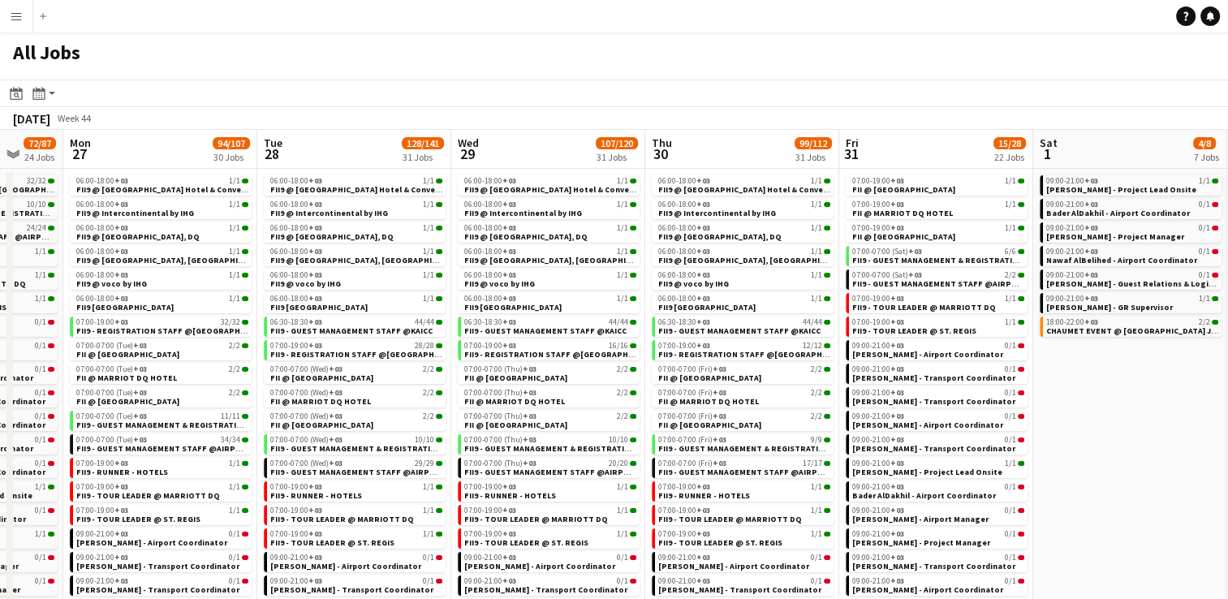
scroll to position [0, 428]
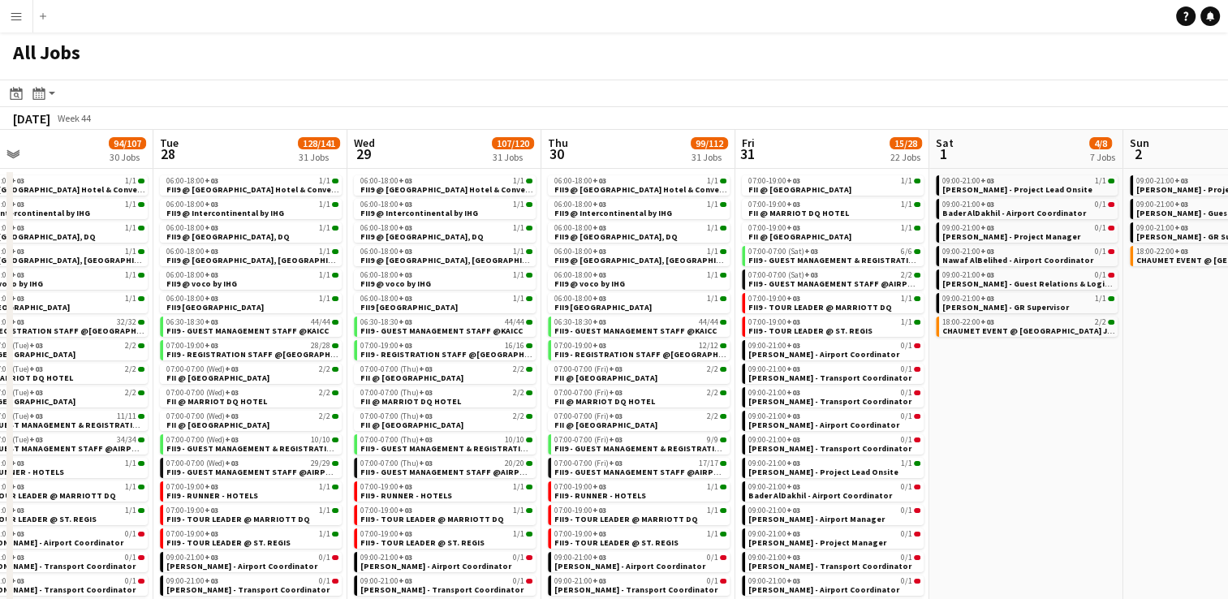
drag, startPoint x: 141, startPoint y: 146, endPoint x: 493, endPoint y: 107, distance: 354.3
click at [493, 107] on app-calendar "Date picker [DATE] [DATE] [DATE] M [DATE] T [DATE] W [DATE] T [DATE] F [DATE] S…" at bounding box center [614, 492] width 1228 height 825
